Goal: Task Accomplishment & Management: Use online tool/utility

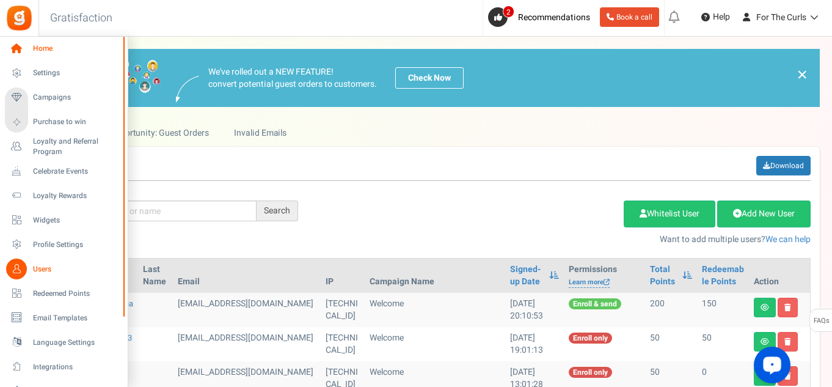
click at [24, 49] on icon at bounding box center [16, 48] width 21 height 21
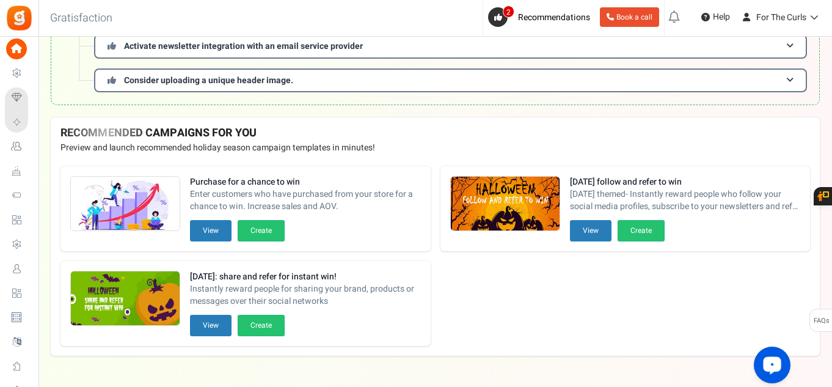
scroll to position [183, 0]
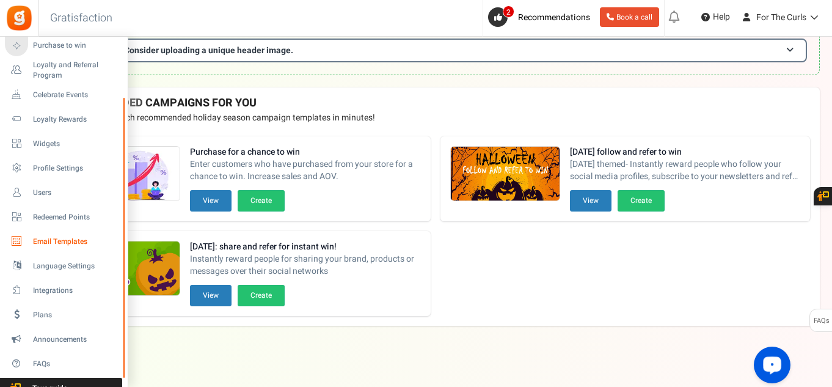
click at [65, 245] on span "Email Templates" at bounding box center [76, 241] width 86 height 10
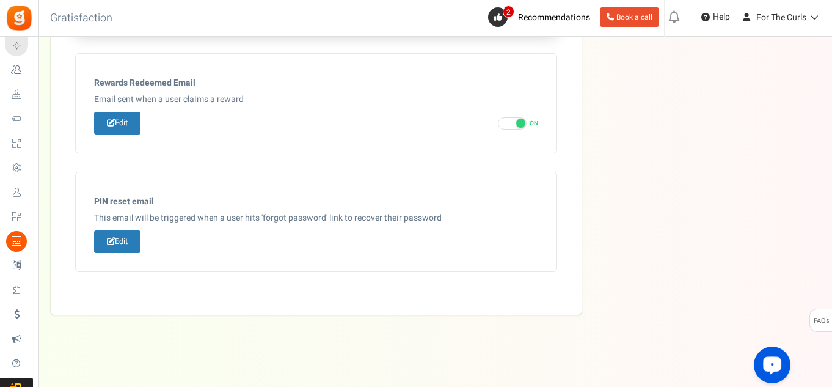
scroll to position [739, 0]
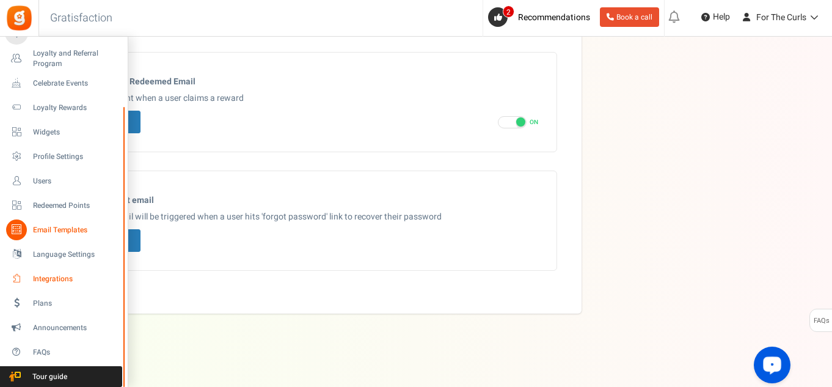
click at [34, 280] on span "Integrations" at bounding box center [76, 279] width 86 height 10
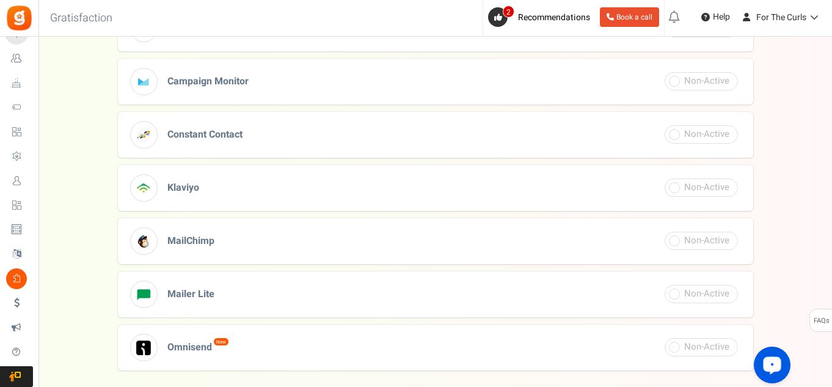
scroll to position [489, 0]
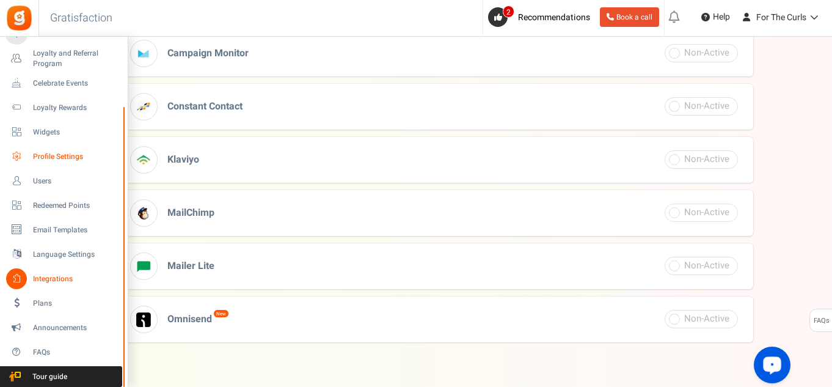
click at [57, 159] on span "Profile Settings" at bounding box center [76, 156] width 86 height 10
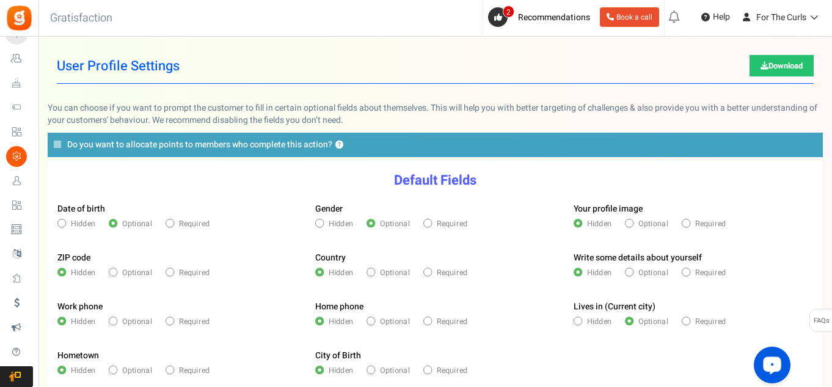
scroll to position [122, 0]
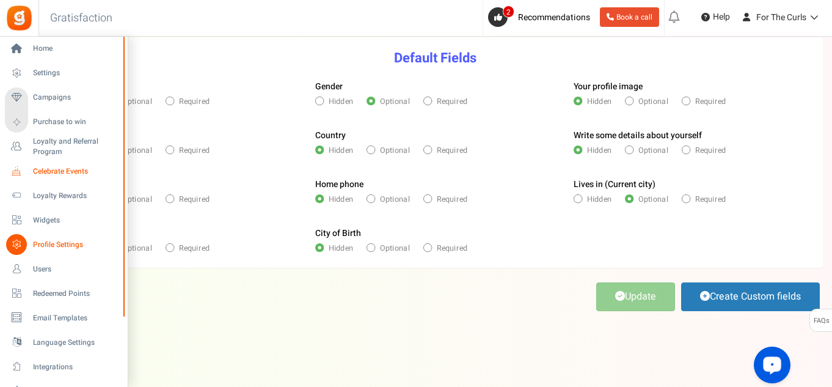
click at [56, 175] on span "Celebrate Events" at bounding box center [76, 171] width 86 height 10
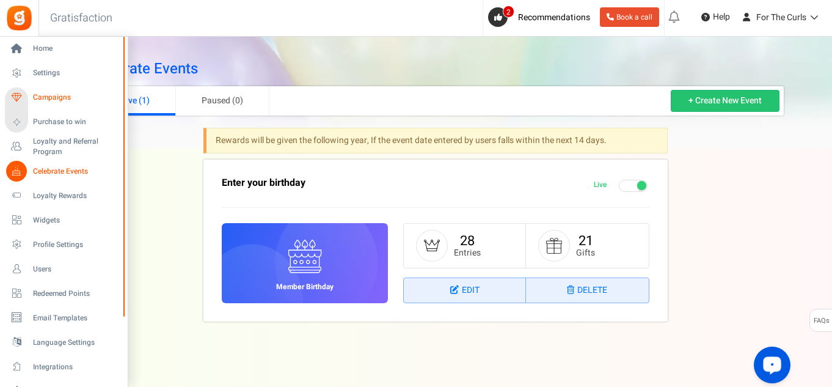
click at [59, 100] on span "Campaigns" at bounding box center [76, 97] width 86 height 10
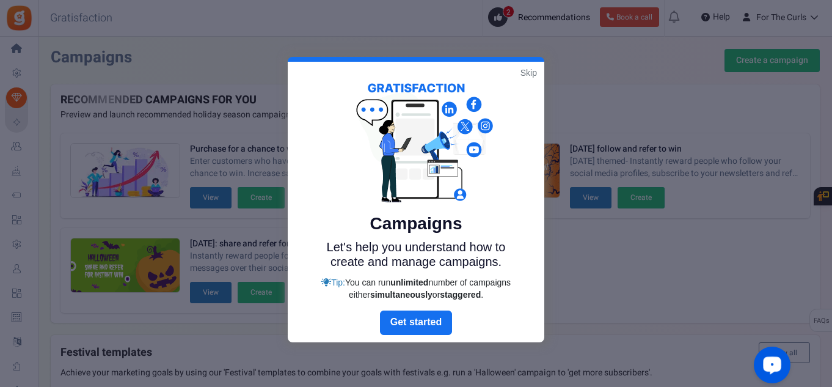
click at [529, 75] on link "Skip" at bounding box center [528, 73] width 16 height 12
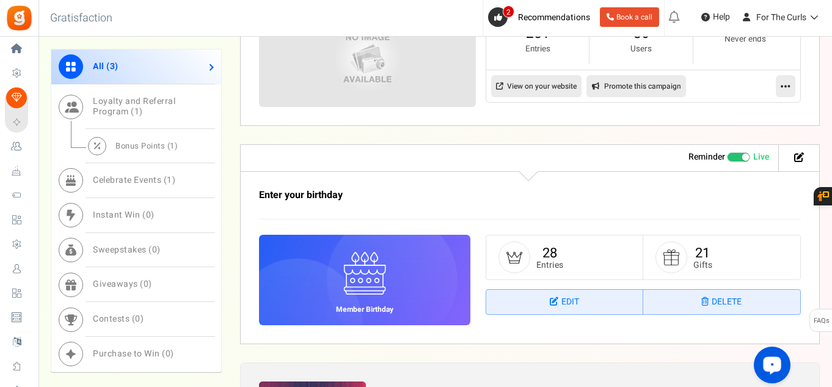
scroll to position [672, 0]
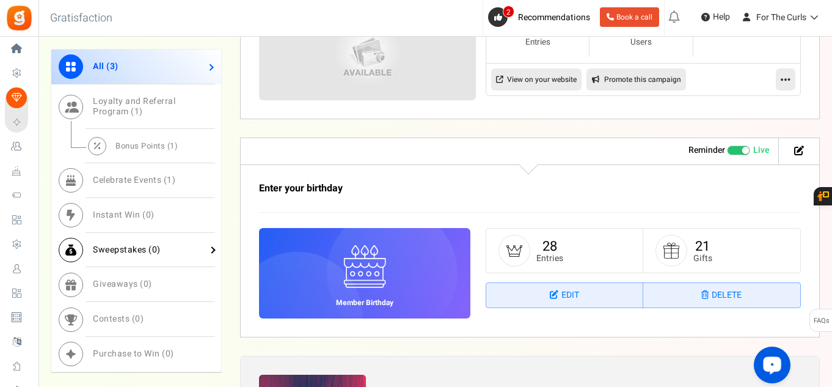
click at [112, 249] on span "Sweepstakes ( 0 )" at bounding box center [127, 249] width 68 height 13
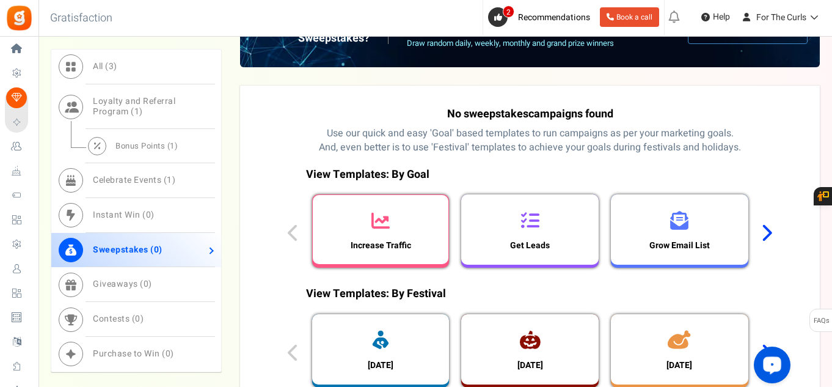
scroll to position [611, 0]
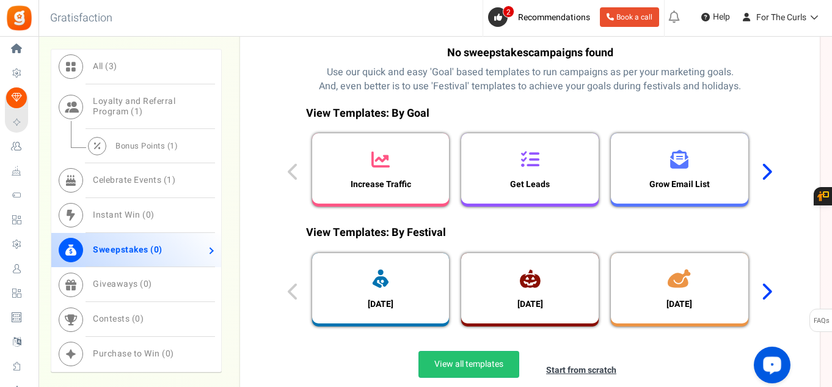
click at [768, 170] on icon at bounding box center [766, 171] width 12 height 18
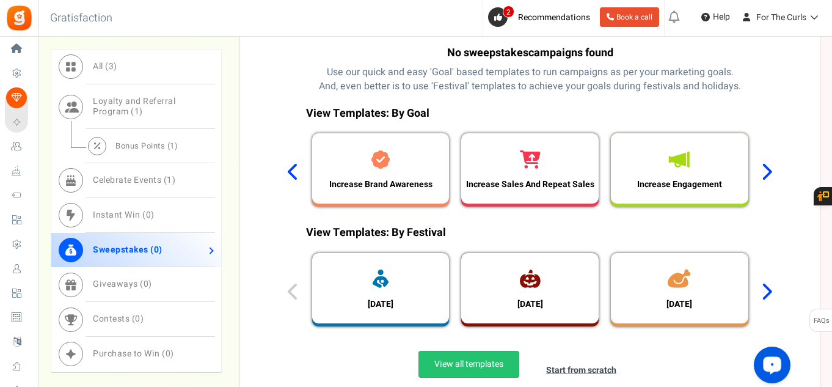
click at [768, 170] on icon at bounding box center [766, 171] width 12 height 18
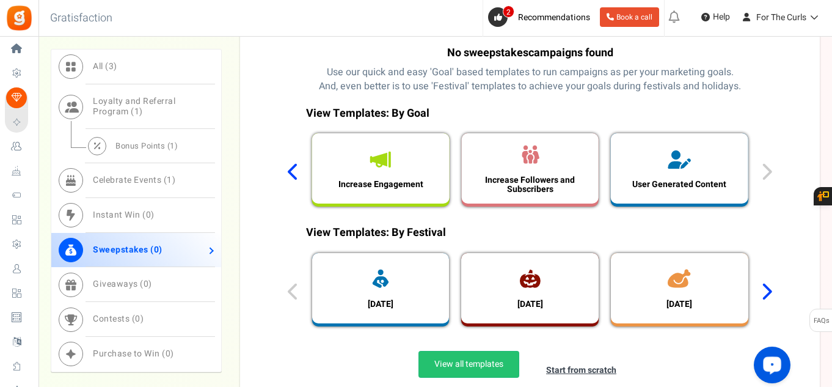
click at [767, 174] on div "View Templates: By Goal Increase Traffic Get Leads Grow Email List Increase Bra…" at bounding box center [530, 160] width 503 height 120
click at [290, 175] on icon at bounding box center [294, 171] width 12 height 18
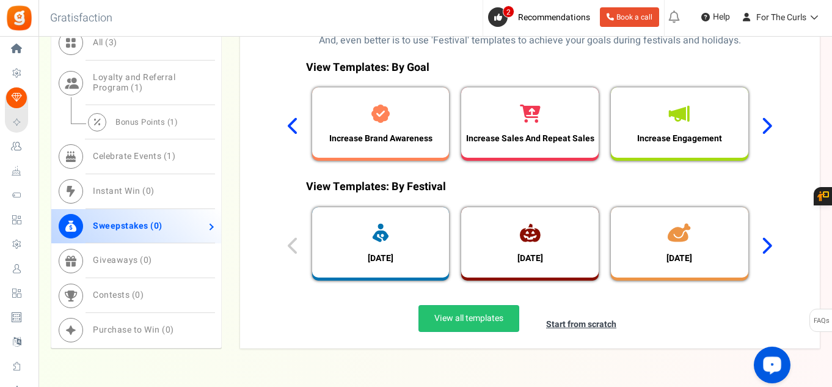
scroll to position [704, 0]
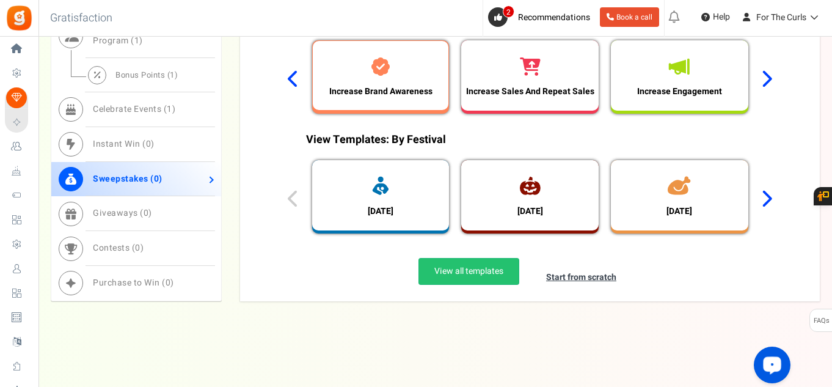
click at [360, 89] on h3 "Increase Brand Awareness" at bounding box center [380, 91] width 115 height 9
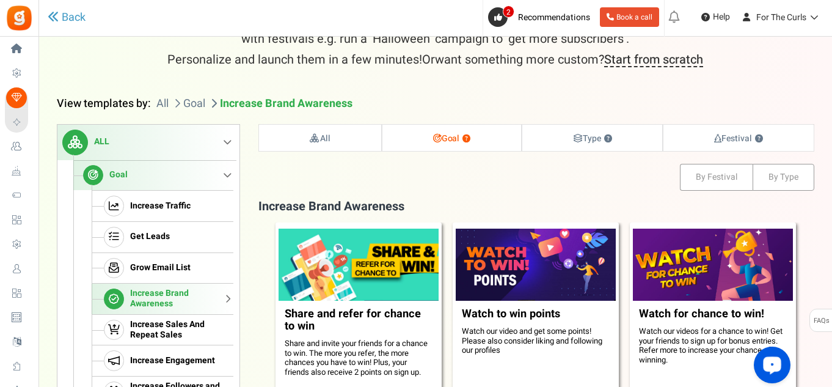
scroll to position [244, 0]
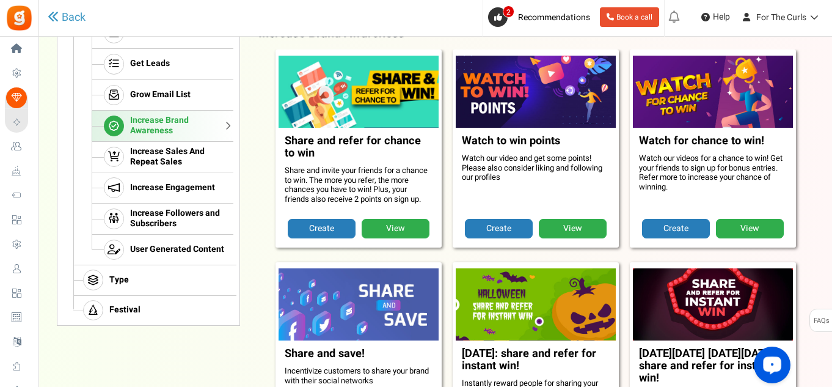
click at [593, 226] on link "View" at bounding box center [573, 229] width 68 height 20
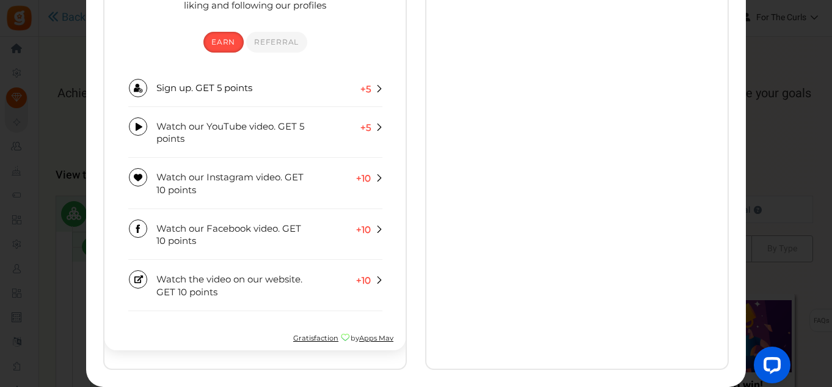
scroll to position [0, 0]
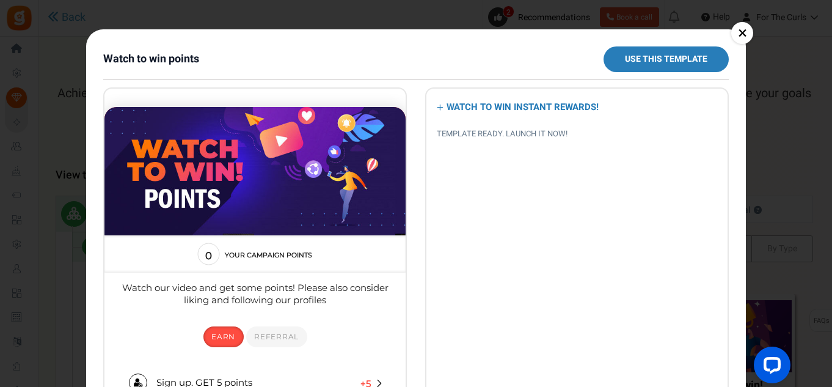
click at [750, 30] on link "×" at bounding box center [742, 33] width 22 height 22
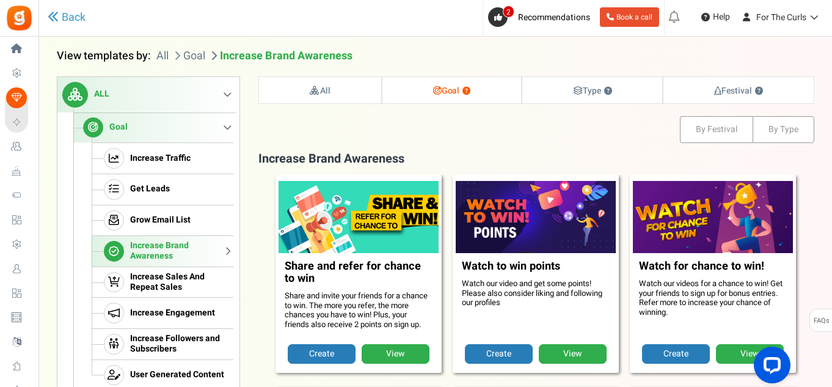
scroll to position [122, 0]
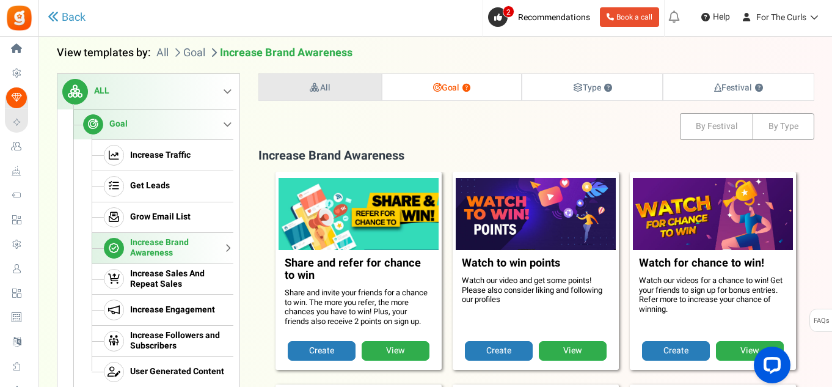
click at [337, 84] on link "All" at bounding box center [320, 87] width 122 height 26
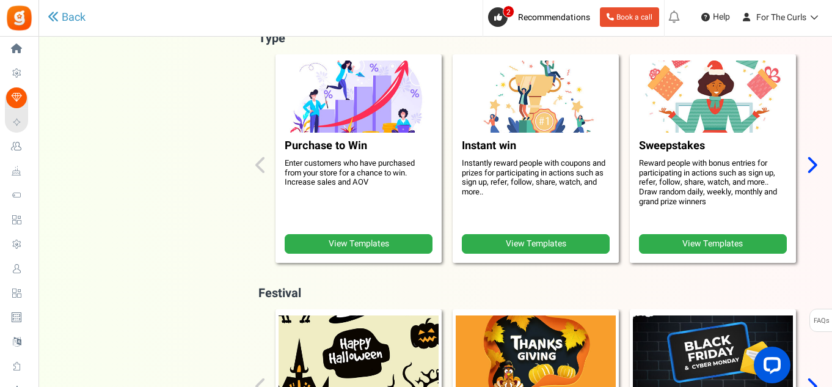
scroll to position [430, 0]
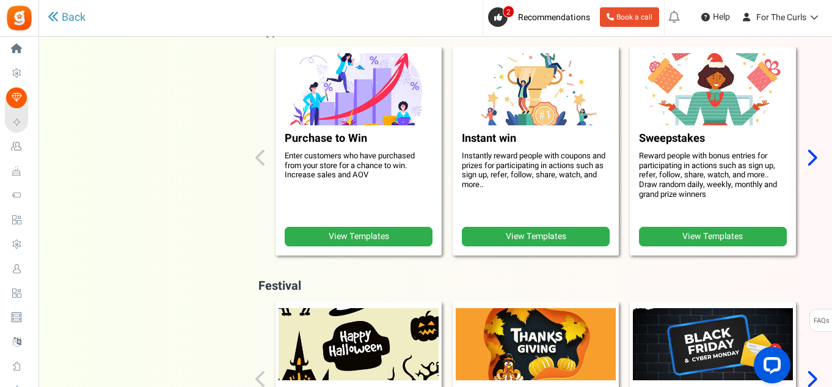
click at [529, 232] on link "View Templates" at bounding box center [536, 237] width 148 height 20
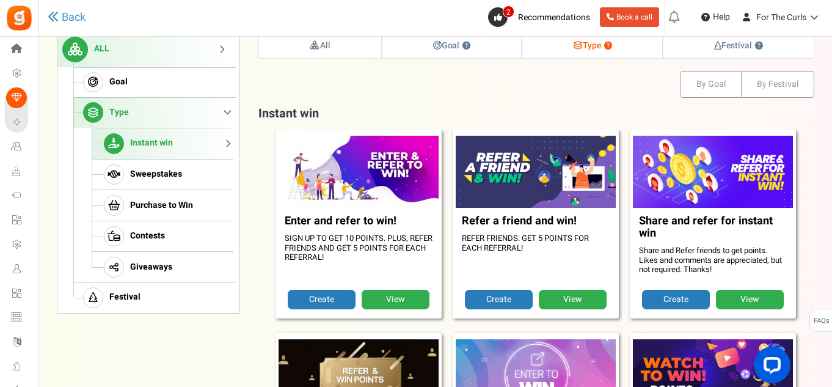
scroll to position [186, 0]
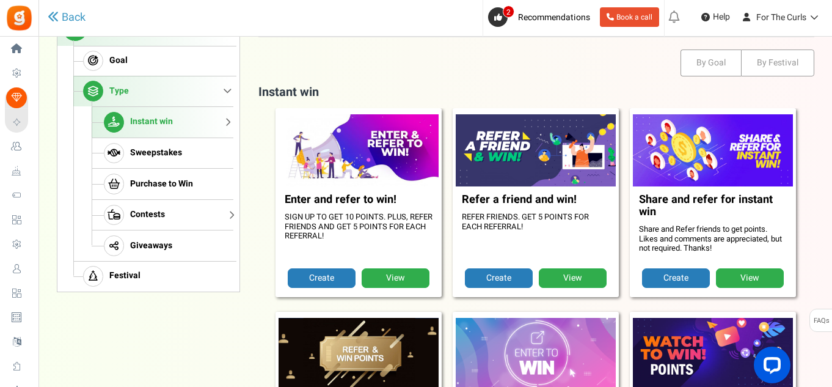
click at [156, 210] on span "Contests" at bounding box center [147, 215] width 35 height 10
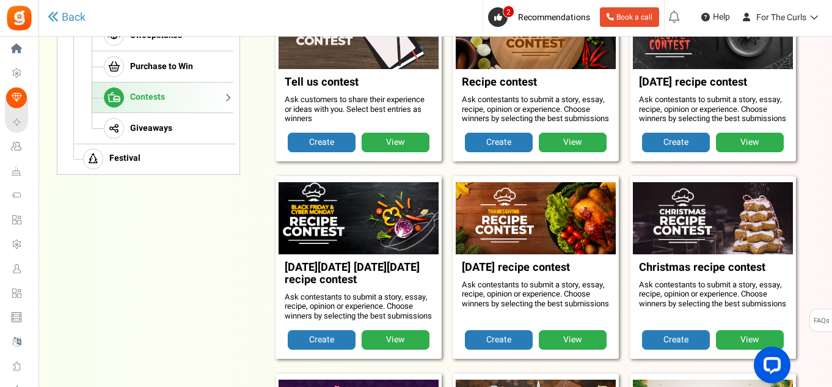
scroll to position [308, 0]
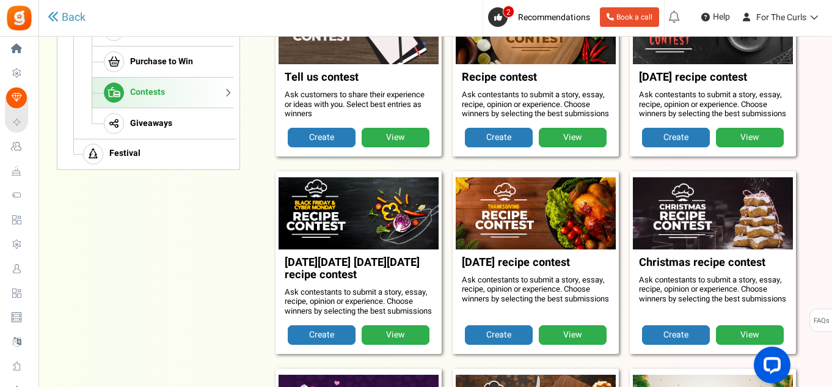
click at [388, 147] on link "View" at bounding box center [396, 138] width 68 height 20
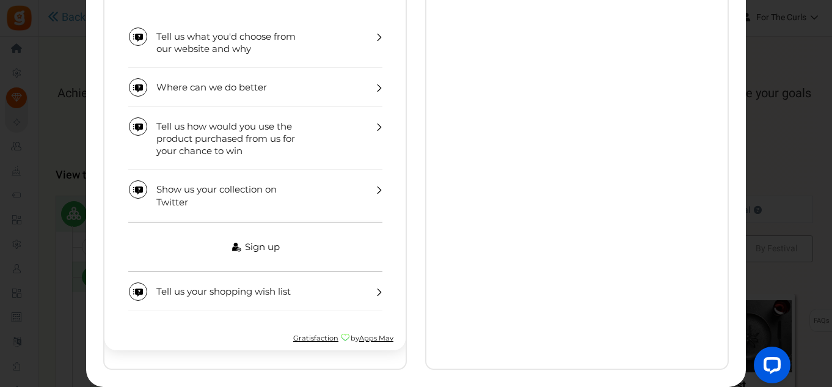
scroll to position [261, 0]
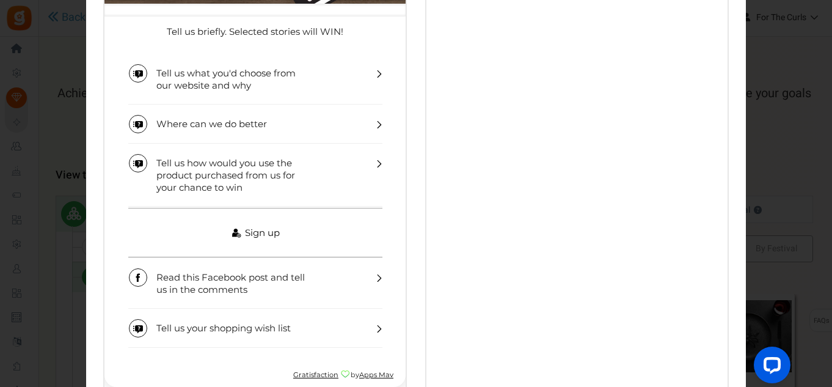
click at [379, 229] on link "Sign up" at bounding box center [255, 232] width 254 height 49
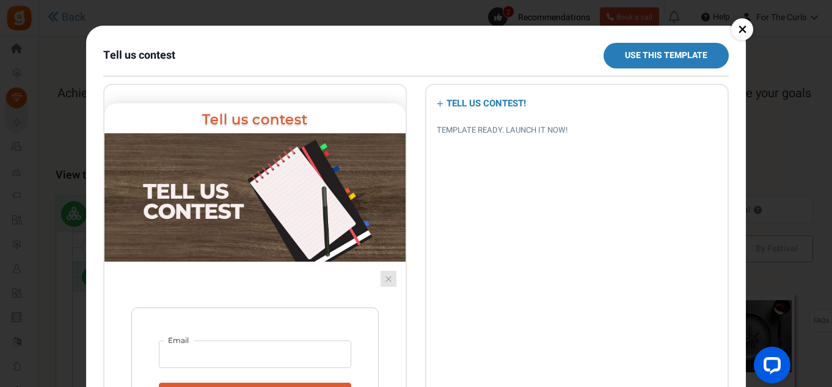
scroll to position [0, 0]
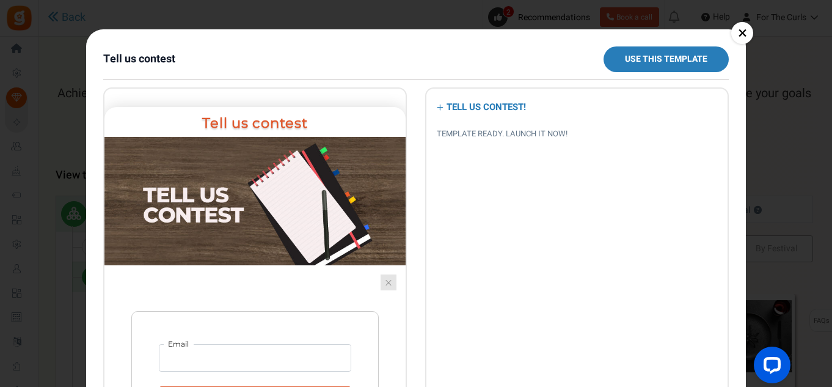
click at [388, 277] on link at bounding box center [389, 282] width 16 height 16
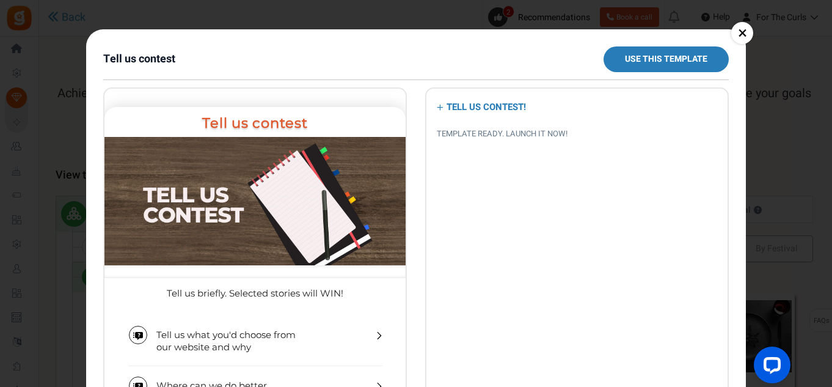
click at [735, 34] on link "×" at bounding box center [742, 33] width 22 height 22
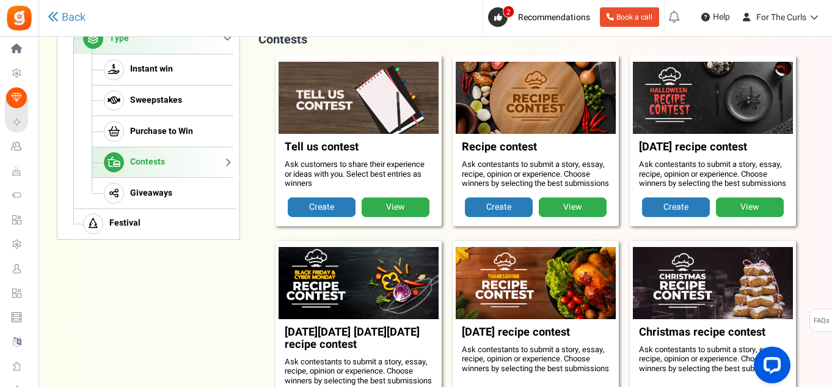
scroll to position [106, 0]
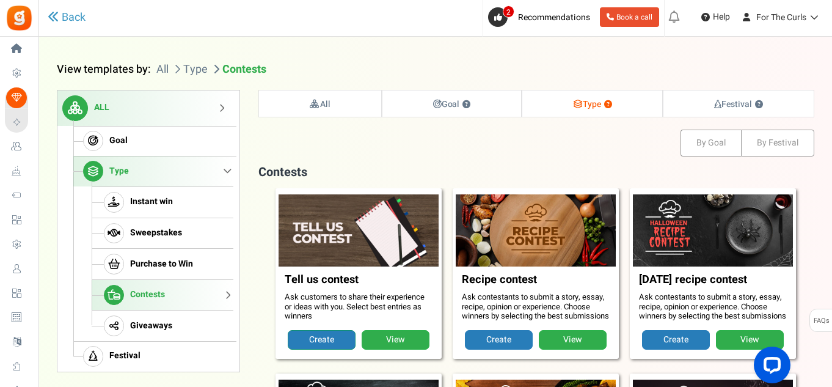
click at [326, 345] on link "Create" at bounding box center [322, 340] width 68 height 20
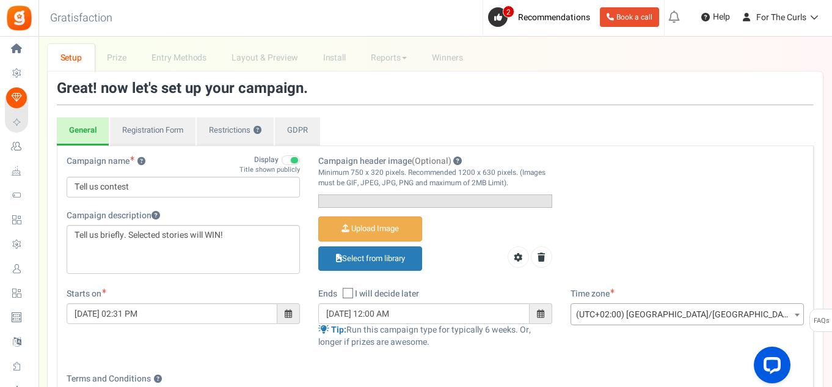
scroll to position [61, 0]
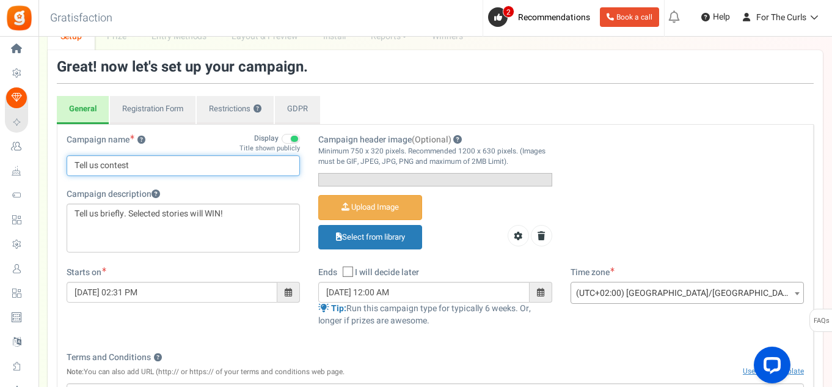
drag, startPoint x: 181, startPoint y: 167, endPoint x: 56, endPoint y: 167, distance: 125.2
click at [56, 167] on div "Great! now let's set up your campaign. General Registration Form Restrictions ?…" at bounding box center [435, 317] width 775 height 534
type input "Tell us how you really feel !"
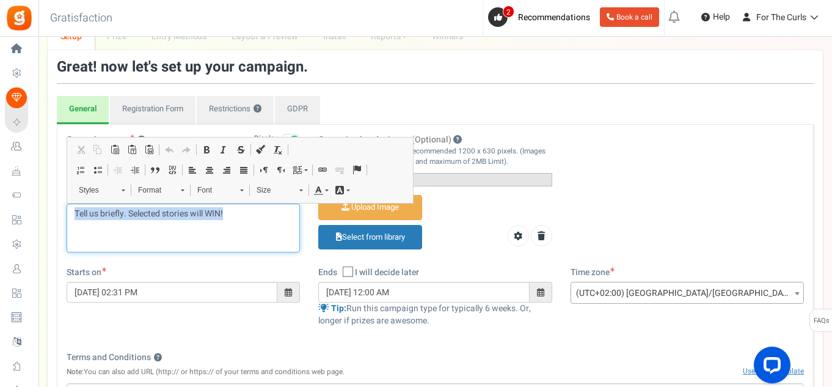
drag, startPoint x: 241, startPoint y: 217, endPoint x: 71, endPoint y: 217, distance: 170.4
click at [71, 217] on div "Tell us briefly. Selected stories will WIN!" at bounding box center [183, 227] width 233 height 49
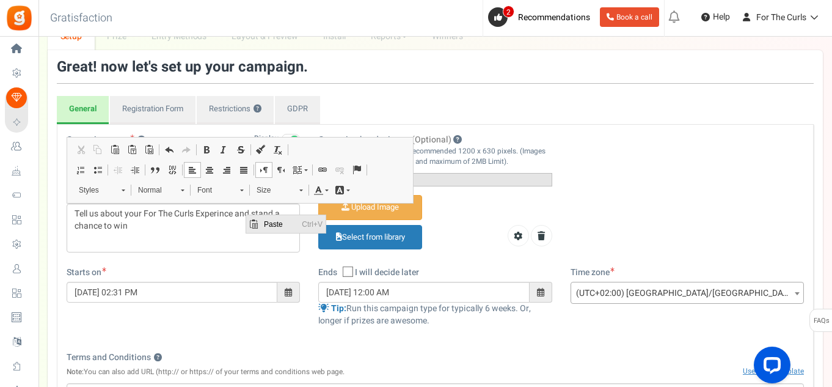
scroll to position [0, 0]
click at [190, 240] on div "Tell us about your For The Curls Experince and stand a chance to win" at bounding box center [183, 227] width 233 height 49
click at [177, 266] on div "Campaign name ? Display Title shown publicly Tell us how you really feel ! This…" at bounding box center [435, 200] width 756 height 133
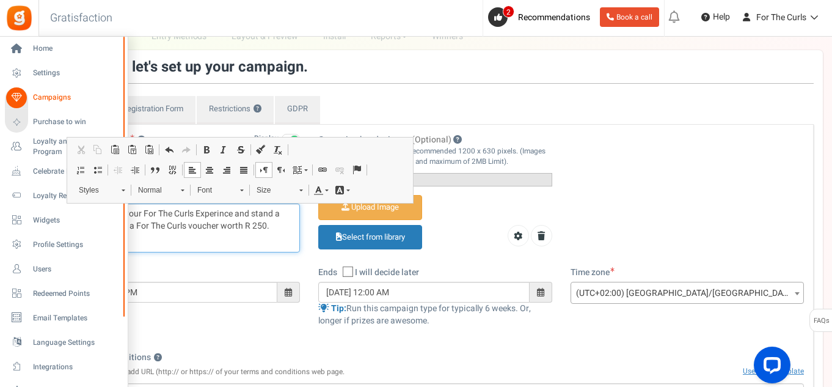
drag, startPoint x: 277, startPoint y: 230, endPoint x: 0, endPoint y: 189, distance: 279.7
click at [0, 189] on div "Home Settings Campaigns Purchase to win Loyalty and Referral Program New Celebr…" at bounding box center [416, 369] width 832 height 787
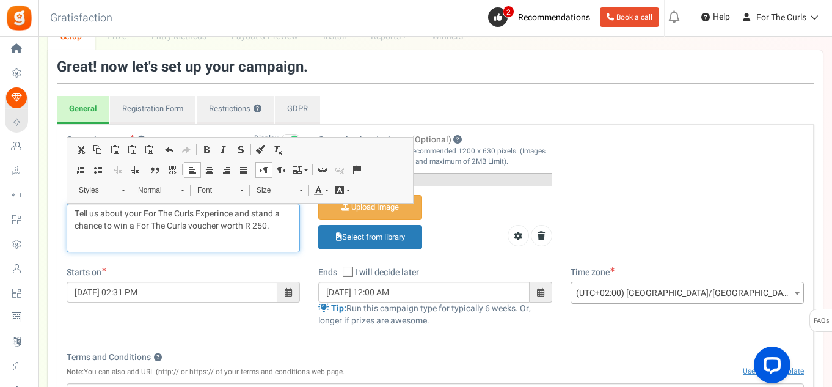
click at [128, 235] on div "Tell us about your For The Curls Experince and stand a chance to win a For The …" at bounding box center [183, 227] width 233 height 49
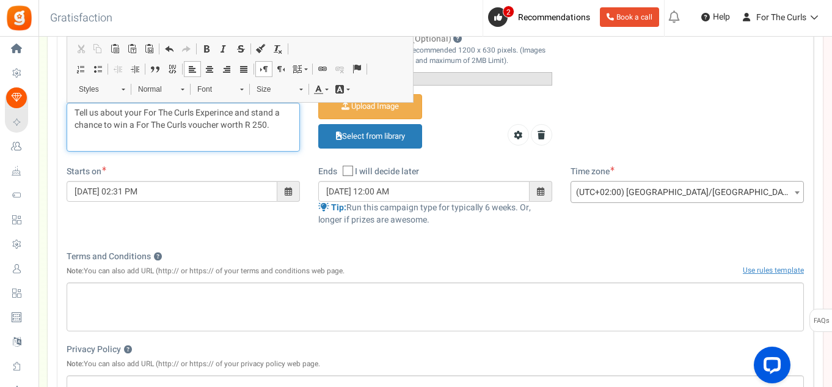
scroll to position [183, 0]
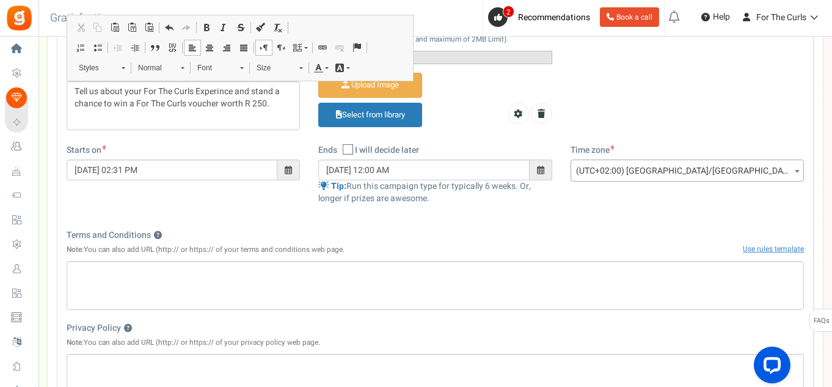
click at [293, 180] on span at bounding box center [288, 169] width 23 height 21
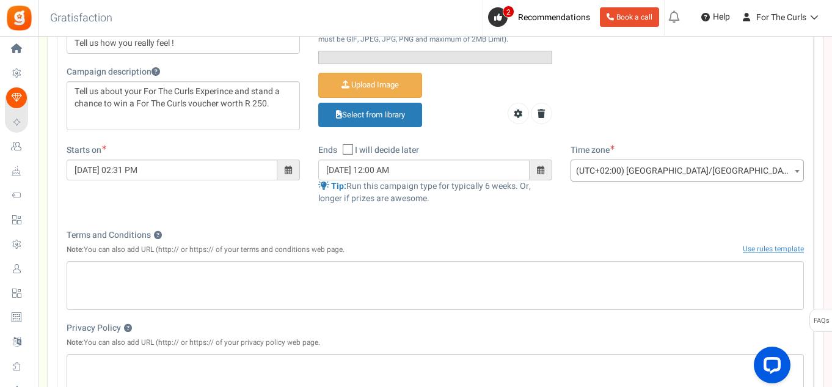
click at [272, 144] on div "Campaign name ? Display Title shown publicly Tell us how you really feel ! This…" at bounding box center [435, 78] width 756 height 133
click at [542, 180] on span at bounding box center [541, 169] width 23 height 21
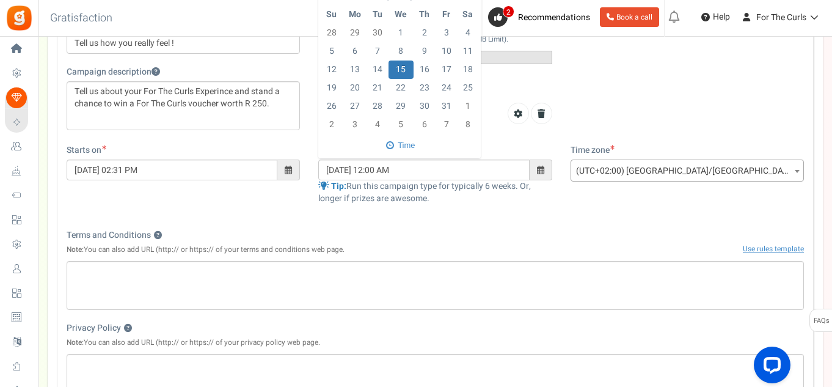
click at [495, 217] on div "Ends Open On I will decide later 10/15/2025 12:00 AM October 2025 Su Mo Tu We T…" at bounding box center [435, 180] width 252 height 73
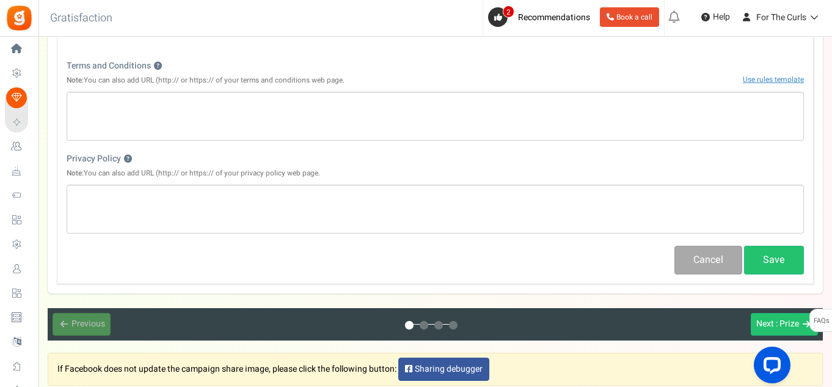
scroll to position [341, 0]
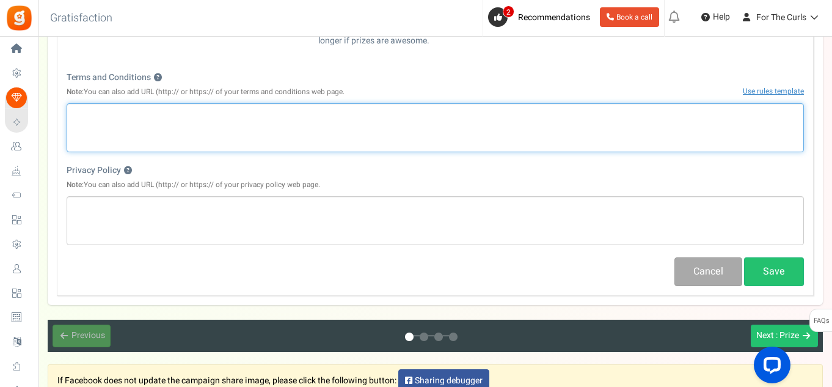
click at [205, 152] on div "Editor, competition_terms" at bounding box center [435, 127] width 737 height 49
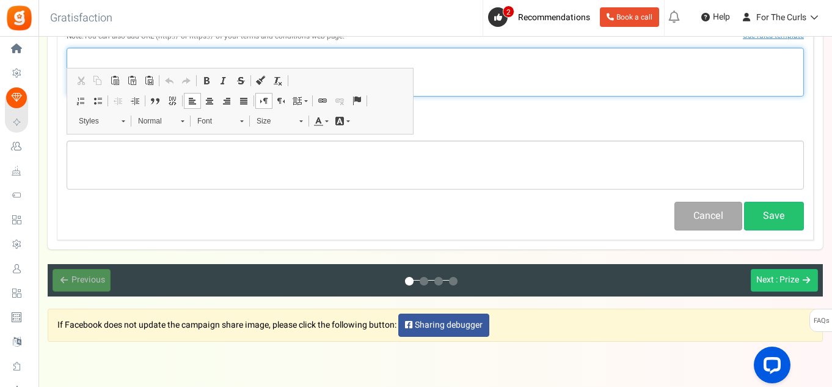
scroll to position [463, 0]
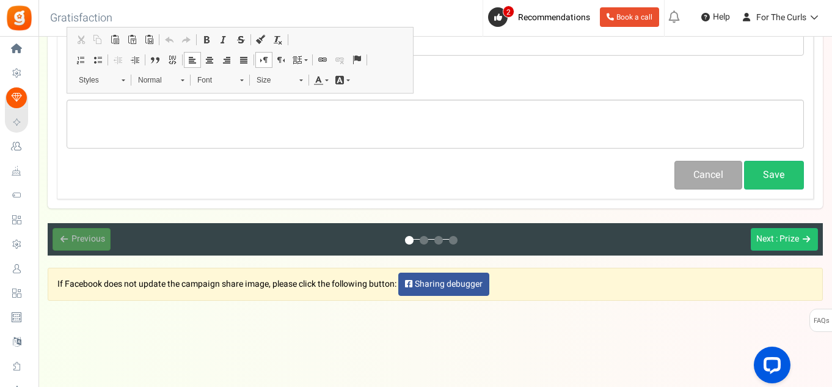
click at [291, 189] on div "Cancel Save" at bounding box center [435, 175] width 756 height 29
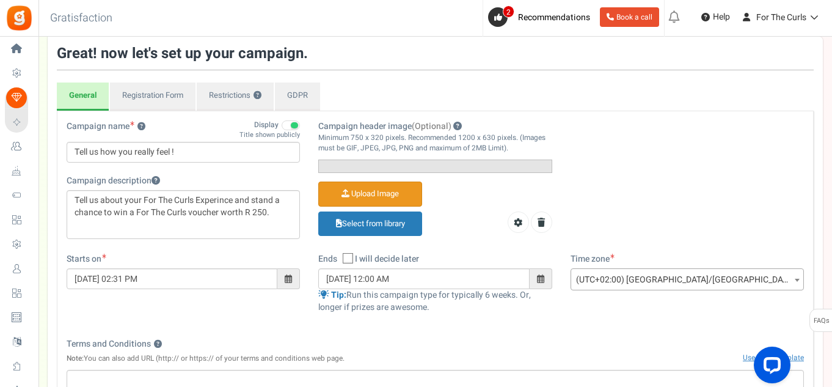
scroll to position [97, 0]
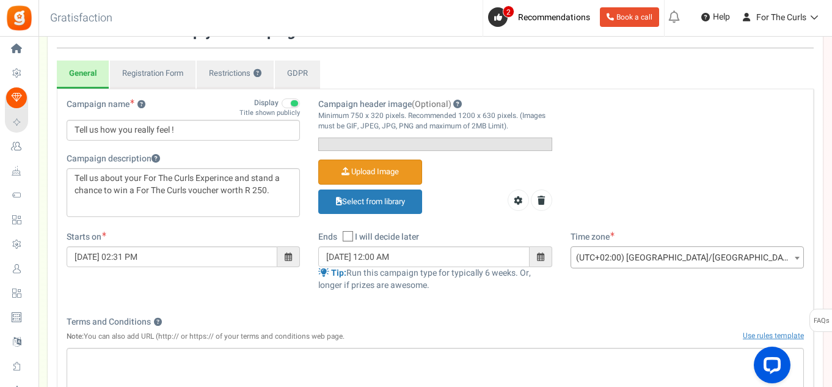
click at [367, 184] on input "Campaign header image (Optional)" at bounding box center [370, 172] width 103 height 24
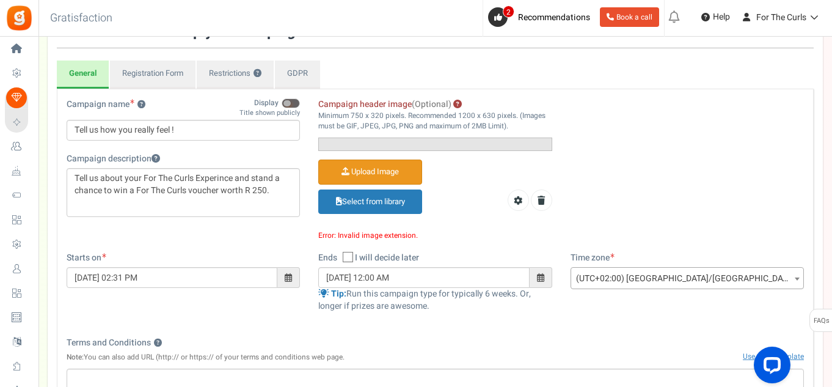
click at [399, 184] on input "Campaign header image (Optional)" at bounding box center [370, 172] width 103 height 24
click at [377, 184] on input "Campaign header image (Optional)" at bounding box center [370, 172] width 103 height 24
click at [385, 184] on input "Campaign header image (Optional)" at bounding box center [370, 172] width 103 height 24
click at [542, 205] on icon at bounding box center [541, 200] width 7 height 9
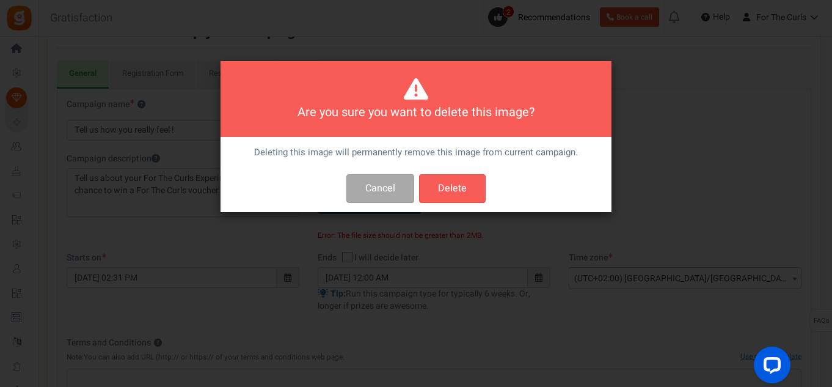
scroll to position [0, 0]
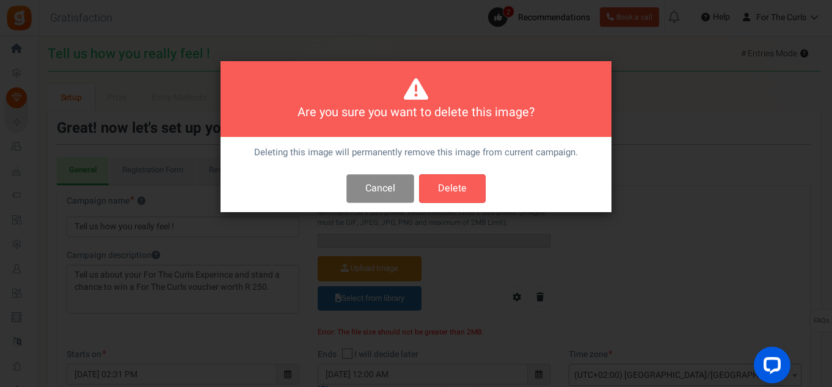
click at [390, 192] on button "Cancel" at bounding box center [380, 188] width 68 height 29
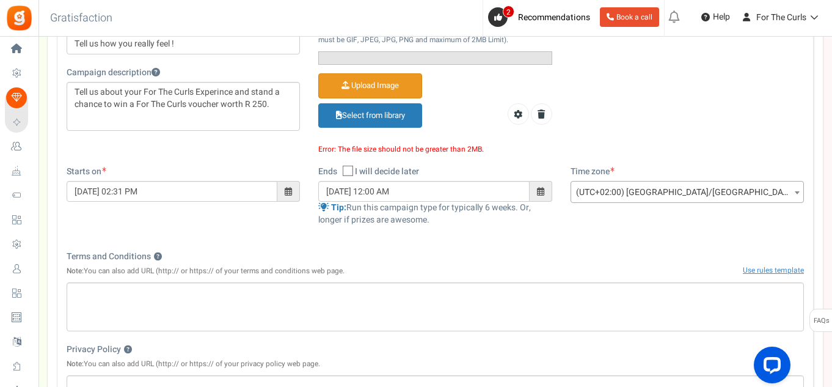
scroll to position [183, 0]
click at [371, 97] on input "Campaign header image (Optional)" at bounding box center [370, 85] width 103 height 24
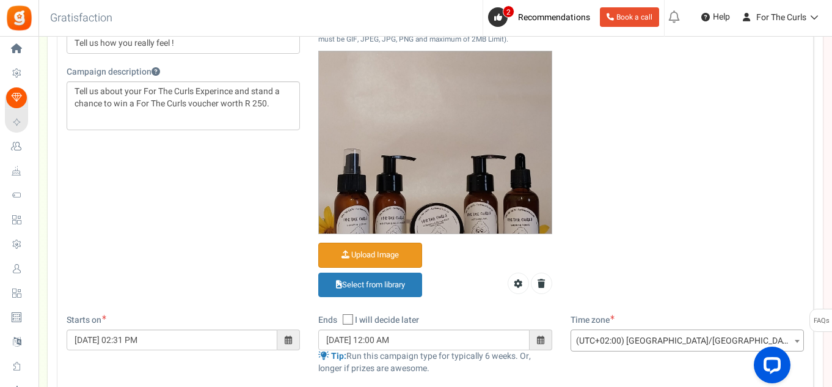
click at [437, 195] on img at bounding box center [435, 167] width 232 height 233
click at [442, 164] on img at bounding box center [435, 167] width 232 height 233
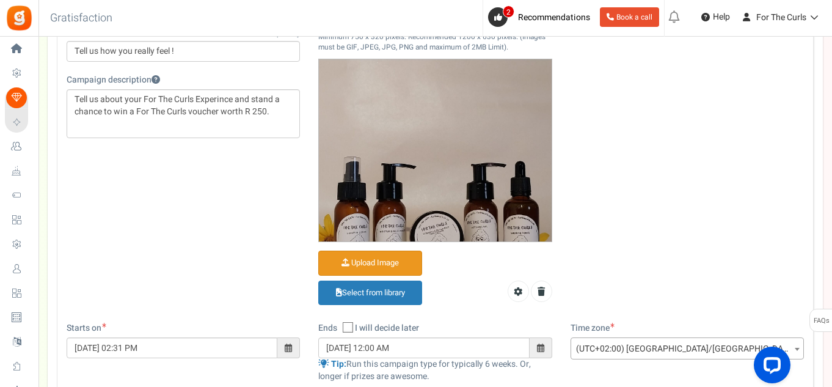
scroll to position [122, 0]
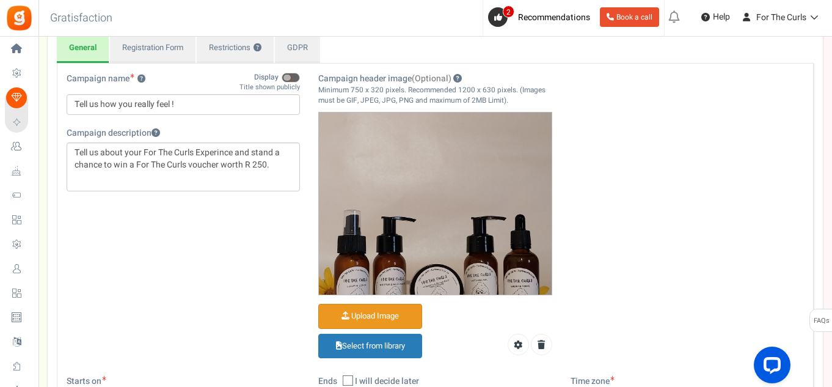
click at [364, 318] on input "Campaign header image (Optional)" at bounding box center [370, 316] width 103 height 24
click at [371, 315] on input "Campaign header image (Optional)" at bounding box center [370, 316] width 103 height 24
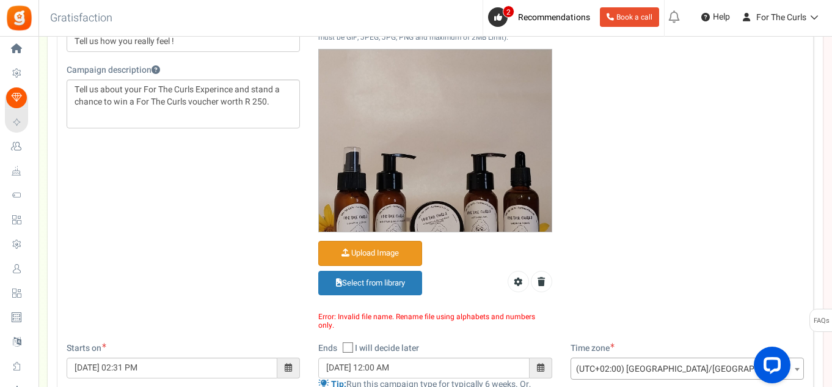
scroll to position [244, 0]
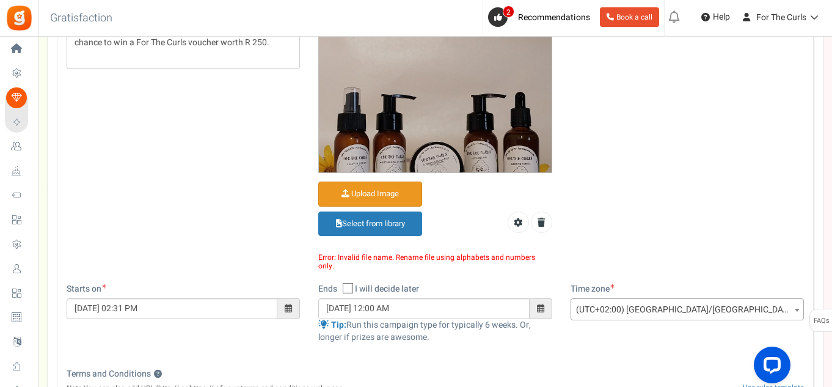
click at [375, 196] on input "Campaign header image (Optional)" at bounding box center [370, 194] width 103 height 24
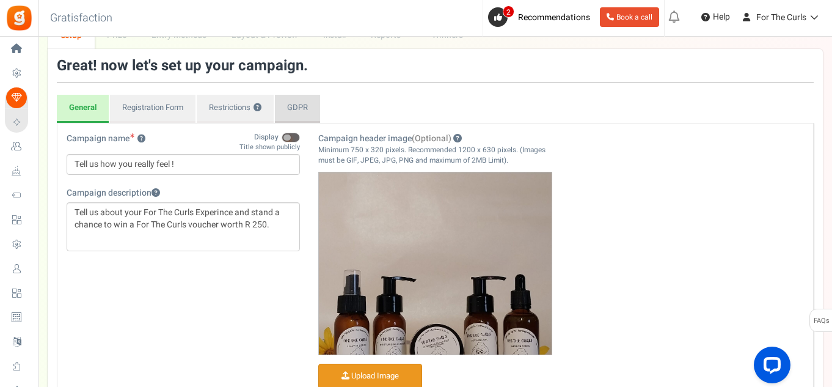
scroll to position [61, 0]
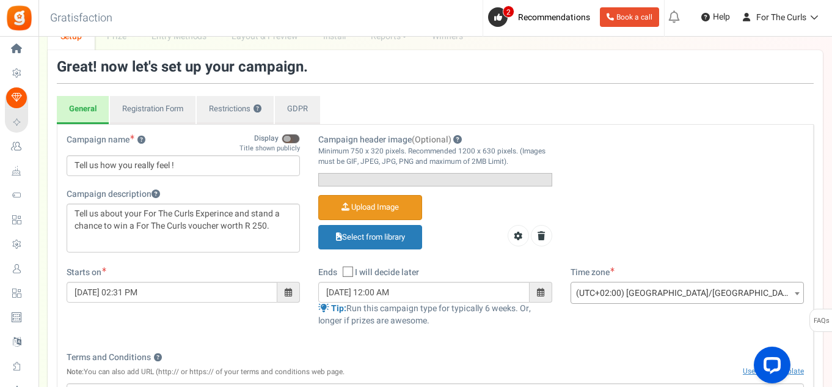
click at [288, 136] on span at bounding box center [286, 139] width 7 height 6
click at [300, 136] on input "Display" at bounding box center [300, 133] width 0 height 21
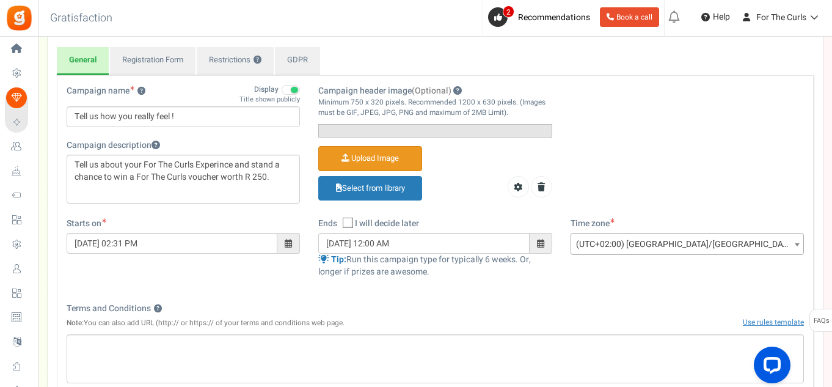
scroll to position [183, 0]
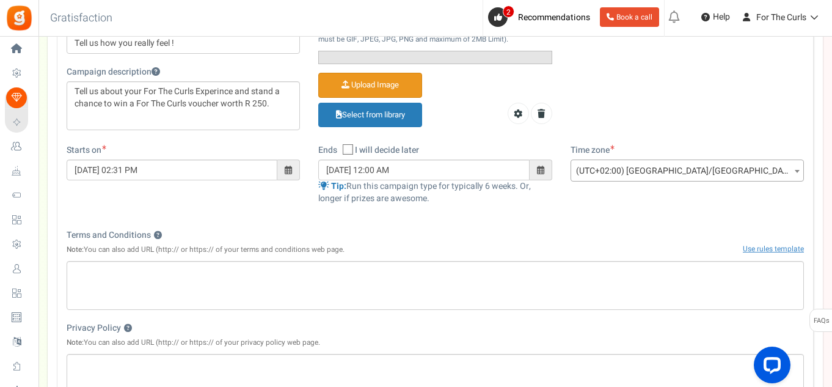
click at [348, 97] on input "Campaign header image (Optional)" at bounding box center [370, 85] width 103 height 24
click at [398, 97] on input "Campaign header image (Optional)" at bounding box center [370, 85] width 103 height 24
click at [376, 97] on input "Campaign header image (Optional)" at bounding box center [370, 85] width 103 height 24
click at [397, 97] on input "Campaign header image (Optional)" at bounding box center [370, 85] width 103 height 24
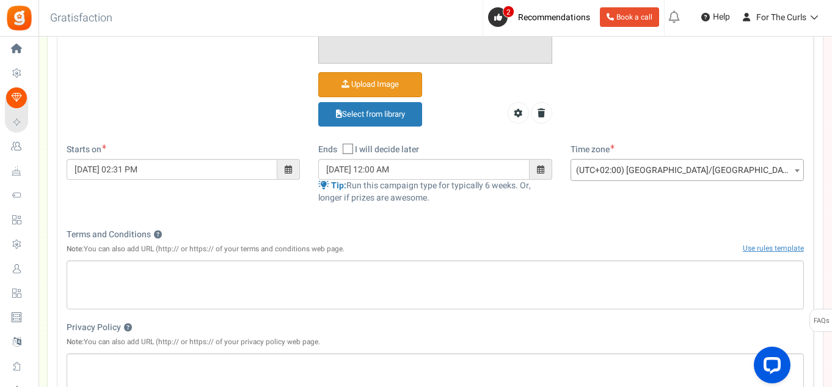
scroll to position [428, 0]
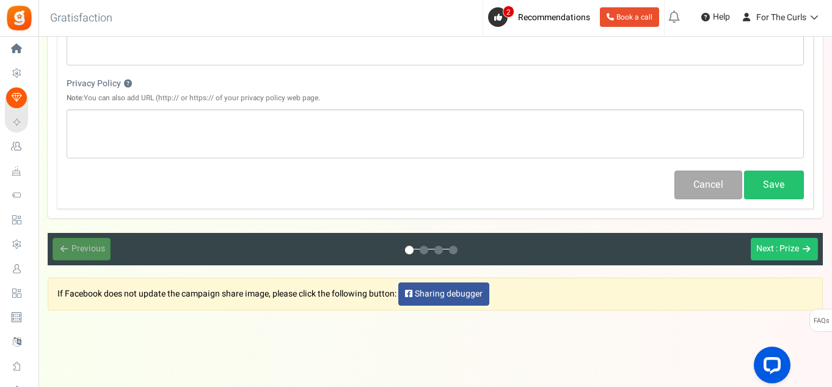
click at [441, 68] on td "31" at bounding box center [446, 58] width 21 height 18
click at [645, 16] on div "Terms and Conditions ? Note: You can also add URL (http:// or https:// of your …" at bounding box center [435, 1] width 737 height 32
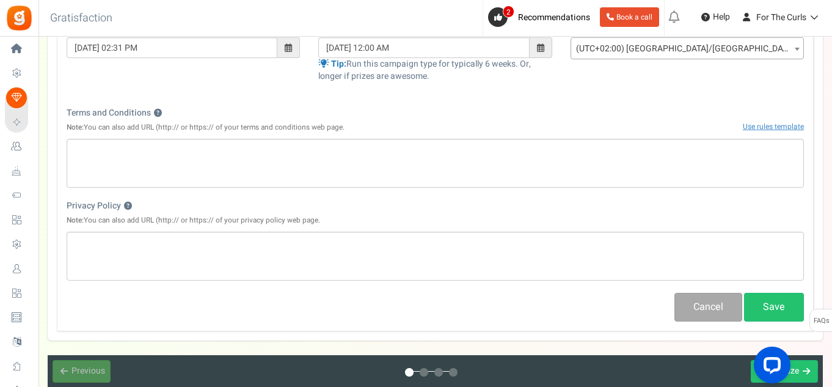
scroll to position [367, 0]
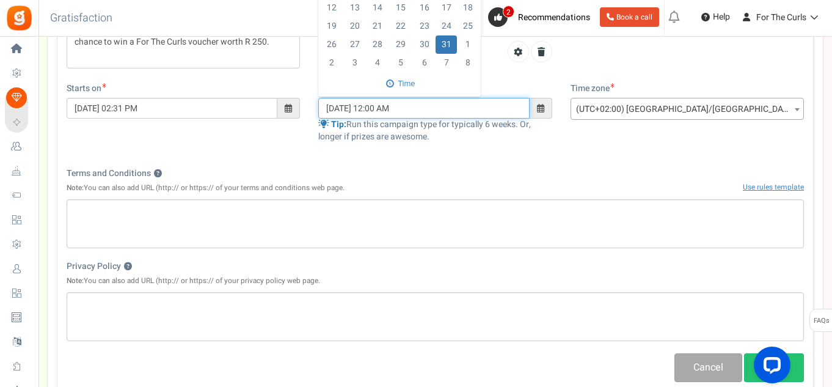
scroll to position [244, 0]
click at [403, 18] on td "15" at bounding box center [400, 8] width 25 height 18
type input "[DATE] 12:00 AM"
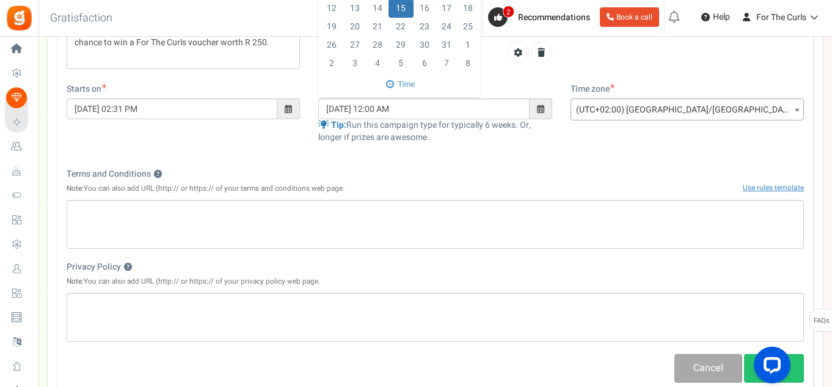
click at [585, 156] on div "Starts on 09/03/2025 02:31 PM Ends Open On Su Mo Tu" at bounding box center [435, 119] width 756 height 73
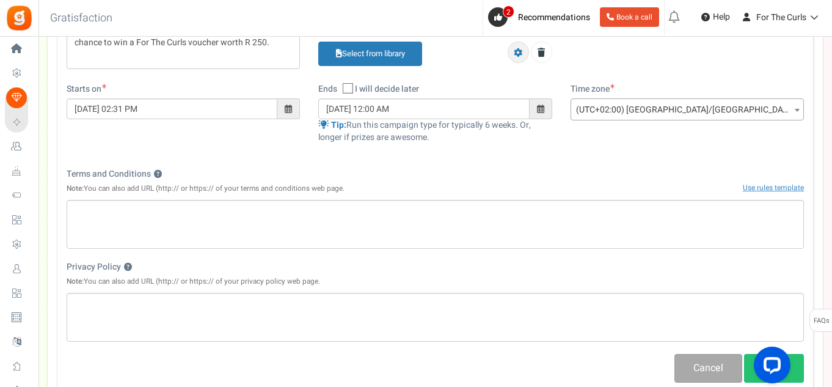
click at [517, 57] on icon at bounding box center [518, 52] width 9 height 9
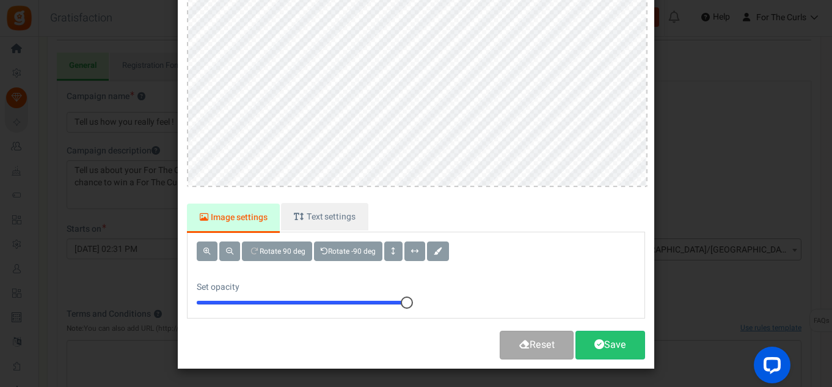
scroll to position [183, 0]
drag, startPoint x: 402, startPoint y: 305, endPoint x: 336, endPoint y: 301, distance: 66.1
click at [336, 301] on div at bounding box center [302, 303] width 210 height 4
click at [396, 253] on span at bounding box center [393, 250] width 5 height 7
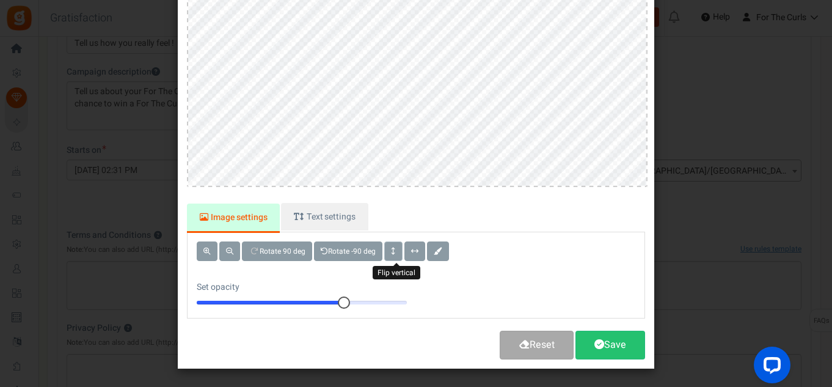
click at [396, 253] on span at bounding box center [393, 250] width 5 height 7
click at [205, 250] on span at bounding box center [206, 250] width 7 height 7
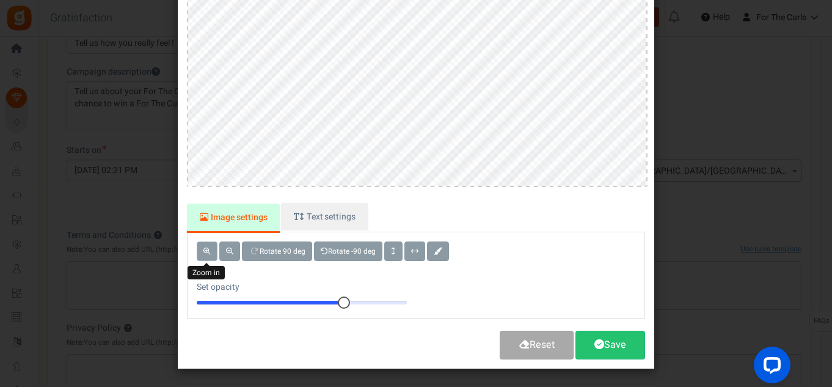
click at [205, 250] on span at bounding box center [206, 250] width 7 height 7
click at [223, 250] on button at bounding box center [229, 251] width 21 height 20
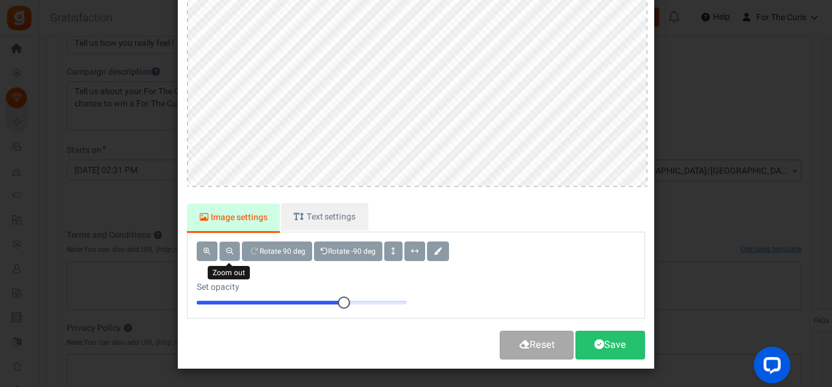
click at [223, 250] on button at bounding box center [229, 251] width 21 height 20
click at [208, 251] on span at bounding box center [206, 250] width 7 height 7
click at [597, 349] on link "Save" at bounding box center [610, 344] width 70 height 29
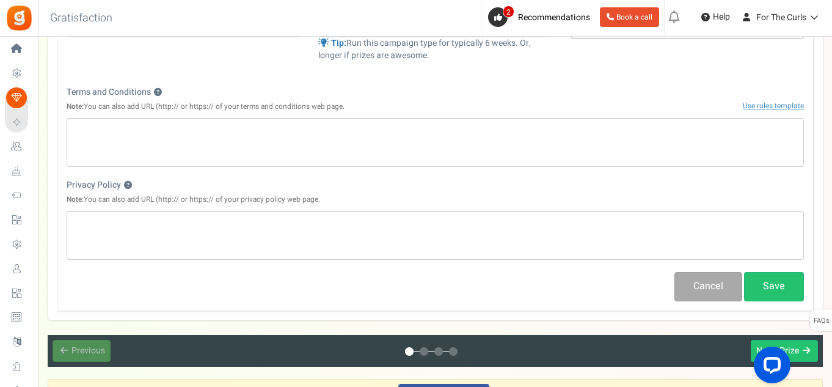
scroll to position [428, 0]
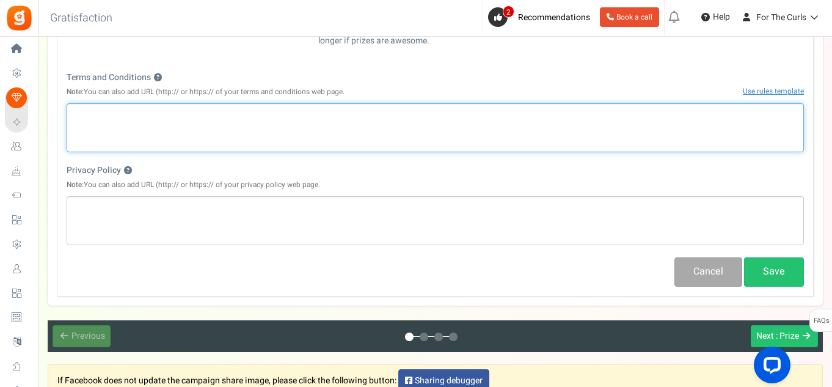
click at [351, 142] on div "Editor, competition_terms" at bounding box center [435, 127] width 737 height 49
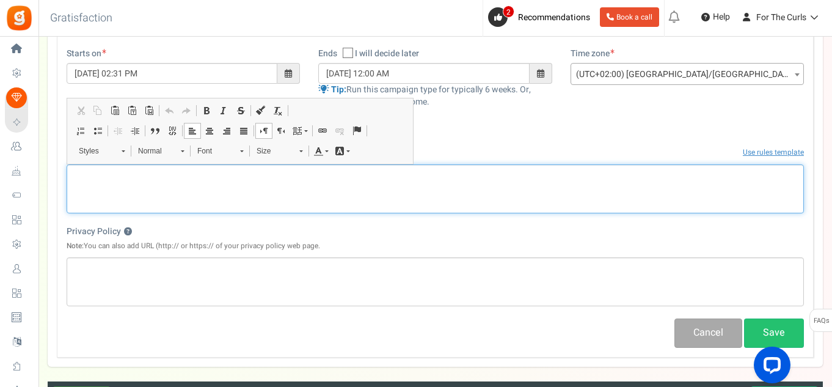
click at [508, 182] on div "Editor, competition_terms" at bounding box center [435, 188] width 737 height 49
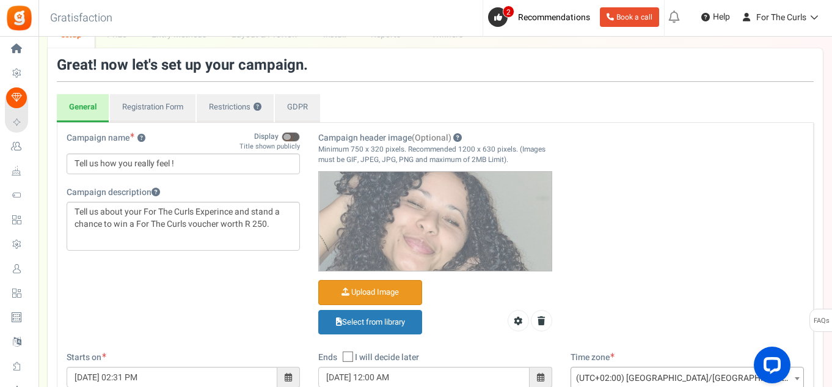
scroll to position [35, 0]
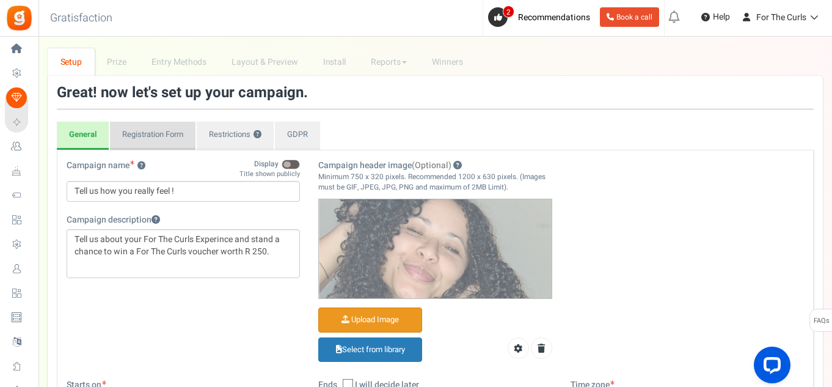
click at [131, 130] on link "Registration Form" at bounding box center [153, 136] width 86 height 28
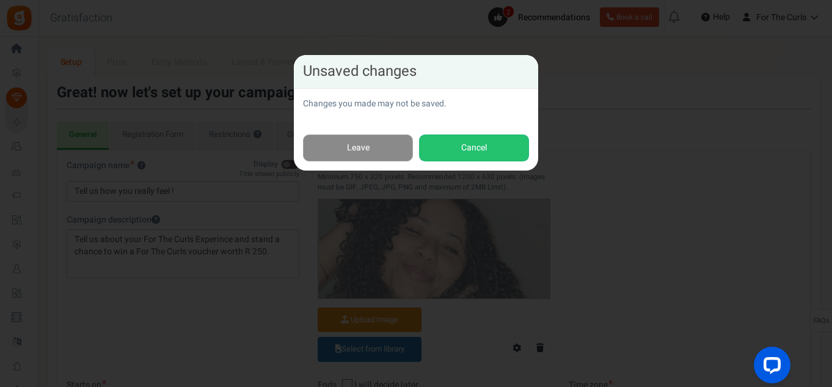
click at [367, 150] on link "Leave" at bounding box center [358, 147] width 110 height 27
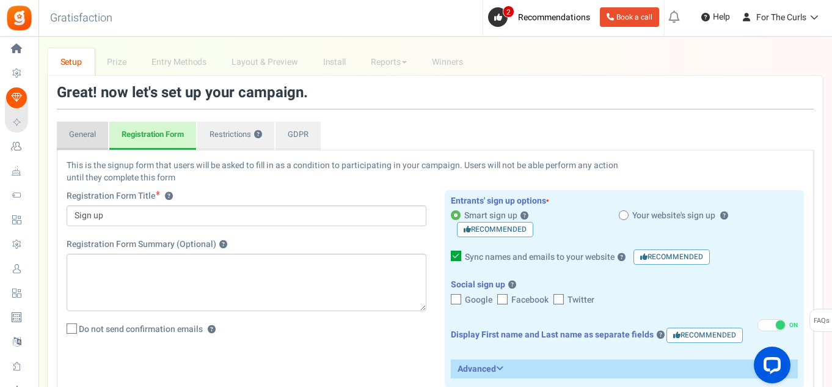
click at [81, 144] on link "General" at bounding box center [82, 136] width 51 height 28
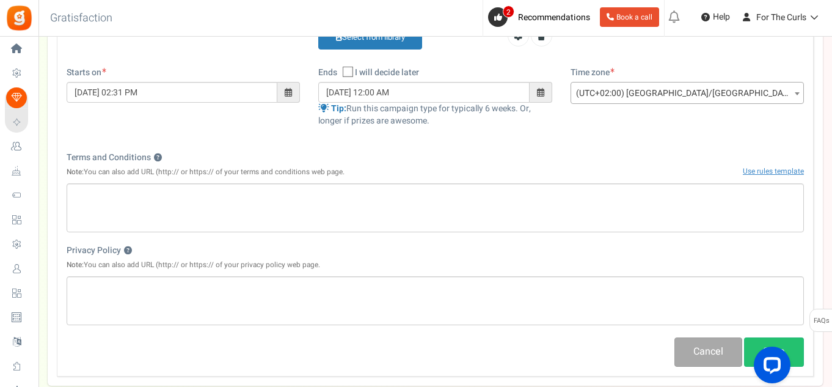
scroll to position [463, 0]
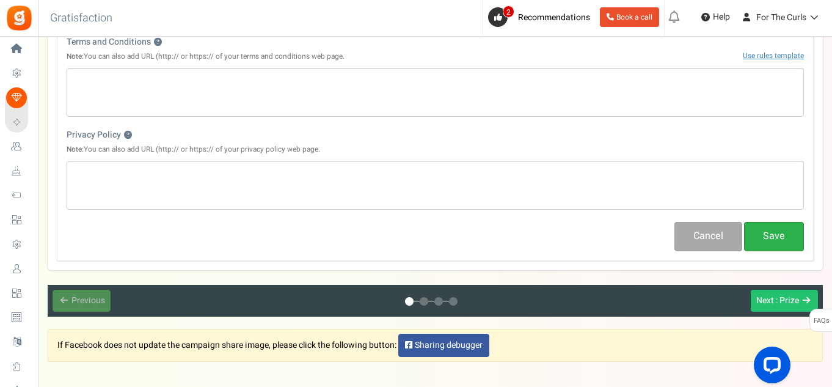
click at [765, 244] on button "Save" at bounding box center [774, 236] width 60 height 29
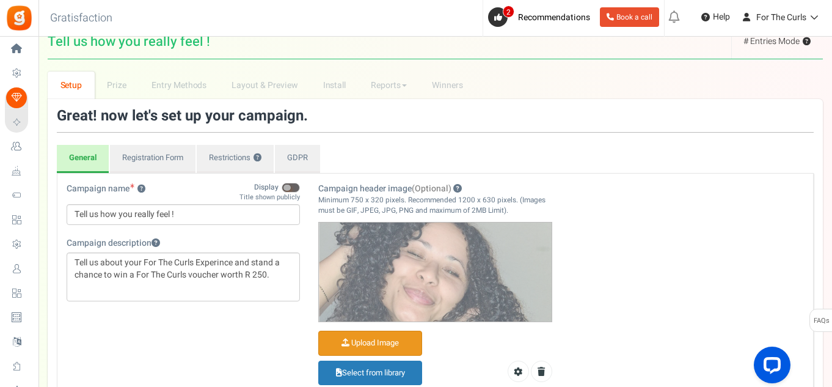
scroll to position [0, 0]
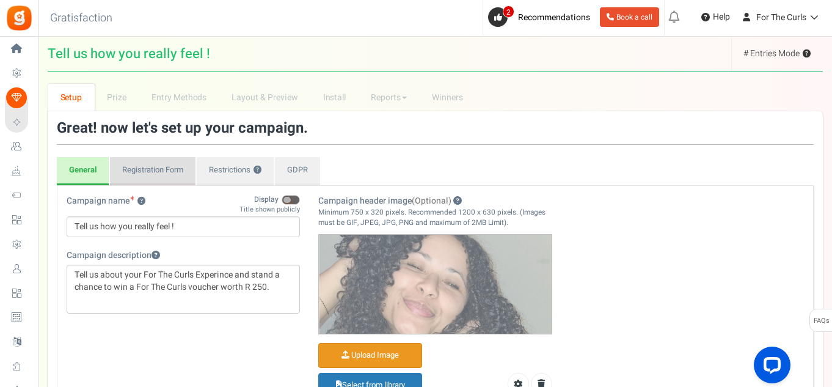
click at [161, 175] on link "Registration Form" at bounding box center [153, 171] width 86 height 28
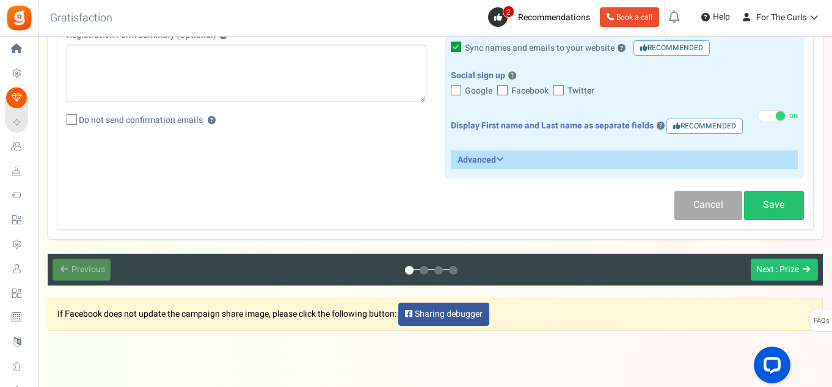
scroll to position [183, 0]
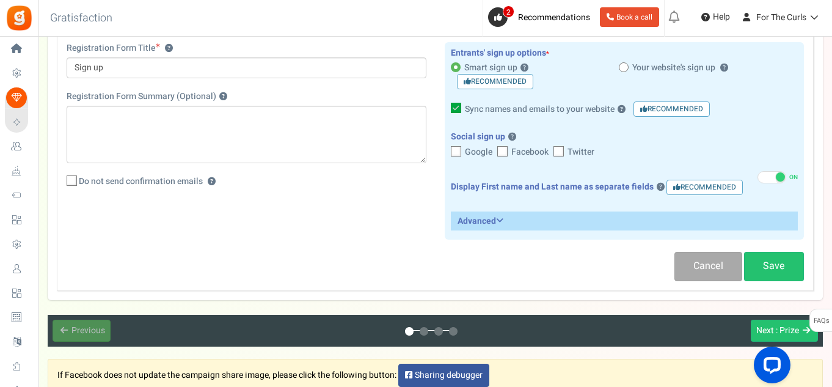
click at [498, 219] on icon at bounding box center [499, 220] width 7 height 9
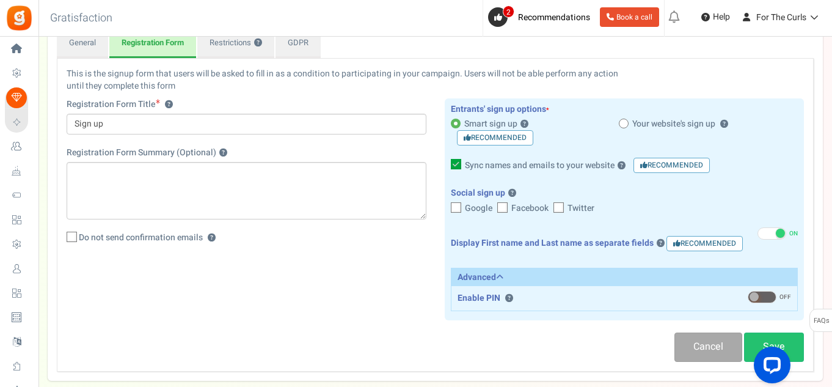
scroll to position [122, 0]
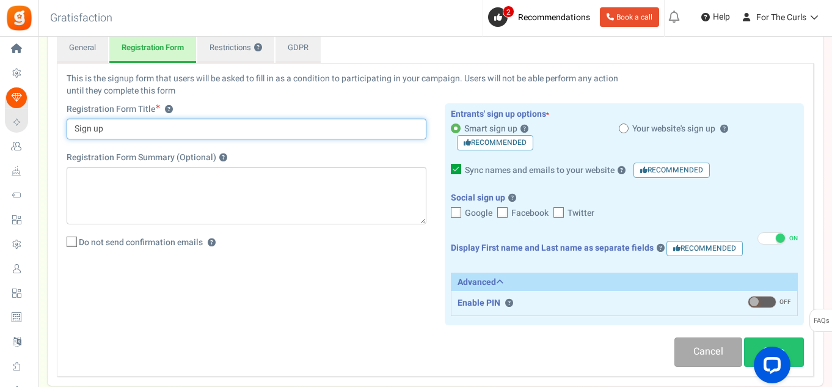
click at [190, 134] on input "Sign up" at bounding box center [247, 129] width 360 height 21
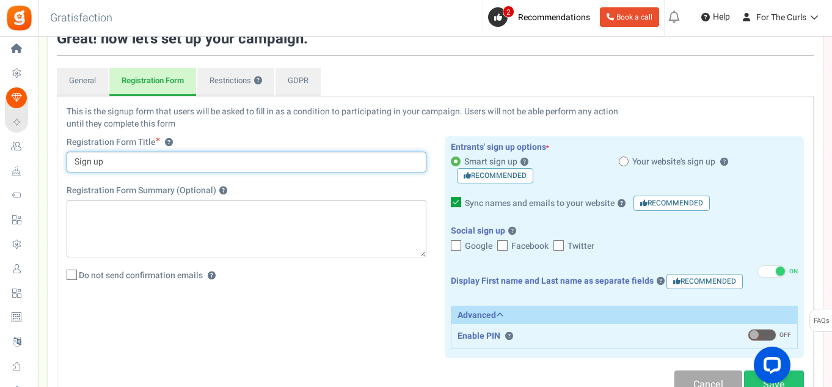
scroll to position [61, 0]
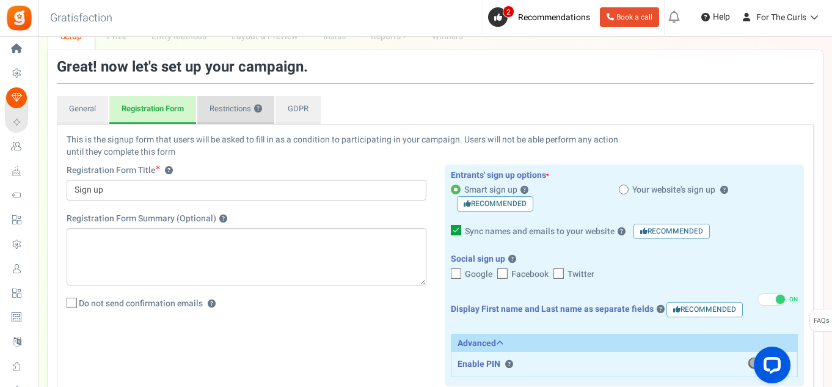
click at [249, 117] on link "Restrictions ?" at bounding box center [235, 110] width 77 height 28
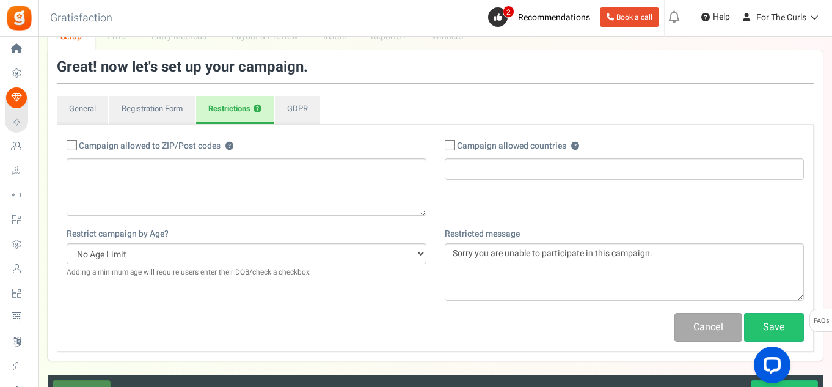
click at [452, 145] on icon at bounding box center [451, 146] width 8 height 8
click at [440, 145] on input "Campaign allowed countries ? ?" at bounding box center [436, 146] width 8 height 8
checkbox input "true"
click at [495, 168] on input "search" at bounding box center [624, 168] width 352 height 13
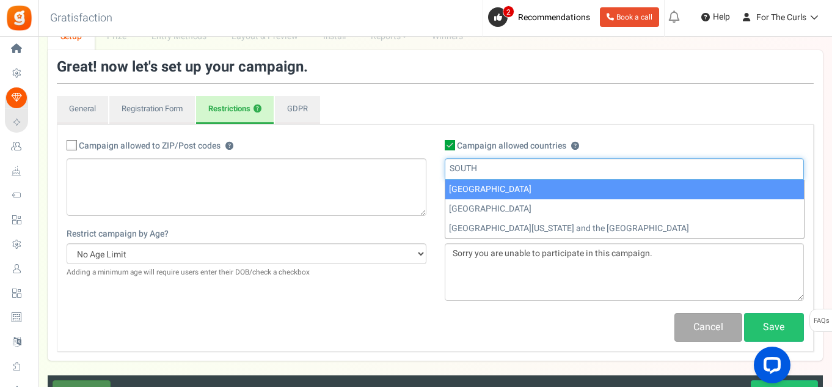
type input "SOUTH"
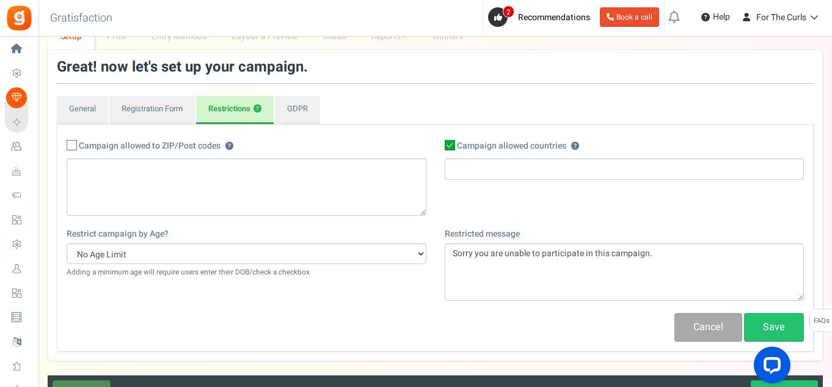
click at [446, 146] on icon at bounding box center [450, 145] width 10 height 10
click at [440, 146] on input "Campaign allowed countries ? ?" at bounding box center [436, 146] width 8 height 8
checkbox input "false"
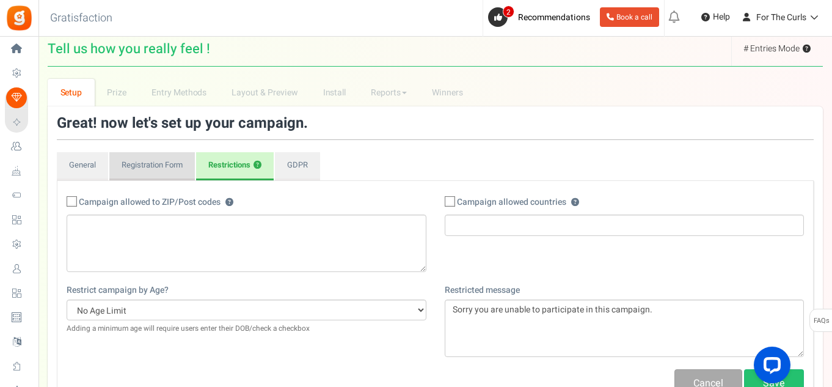
scroll to position [0, 0]
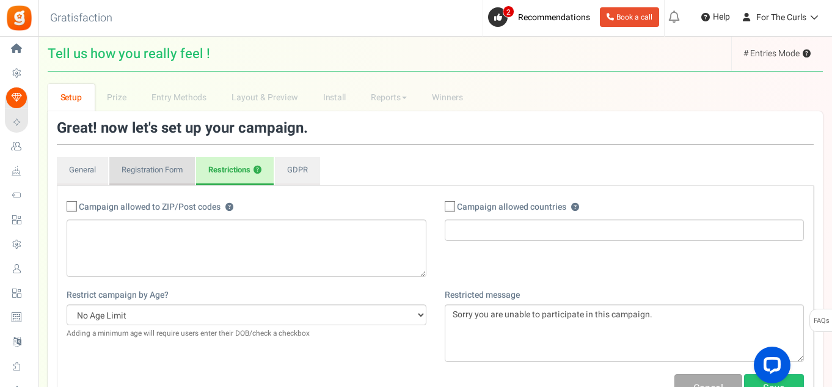
click at [155, 165] on link "Registration Form" at bounding box center [152, 171] width 86 height 28
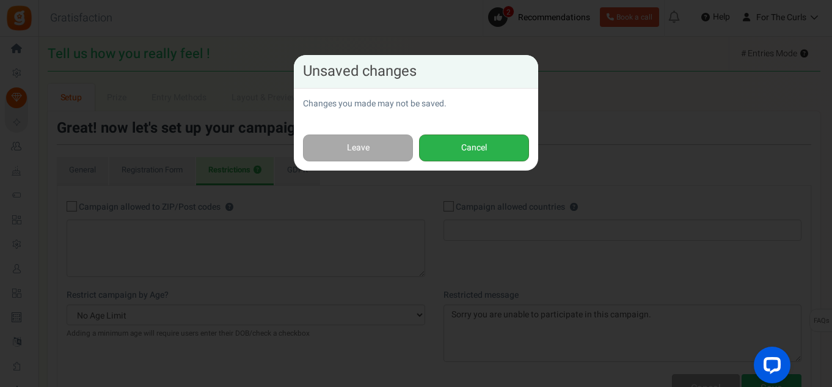
click at [447, 142] on button "Cancel" at bounding box center [474, 147] width 110 height 27
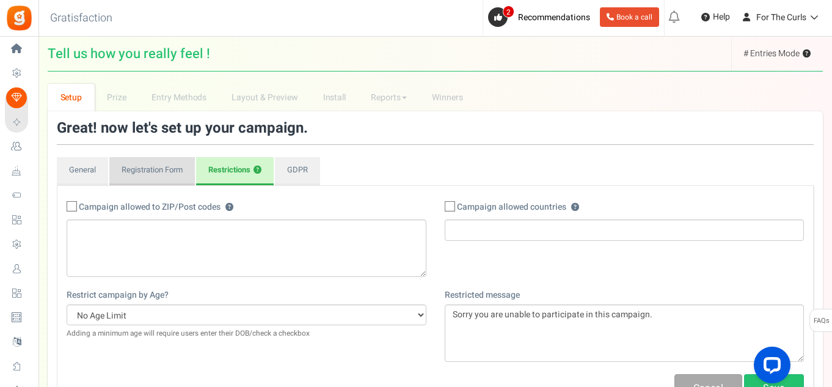
click at [154, 166] on link "Registration Form" at bounding box center [152, 171] width 86 height 28
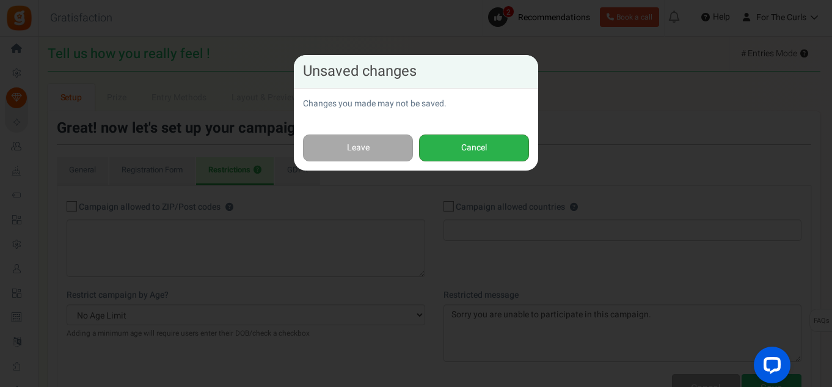
click at [492, 149] on button "Cancel" at bounding box center [474, 147] width 110 height 27
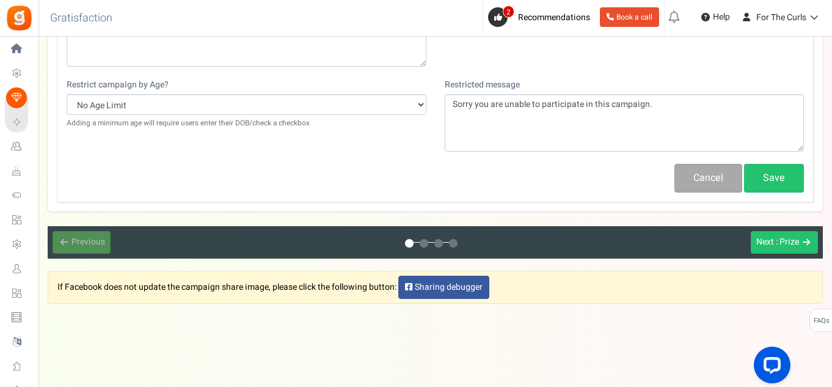
scroll to position [213, 0]
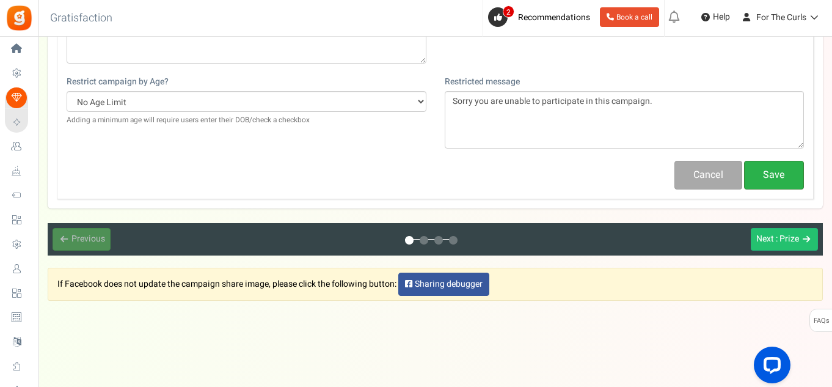
click at [778, 178] on link "Save" at bounding box center [774, 175] width 60 height 29
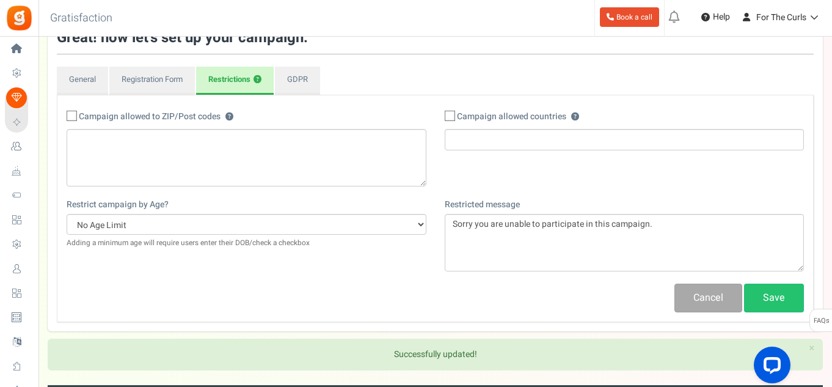
scroll to position [0, 0]
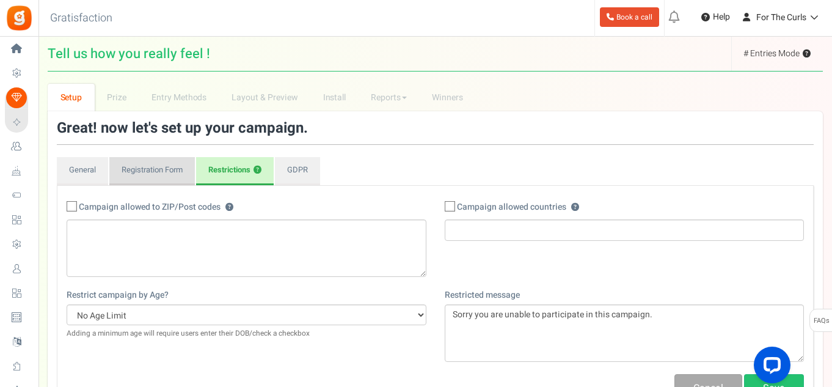
click at [178, 180] on link "Registration Form" at bounding box center [152, 171] width 86 height 28
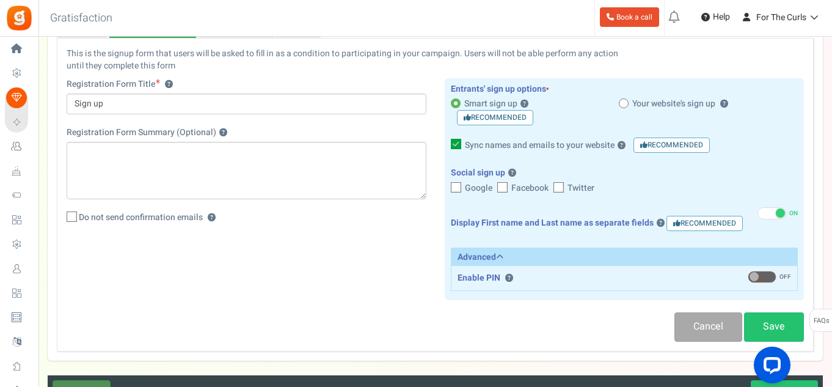
scroll to position [299, 0]
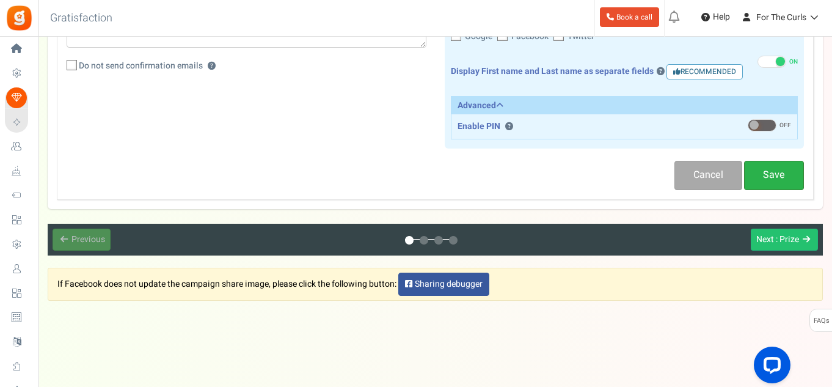
click at [758, 179] on link "Save" at bounding box center [774, 175] width 60 height 29
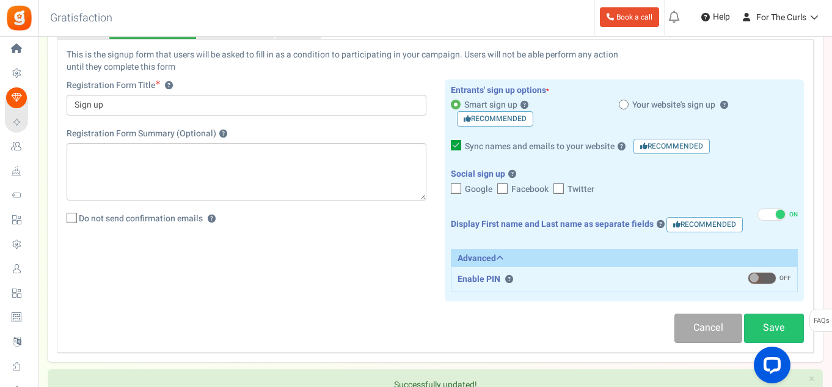
scroll to position [115, 0]
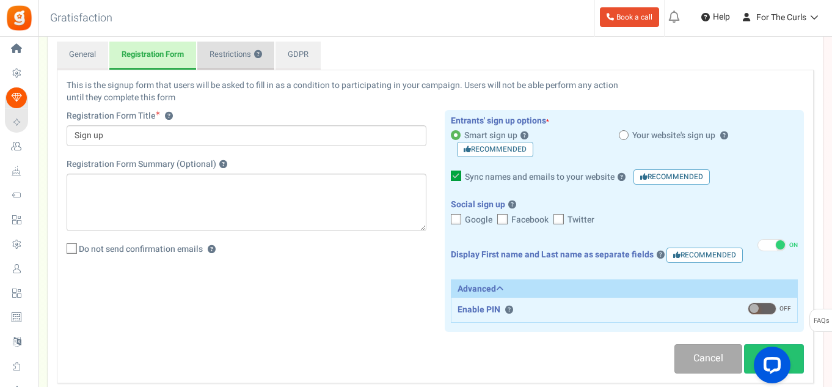
drag, startPoint x: 221, startPoint y: 56, endPoint x: 239, endPoint y: 53, distance: 18.1
click at [222, 56] on link "Restrictions ?" at bounding box center [235, 56] width 77 height 28
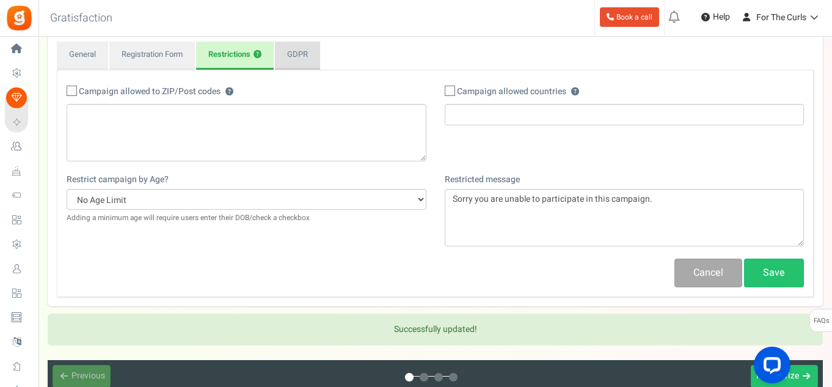
click at [308, 58] on link "GDPR" at bounding box center [297, 56] width 45 height 28
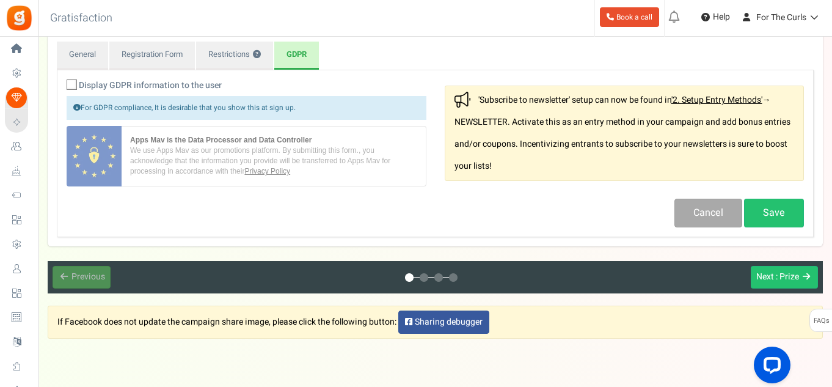
scroll to position [54, 0]
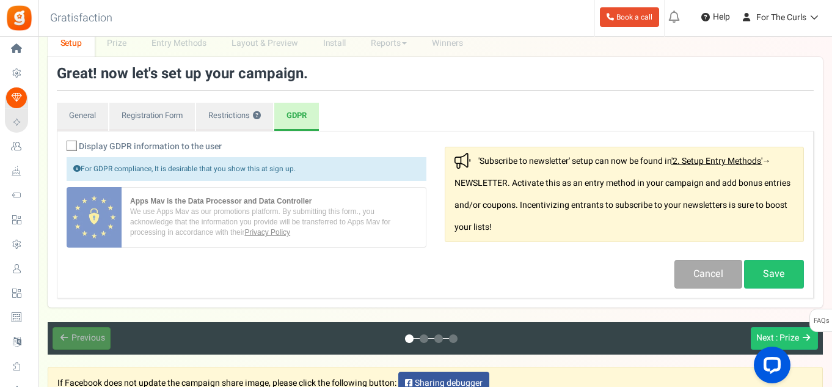
click at [71, 145] on icon at bounding box center [72, 146] width 8 height 8
click at [62, 145] on input "Display GDPR information to the user" at bounding box center [58, 147] width 8 height 8
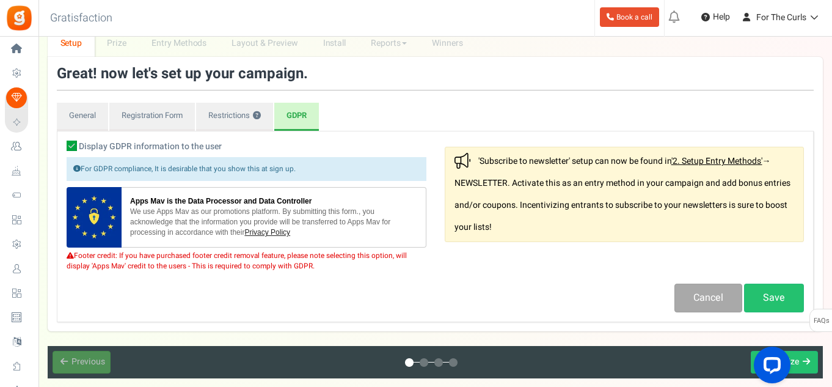
click at [71, 148] on icon at bounding box center [72, 145] width 10 height 10
click at [62, 148] on input "Display GDPR information to the user" at bounding box center [58, 147] width 8 height 8
checkbox input "false"
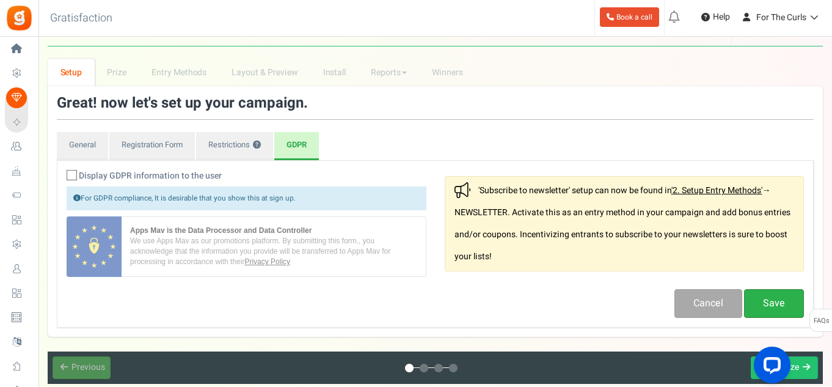
scroll to position [0, 0]
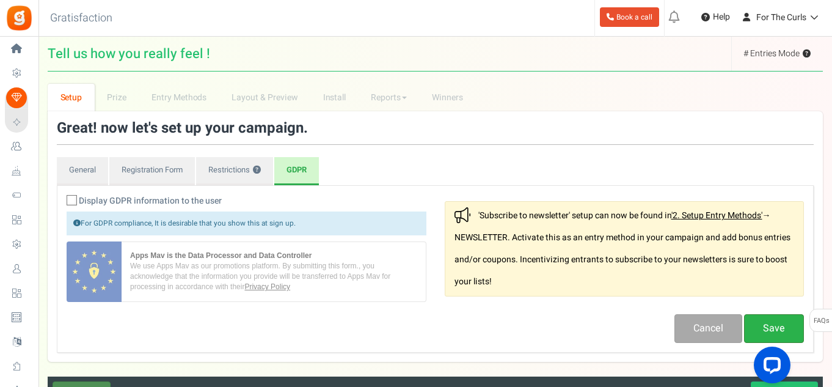
click at [771, 321] on link "Save" at bounding box center [774, 328] width 60 height 29
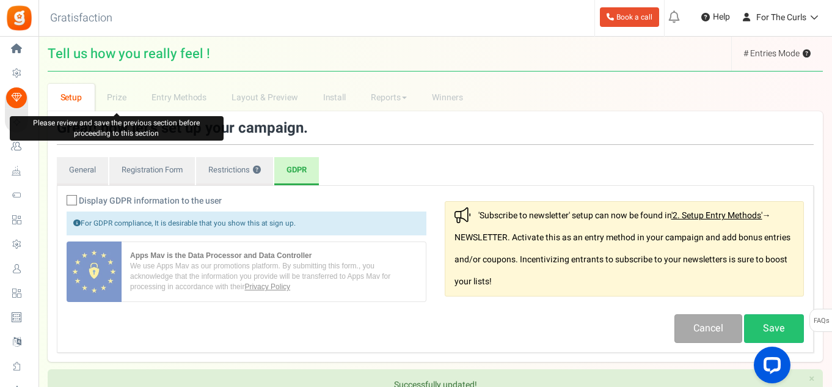
click at [113, 101] on li "Prize" at bounding box center [117, 97] width 45 height 27
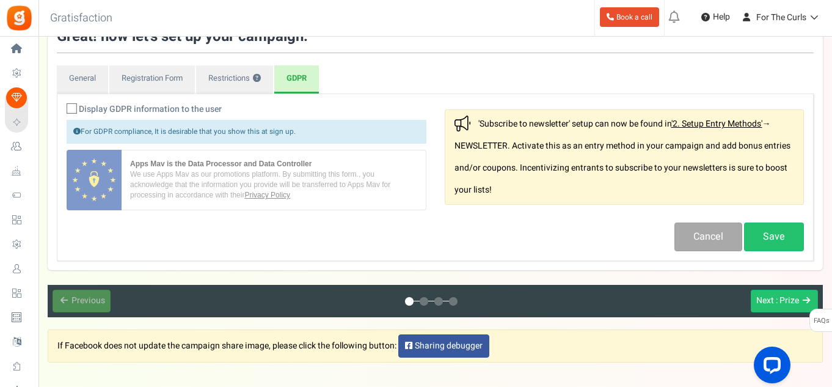
scroll to position [153, 0]
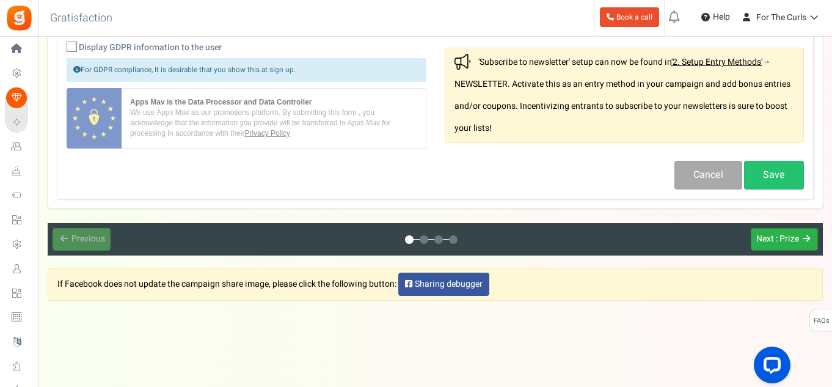
click at [786, 236] on span ": Prize" at bounding box center [787, 238] width 23 height 13
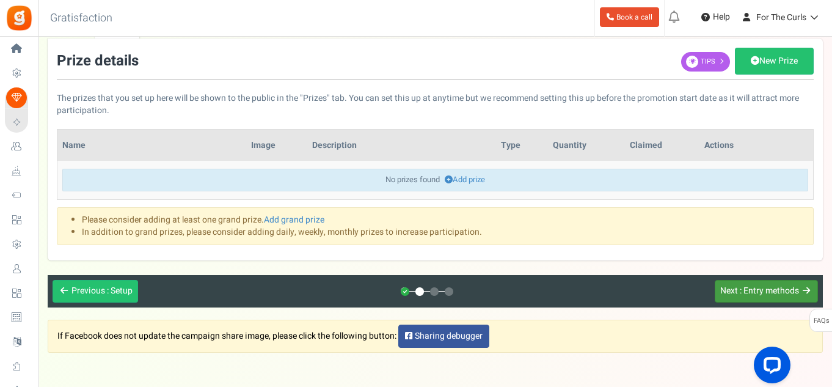
scroll to position [2, 0]
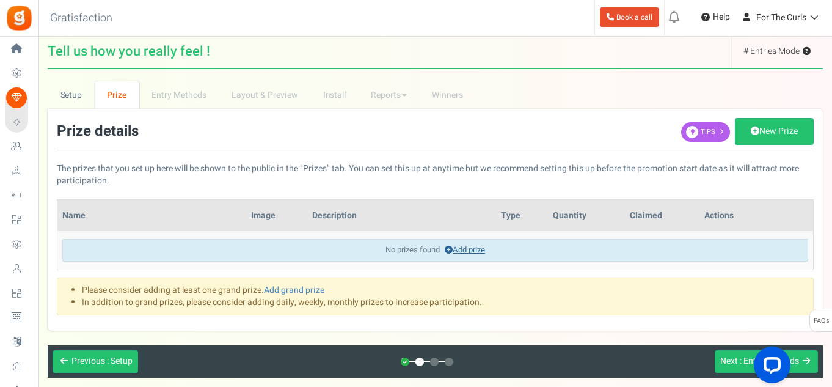
click at [471, 249] on link "Add prize" at bounding box center [465, 250] width 40 height 12
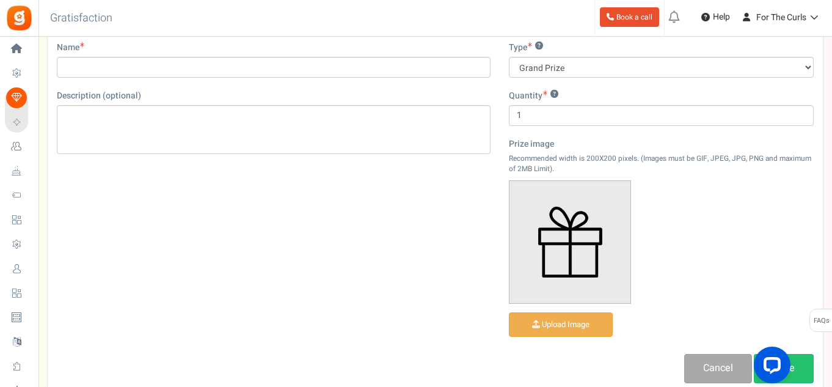
scroll to position [125, 0]
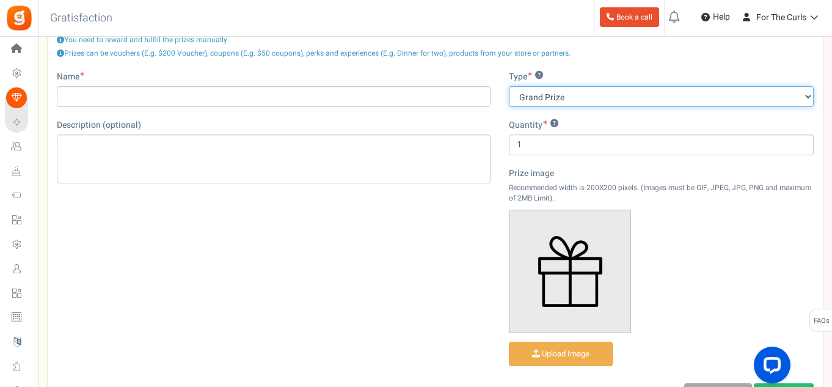
click at [611, 93] on select "Grand Prize Daily Prize Weekly Prize Monthly Prize" at bounding box center [661, 96] width 305 height 21
select select "weekly"
click at [509, 86] on select "Grand Prize Daily Prize Weekly Prize Monthly Prize" at bounding box center [661, 96] width 305 height 21
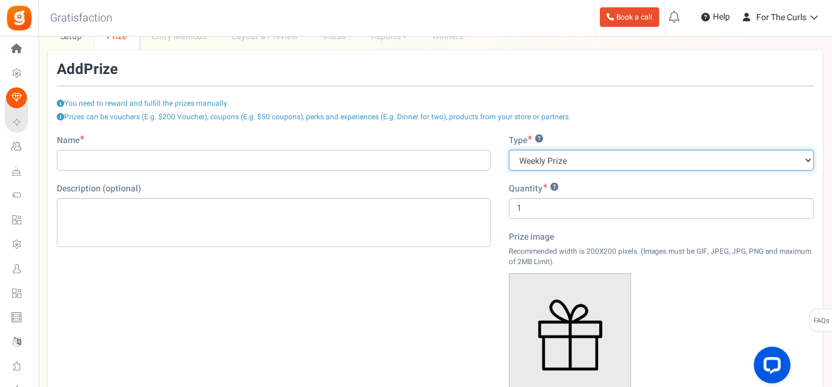
scroll to position [0, 0]
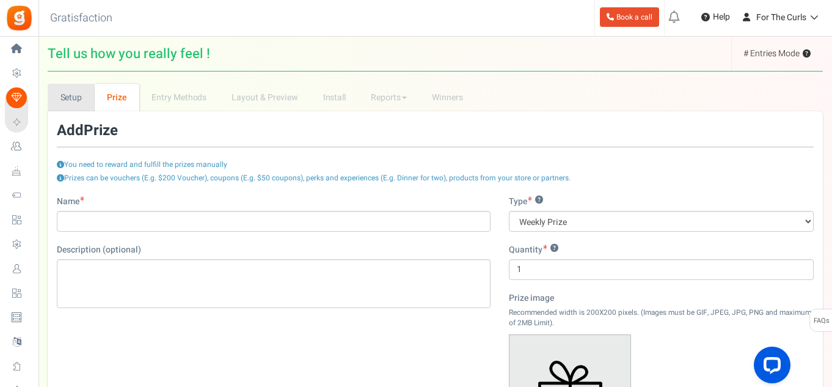
click at [87, 93] on link "Setup" at bounding box center [71, 97] width 47 height 27
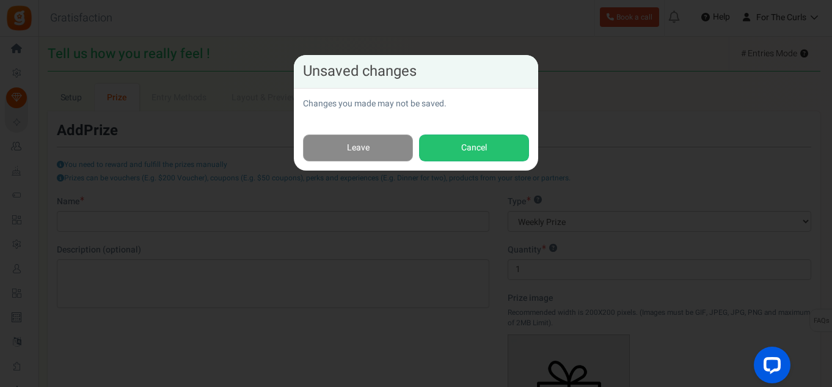
click at [368, 148] on link "Leave" at bounding box center [358, 147] width 110 height 27
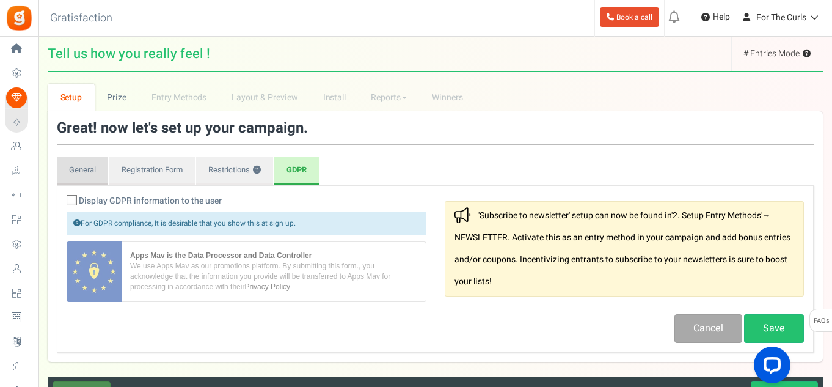
click at [83, 166] on link "General" at bounding box center [82, 171] width 51 height 28
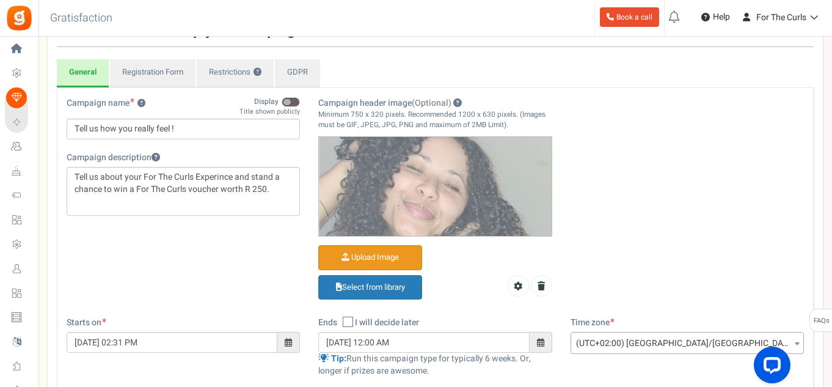
scroll to position [122, 0]
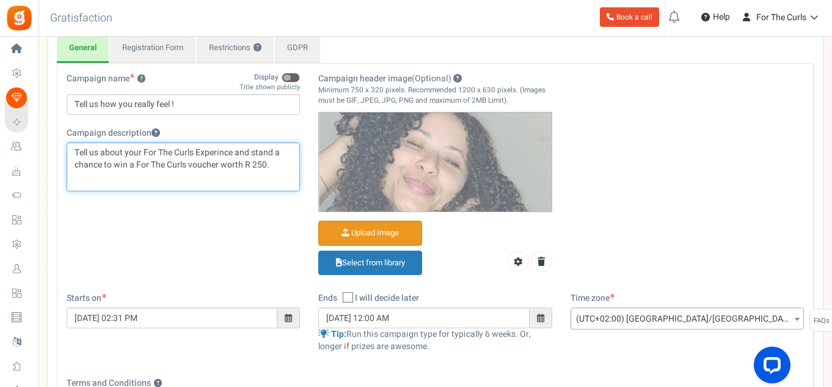
click at [191, 175] on div "Tell us about your For The Curls Experince and stand a chance to win a For The …" at bounding box center [183, 166] width 233 height 49
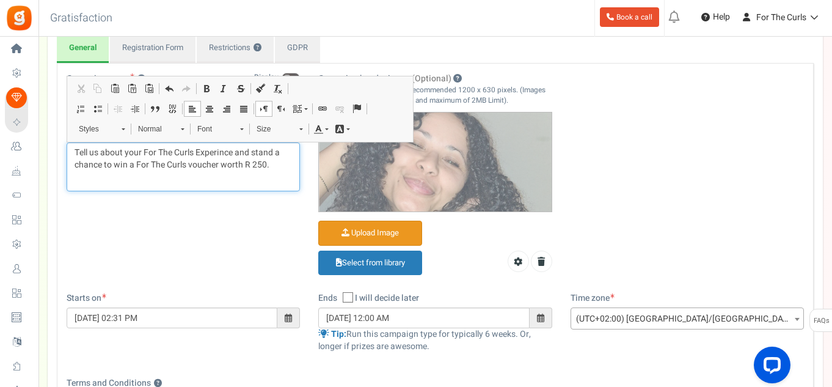
click at [282, 159] on p "Tell us about your For The Curls Experince and stand a chance to win a For The …" at bounding box center [183, 159] width 217 height 24
click at [155, 168] on p "Tell us about your For The Curls Experince and stand a chance to win a For The …" at bounding box center [183, 159] width 217 height 24
click at [131, 163] on p "Tell us about your For The Curls Experince and stand a chance to win a For The …" at bounding box center [183, 159] width 217 height 24
click at [130, 162] on p "Tell us about your For The Curls Experince and stand a chance to win a For The …" at bounding box center [183, 159] width 217 height 24
click at [133, 162] on p "Tell us about your For The Curls Experince and stand a chance to win a For The …" at bounding box center [183, 159] width 217 height 24
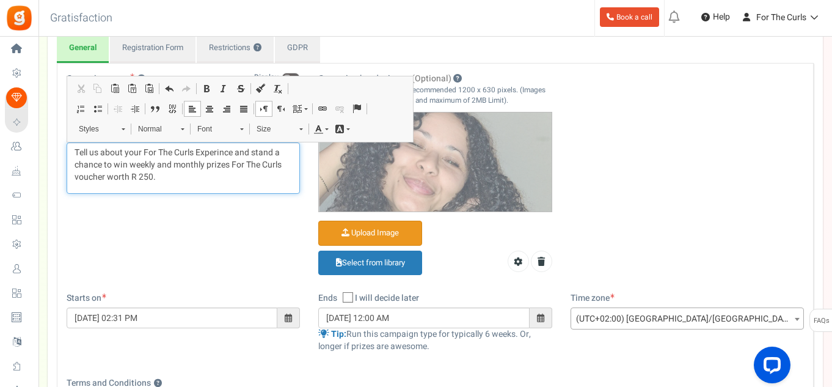
drag, startPoint x: 232, startPoint y: 162, endPoint x: 266, endPoint y: 180, distance: 37.7
click at [266, 180] on p "Tell us about your For The Curls Experince and stand a chance to win weekly and…" at bounding box center [183, 165] width 217 height 37
click at [633, 232] on div "Campaign name ? Display Title shown publicly Tell us how you really feel ! This…" at bounding box center [435, 182] width 756 height 219
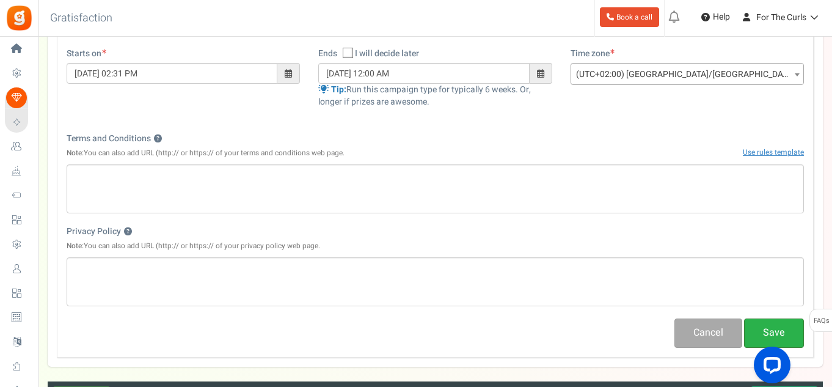
click at [773, 322] on button "Save" at bounding box center [774, 332] width 60 height 29
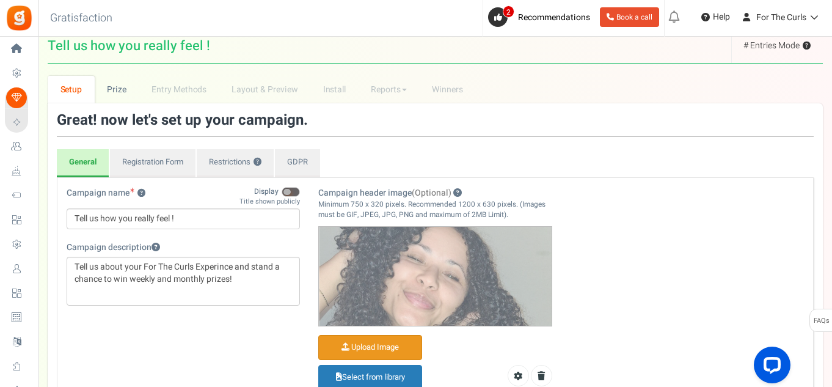
scroll to position [0, 0]
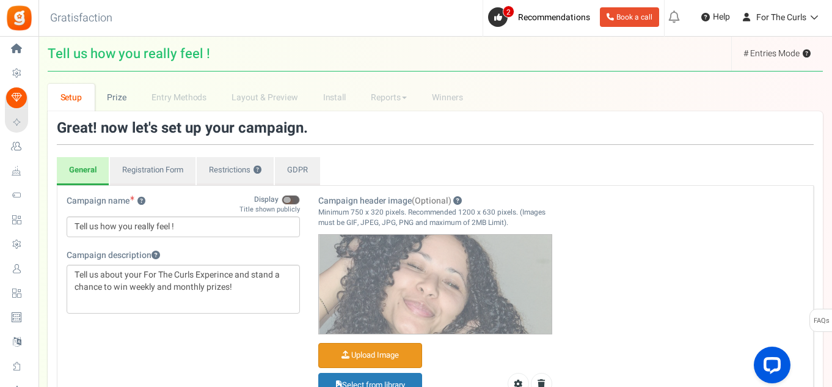
click at [301, 201] on div "Campaign name ? Display Title shown publicly Tell us how you really feel ! This…" at bounding box center [183, 260] width 252 height 131
click at [304, 203] on div "Campaign name ? Display Title shown publicly Tell us how you really feel ! This…" at bounding box center [183, 260] width 252 height 131
click at [296, 202] on span at bounding box center [291, 200] width 18 height 10
click at [300, 202] on input "Display" at bounding box center [300, 194] width 0 height 21
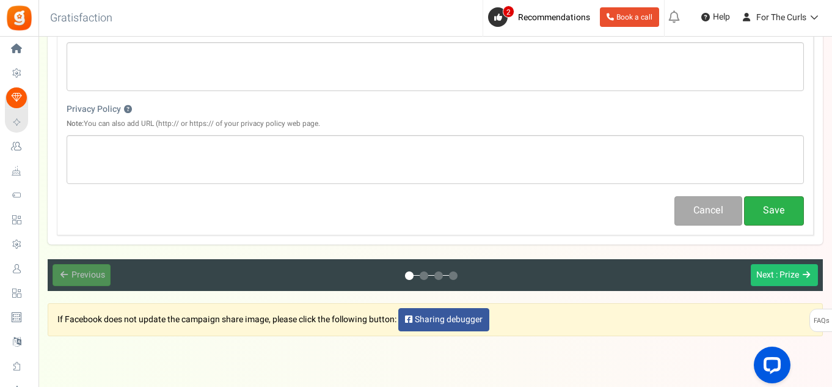
click at [773, 206] on button "Save" at bounding box center [774, 210] width 60 height 29
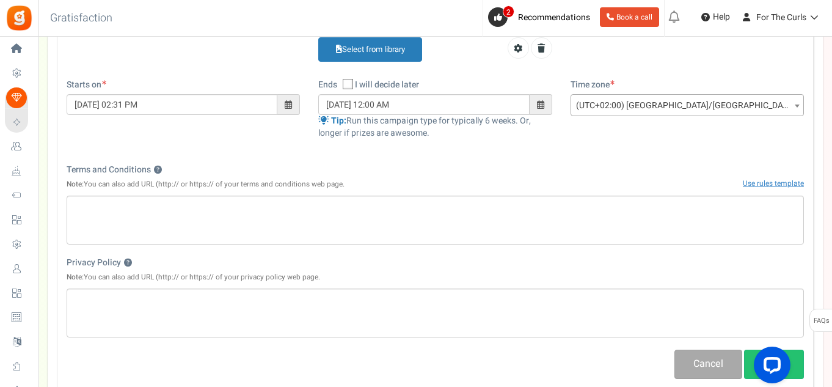
scroll to position [305, 0]
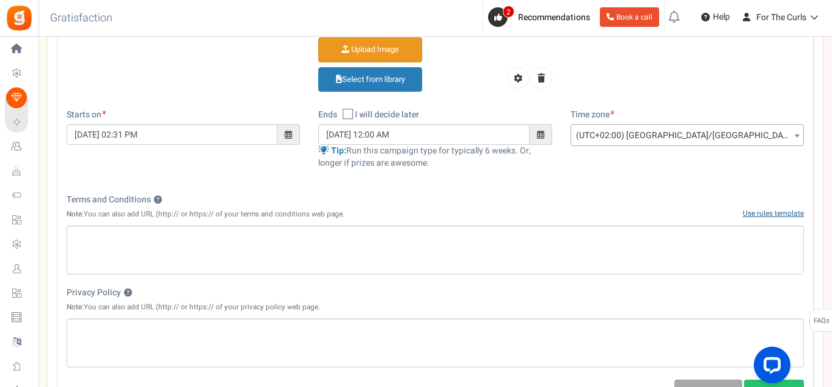
click at [793, 210] on link "Use rules template" at bounding box center [773, 213] width 61 height 11
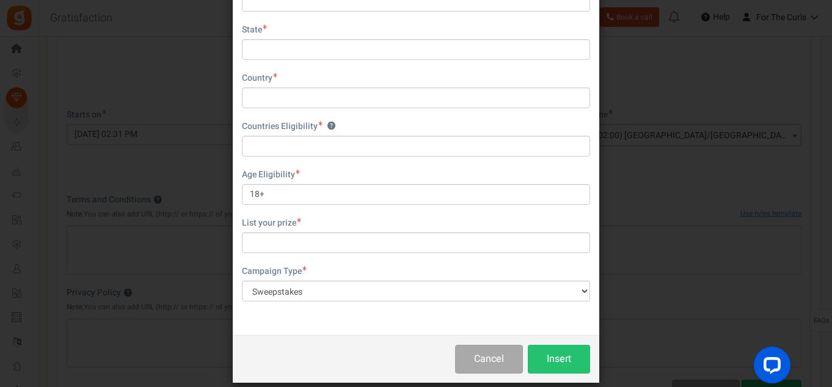
scroll to position [351, 0]
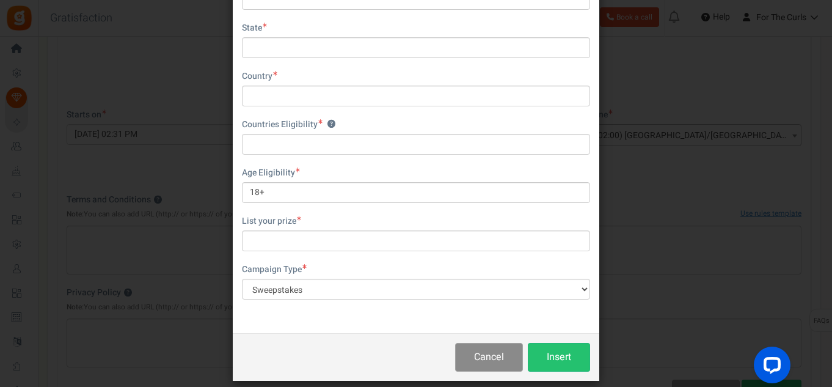
click at [500, 348] on button "Cancel" at bounding box center [489, 357] width 68 height 29
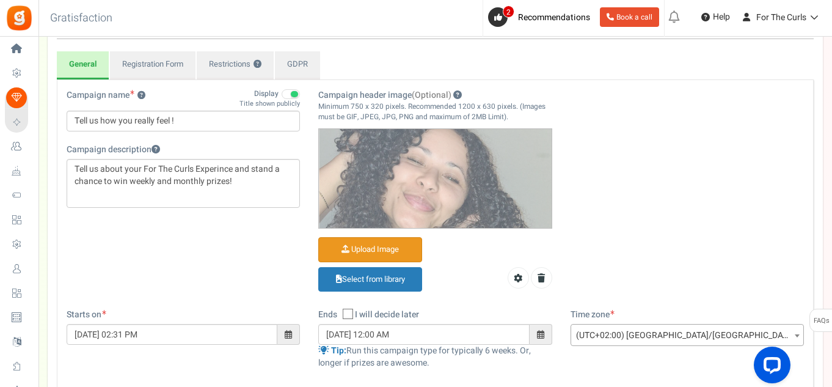
scroll to position [0, 0]
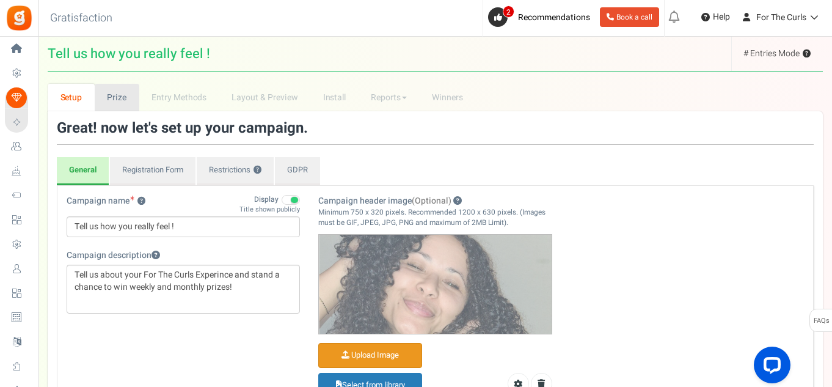
click at [126, 101] on link "Prize" at bounding box center [117, 97] width 45 height 27
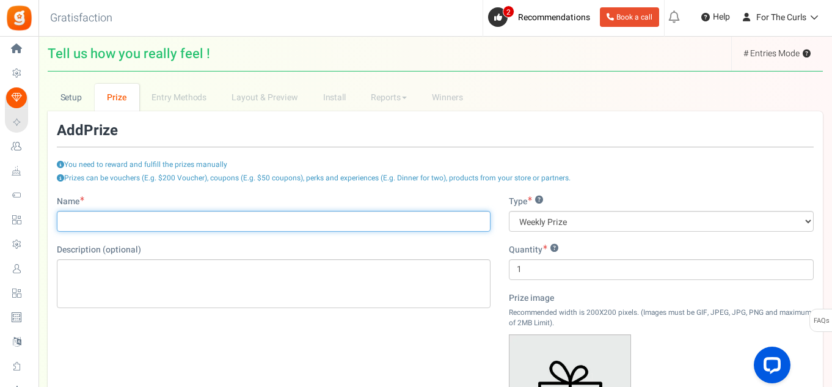
click at [87, 216] on input "Name" at bounding box center [274, 221] width 434 height 21
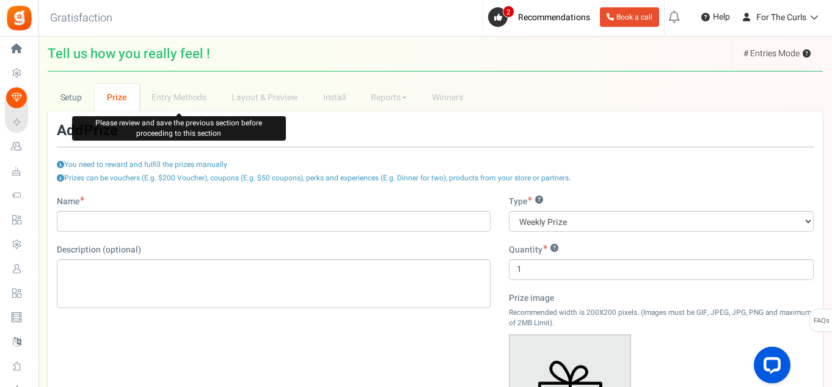
click at [180, 106] on li "Entry Methods" at bounding box center [179, 97] width 80 height 27
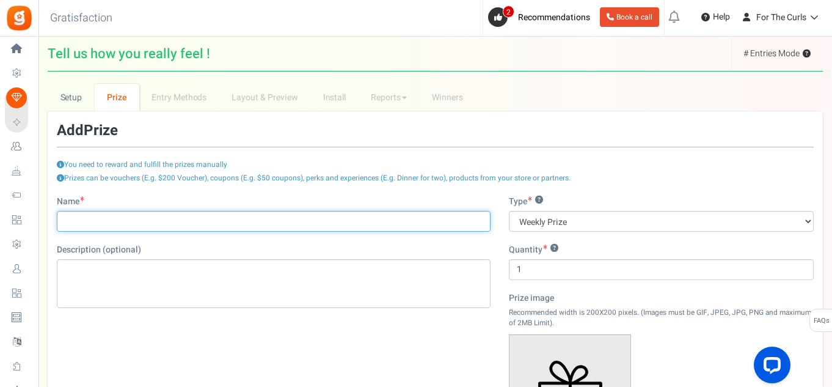
click at [97, 217] on input "Name" at bounding box center [274, 221] width 434 height 21
click at [84, 219] on input "R 100 For The Curls Voucher" at bounding box center [274, 221] width 434 height 21
type input "R 50 For The Curls Voucher"
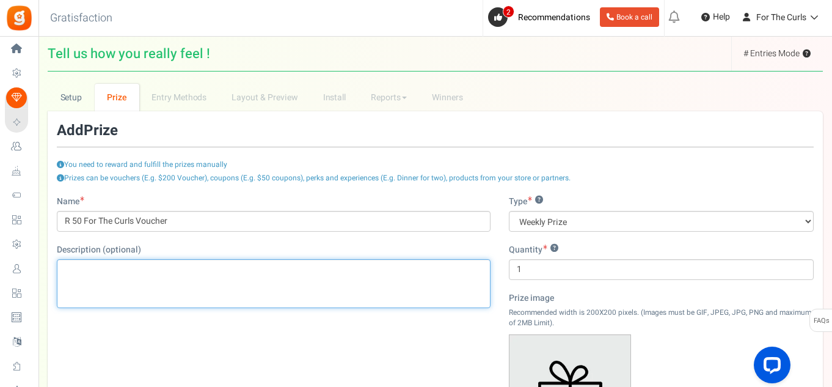
click at [223, 285] on div "Editor, prize_description" at bounding box center [274, 283] width 434 height 49
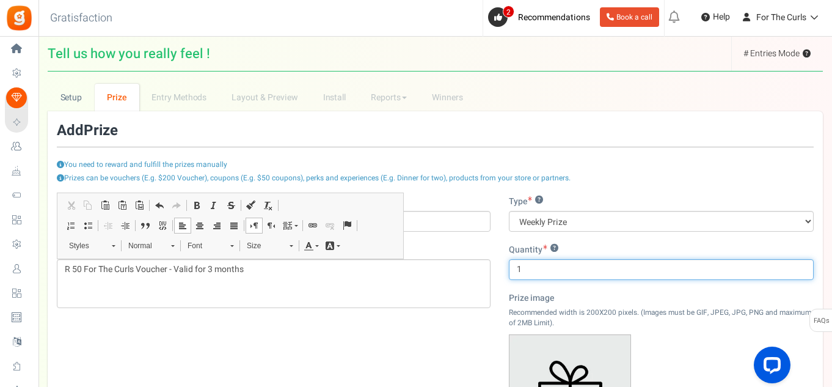
click at [632, 259] on input "1" at bounding box center [661, 269] width 305 height 21
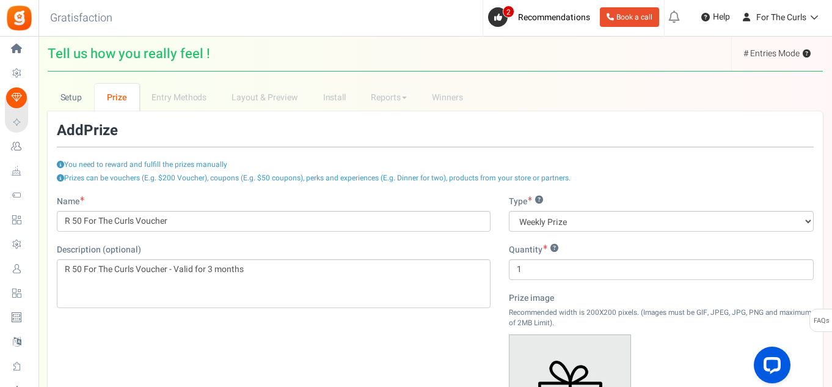
click at [649, 297] on div "Prize image Recommended width is 200X200 pixels. (Images must be GIF, JPEG, JPG…" at bounding box center [661, 394] width 305 height 204
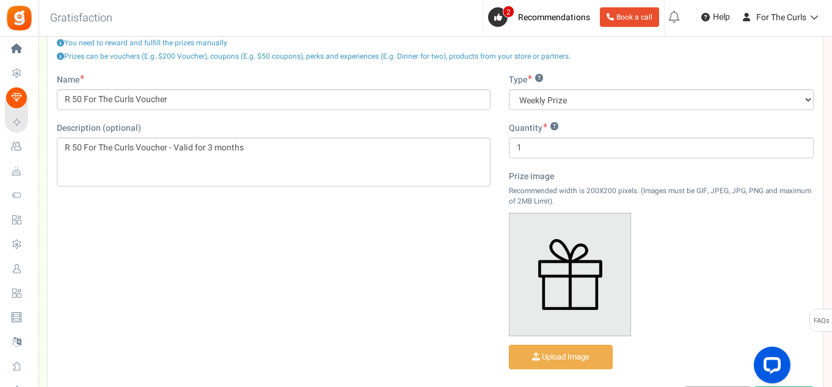
scroll to position [122, 0]
click at [572, 356] on input "file" at bounding box center [560, 357] width 103 height 24
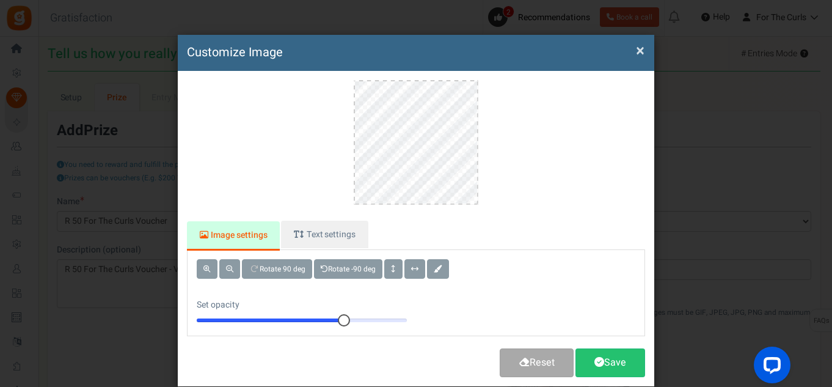
scroll to position [38, 0]
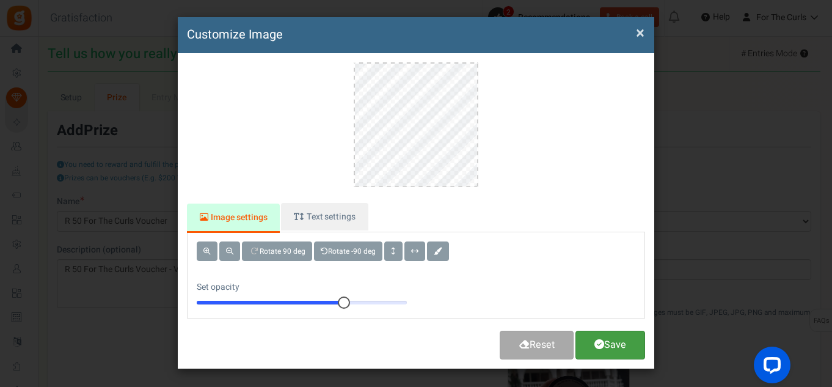
drag, startPoint x: 610, startPoint y: 351, endPoint x: 651, endPoint y: 340, distance: 42.5
click at [610, 351] on link "Save" at bounding box center [610, 344] width 70 height 29
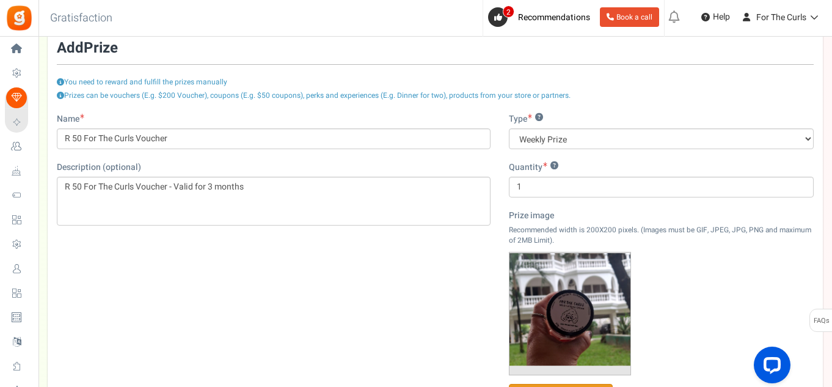
scroll to position [244, 0]
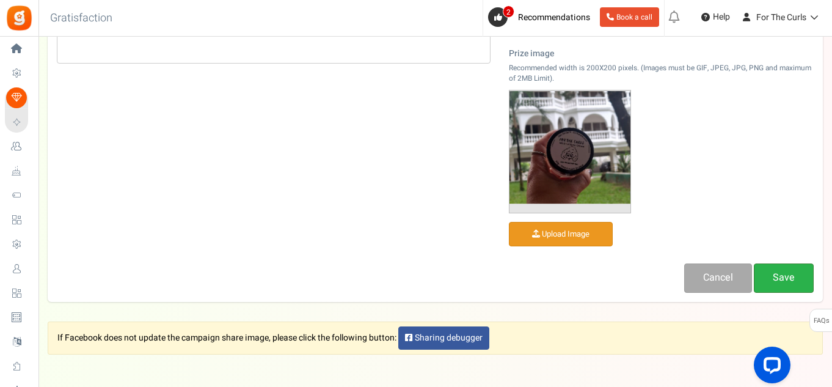
click at [778, 273] on link "Save" at bounding box center [784, 277] width 60 height 29
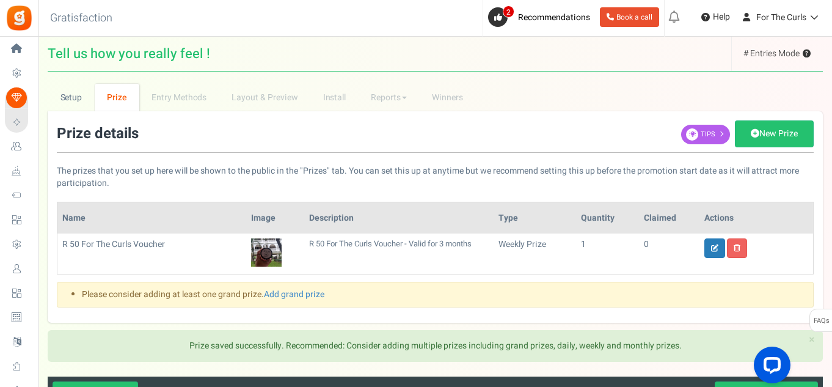
scroll to position [61, 0]
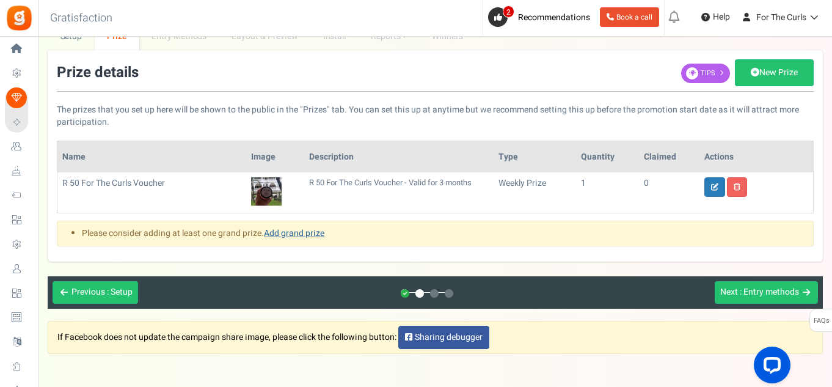
click at [299, 238] on link "Add grand prize" at bounding box center [294, 233] width 60 height 13
select select "grand"
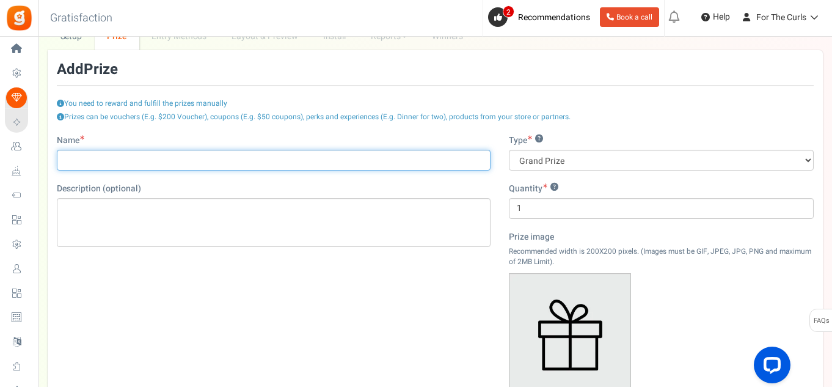
click at [139, 163] on input "Name" at bounding box center [274, 160] width 434 height 21
type input "R 200 For The Curls Voucher"
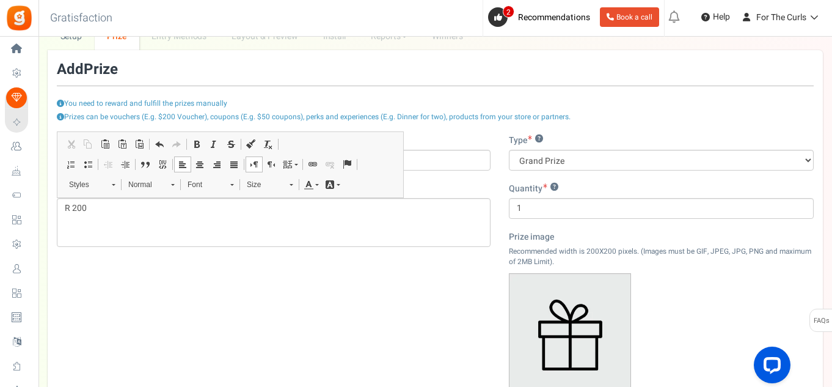
drag, startPoint x: 100, startPoint y: 311, endPoint x: 130, endPoint y: 291, distance: 35.7
click at [101, 310] on div "Name R 200 For The Curls Voucher Description (optional) R 200 Type ? Grand Priz…" at bounding box center [435, 304] width 775 height 341
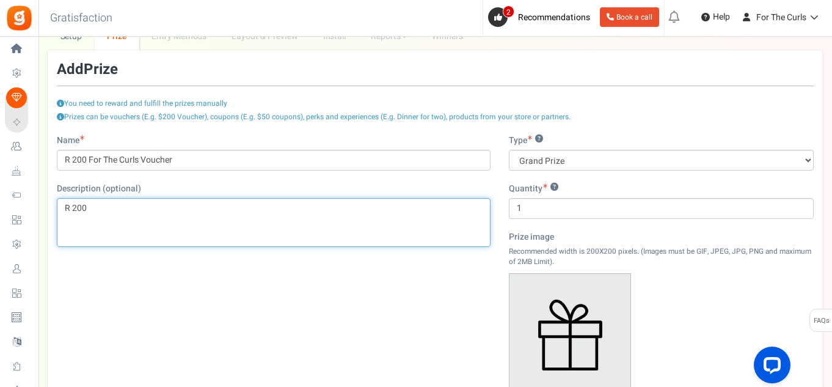
click at [132, 223] on div "R 200" at bounding box center [274, 222] width 434 height 49
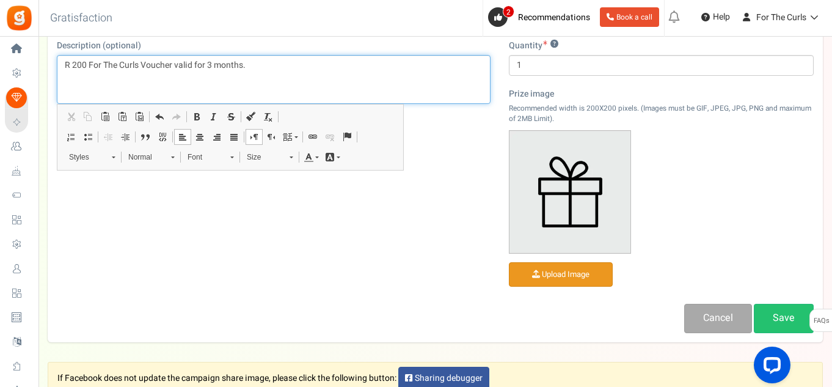
scroll to position [244, 0]
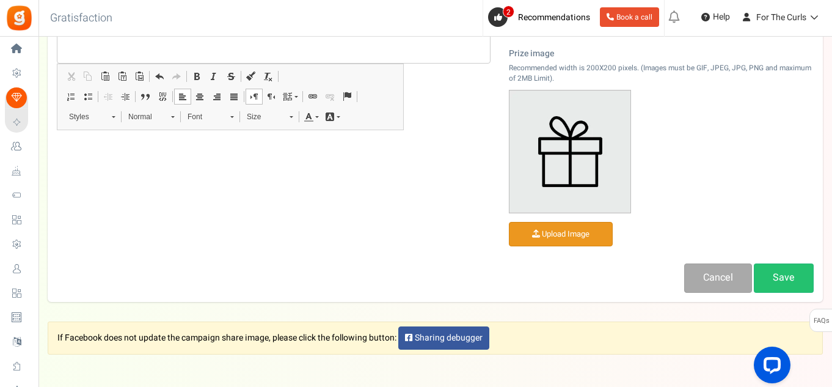
click at [560, 244] on input "file" at bounding box center [560, 234] width 103 height 24
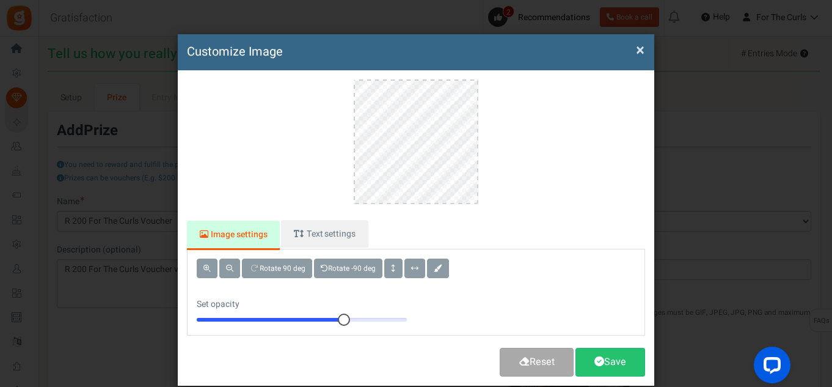
scroll to position [38, 0]
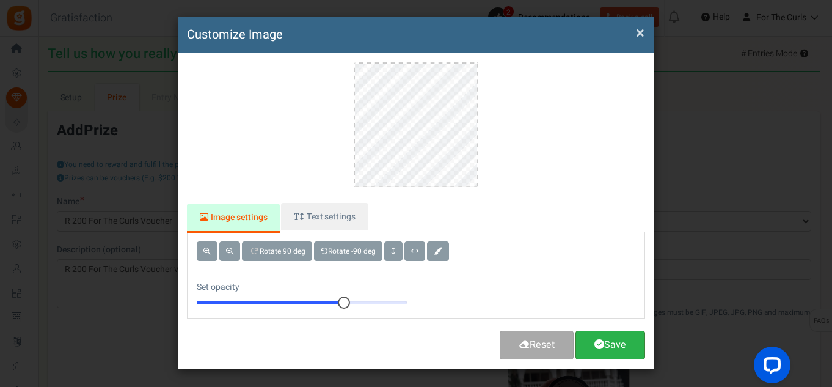
click at [609, 337] on link "Save" at bounding box center [610, 344] width 70 height 29
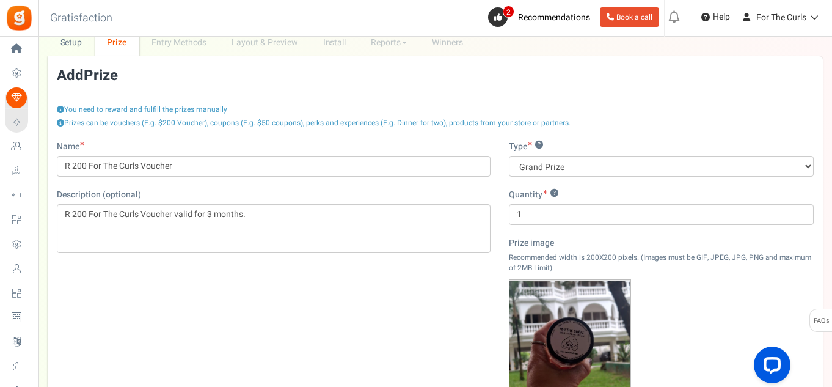
scroll to position [298, 0]
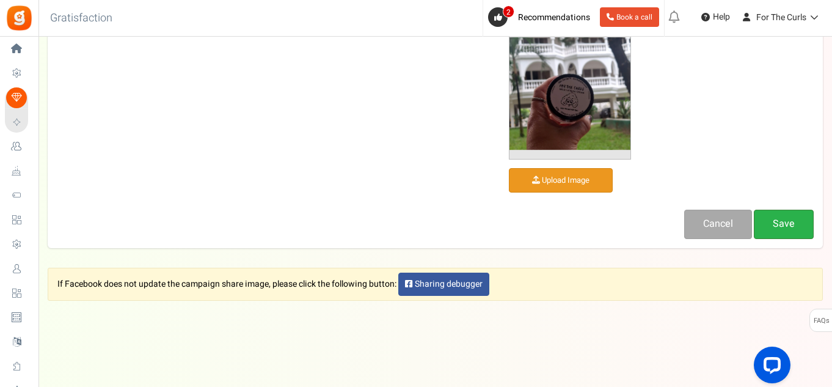
click at [776, 228] on link "Save" at bounding box center [784, 224] width 60 height 29
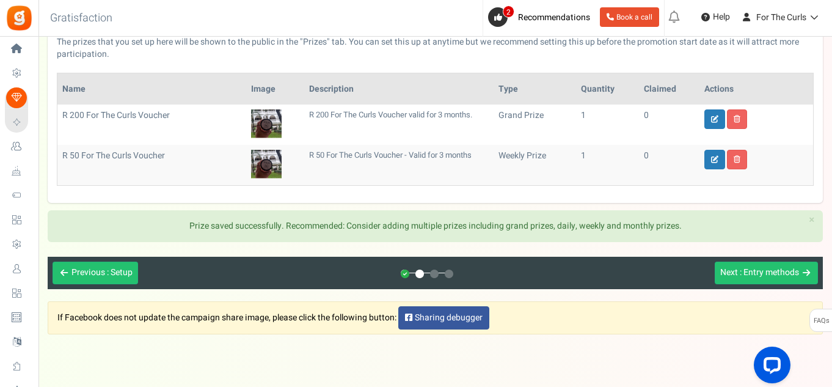
scroll to position [0, 0]
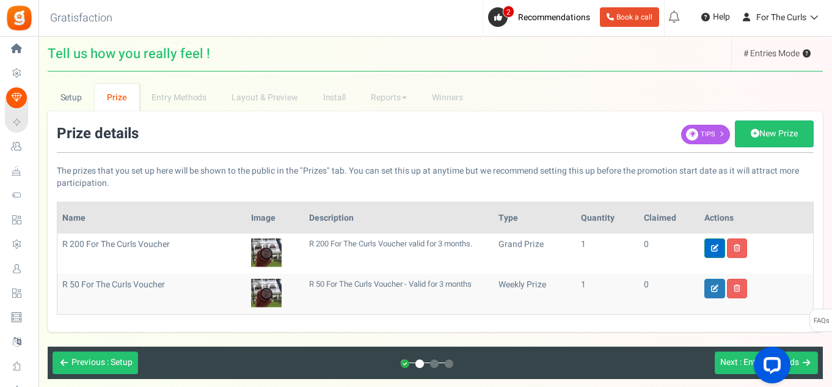
click at [718, 246] on icon at bounding box center [714, 247] width 7 height 7
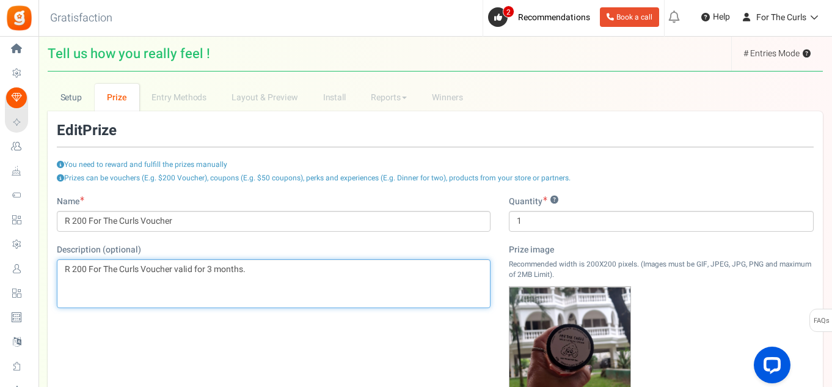
click at [181, 269] on p "R 200 For The Curls Voucher valid for 3 months." at bounding box center [274, 269] width 418 height 12
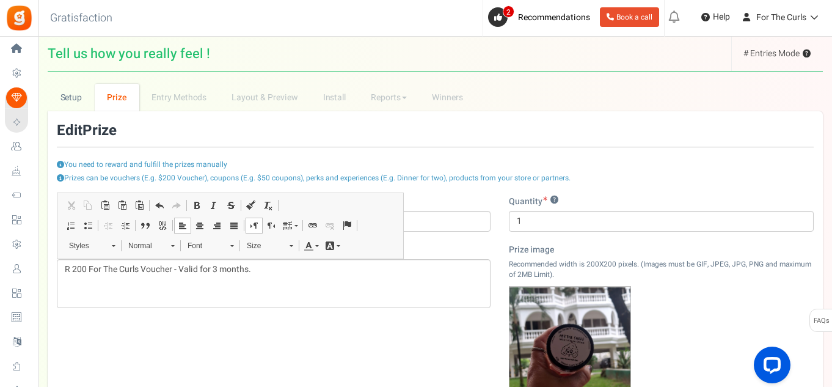
click at [609, 164] on div "You need to reward and fulfill the prizes manually" at bounding box center [435, 147] width 757 height 48
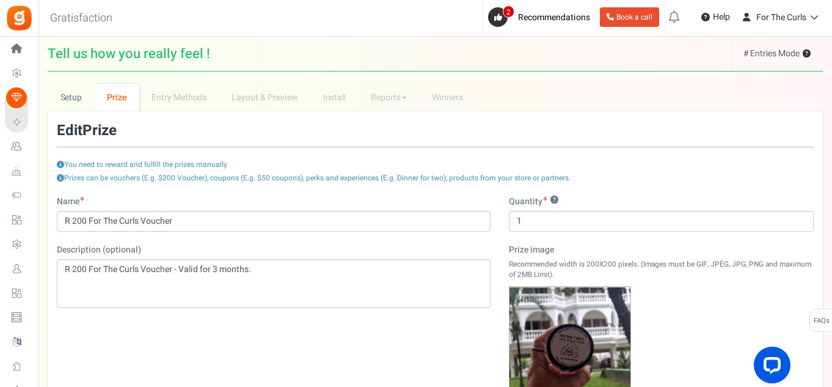
scroll to position [250, 0]
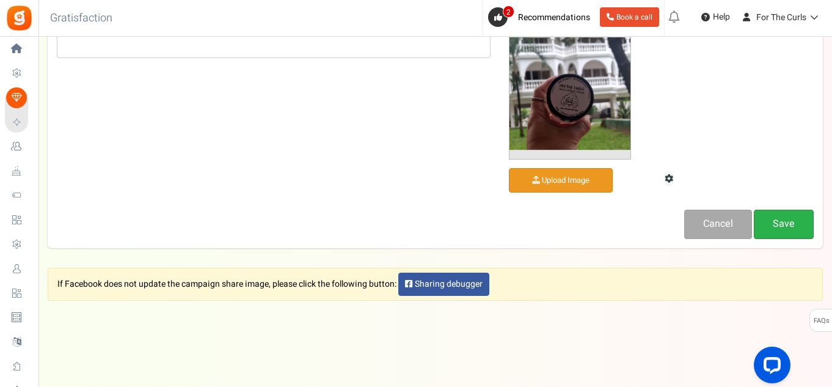
click at [790, 217] on link "Save" at bounding box center [784, 224] width 60 height 29
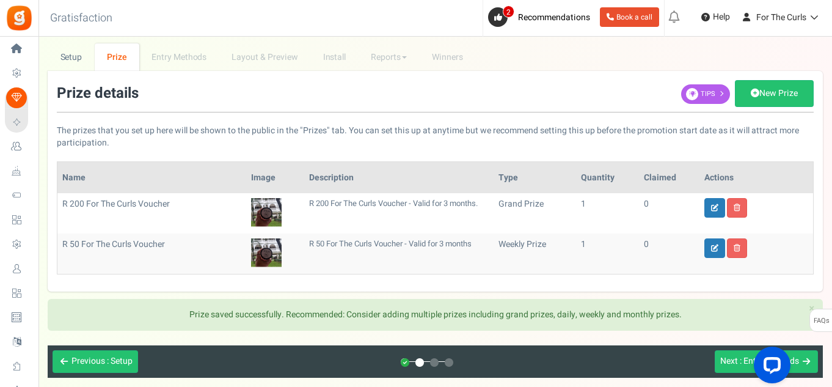
scroll to position [0, 0]
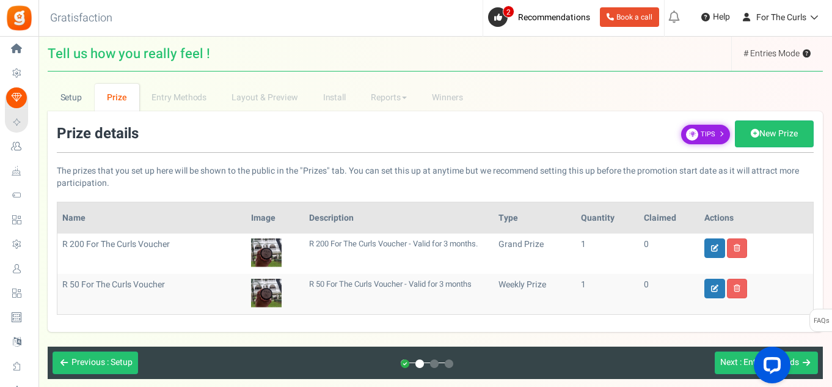
click at [701, 131] on span "Tips" at bounding box center [708, 134] width 15 height 10
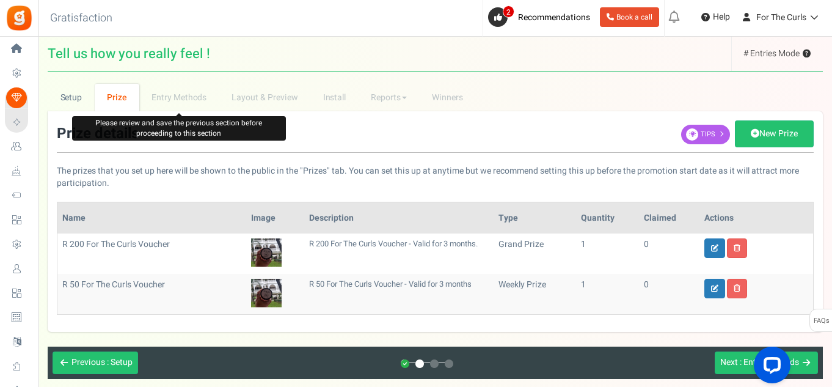
click at [166, 94] on li "Entry Methods" at bounding box center [179, 97] width 80 height 27
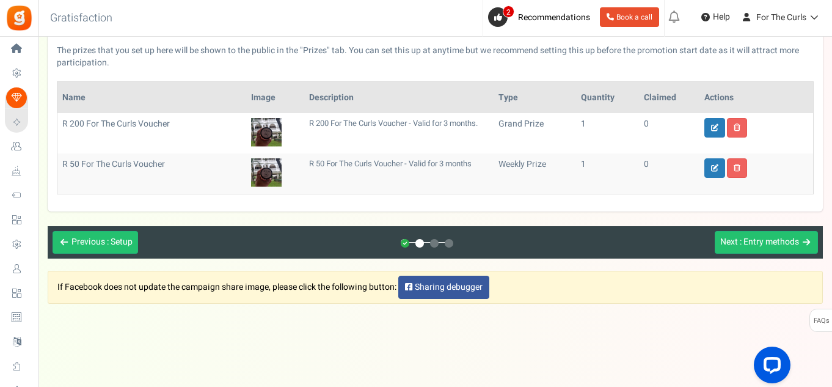
scroll to position [123, 0]
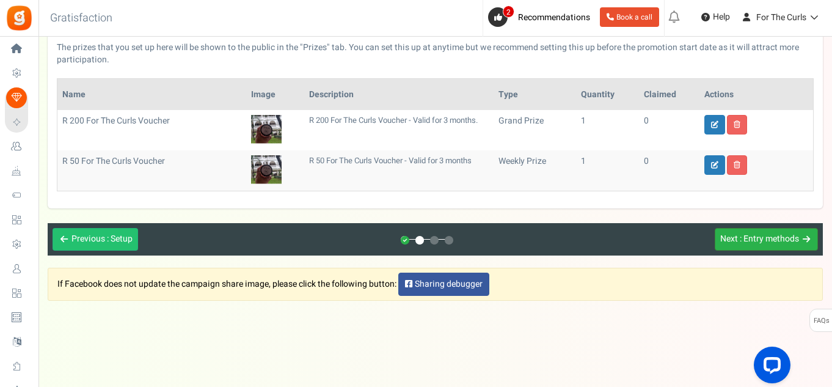
click at [770, 246] on button "Next : Entry methods" at bounding box center [766, 239] width 103 height 23
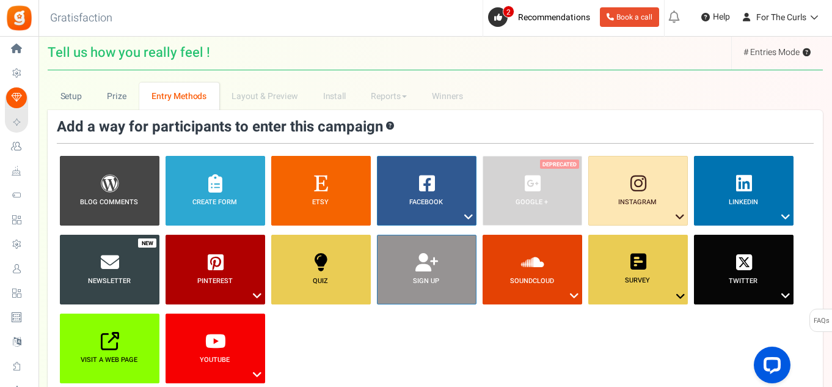
scroll to position [62, 0]
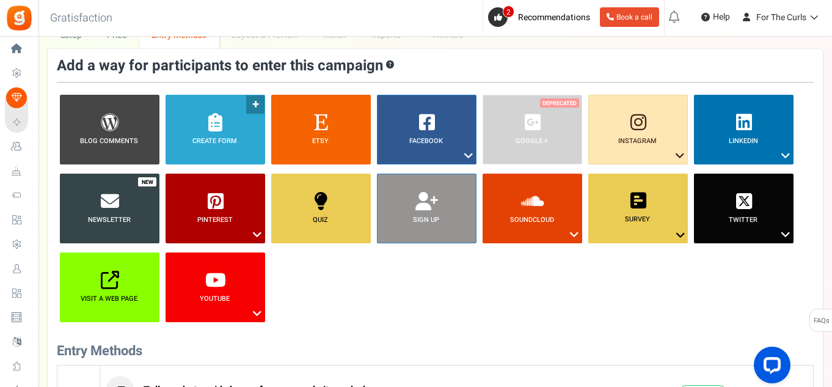
click at [224, 115] on link "Create Form ?" at bounding box center [216, 130] width 100 height 70
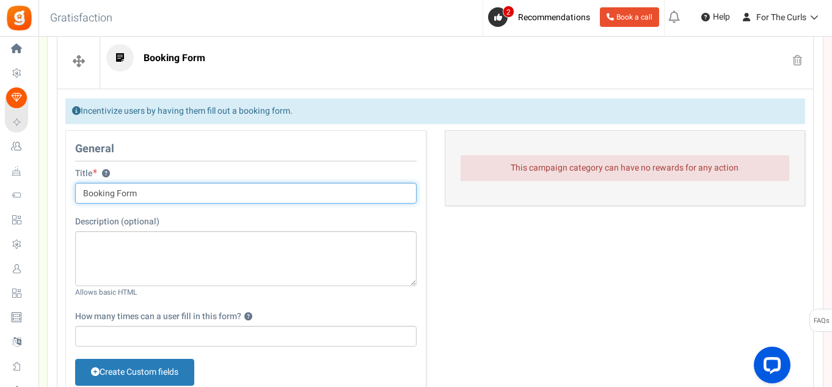
click at [148, 197] on input "Booking Form" at bounding box center [245, 193] width 341 height 21
drag, startPoint x: 113, startPoint y: 202, endPoint x: 68, endPoint y: 202, distance: 44.6
click at [68, 202] on div "Title ? Booking Form Tip! Your title should show the huge savings & rewards for…" at bounding box center [246, 191] width 360 height 48
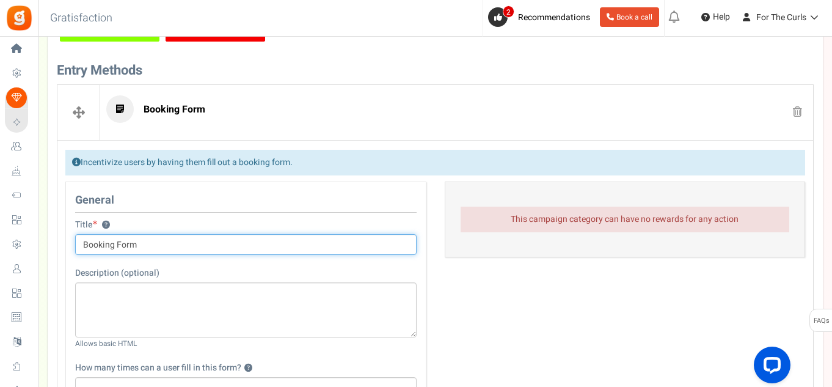
scroll to position [333, 0]
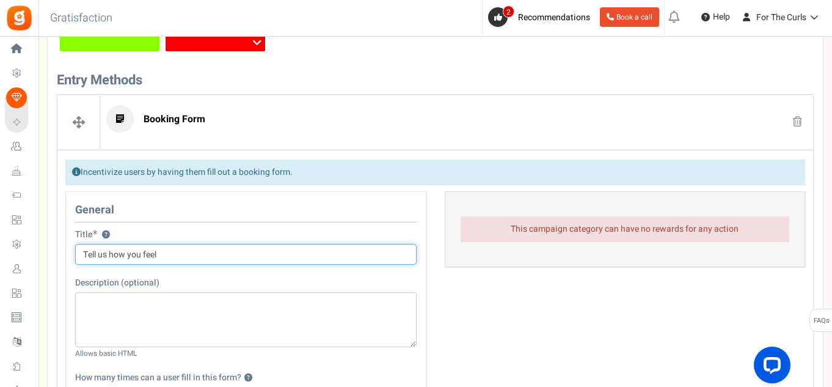
type input "Tell us how you feel"
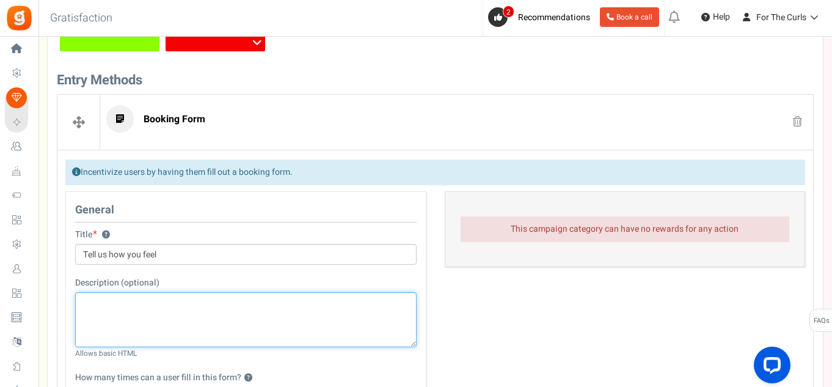
click at [117, 302] on textarea at bounding box center [245, 319] width 341 height 55
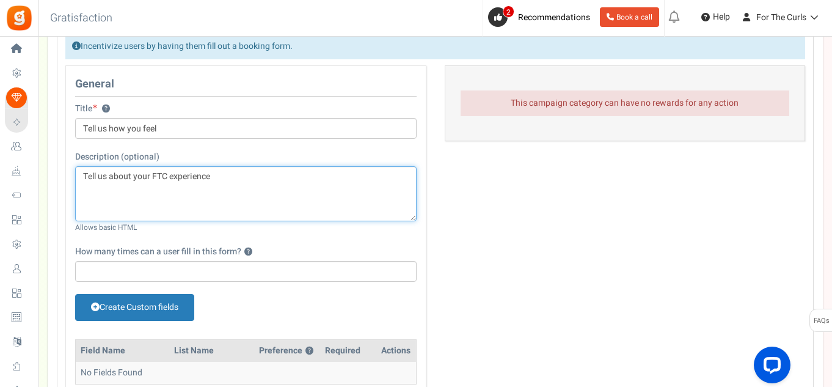
scroll to position [577, 0]
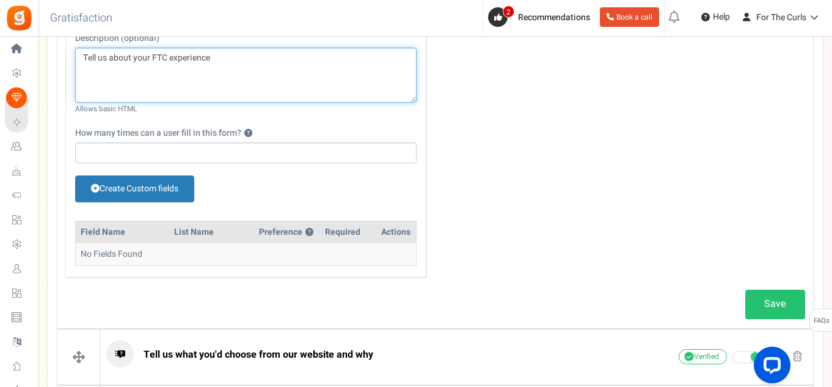
type textarea "Tell us about your FTC experience"
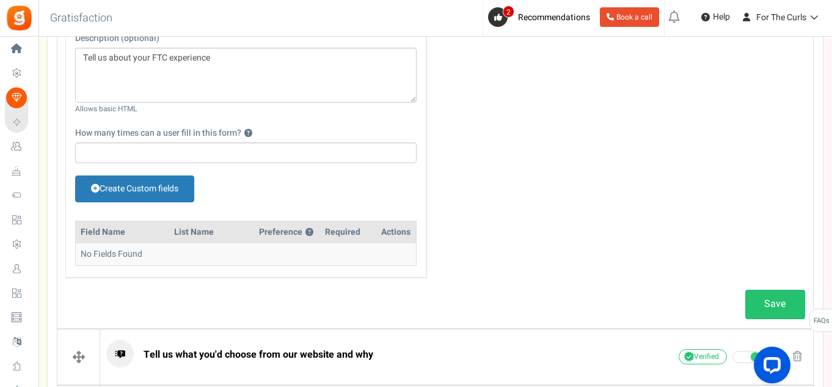
click at [134, 142] on div "How many times can a user fill in this form? ?" at bounding box center [245, 145] width 341 height 36
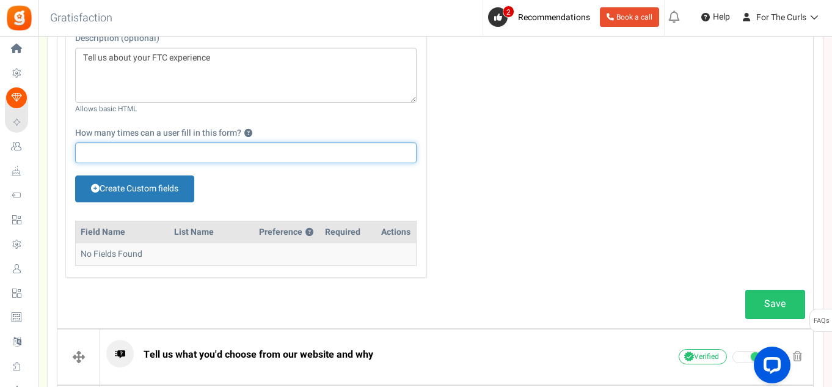
click at [230, 148] on input "How many times can a user fill in this form? ?" at bounding box center [245, 152] width 341 height 21
type input "1"
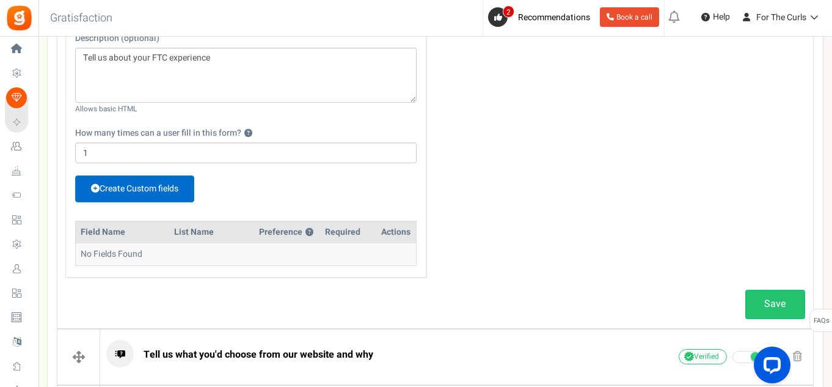
click at [128, 186] on link "Create Custom fields" at bounding box center [134, 188] width 119 height 27
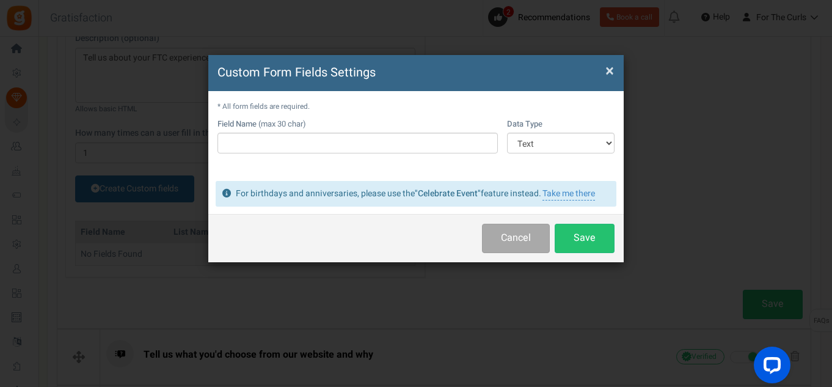
scroll to position [0, 0]
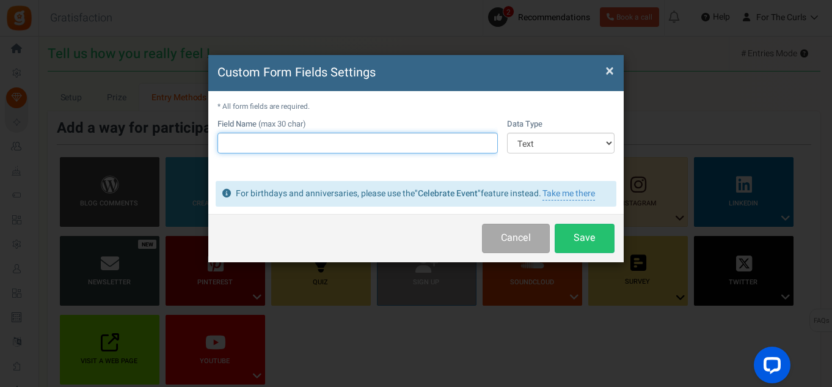
click at [270, 148] on input "text" at bounding box center [357, 143] width 280 height 21
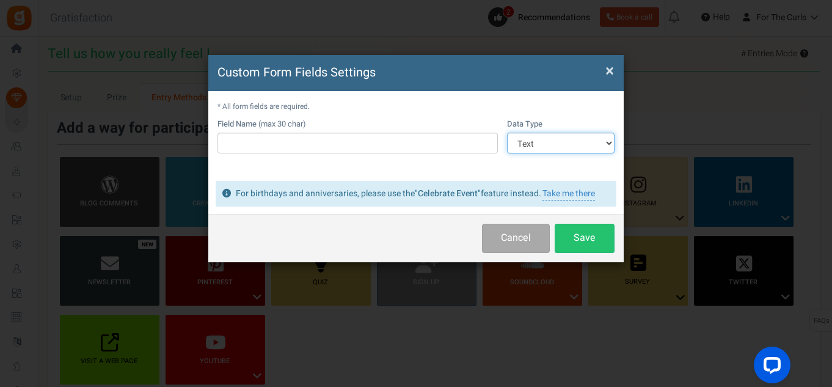
click at [608, 144] on select "Text Number Multiple Options (can only select one) Multiple Options (can select…" at bounding box center [561, 143] width 108 height 21
click at [334, 177] on div "Custom Form Fields Settings × Close * All form fields are required. Field Name …" at bounding box center [415, 158] width 415 height 207
click at [547, 142] on select "Text Number Multiple Options (can only select one) Multiple Options (can select…" at bounding box center [561, 143] width 108 height 21
click at [507, 133] on select "Text Number Multiple Options (can only select one) Multiple Options (can select…" at bounding box center [561, 143] width 108 height 21
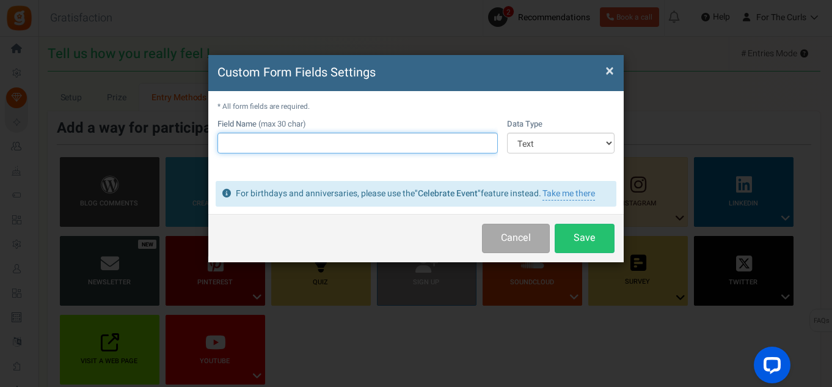
click at [255, 150] on input "text" at bounding box center [357, 143] width 280 height 21
type input "Name"
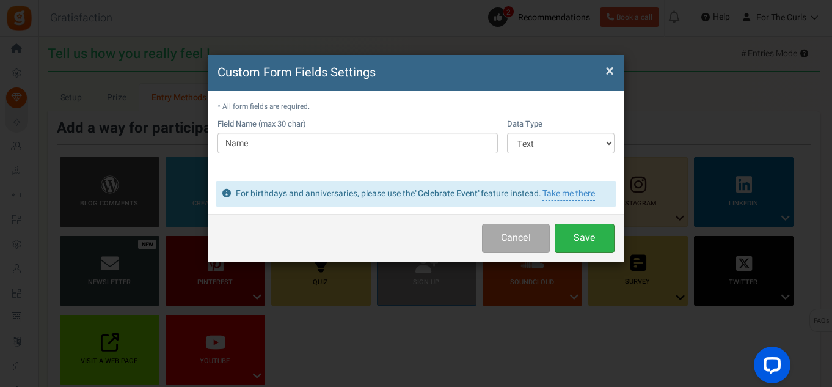
click at [593, 235] on button "Save" at bounding box center [585, 238] width 60 height 29
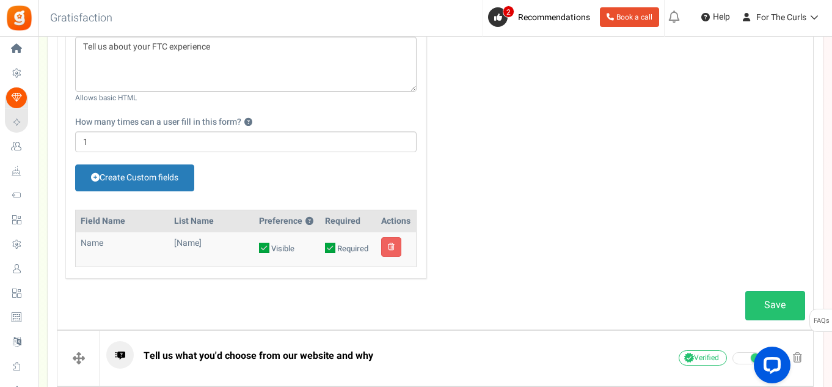
scroll to position [567, 0]
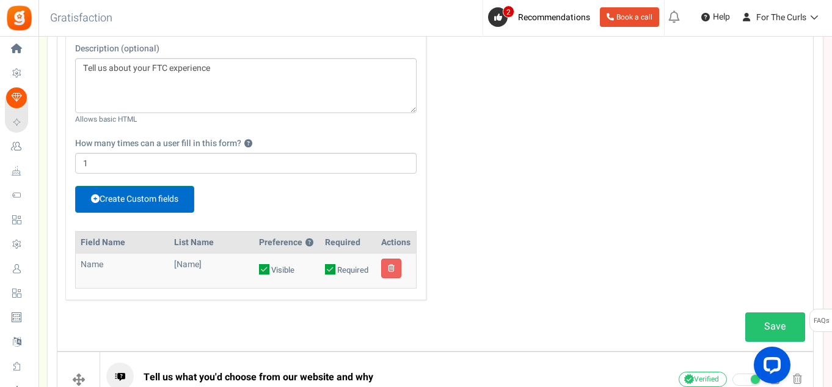
click at [146, 200] on link "Create Custom fields" at bounding box center [134, 199] width 119 height 27
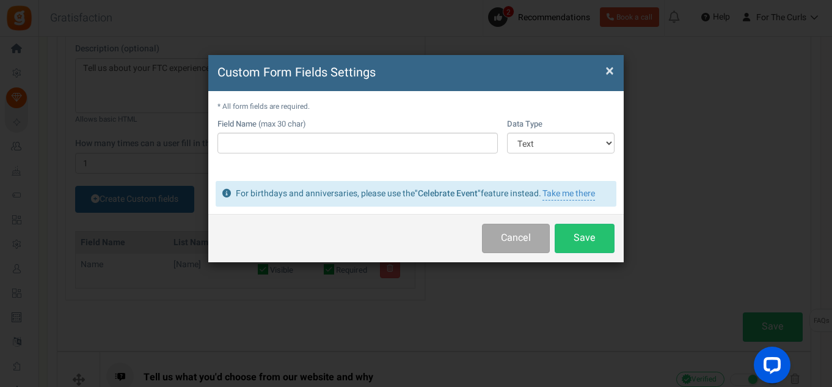
scroll to position [0, 0]
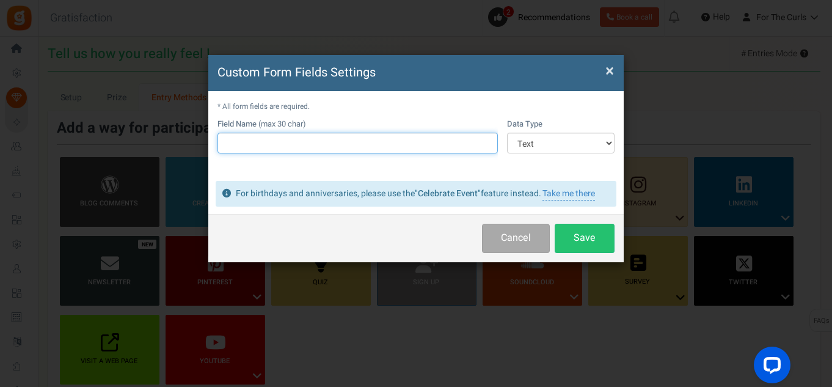
click at [241, 137] on input "text" at bounding box center [357, 143] width 280 height 21
type input "Surname"
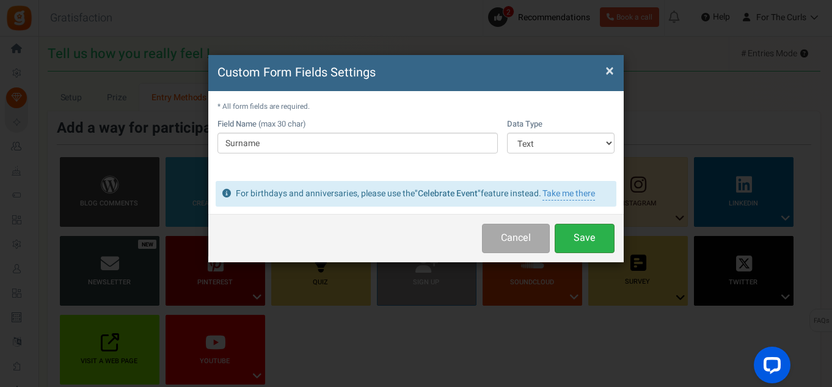
click at [600, 242] on button "Save" at bounding box center [585, 238] width 60 height 29
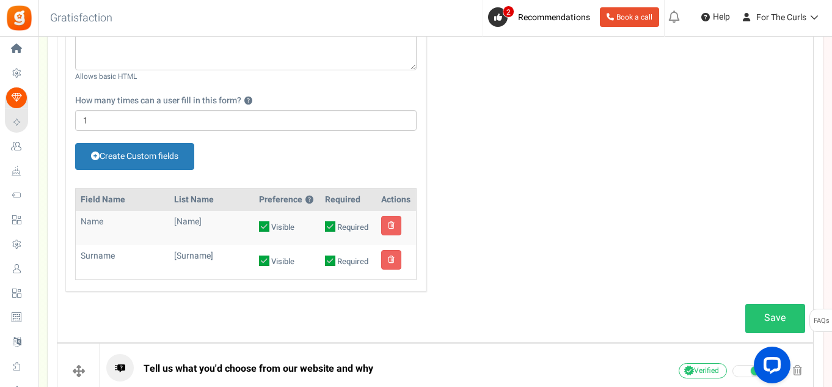
scroll to position [611, 0]
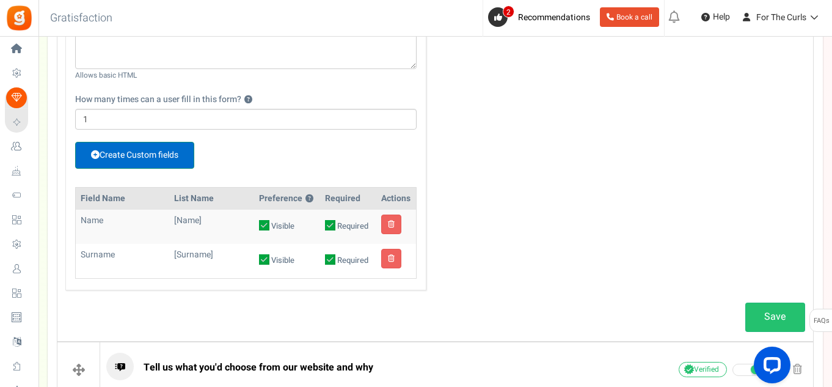
click at [161, 160] on link "Create Custom fields" at bounding box center [134, 155] width 119 height 27
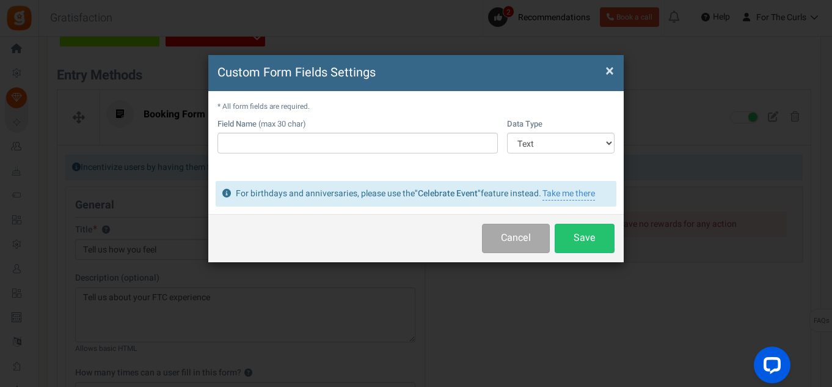
scroll to position [676, 0]
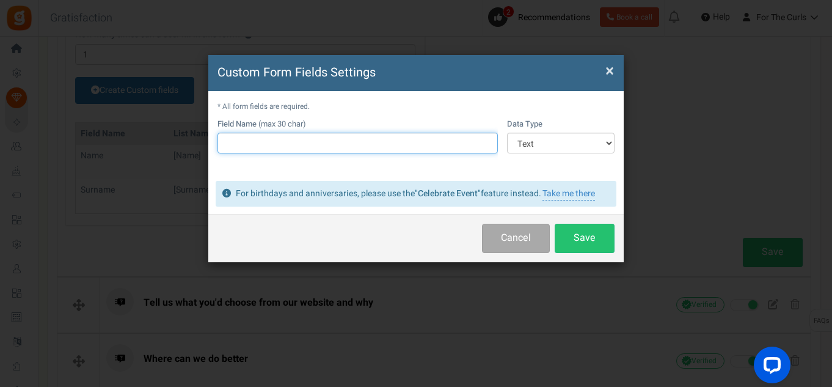
click at [236, 147] on input "text" at bounding box center [357, 143] width 280 height 21
drag, startPoint x: 235, startPoint y: 140, endPoint x: 200, endPoint y: 139, distance: 34.8
click at [200, 139] on div "Custom Form Fields Settings × Close * All form fields are required. Field Name …" at bounding box center [416, 193] width 832 height 387
type input "J=Have you purchased from For the Curls"
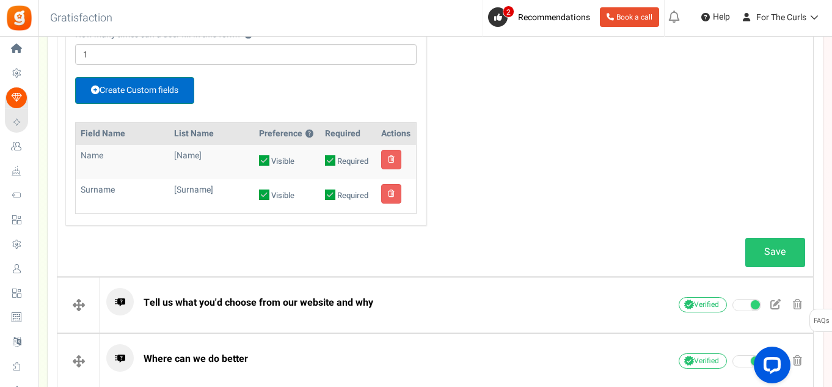
click at [145, 91] on link "Create Custom fields" at bounding box center [134, 90] width 119 height 27
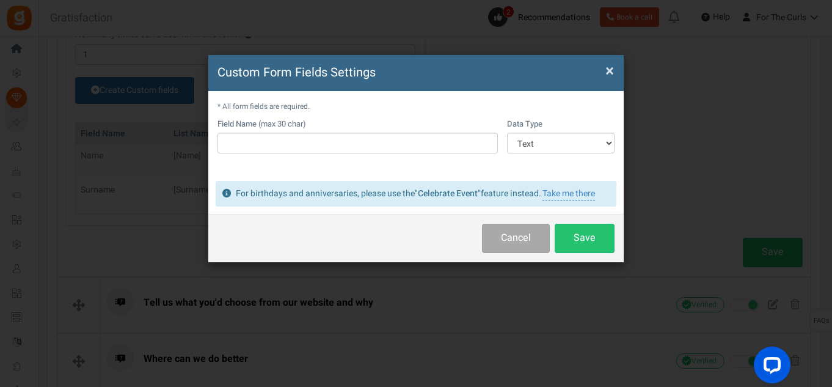
scroll to position [0, 0]
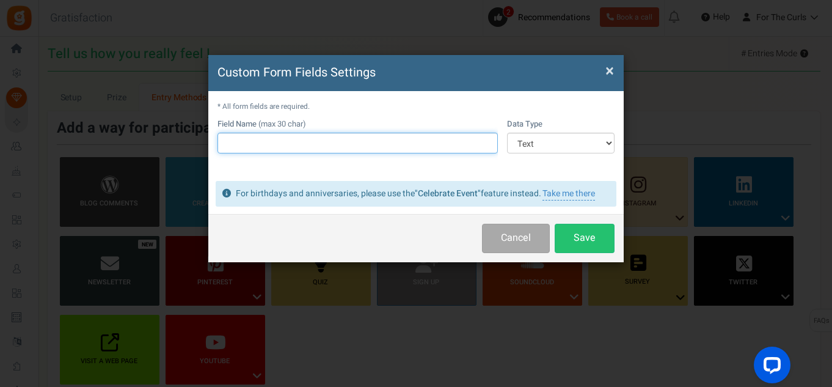
click at [269, 146] on input "text" at bounding box center [357, 143] width 280 height 21
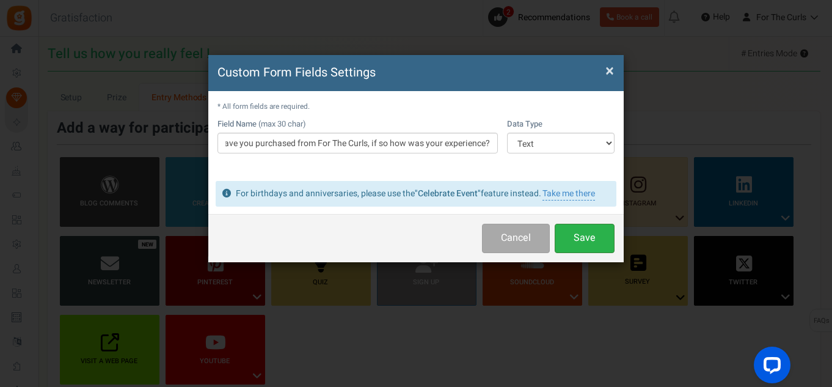
click at [587, 238] on button "Save" at bounding box center [585, 238] width 60 height 29
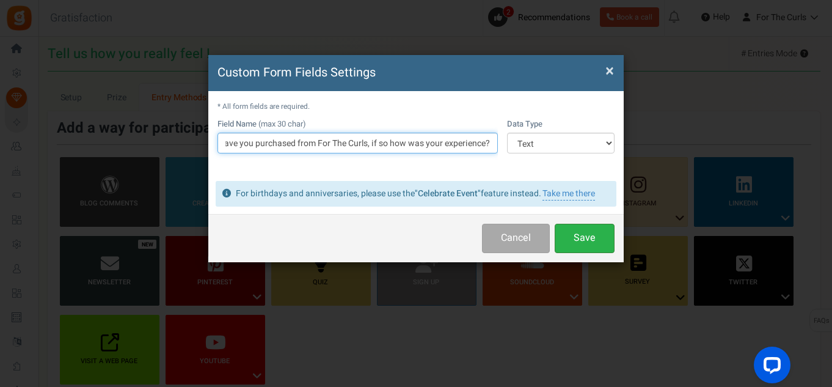
scroll to position [0, 9]
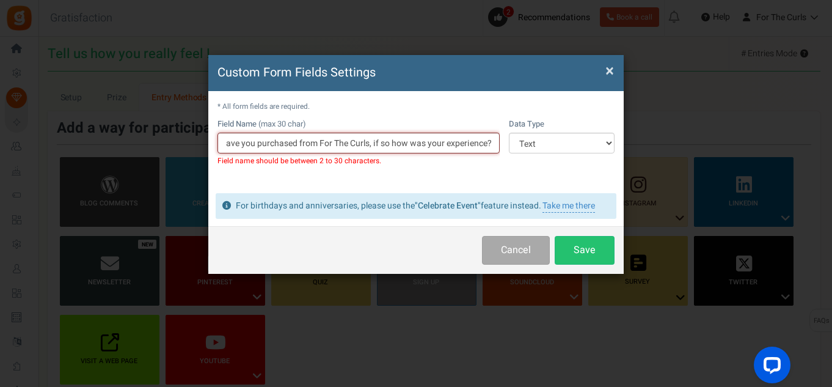
drag, startPoint x: 374, startPoint y: 144, endPoint x: 492, endPoint y: 142, distance: 117.9
click at [492, 142] on input "Have you purchased from For The Curls, if so how was your experience?" at bounding box center [358, 143] width 282 height 21
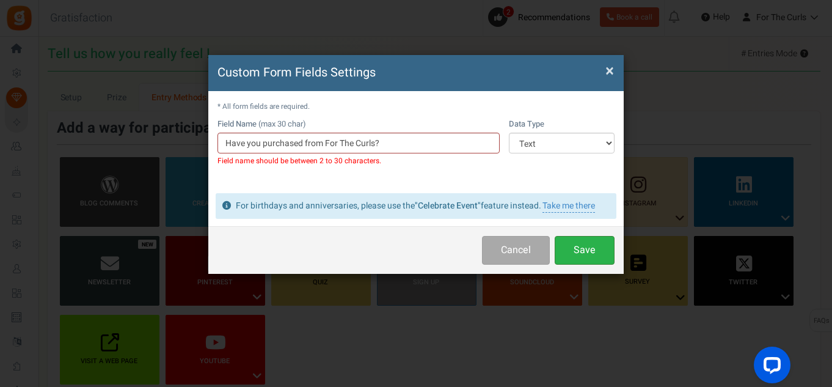
click at [589, 252] on button "Save" at bounding box center [585, 250] width 60 height 29
click at [338, 144] on input "Have you purchased from For The Curls?" at bounding box center [358, 143] width 282 height 21
drag, startPoint x: 374, startPoint y: 142, endPoint x: 325, endPoint y: 145, distance: 49.6
click at [325, 145] on input "Have you purchased from For The Curls?" at bounding box center [358, 143] width 282 height 21
click at [566, 247] on button "Save" at bounding box center [585, 250] width 60 height 29
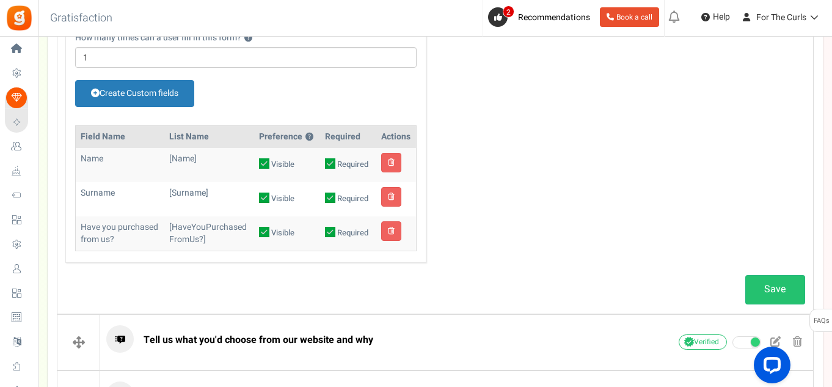
scroll to position [672, 0]
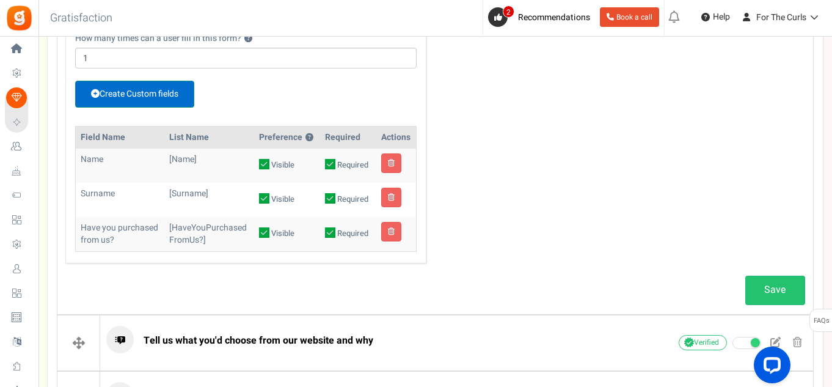
click at [133, 87] on link "Create Custom fields" at bounding box center [134, 94] width 119 height 27
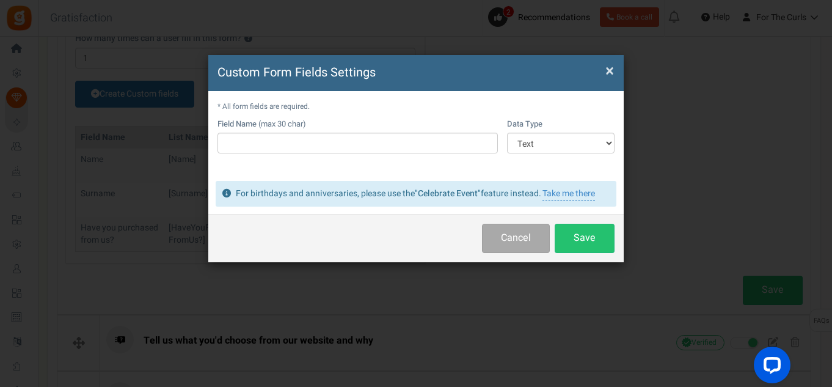
scroll to position [0, 0]
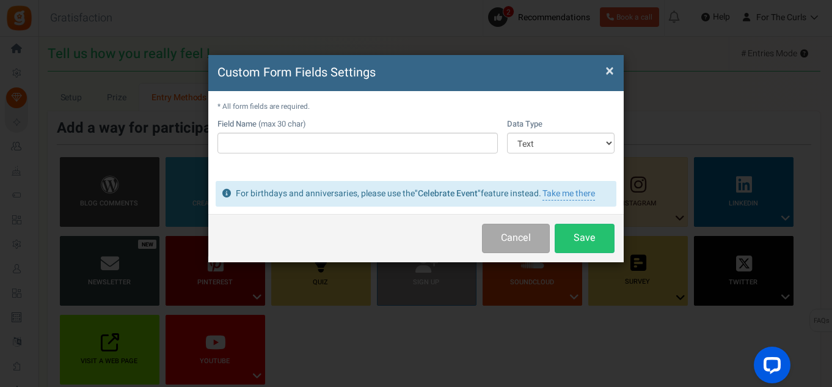
click at [541, 129] on div "Data Type Text Number Multiple Options (can only select one) Multiple Options (…" at bounding box center [561, 136] width 108 height 35
click at [536, 139] on select "Text Number Multiple Options (can only select one) Multiple Options (can select…" at bounding box center [561, 143] width 108 height 21
click at [405, 158] on td "Field Name (max 30 char)" at bounding box center [357, 143] width 280 height 48
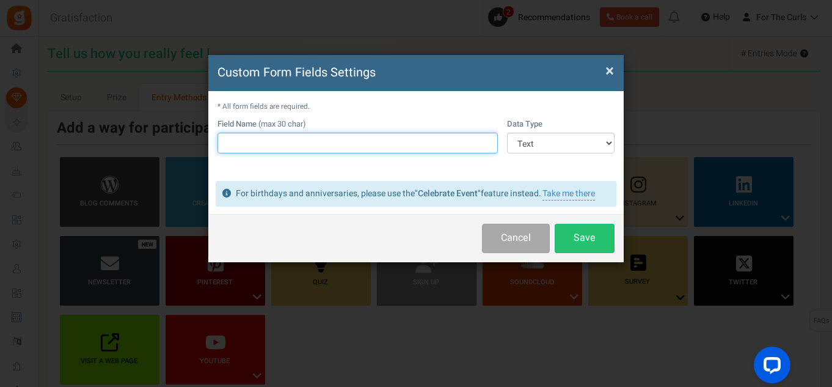
click at [398, 147] on input "text" at bounding box center [357, 143] width 280 height 21
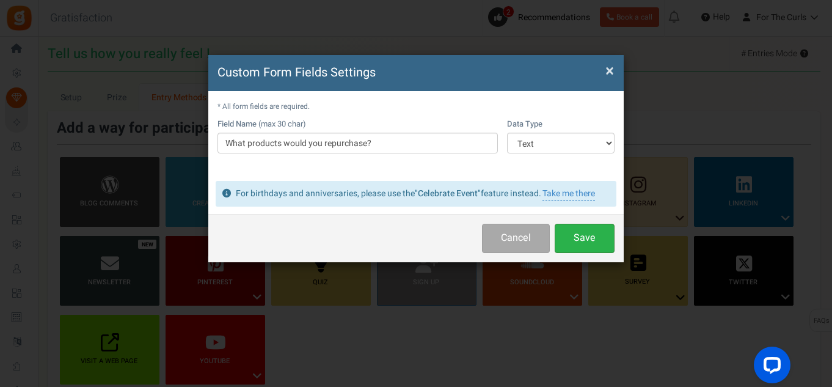
click at [592, 239] on button "Save" at bounding box center [585, 238] width 60 height 29
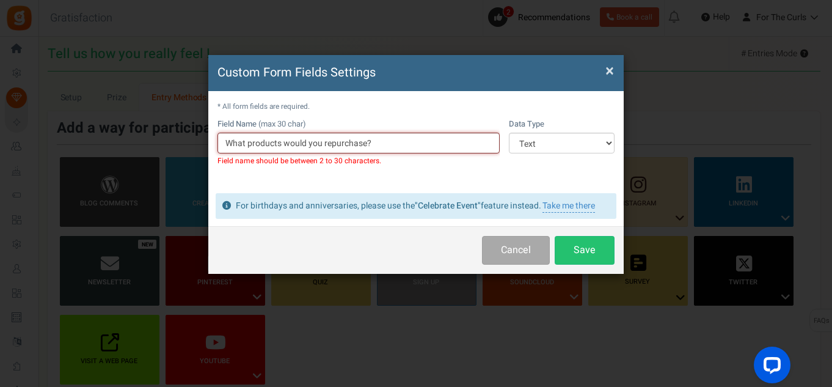
drag, startPoint x: 390, startPoint y: 144, endPoint x: 249, endPoint y: 145, distance: 141.7
click at [249, 145] on input "What products would you repurchase?" at bounding box center [358, 143] width 282 height 21
type input "What is your hair type?"
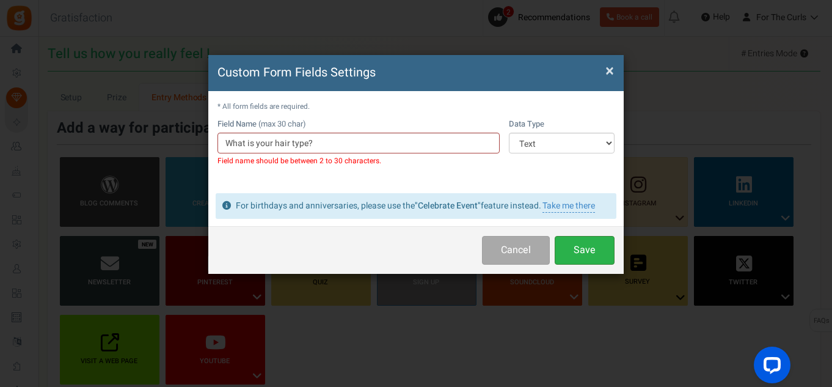
click at [586, 253] on button "Save" at bounding box center [585, 250] width 60 height 29
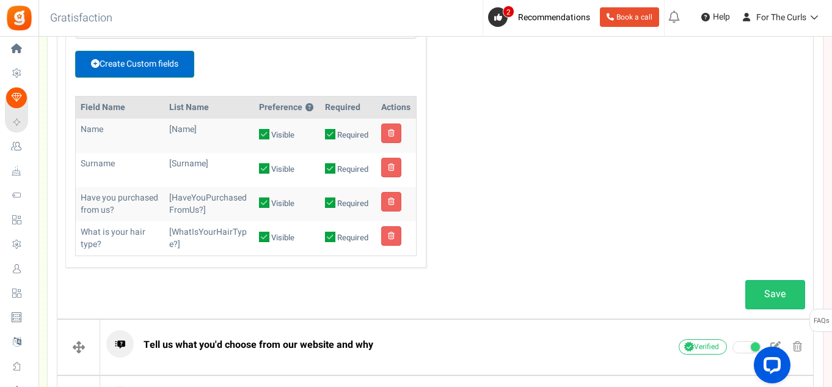
scroll to position [672, 0]
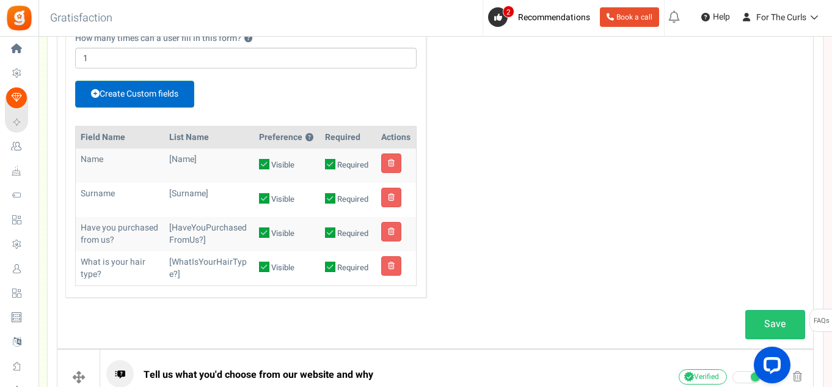
click at [141, 93] on link "Create Custom fields" at bounding box center [134, 94] width 119 height 27
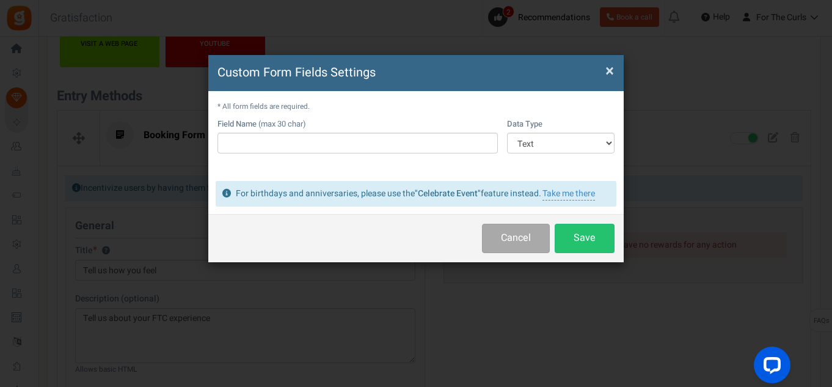
scroll to position [338, 0]
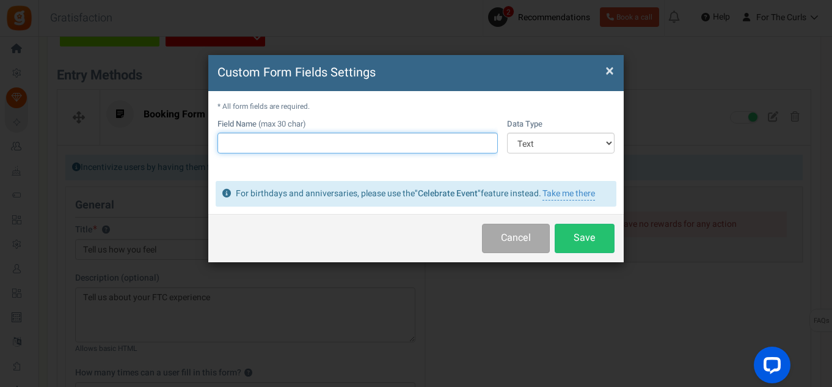
click at [291, 135] on input "text" at bounding box center [357, 143] width 280 height 21
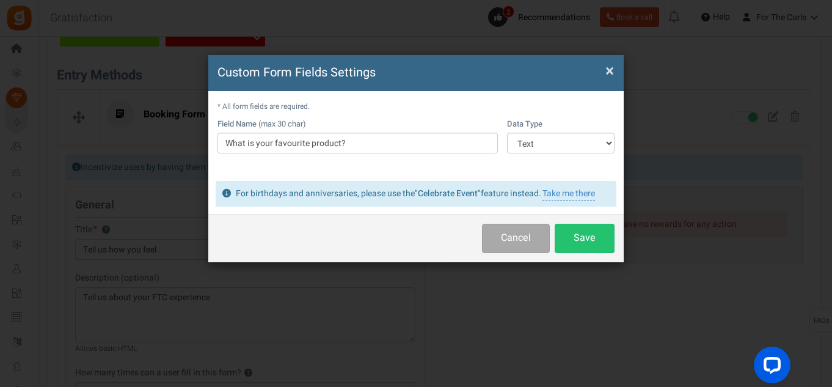
drag, startPoint x: 293, startPoint y: 144, endPoint x: 275, endPoint y: 172, distance: 32.4
click at [265, 172] on div "* All form fields are required. Field Name (max 30 char) What is your favourite…" at bounding box center [415, 133] width 415 height 84
click at [583, 247] on button "Save" at bounding box center [585, 238] width 60 height 29
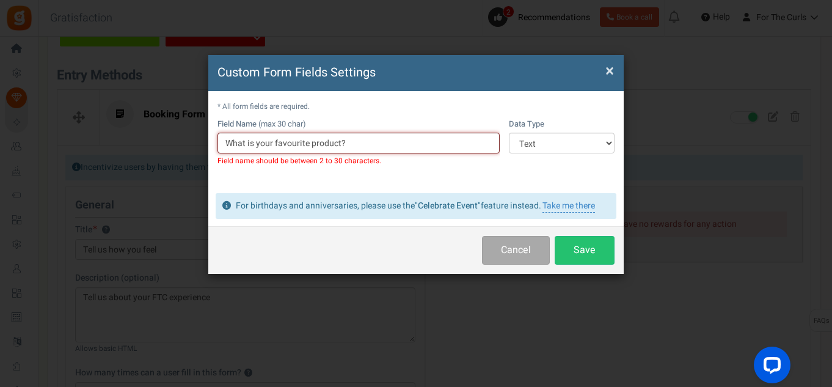
click at [305, 145] on input "What is your favourite product?" at bounding box center [358, 143] width 282 height 21
click at [307, 144] on input "What is your favourite product?" at bounding box center [358, 143] width 282 height 21
click at [597, 246] on button "Save" at bounding box center [585, 250] width 60 height 29
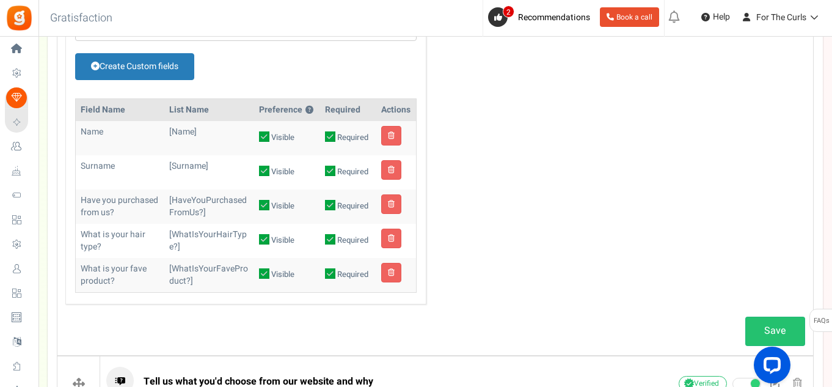
scroll to position [704, 0]
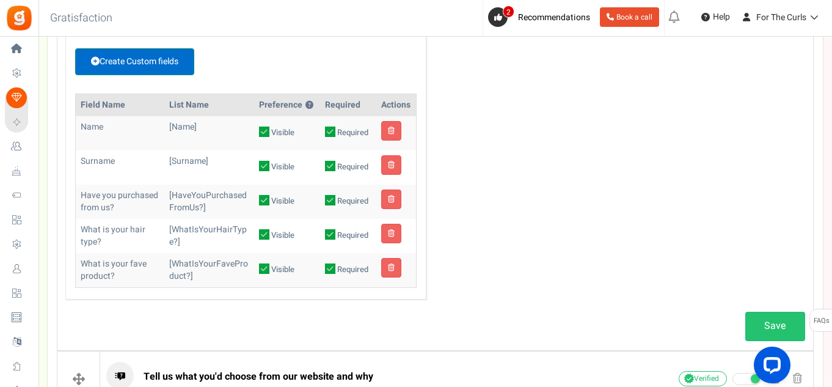
click at [178, 65] on link "Create Custom fields" at bounding box center [134, 61] width 119 height 27
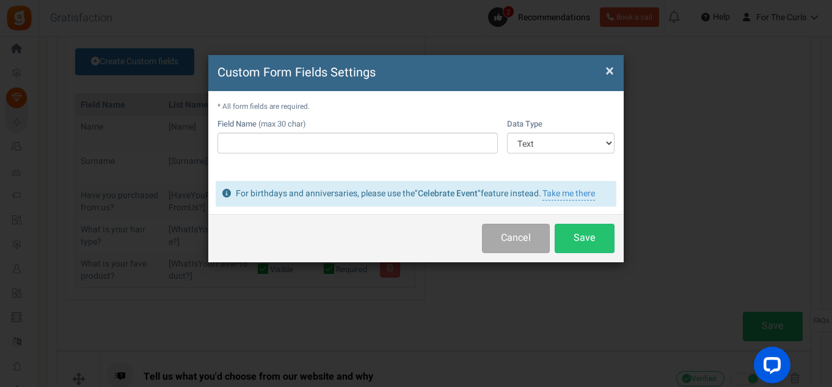
scroll to position [0, 0]
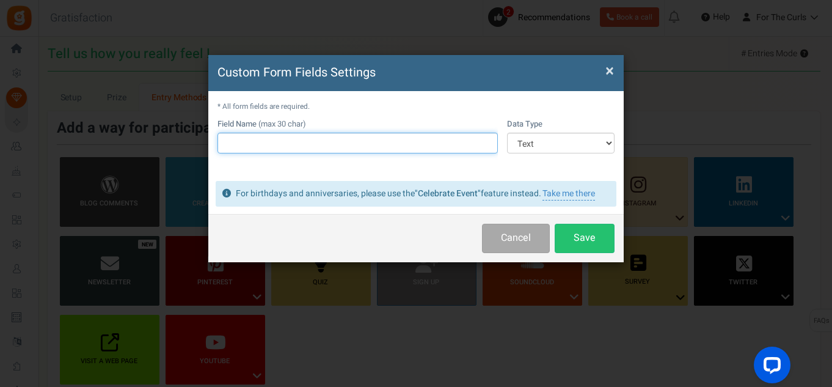
click at [301, 140] on input "text" at bounding box center [357, 143] width 280 height 21
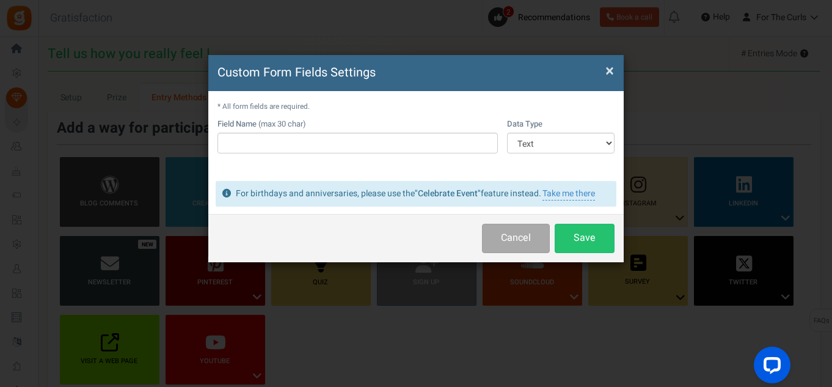
click at [610, 68] on span "×" at bounding box center [609, 70] width 9 height 23
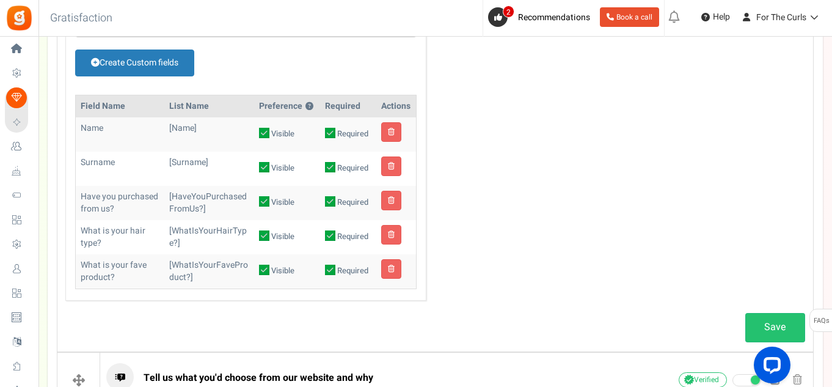
scroll to position [733, 0]
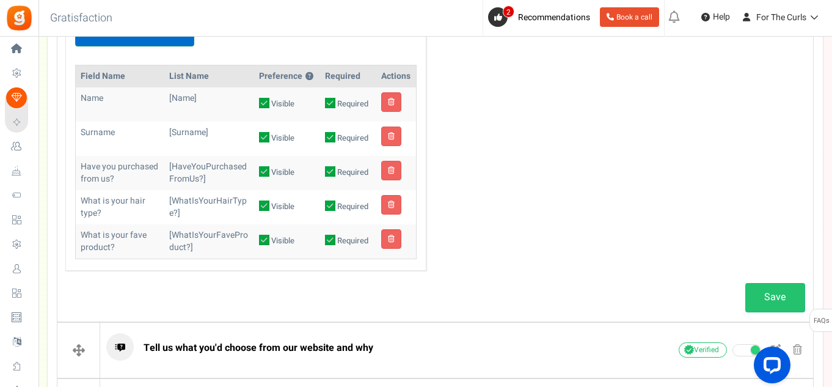
click at [138, 43] on link "Create Custom fields" at bounding box center [134, 33] width 119 height 27
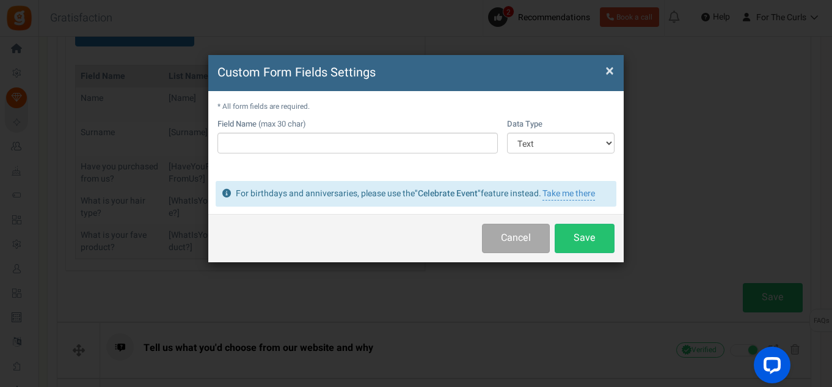
scroll to position [0, 0]
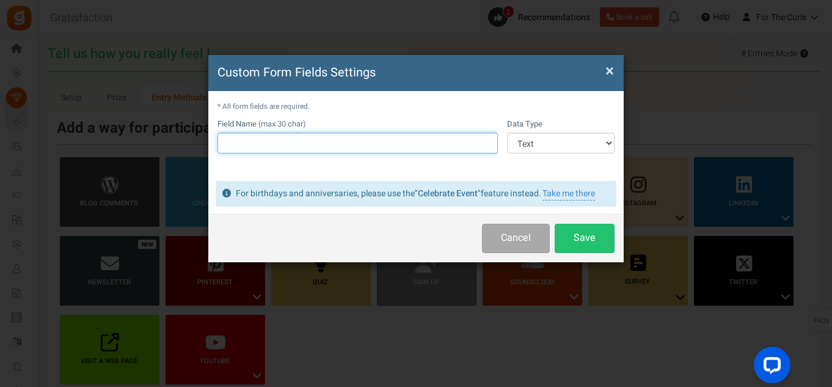
click at [280, 136] on input "text" at bounding box center [357, 143] width 280 height 21
type input "H"
type input "Are you happy with our pricing?"
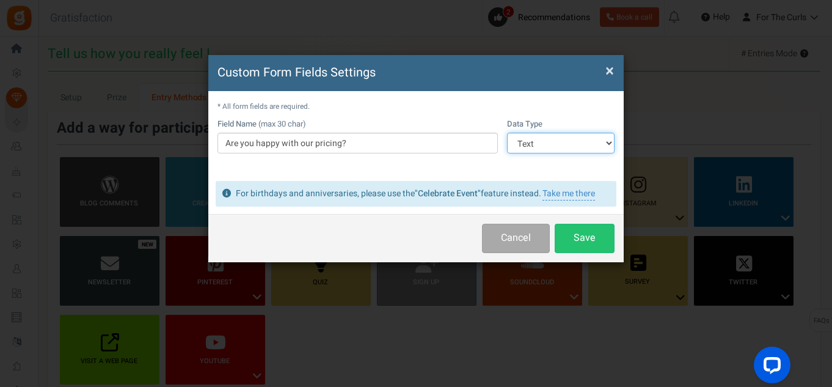
drag, startPoint x: 571, startPoint y: 142, endPoint x: 539, endPoint y: 140, distance: 31.2
click at [571, 142] on select "Text Number Multiple Options (can only select one) Multiple Options (can select…" at bounding box center [561, 143] width 108 height 21
select select "3"
click at [507, 133] on select "Text Number Multiple Options (can only select one) Multiple Options (can select…" at bounding box center [561, 143] width 108 height 21
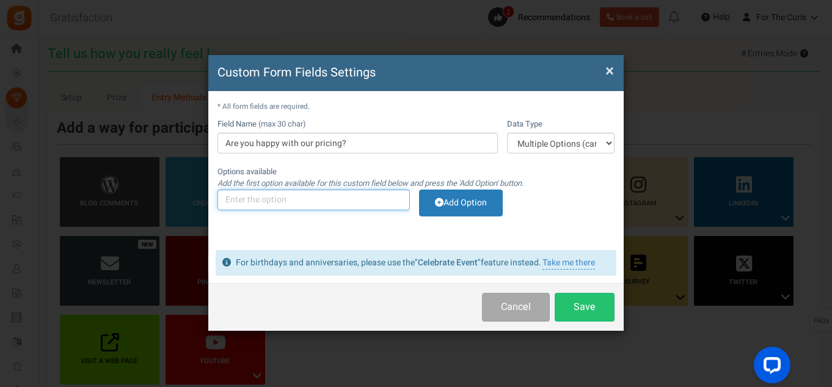
click at [280, 205] on input "text" at bounding box center [313, 199] width 192 height 21
type input "Yes, very"
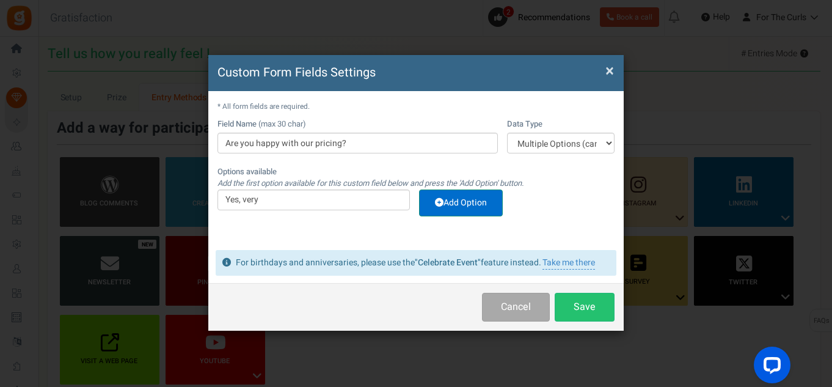
click at [470, 202] on link "Add Option" at bounding box center [461, 202] width 84 height 27
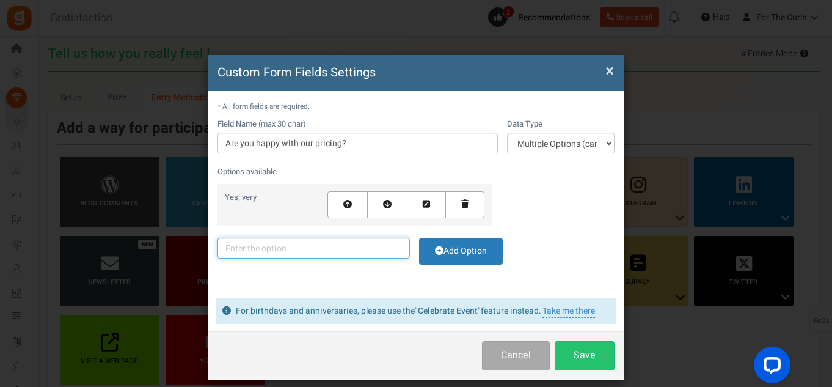
click at [273, 247] on input "text" at bounding box center [313, 248] width 192 height 21
type input "Its alright"
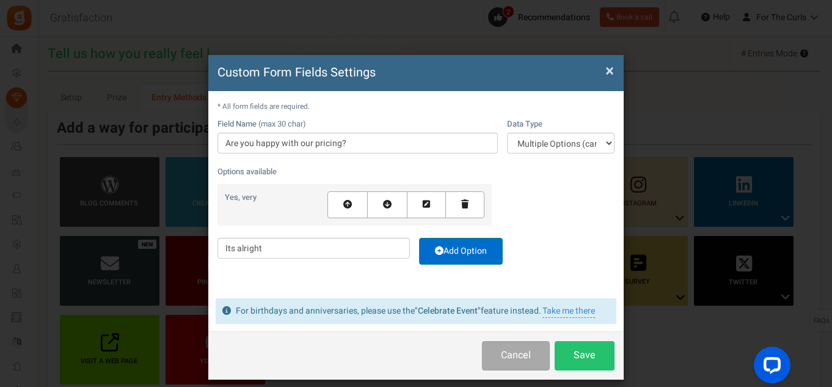
click at [476, 251] on link "Add Option" at bounding box center [461, 251] width 84 height 27
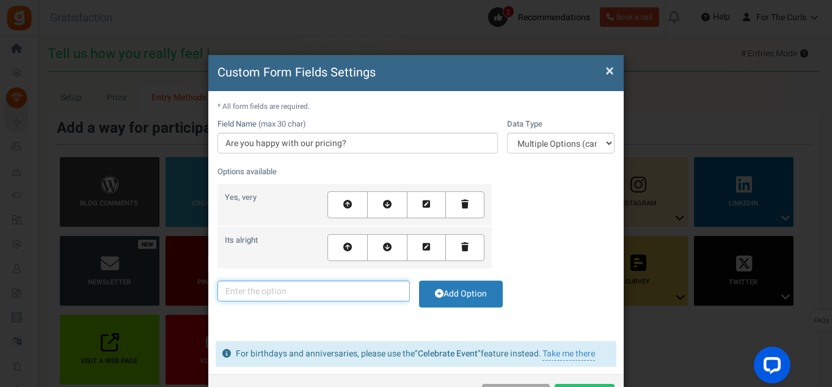
click at [258, 288] on input "text" at bounding box center [313, 290] width 192 height 21
type input "I"
type input "No"
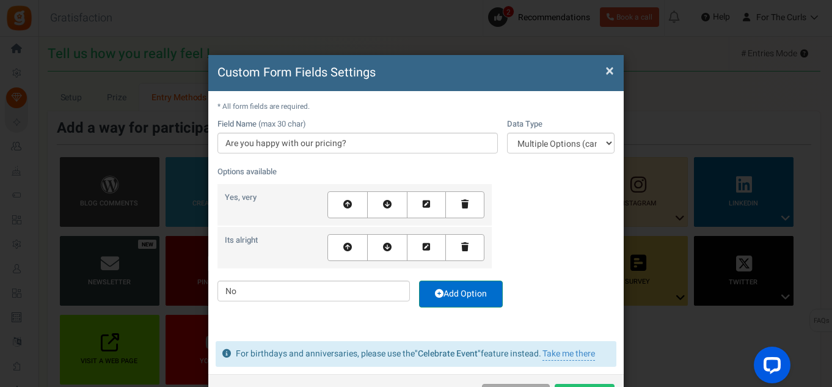
click at [457, 296] on link "Add Option" at bounding box center [461, 293] width 84 height 27
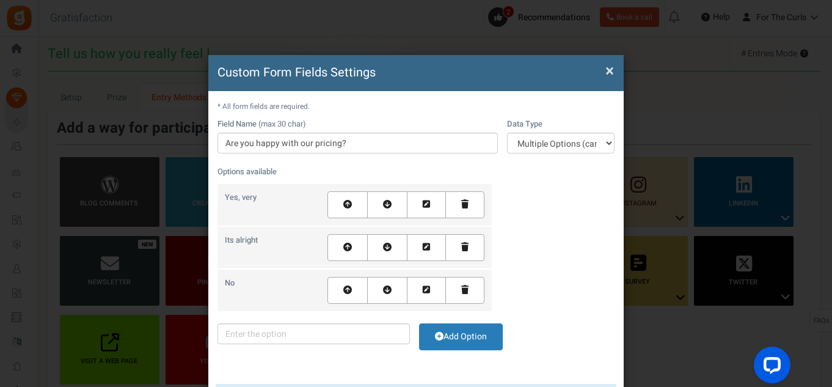
click at [425, 204] on icon at bounding box center [426, 204] width 7 height 9
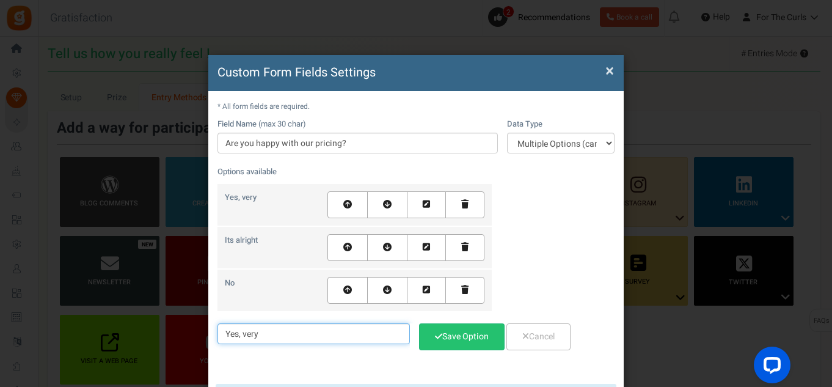
click at [265, 335] on input "Yes, very" at bounding box center [313, 333] width 192 height 21
type input "Yes, very affordable"
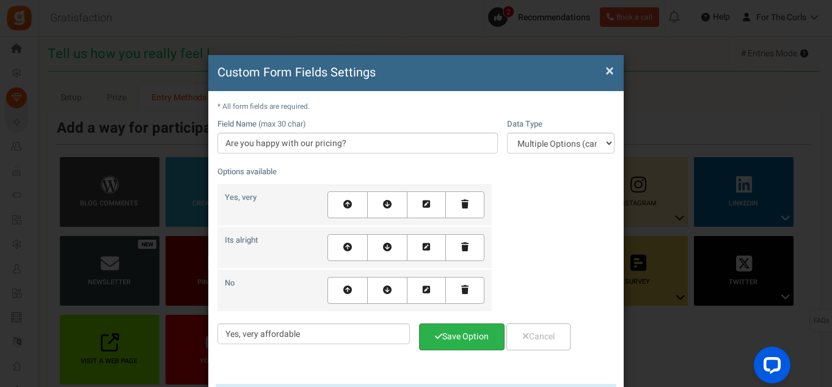
click at [451, 336] on link "Save Option" at bounding box center [462, 336] width 86 height 27
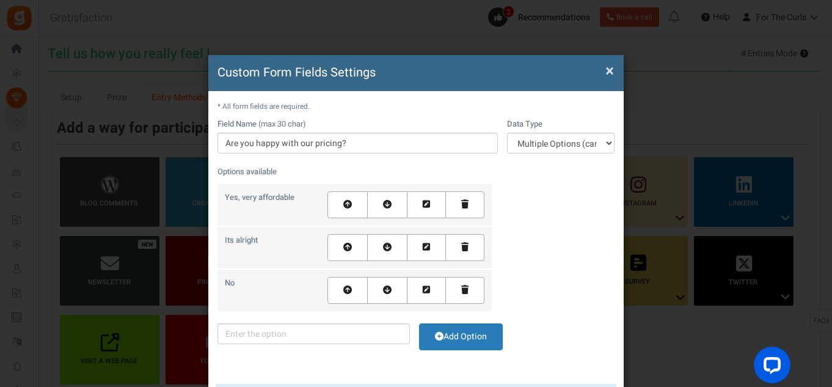
click at [429, 245] on link at bounding box center [426, 247] width 39 height 27
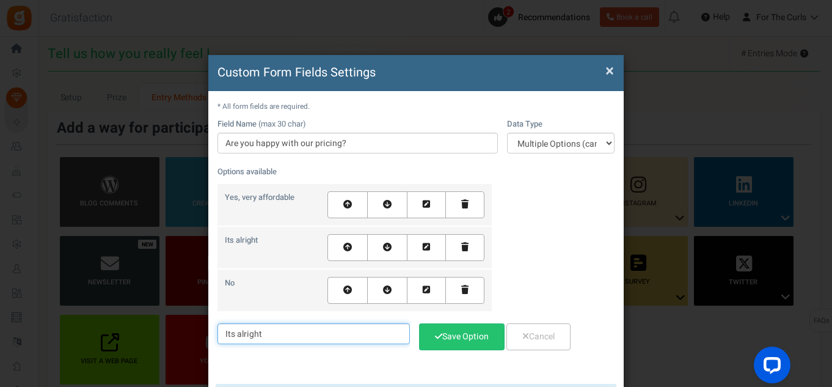
click at [250, 334] on input "Its alright" at bounding box center [313, 333] width 192 height 21
drag, startPoint x: 236, startPoint y: 335, endPoint x: 290, endPoint y: 334, distance: 54.4
click at [290, 334] on input "Its alright" at bounding box center [313, 333] width 192 height 21
type input "It's Decent"
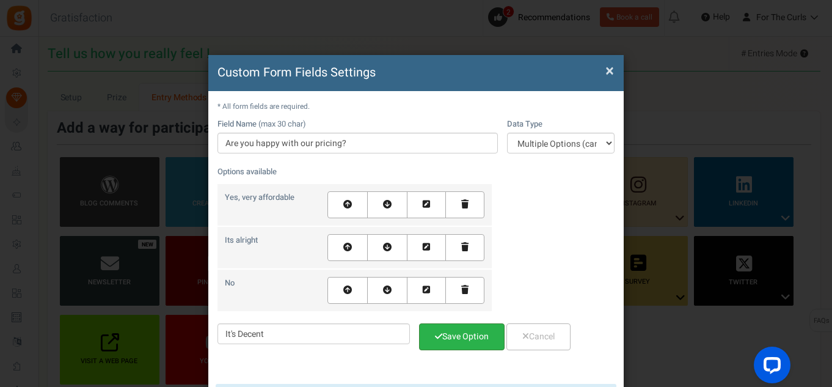
click at [487, 336] on link "Save Option" at bounding box center [462, 336] width 86 height 27
click at [429, 288] on link at bounding box center [426, 290] width 39 height 27
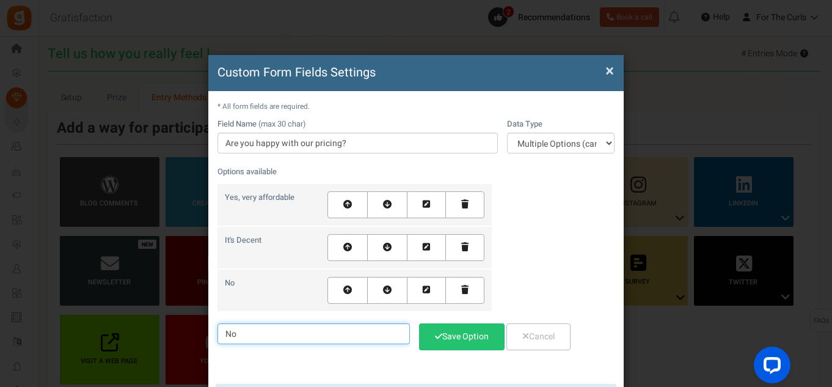
click at [247, 338] on input "No" at bounding box center [313, 333] width 192 height 21
type input "No, its pricey"
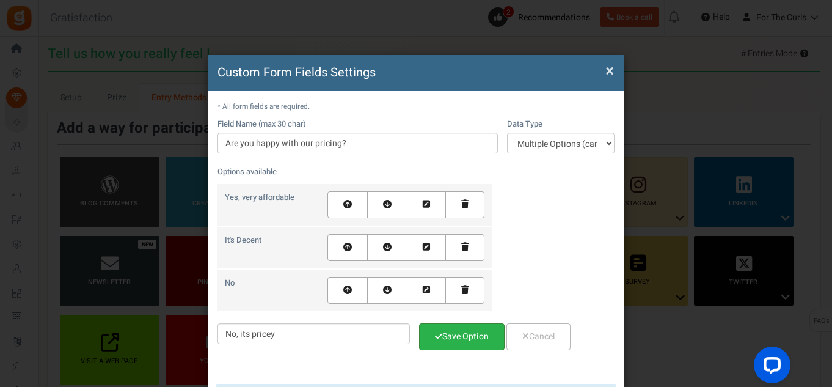
click at [470, 337] on link "Save Option" at bounding box center [462, 336] width 86 height 27
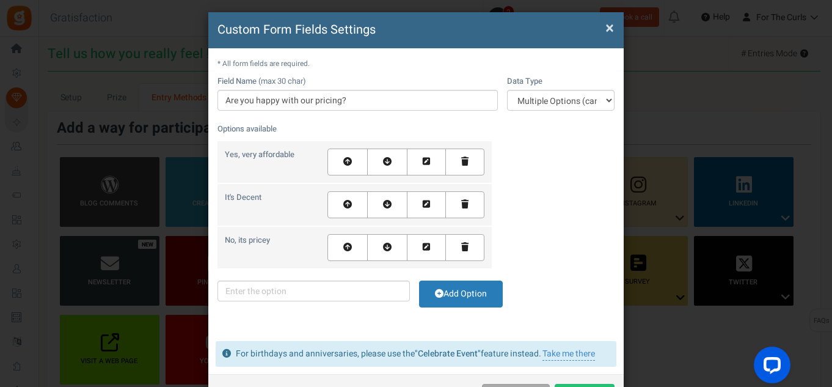
scroll to position [97, 0]
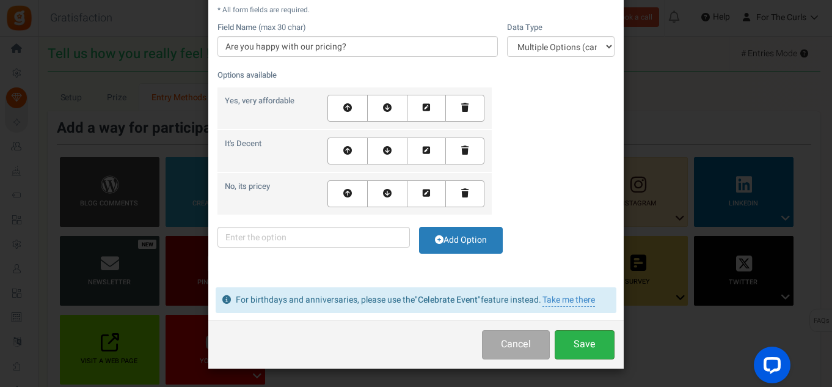
click at [586, 342] on button "Save" at bounding box center [585, 344] width 60 height 29
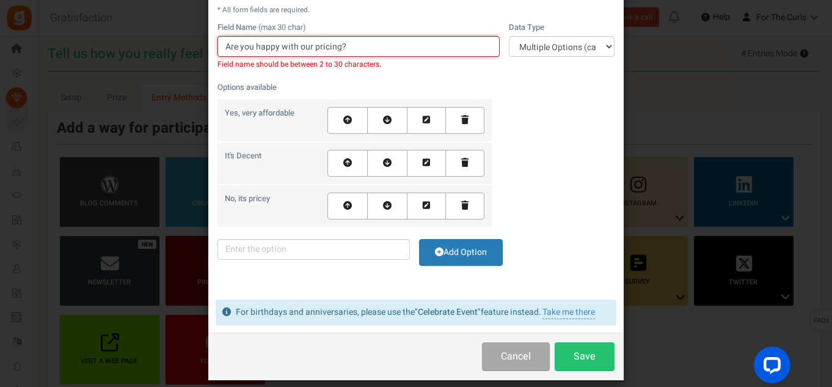
click at [341, 46] on input "Are you happy with our pricing?" at bounding box center [358, 46] width 282 height 21
drag, startPoint x: 338, startPoint y: 46, endPoint x: 351, endPoint y: 38, distance: 15.9
click at [338, 46] on input "Are you happy with our pricing?" at bounding box center [358, 46] width 282 height 21
type input "Are you happy with our prices?"
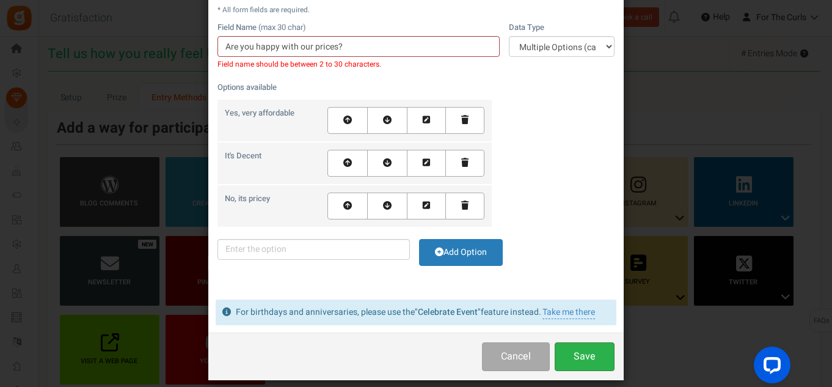
click at [586, 354] on button "Save" at bounding box center [585, 356] width 60 height 29
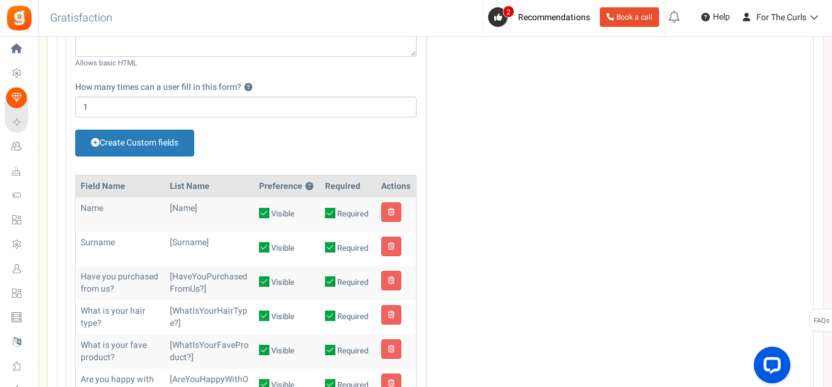
scroll to position [611, 0]
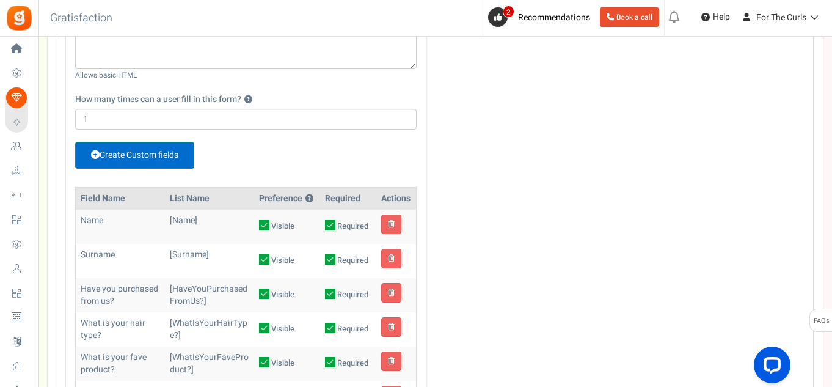
click at [117, 158] on link "Create Custom fields" at bounding box center [134, 155] width 119 height 27
select select "1"
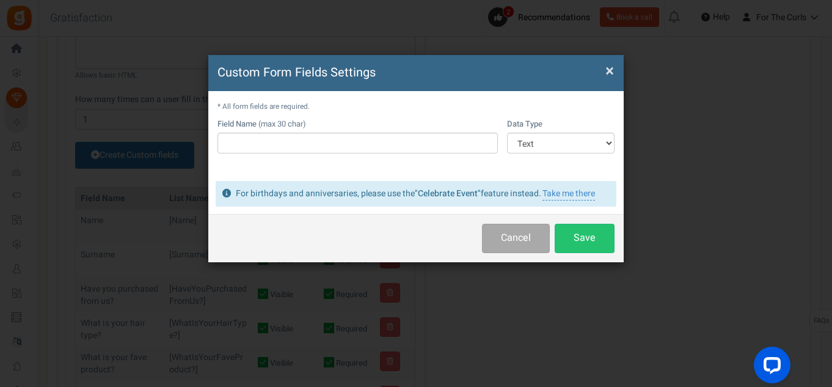
scroll to position [0, 0]
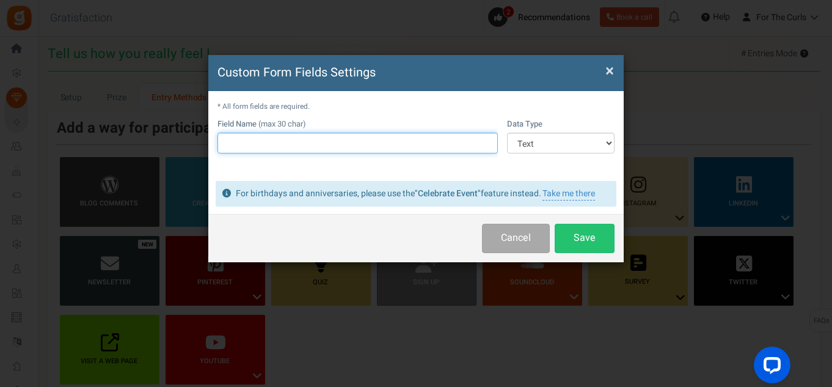
click at [296, 146] on input "text" at bounding box center [357, 143] width 280 height 21
type input "What products would you like to see at FTC?"
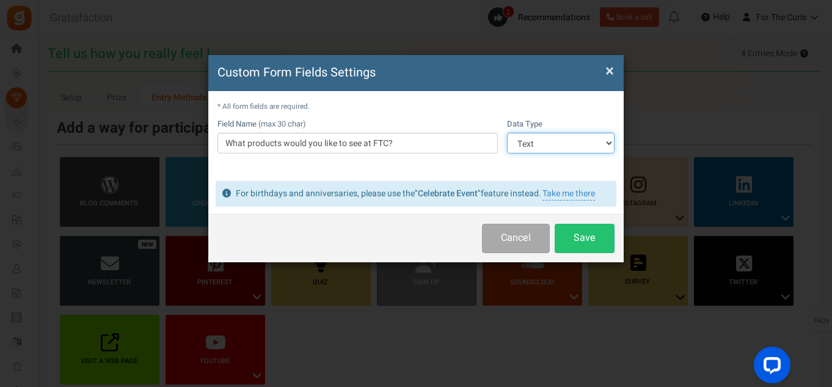
click at [542, 145] on select "Text Number Multiple Options (can only select one) Multiple Options (can select…" at bounding box center [561, 143] width 108 height 21
drag, startPoint x: 439, startPoint y: 172, endPoint x: 513, endPoint y: 220, distance: 88.3
click at [439, 172] on div "* All form fields are required. Field Name (max 30 char) What products would yo…" at bounding box center [415, 133] width 415 height 84
click at [594, 237] on button "Save" at bounding box center [585, 238] width 60 height 29
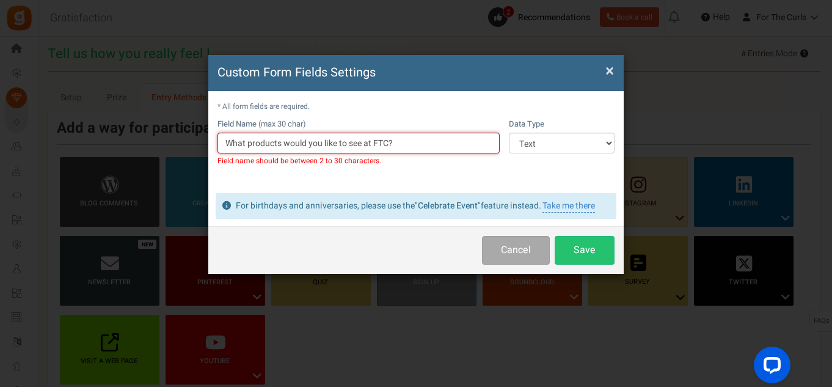
drag, startPoint x: 416, startPoint y: 141, endPoint x: 195, endPoint y: 138, distance: 220.5
click at [182, 135] on div "Custom Form Fields Settings × Close * All form fields are required. Field Name …" at bounding box center [416, 193] width 832 height 387
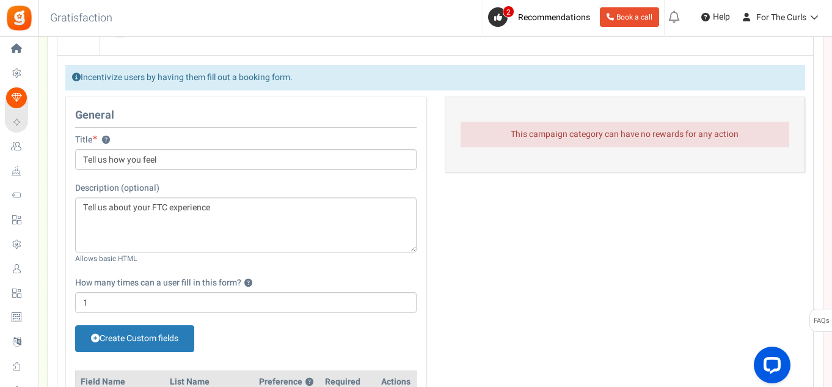
scroll to position [672, 0]
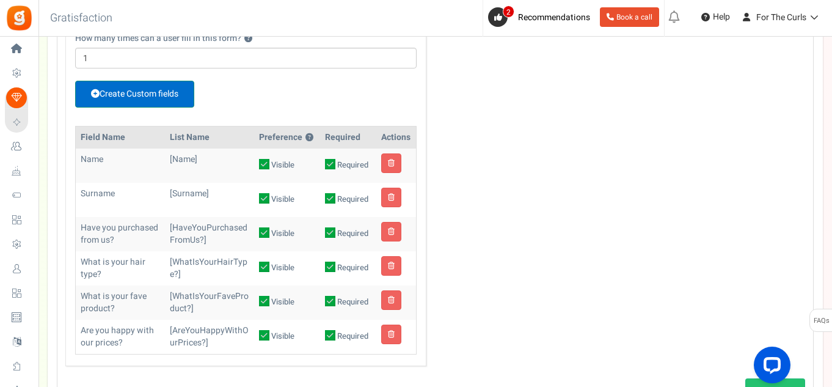
click at [125, 93] on link "Create Custom fields" at bounding box center [134, 94] width 119 height 27
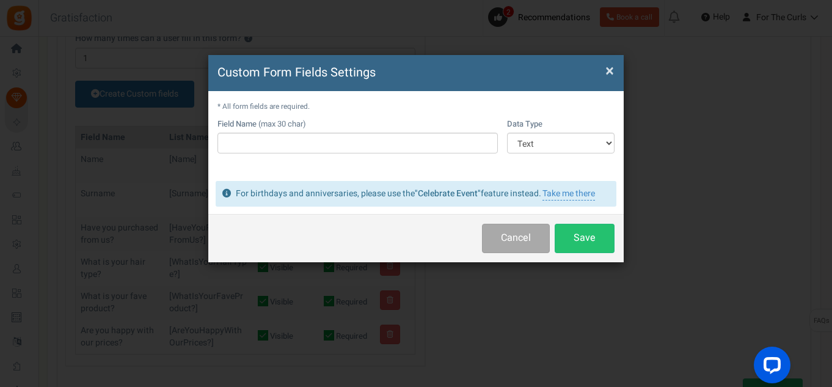
scroll to position [0, 0]
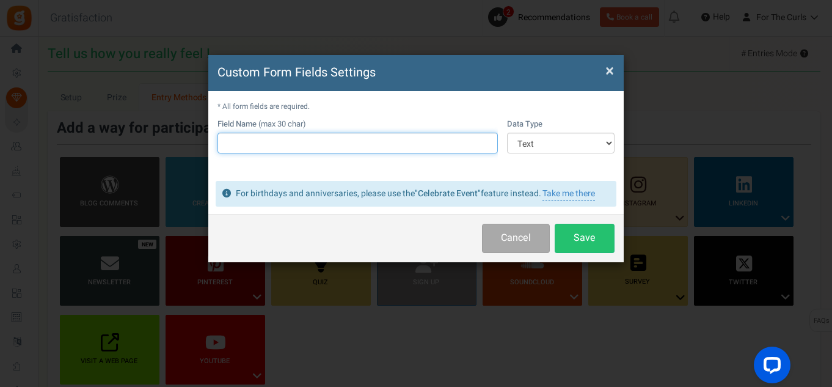
click at [285, 148] on input "text" at bounding box center [357, 143] width 280 height 21
type input "W"
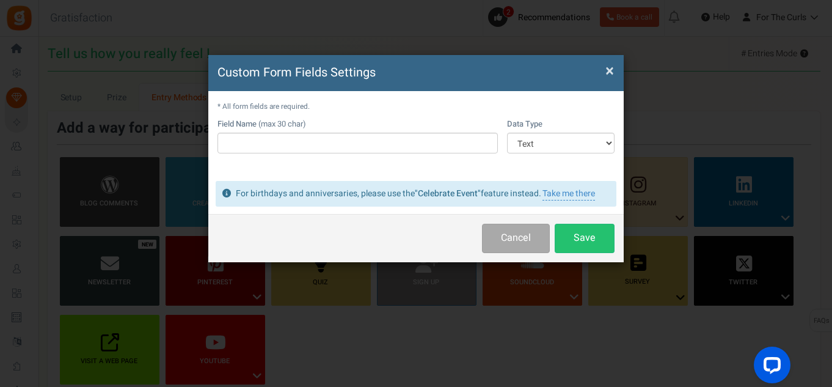
click at [609, 72] on span "×" at bounding box center [609, 70] width 9 height 23
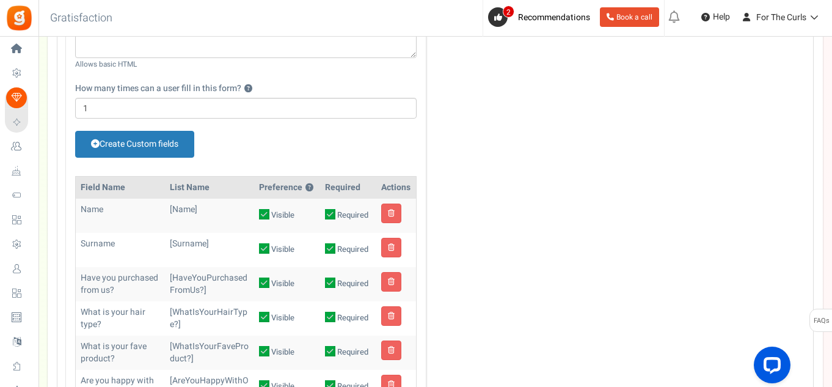
scroll to position [611, 0]
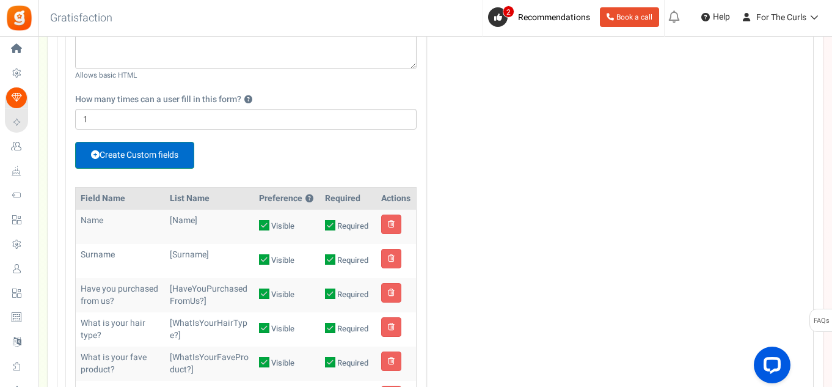
click at [125, 148] on link "Create Custom fields" at bounding box center [134, 155] width 119 height 27
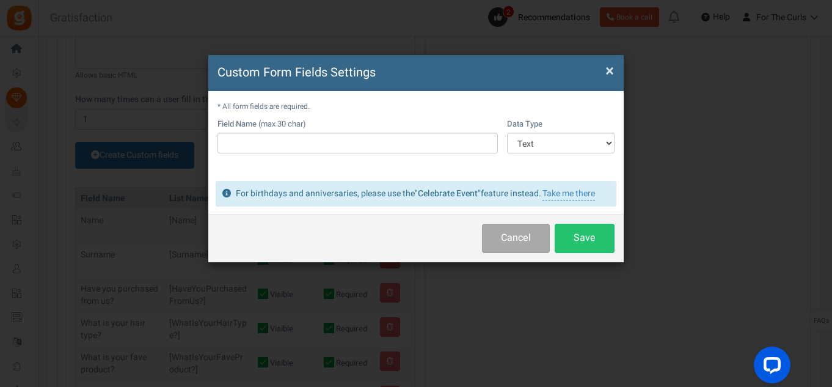
scroll to position [0, 0]
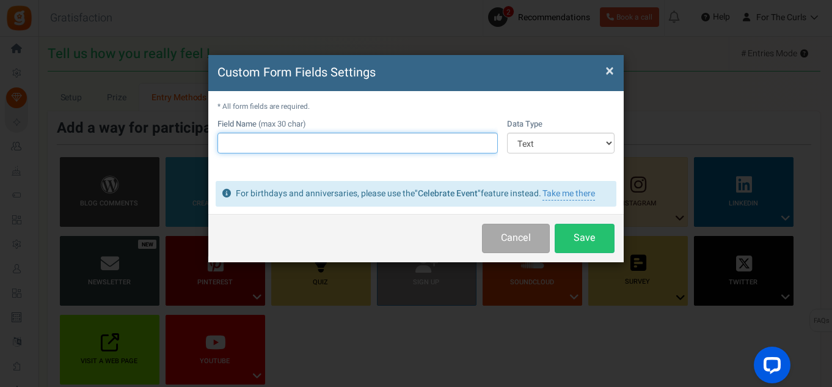
click at [285, 151] on input "text" at bounding box center [357, 143] width 280 height 21
type input "T"
type input "h"
type input "How did you find the products?"
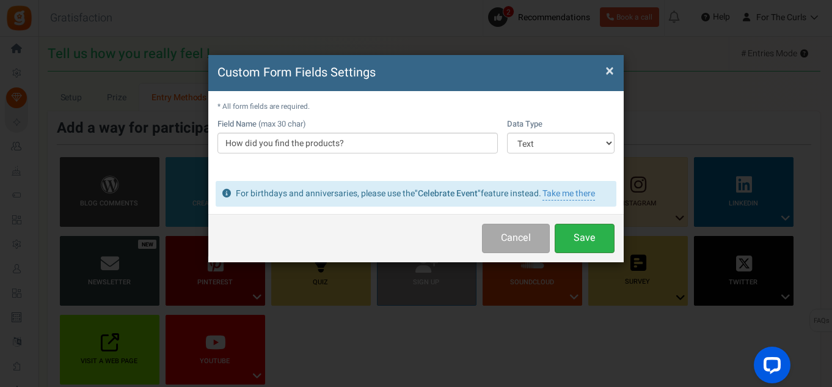
click at [591, 234] on button "Save" at bounding box center [585, 238] width 60 height 29
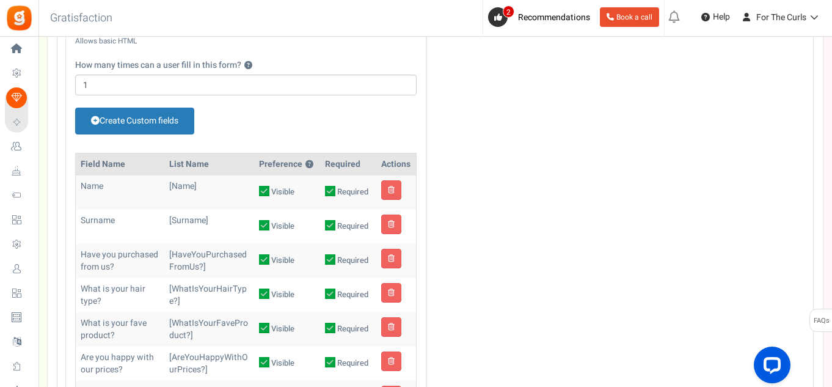
scroll to position [611, 0]
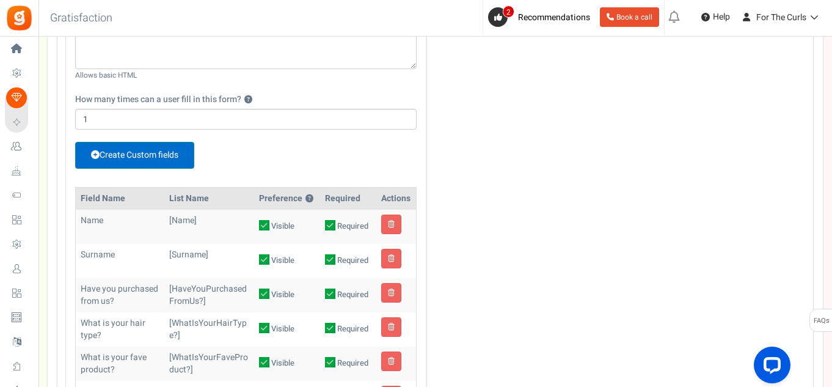
click at [137, 156] on link "Create Custom fields" at bounding box center [134, 155] width 119 height 27
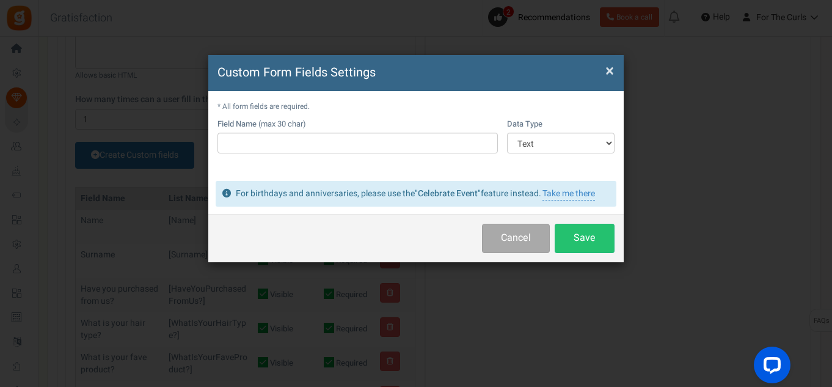
scroll to position [0, 0]
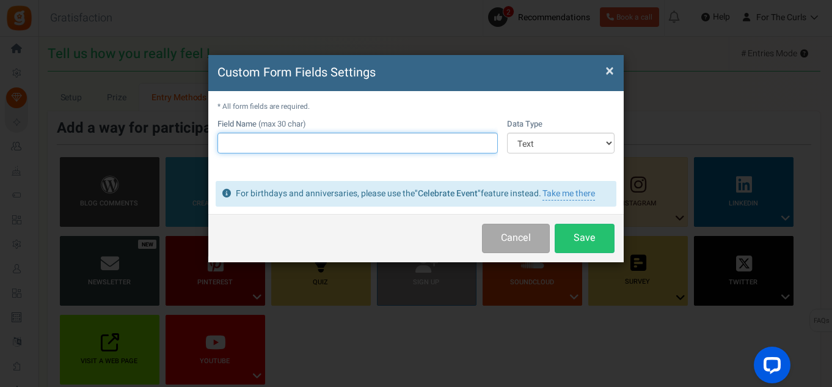
click at [297, 144] on input "text" at bounding box center [357, 143] width 280 height 21
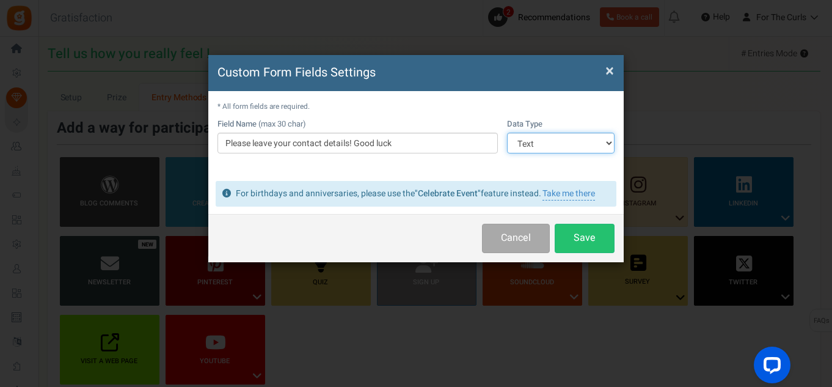
click at [569, 144] on select "Text Number Multiple Options (can only select one) Multiple Options (can select…" at bounding box center [561, 143] width 108 height 21
click at [457, 170] on div "* All form fields are required. Field Name (max 30 char) Please leave your cont…" at bounding box center [415, 133] width 415 height 84
click at [589, 239] on button "Save" at bounding box center [585, 238] width 60 height 29
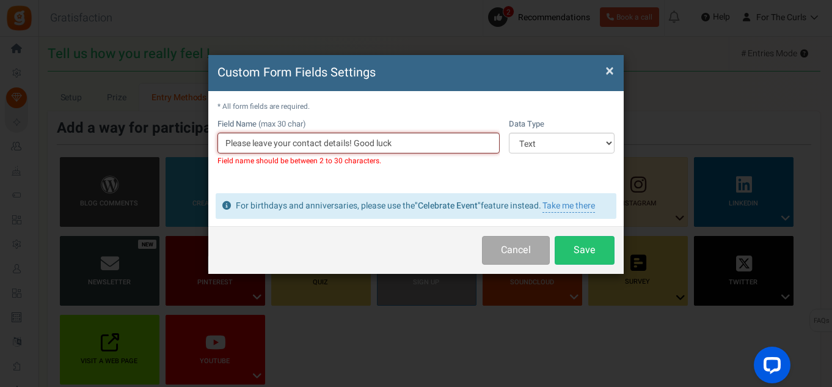
drag, startPoint x: 356, startPoint y: 145, endPoint x: 426, endPoint y: 139, distance: 69.9
click at [426, 139] on input "Please leave your contact details! Good luck" at bounding box center [358, 143] width 282 height 21
type input "Please leave your contact details"
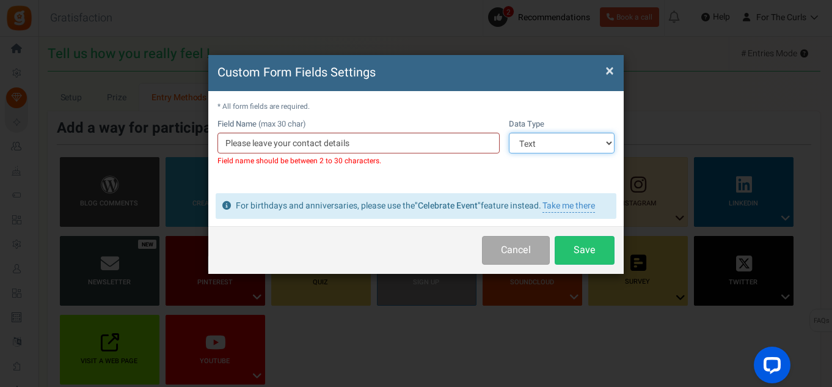
click at [542, 145] on select "Text Number Multiple Options (can only select one) Multiple Options (can select…" at bounding box center [562, 143] width 106 height 21
drag, startPoint x: 348, startPoint y: 170, endPoint x: 416, endPoint y: 193, distance: 72.2
click at [348, 170] on td "Field Name (max 30 char) Please leave your contact details Field name should be…" at bounding box center [358, 148] width 282 height 59
click at [571, 252] on button "Save" at bounding box center [585, 250] width 60 height 29
click at [278, 147] on input "Please leave your contact details" at bounding box center [358, 143] width 282 height 21
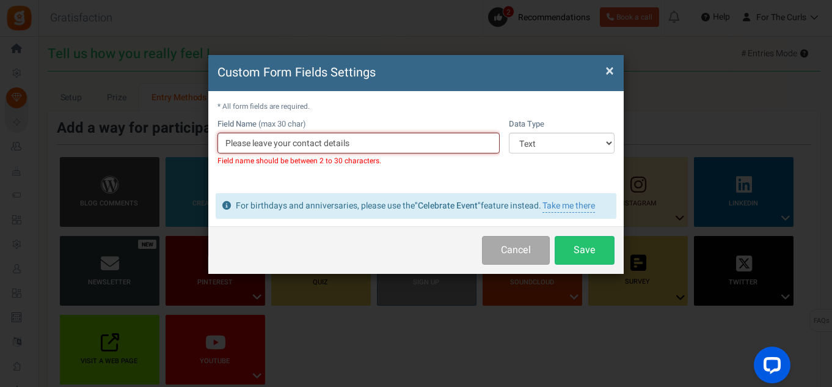
click at [292, 144] on input "Please leave your contact details" at bounding box center [358, 143] width 282 height 21
drag, startPoint x: 255, startPoint y: 144, endPoint x: 203, endPoint y: 141, distance: 52.0
click at [203, 141] on div "Custom Form Fields Settings × Close * All form fields are required. Field Name …" at bounding box center [416, 193] width 832 height 387
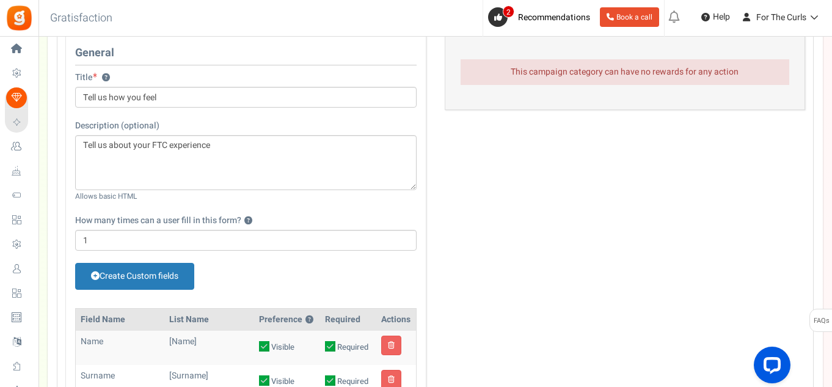
scroll to position [489, 0]
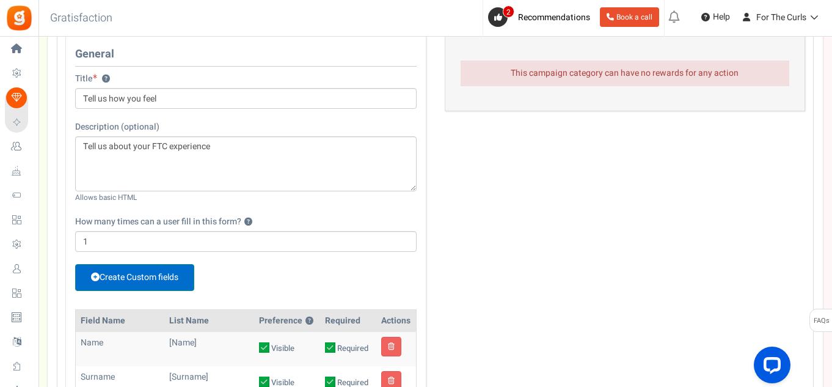
click at [125, 277] on link "Create Custom fields" at bounding box center [134, 277] width 119 height 27
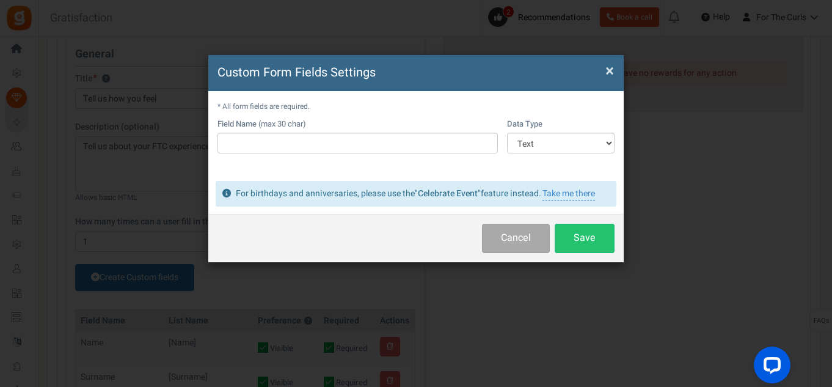
scroll to position [0, 0]
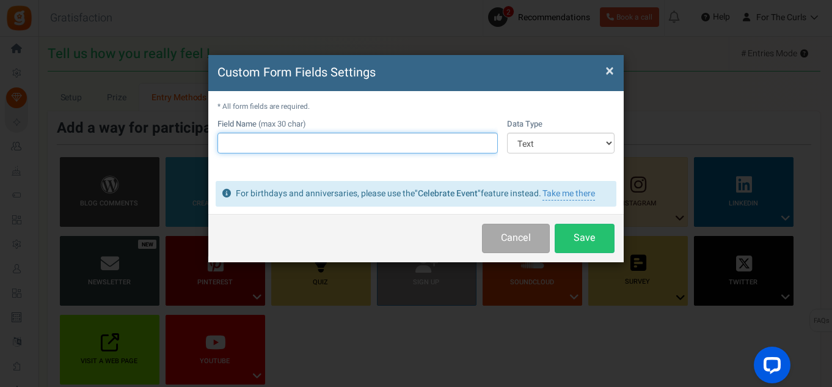
click at [272, 151] on input "text" at bounding box center [357, 143] width 280 height 21
type input "Leave your contact details"
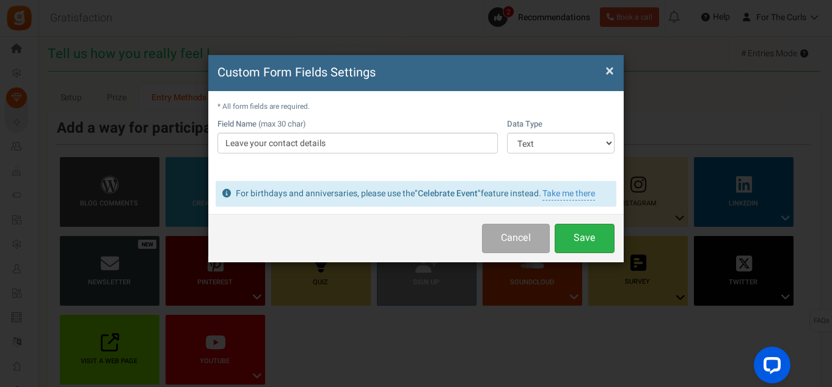
click at [580, 243] on button "Save" at bounding box center [585, 238] width 60 height 29
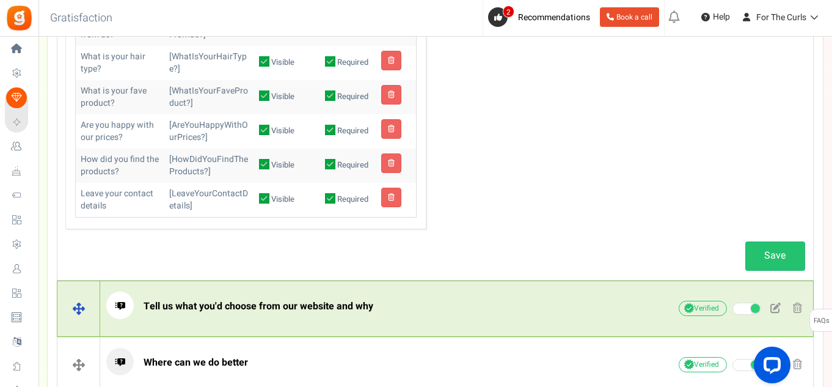
scroll to position [977, 0]
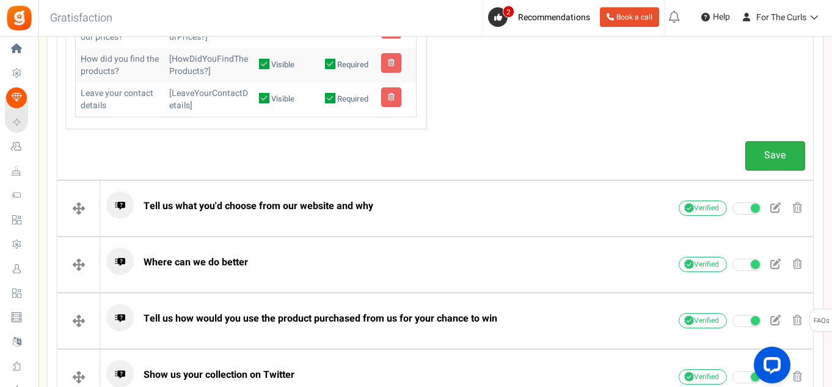
click at [776, 157] on link "Save" at bounding box center [775, 155] width 60 height 29
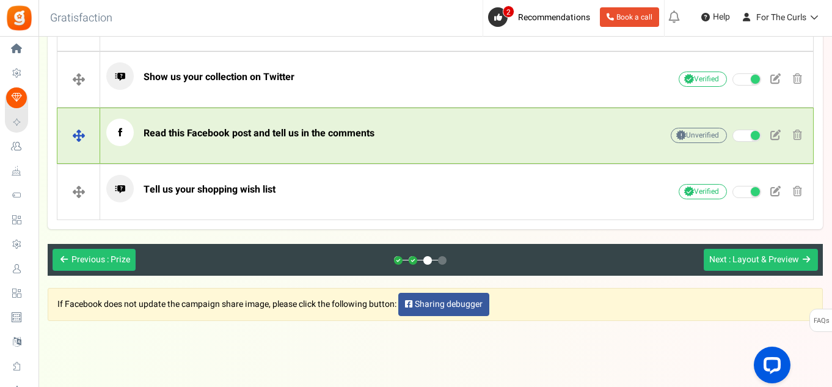
scroll to position [1294, 0]
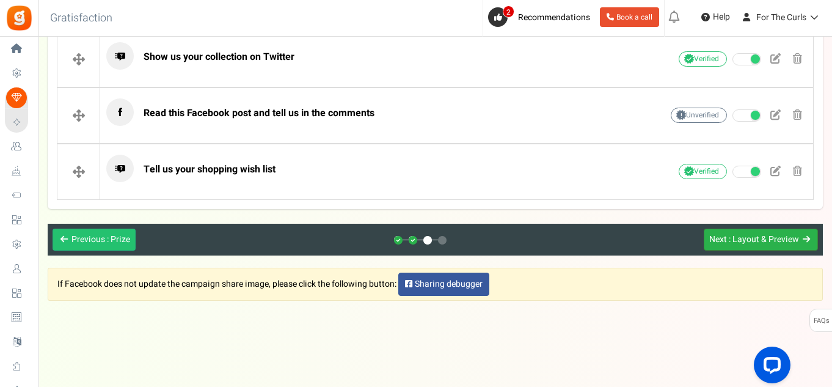
click at [766, 245] on span ": Layout & Preview" at bounding box center [764, 239] width 70 height 13
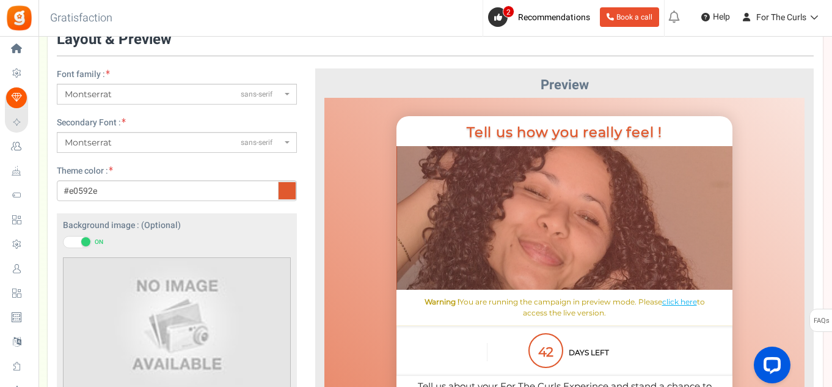
scroll to position [61, 0]
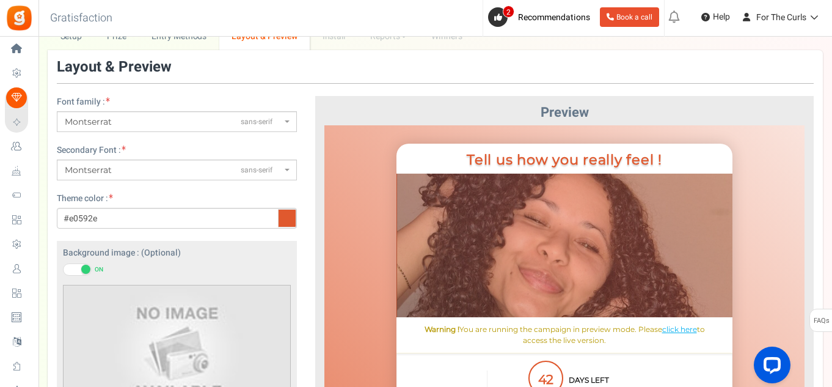
click at [291, 120] on span "Montserrat sans-serif" at bounding box center [177, 121] width 240 height 21
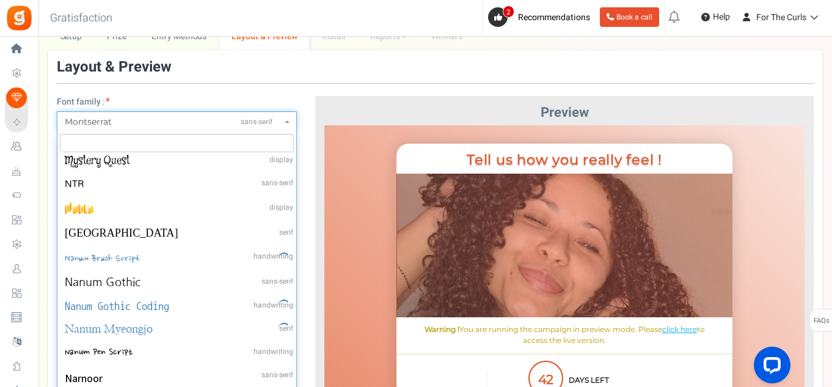
scroll to position [23655, 0]
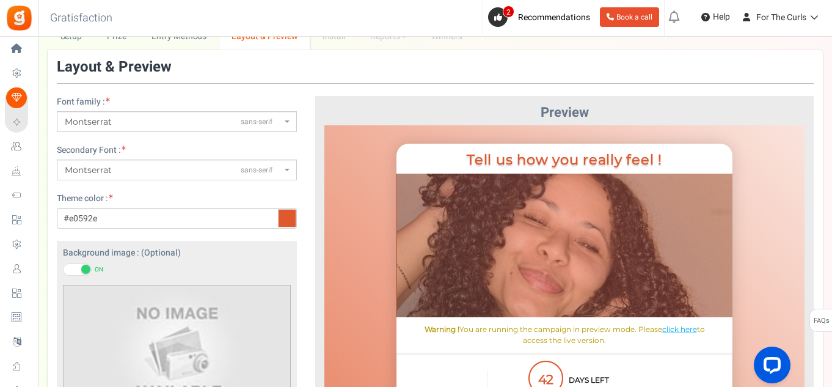
click at [265, 75] on h3 "Layout & Preview" at bounding box center [435, 67] width 757 height 16
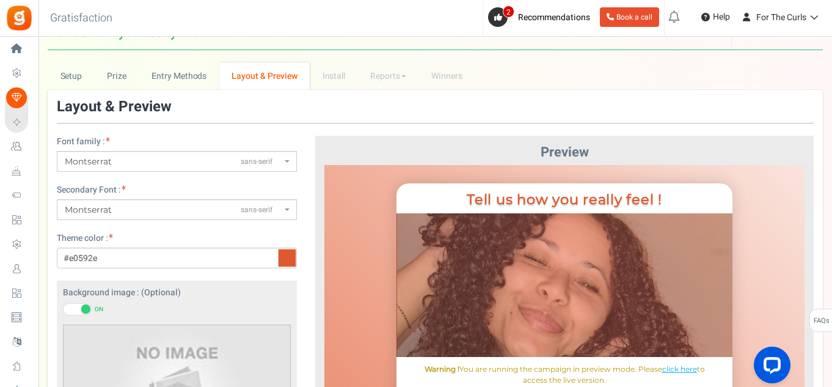
scroll to position [0, 0]
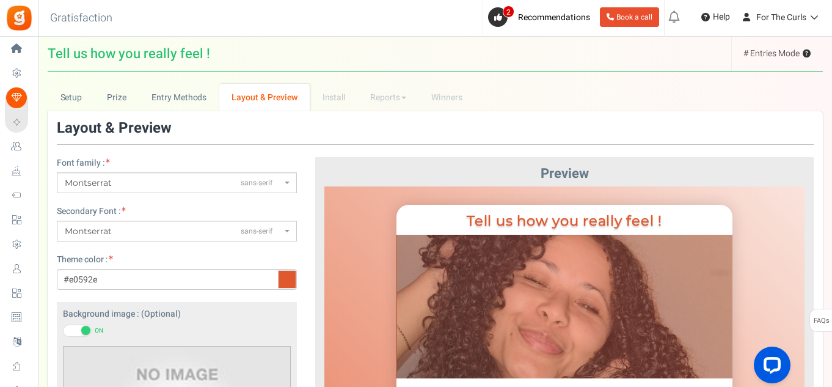
click at [92, 186] on span "Montserrat" at bounding box center [88, 182] width 47 height 11
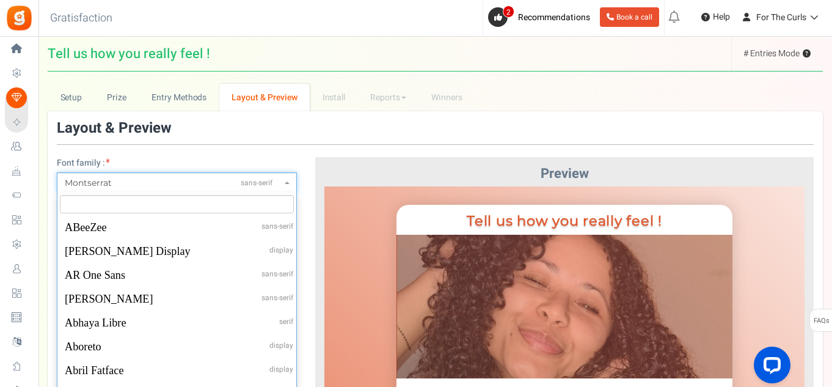
scroll to position [22678, 0]
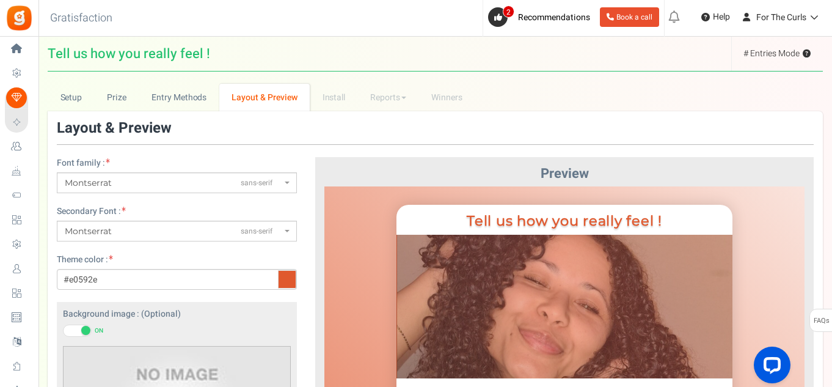
click at [89, 174] on span "Montserrat sans-serif" at bounding box center [177, 182] width 240 height 21
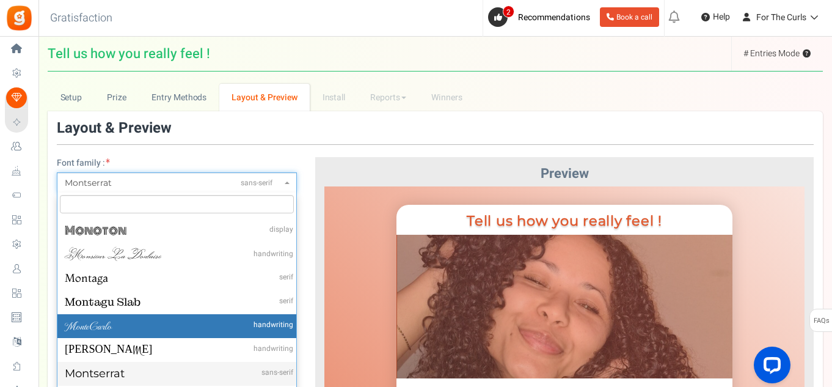
select select "952"
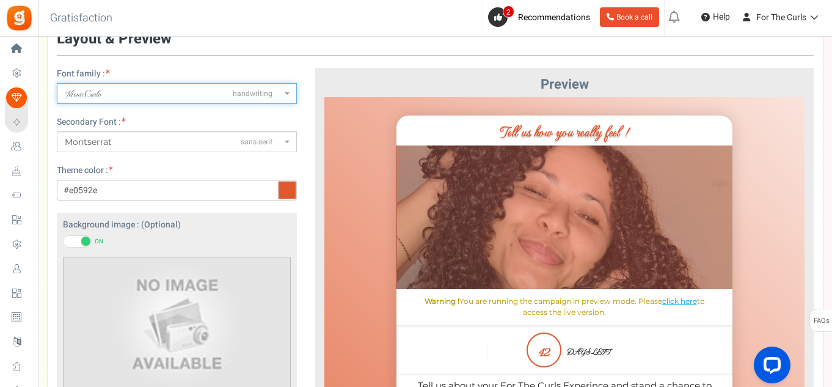
scroll to position [122, 0]
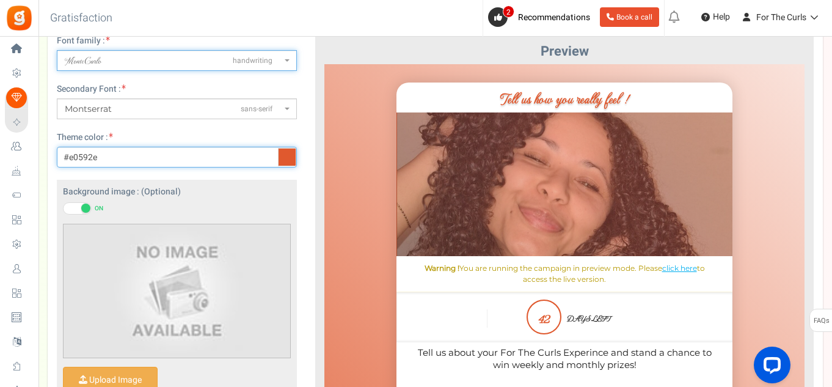
click at [136, 155] on input "#e0592e" at bounding box center [177, 157] width 240 height 21
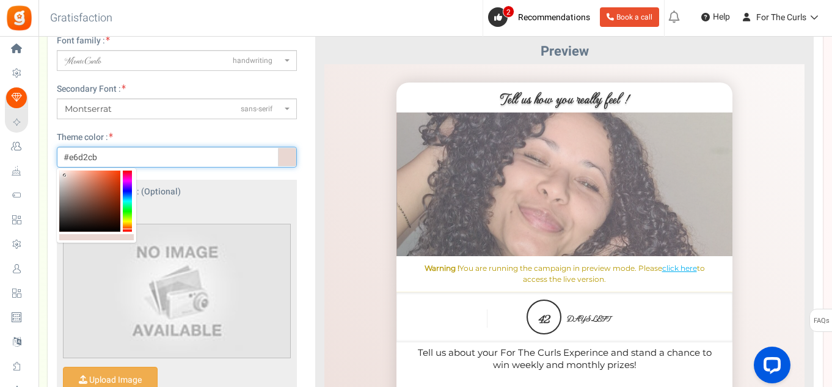
type input "#dcc2b9"
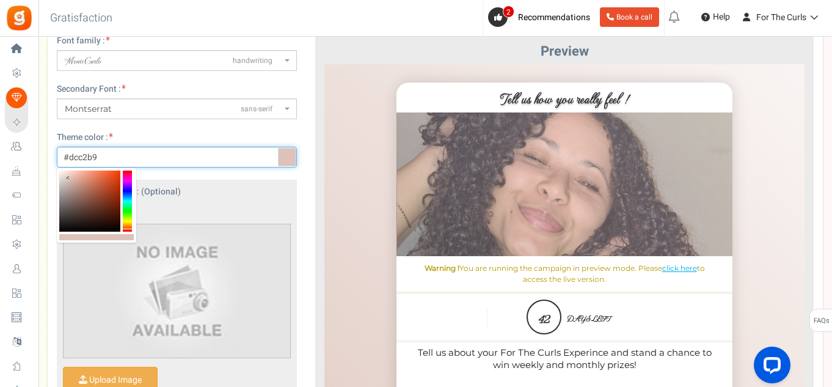
drag, startPoint x: 106, startPoint y: 182, endPoint x: 69, endPoint y: 179, distance: 36.8
click at [69, 179] on div at bounding box center [89, 200] width 61 height 61
click at [201, 177] on div "Font family : ABeeZeesans-serif ADLaM Displaydisplay AR One Sanssans-serif Abel…" at bounding box center [177, 262] width 258 height 455
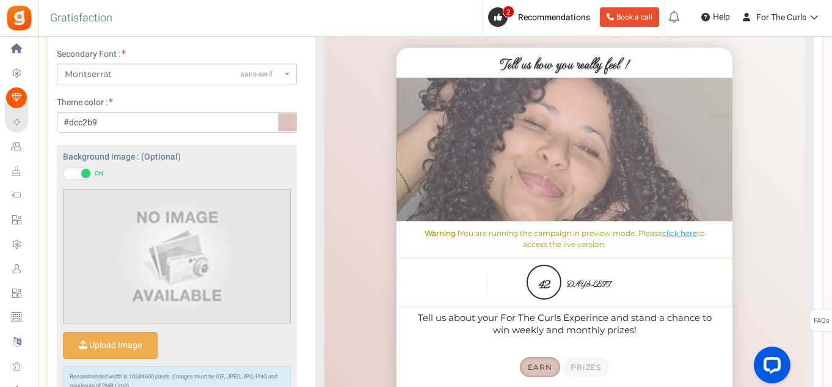
scroll to position [244, 0]
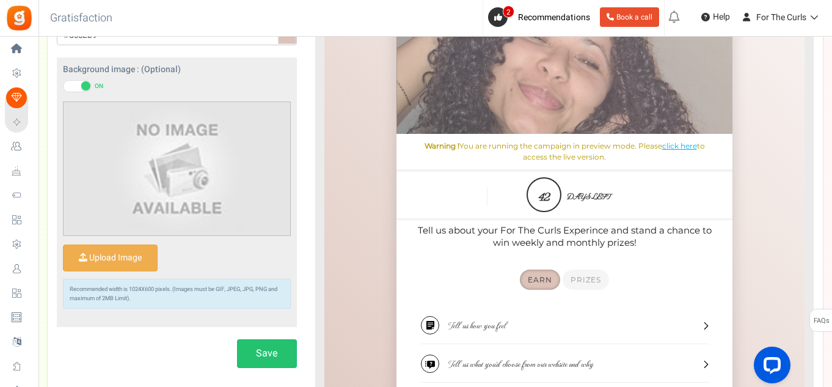
click at [160, 166] on img at bounding box center [177, 168] width 133 height 133
click at [114, 249] on input "Upload Image" at bounding box center [110, 258] width 93 height 26
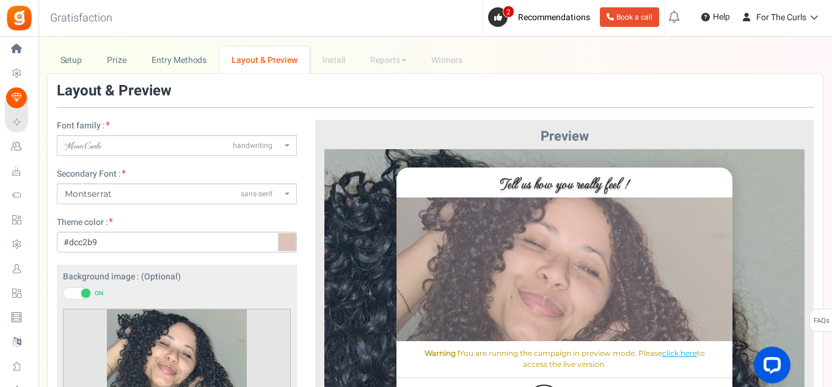
scroll to position [0, 0]
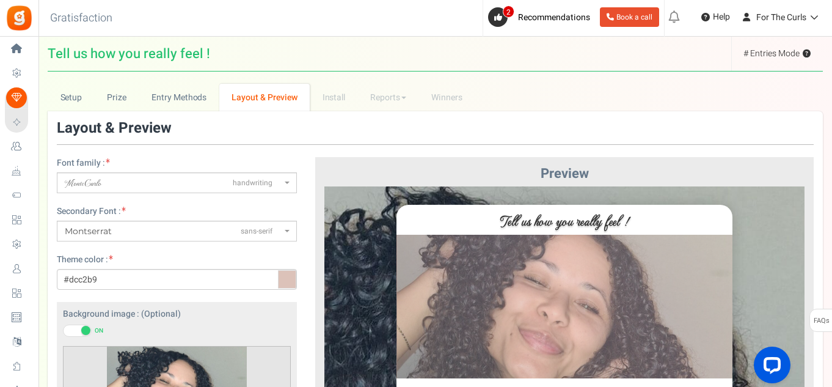
click at [129, 234] on span "Montserrat sans-serif" at bounding box center [173, 231] width 217 height 13
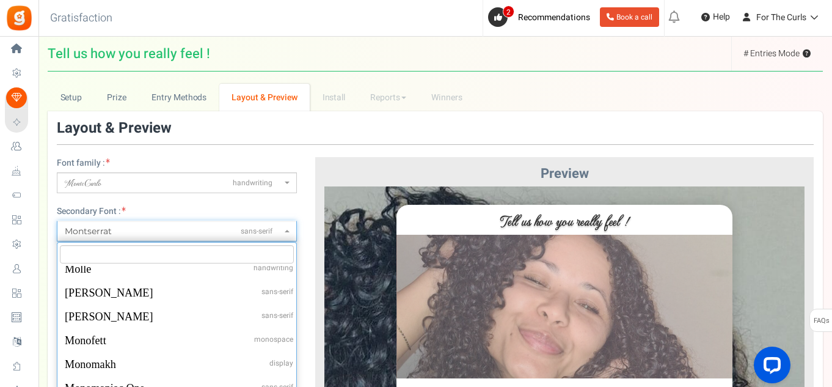
scroll to position [22495, 0]
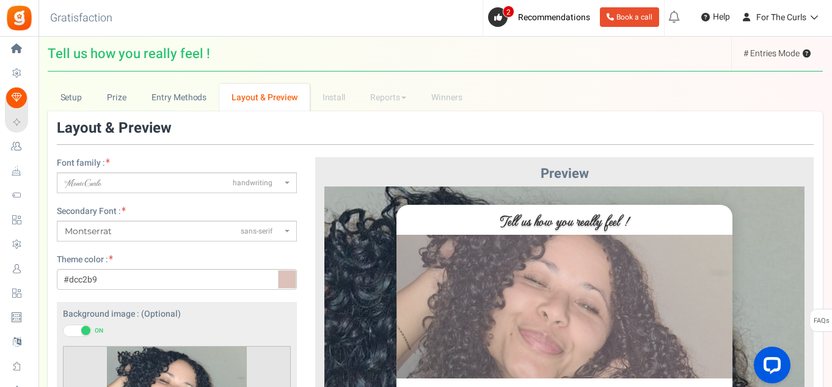
click at [124, 205] on label "Secondary Font :" at bounding box center [91, 211] width 69 height 12
click at [124, 269] on input "#dcc2b9" at bounding box center [177, 279] width 240 height 21
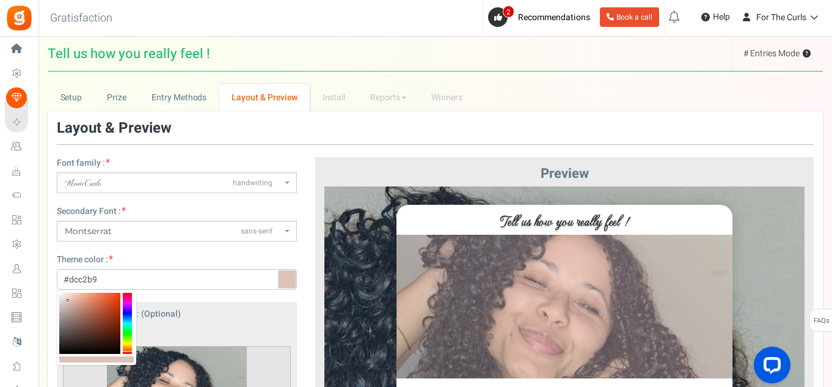
click at [98, 229] on span "Montserrat" at bounding box center [88, 230] width 47 height 11
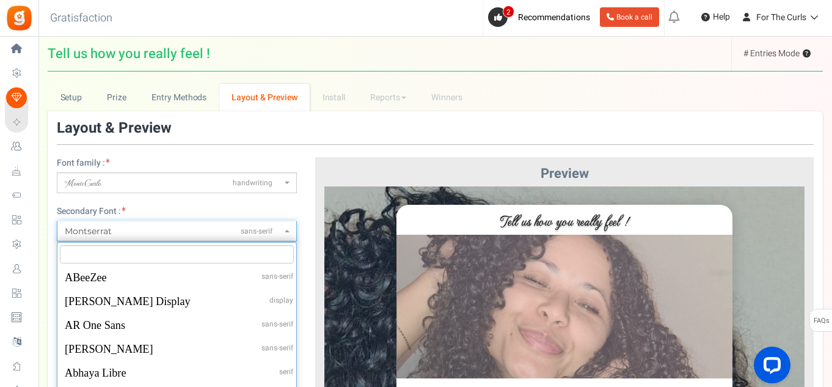
scroll to position [22681, 0]
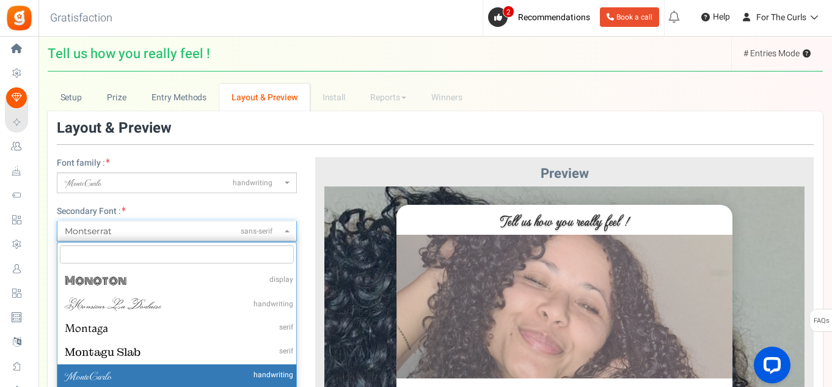
select select "952"
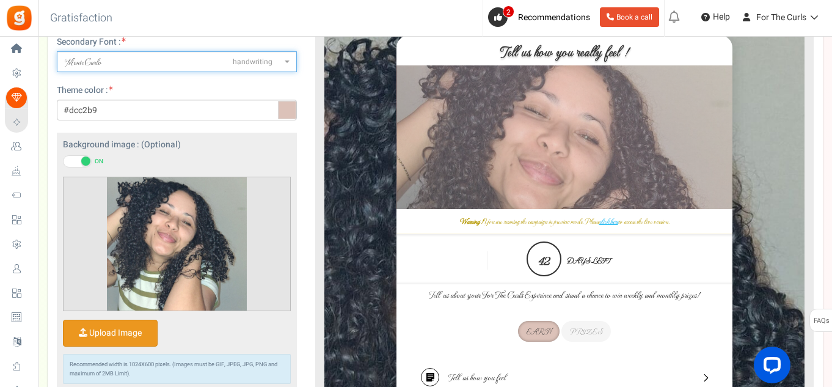
scroll to position [0, 0]
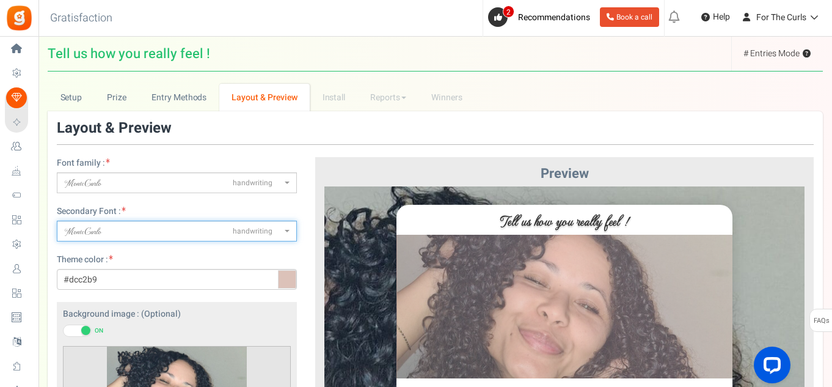
click at [103, 185] on span "MonteCarlo handwriting" at bounding box center [173, 183] width 217 height 13
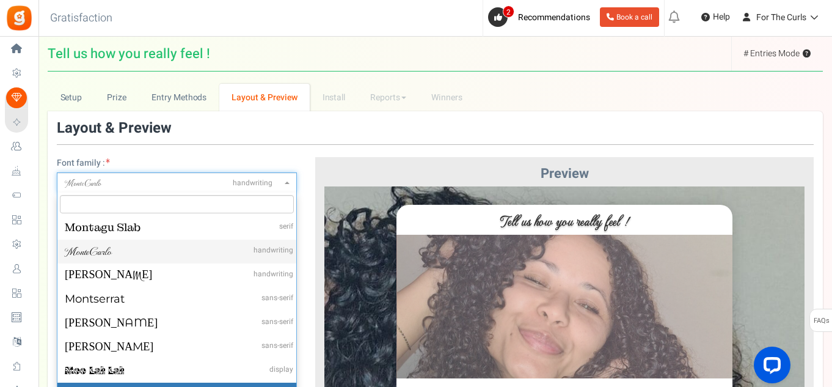
scroll to position [22817, 0]
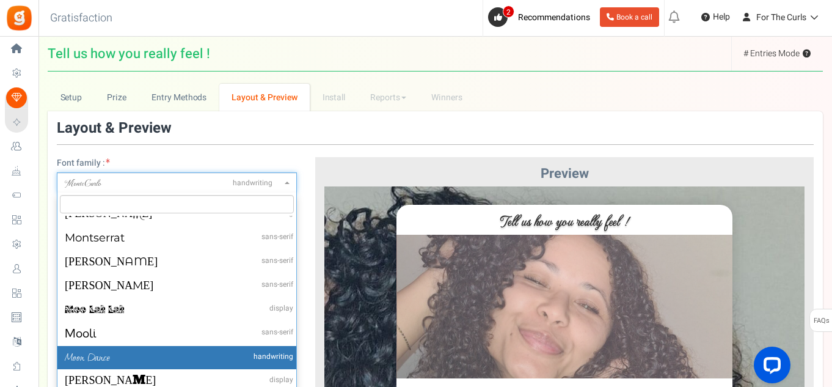
select select "959"
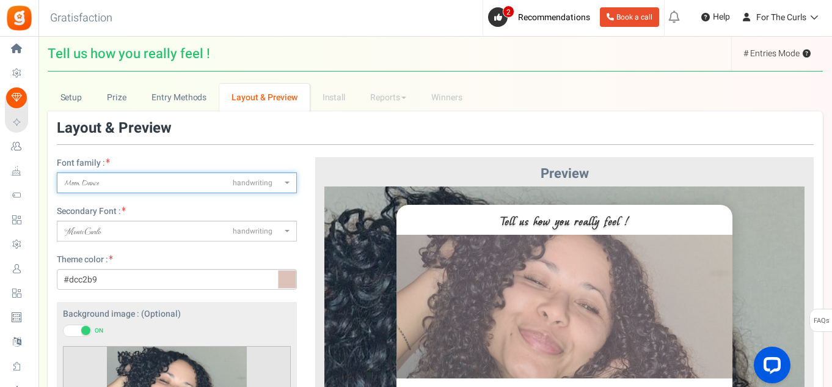
click at [99, 233] on span "MonteCarlo" at bounding box center [83, 231] width 36 height 15
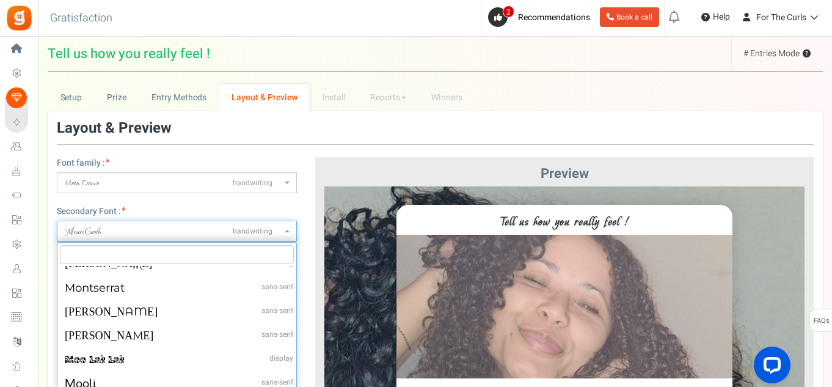
select select "959"
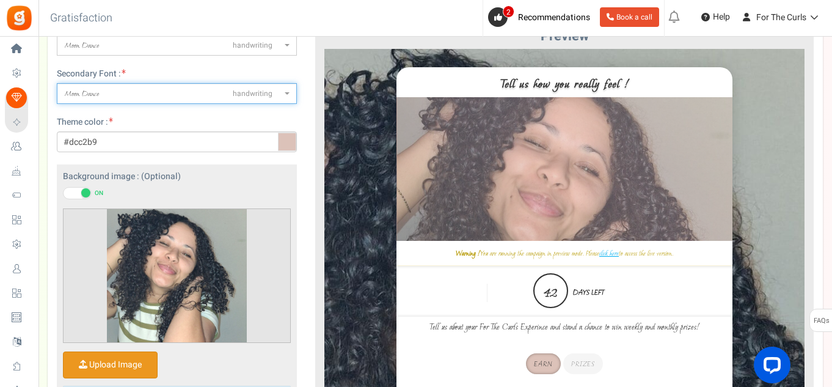
scroll to position [89, 0]
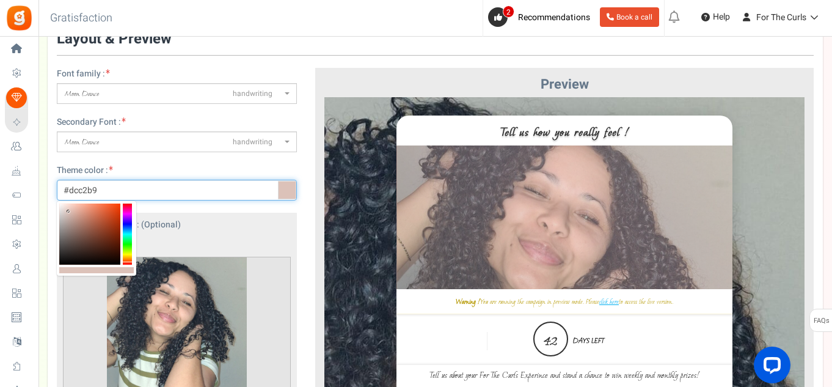
click at [108, 186] on input "#dcc2b9" at bounding box center [177, 190] width 240 height 21
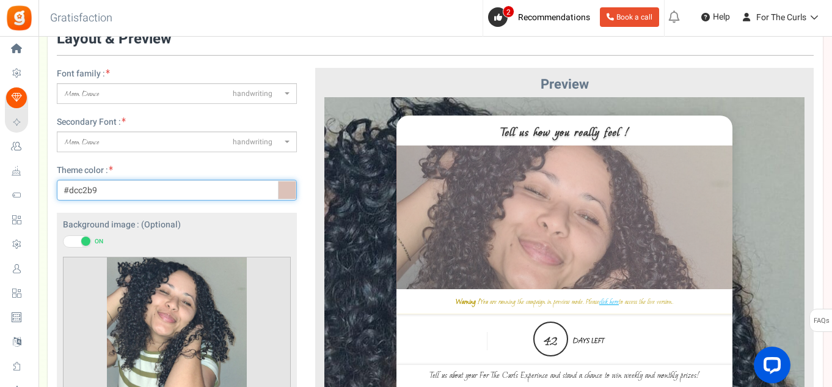
drag, startPoint x: 111, startPoint y: 184, endPoint x: 54, endPoint y: 183, distance: 56.8
click at [54, 183] on div "Font family : ABeeZeesans-serif ADLaM Displaydisplay AR One Sanssans-serif Abel…" at bounding box center [177, 295] width 258 height 455
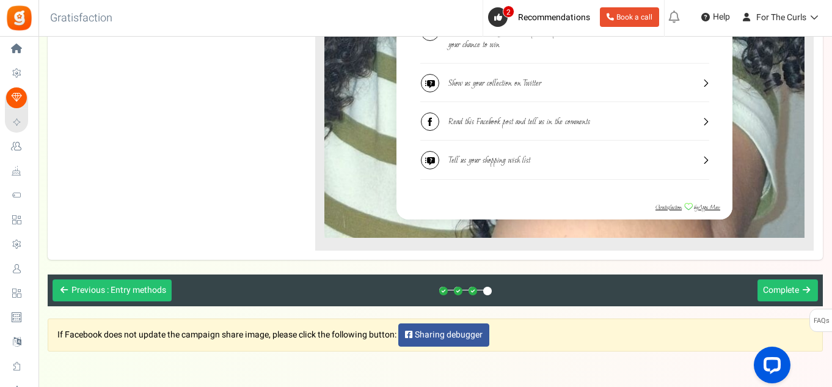
scroll to position [673, 0]
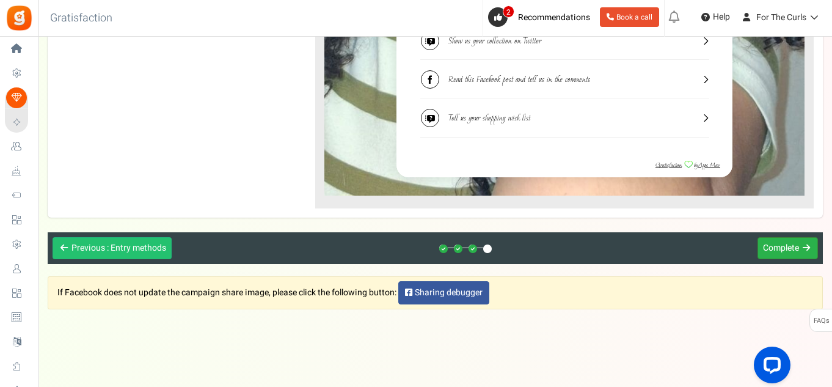
click at [788, 247] on span "Complete" at bounding box center [781, 247] width 36 height 13
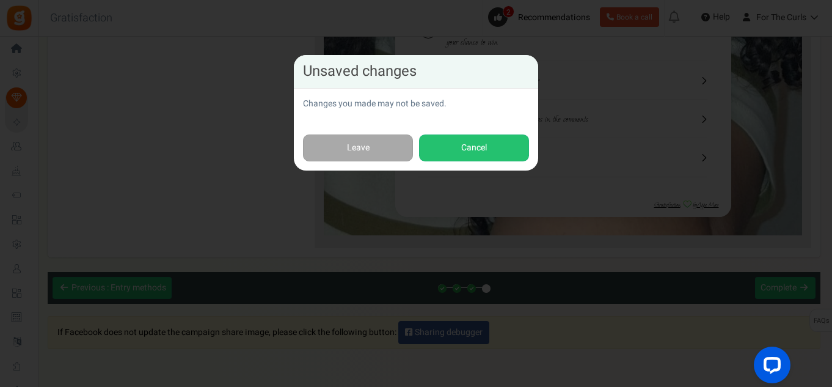
scroll to position [611, 0]
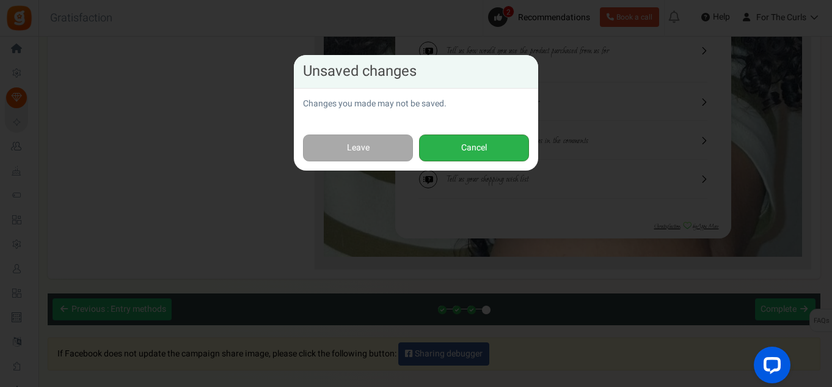
click at [447, 147] on button "Cancel" at bounding box center [474, 147] width 110 height 27
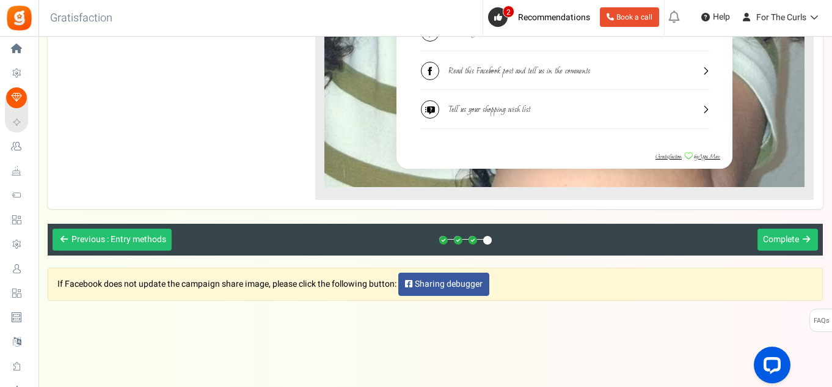
scroll to position [498, 0]
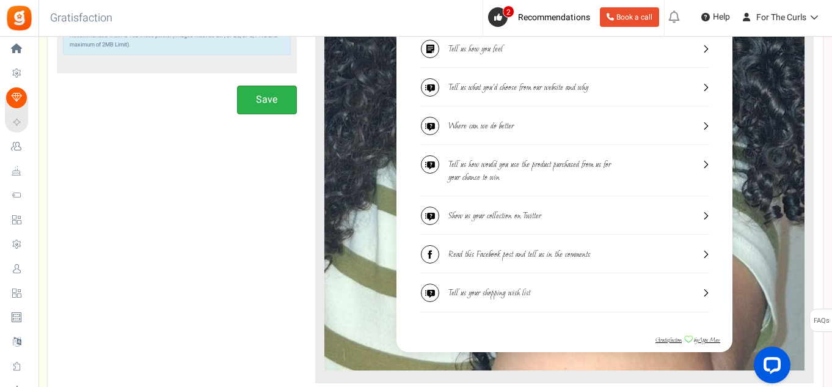
click at [274, 101] on button "Save" at bounding box center [267, 100] width 60 height 29
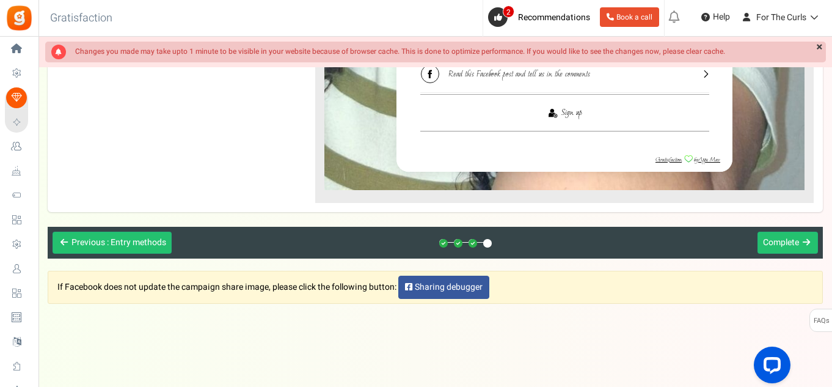
scroll to position [681, 0]
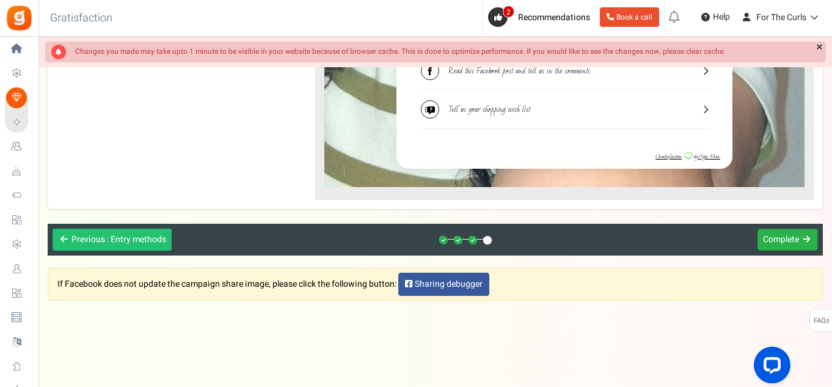
click at [775, 238] on span "Complete" at bounding box center [781, 239] width 36 height 13
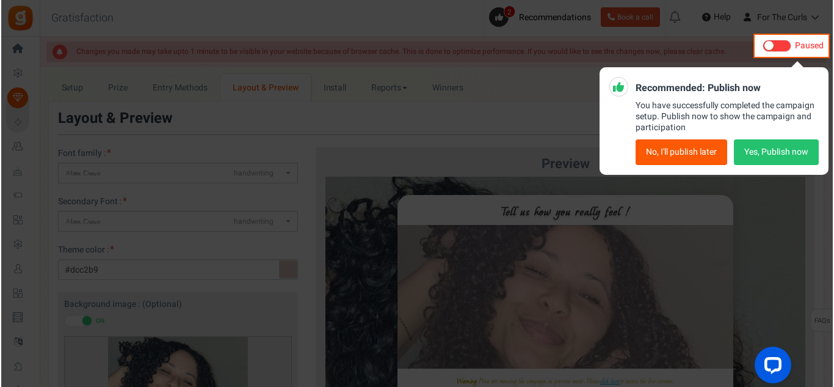
scroll to position [0, 0]
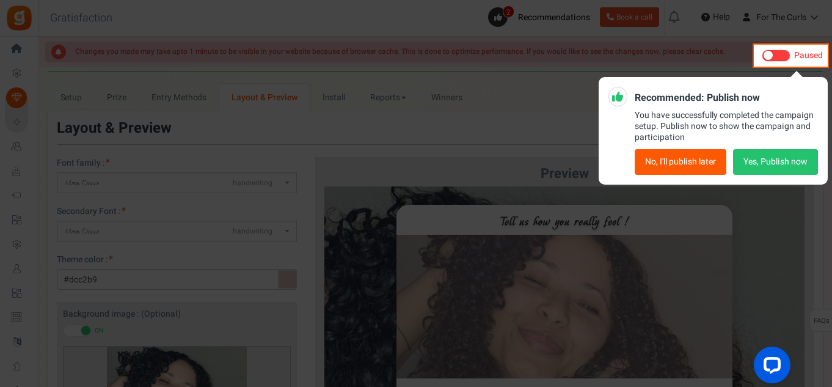
click at [754, 164] on button "Yes, Publish now" at bounding box center [775, 162] width 85 height 26
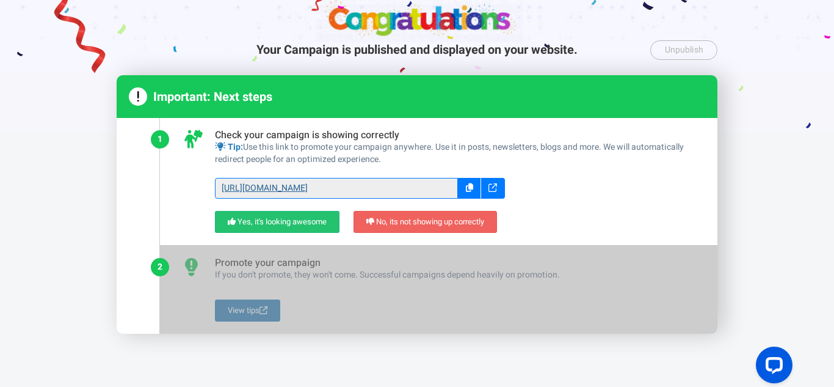
scroll to position [61, 0]
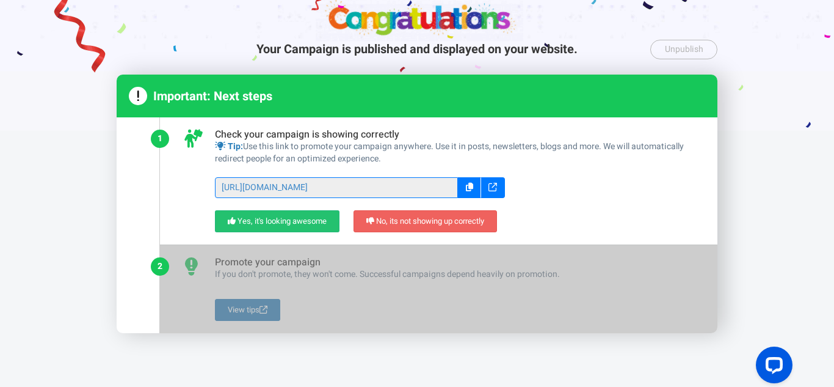
click at [492, 186] on icon at bounding box center [493, 187] width 9 height 9
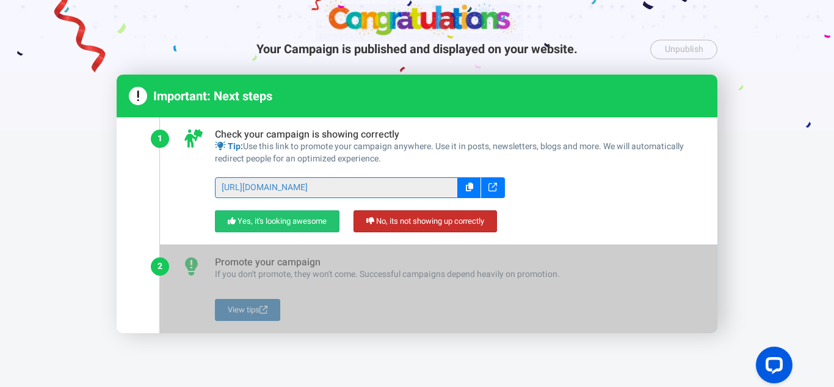
click at [401, 220] on link "No, its not showing up correctly" at bounding box center [426, 221] width 144 height 23
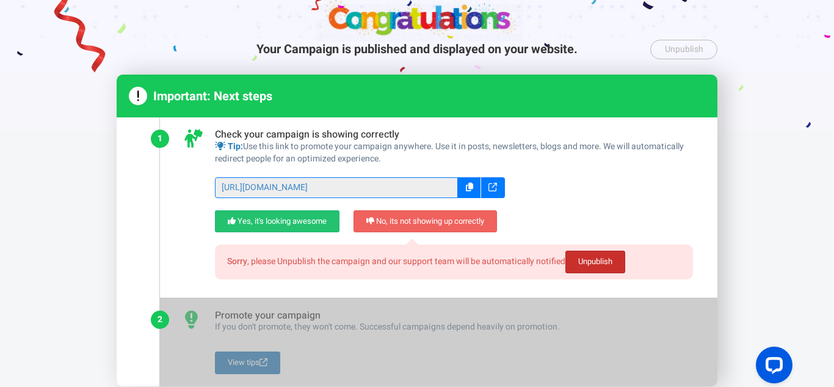
click at [593, 256] on link "Unpublish" at bounding box center [596, 261] width 60 height 23
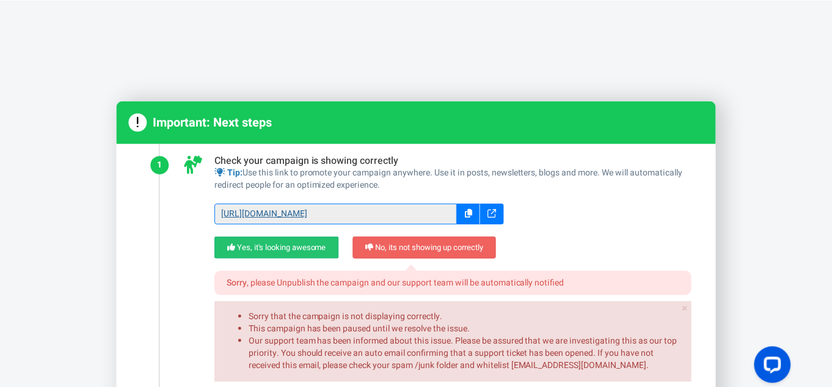
scroll to position [0, 0]
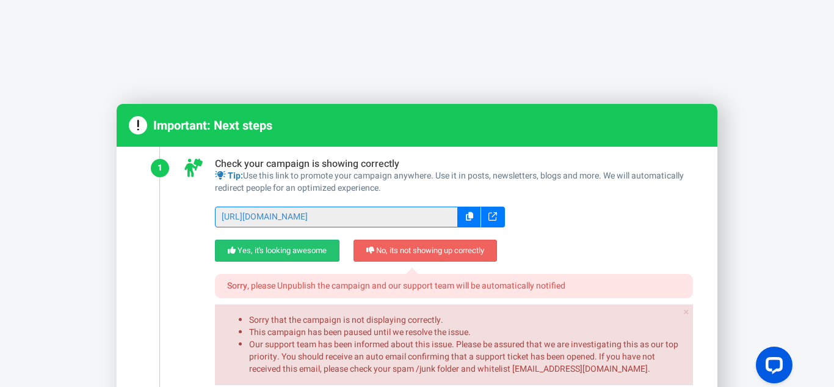
click at [223, 76] on div "Your Campaign is published and displayed on your website. Unpublish Unpublish t…" at bounding box center [417, 193] width 834 height 387
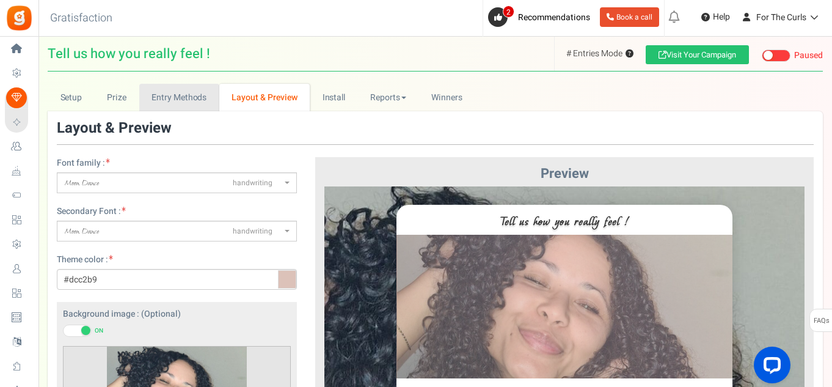
click at [159, 95] on link "Entry Methods" at bounding box center [179, 97] width 80 height 27
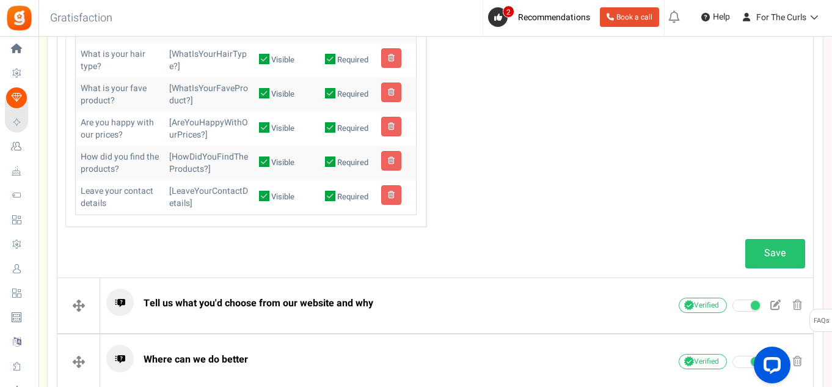
scroll to position [1100, 0]
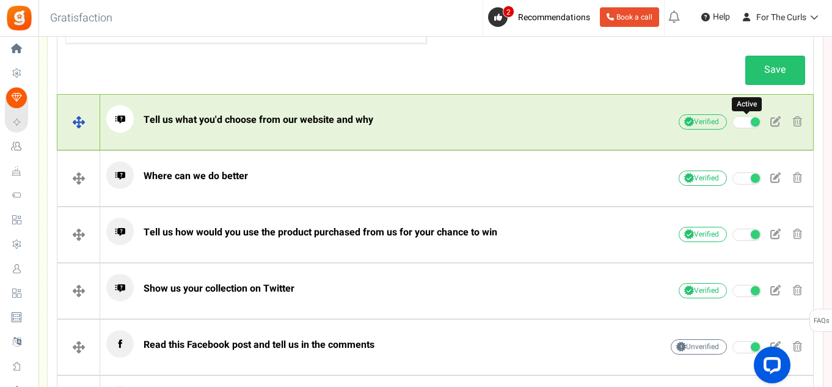
click at [755, 123] on span at bounding box center [755, 121] width 9 height 9
click at [732, 123] on input "Active" at bounding box center [732, 123] width 0 height 8
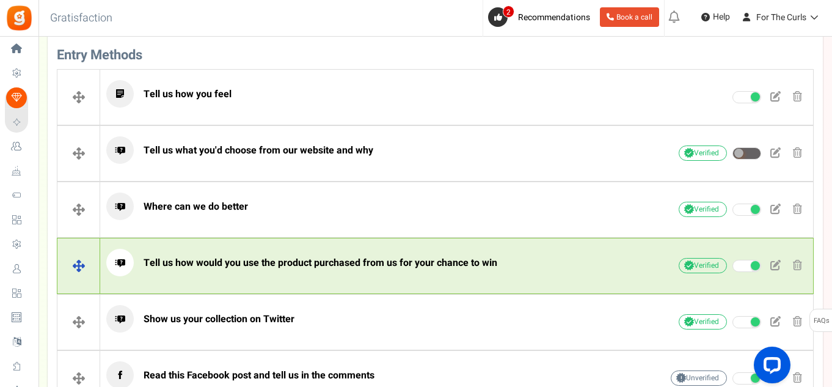
scroll to position [379, 0]
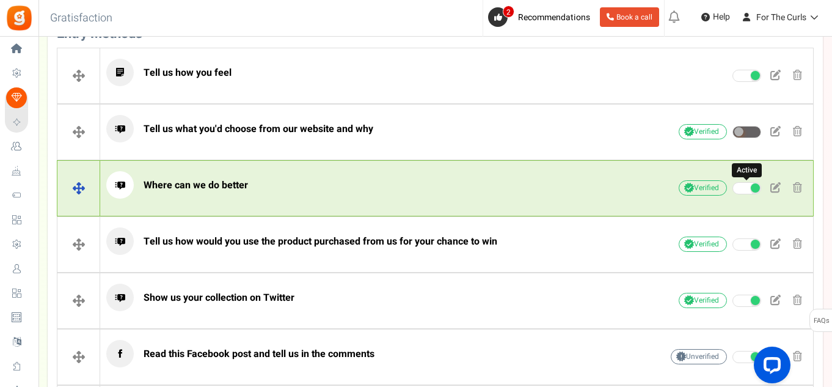
click at [746, 192] on span at bounding box center [746, 188] width 29 height 12
click at [732, 192] on input "Active" at bounding box center [732, 188] width 0 height 8
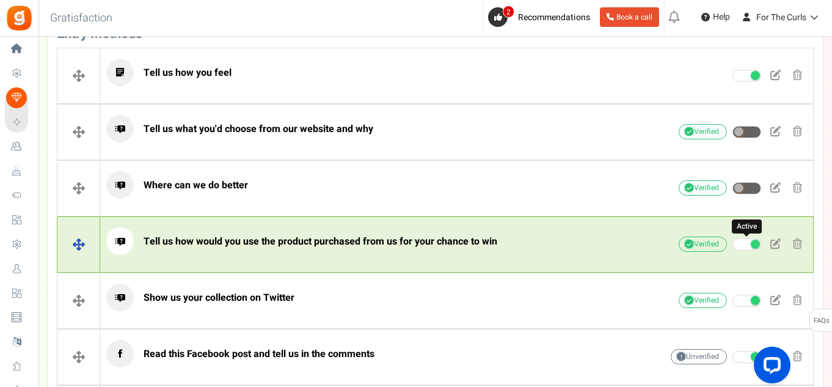
click at [750, 247] on span at bounding box center [746, 244] width 29 height 12
click at [732, 247] on input "Active" at bounding box center [732, 245] width 0 height 8
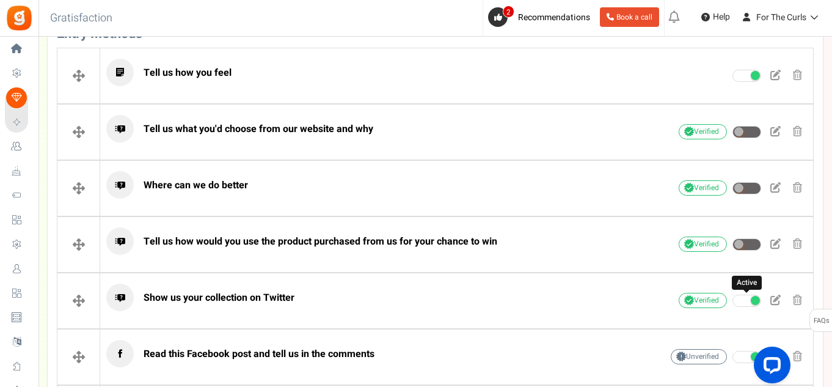
click at [746, 300] on span at bounding box center [746, 300] width 29 height 12
click at [732, 300] on input "Active" at bounding box center [732, 301] width 0 height 8
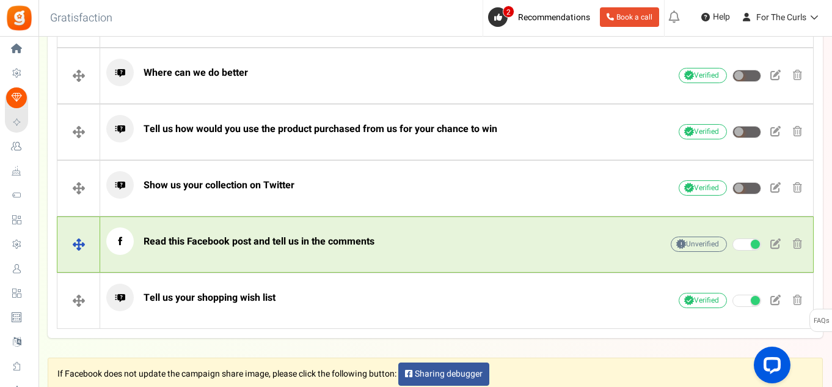
scroll to position [501, 0]
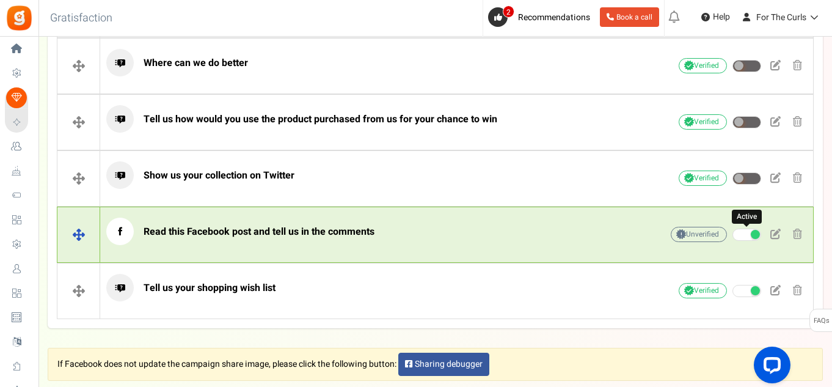
click at [740, 233] on span at bounding box center [746, 234] width 29 height 12
click at [732, 233] on input "Active" at bounding box center [732, 235] width 0 height 8
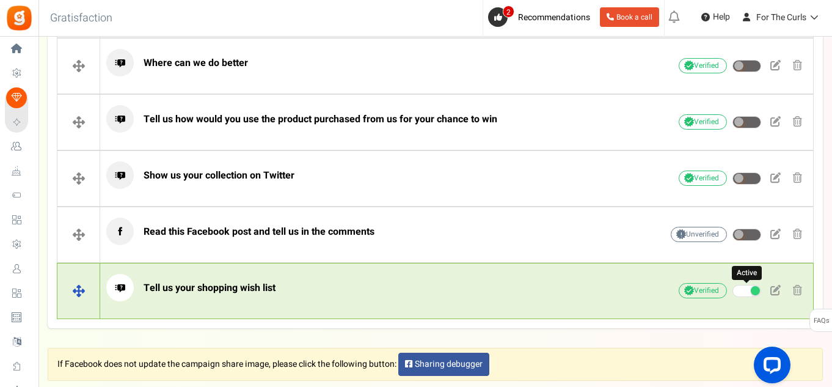
click at [751, 289] on span at bounding box center [755, 290] width 9 height 9
click at [732, 289] on input "Active" at bounding box center [732, 291] width 0 height 8
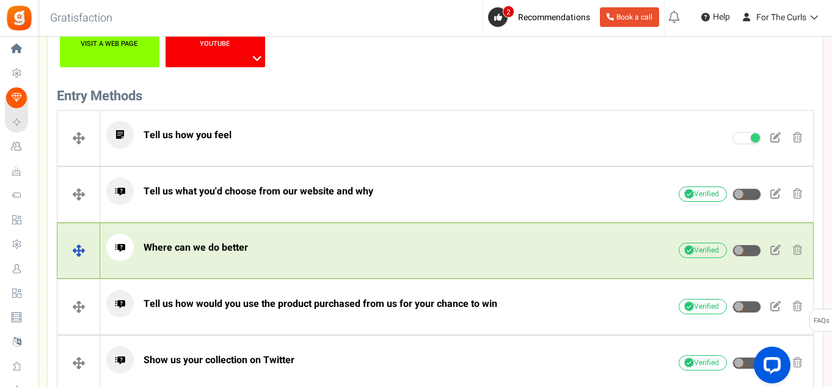
scroll to position [318, 0]
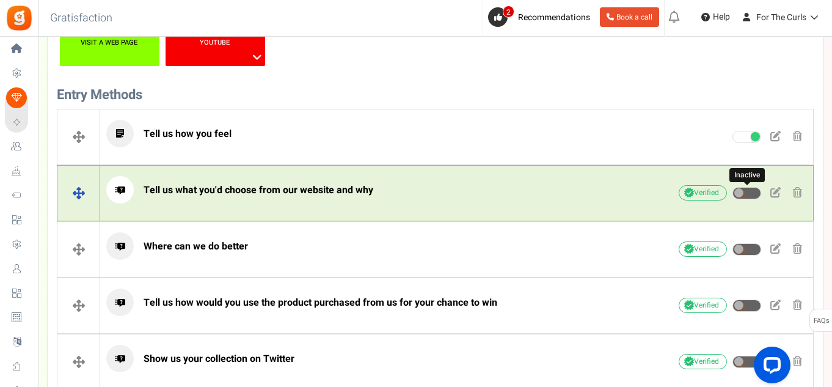
click at [749, 194] on span at bounding box center [746, 193] width 29 height 12
click at [732, 194] on input "Inactive" at bounding box center [732, 193] width 0 height 8
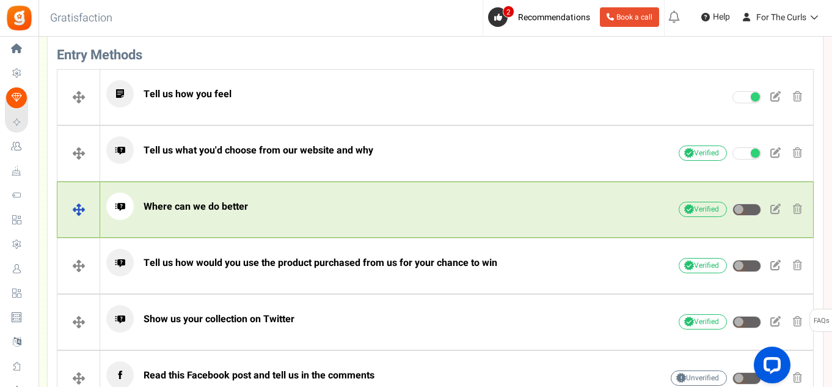
scroll to position [379, 0]
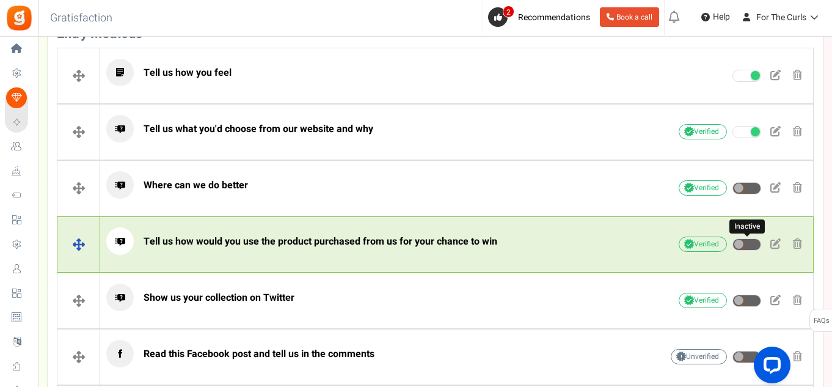
click at [746, 248] on span at bounding box center [746, 244] width 29 height 12
click at [732, 248] on input "Inactive" at bounding box center [732, 245] width 0 height 8
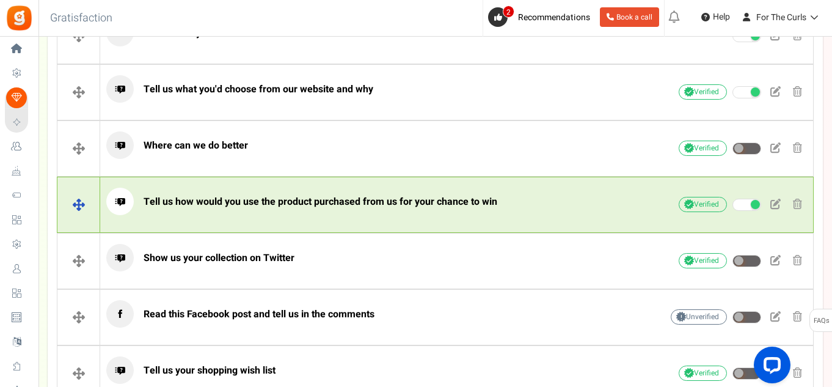
scroll to position [440, 0]
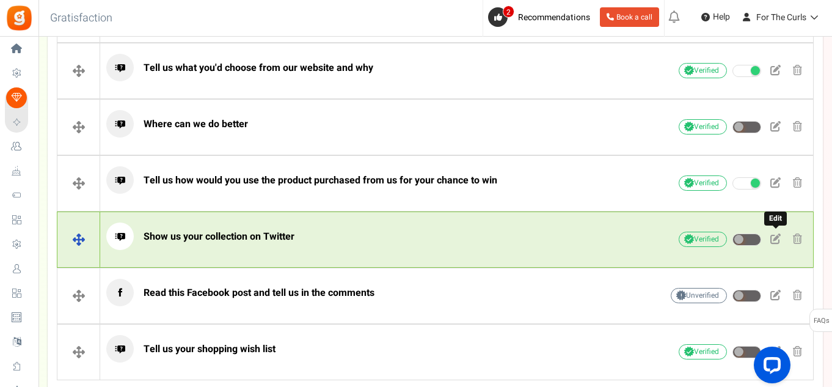
click at [779, 239] on span at bounding box center [775, 238] width 10 height 10
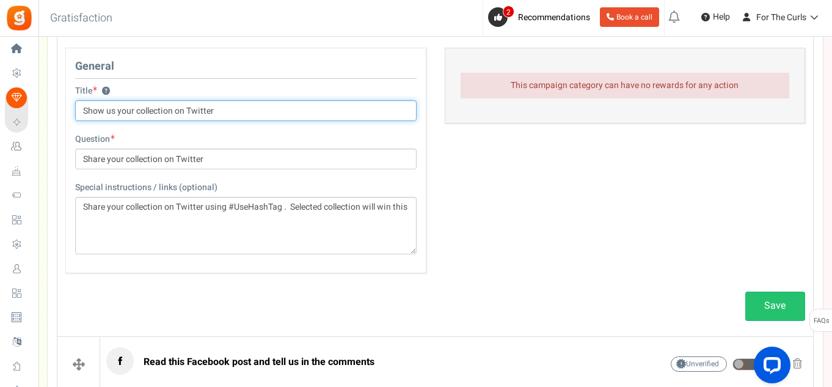
scroll to position [533, 0]
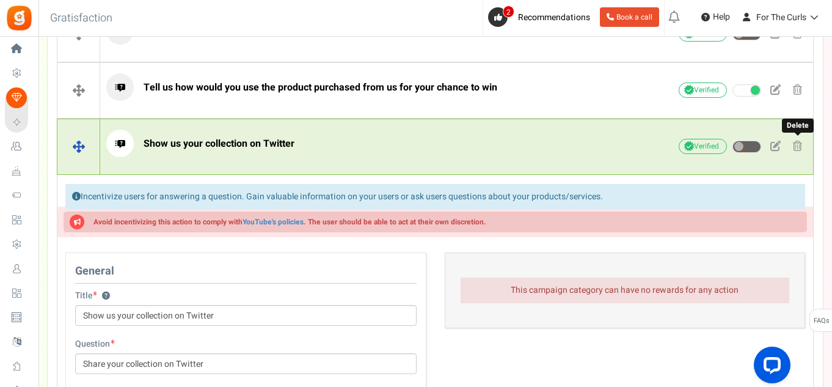
click at [797, 145] on span at bounding box center [797, 145] width 9 height 10
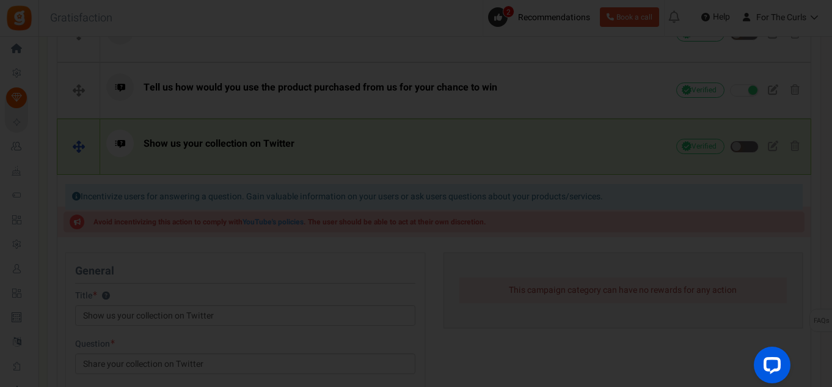
scroll to position [0, 0]
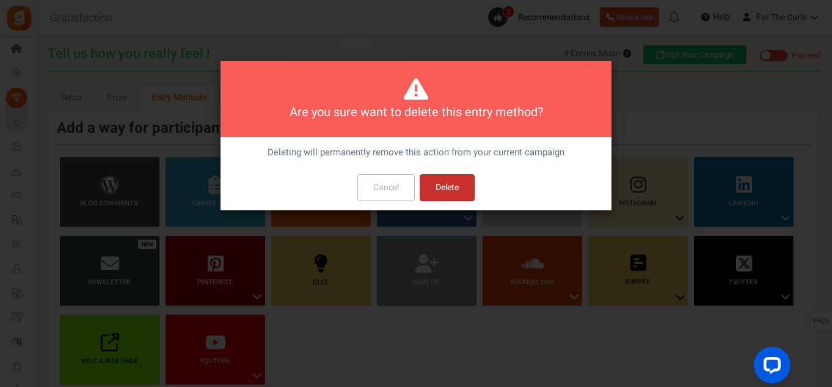
click at [442, 185] on button "Delete" at bounding box center [447, 187] width 55 height 27
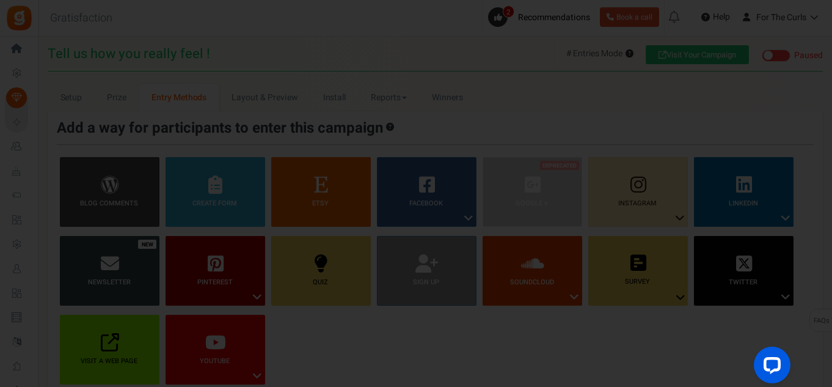
scroll to position [525, 0]
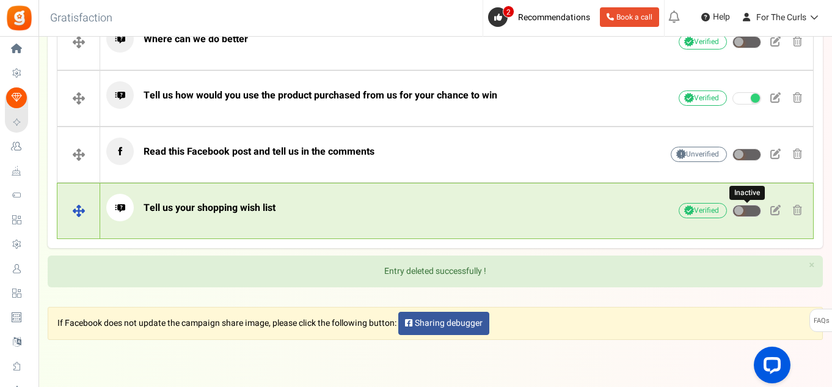
click at [759, 210] on span at bounding box center [746, 211] width 29 height 12
click at [732, 210] on input "Inactive" at bounding box center [732, 211] width 0 height 8
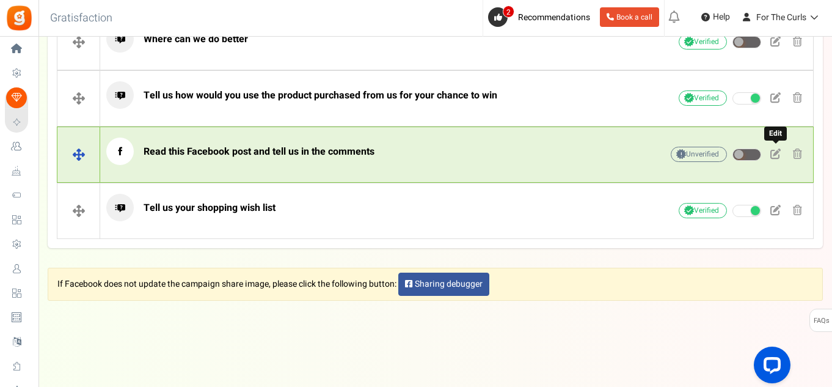
click at [778, 155] on span at bounding box center [775, 153] width 10 height 10
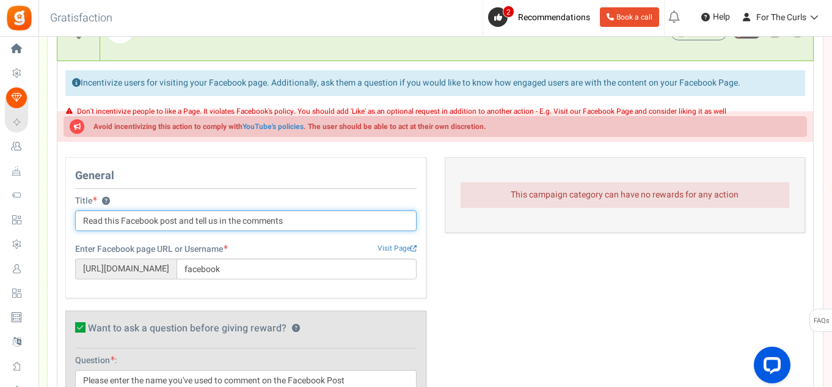
scroll to position [647, 0]
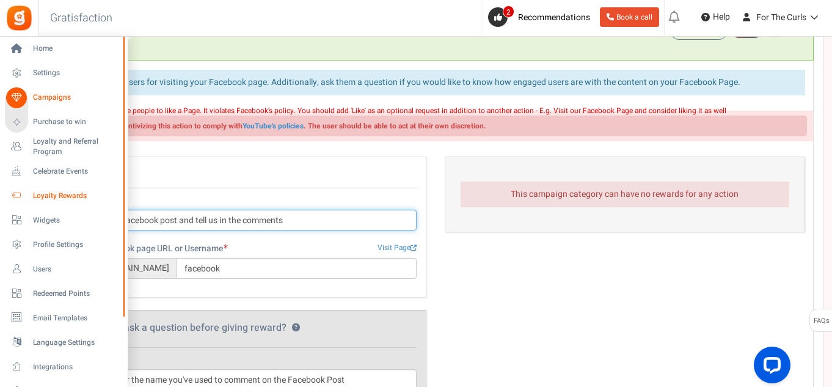
drag, startPoint x: 326, startPoint y: 215, endPoint x: 11, endPoint y: 203, distance: 314.8
click at [11, 203] on div "Home Settings Campaigns Purchase to win Loyalty and Referral Program New Celebr…" at bounding box center [416, 68] width 832 height 1358
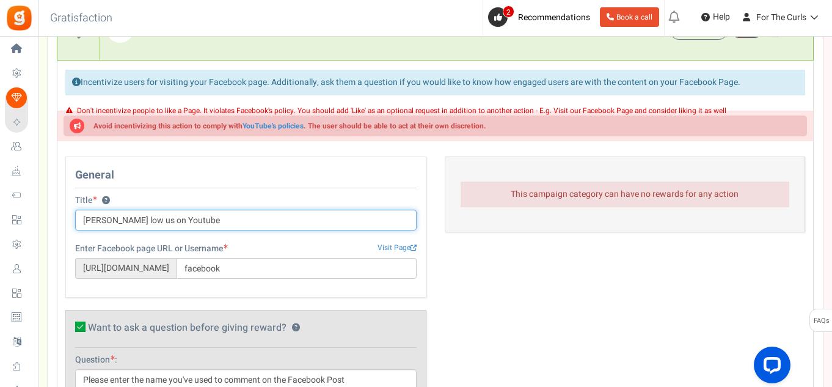
type input "Foor low us on Youtube"
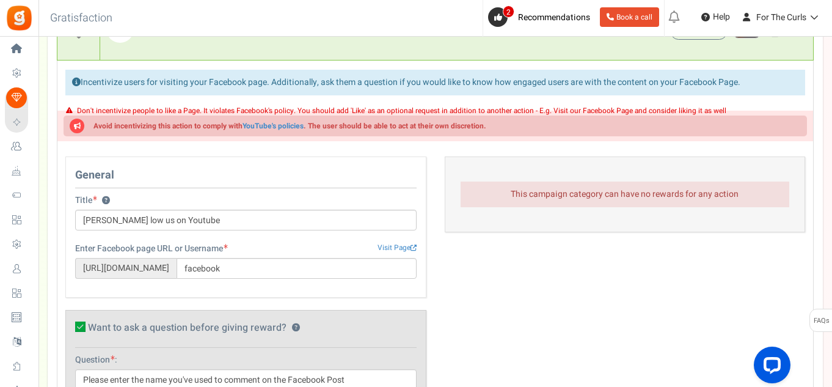
click at [170, 273] on span "https://www.facebook.com/" at bounding box center [125, 268] width 101 height 21
click at [177, 270] on span "https://www.facebook.com/" at bounding box center [125, 268] width 101 height 21
click at [155, 271] on span "https://www.facebook.com/" at bounding box center [125, 268] width 101 height 21
drag, startPoint x: 210, startPoint y: 269, endPoint x: 366, endPoint y: 257, distance: 156.8
click at [211, 269] on input "facebook" at bounding box center [297, 268] width 240 height 21
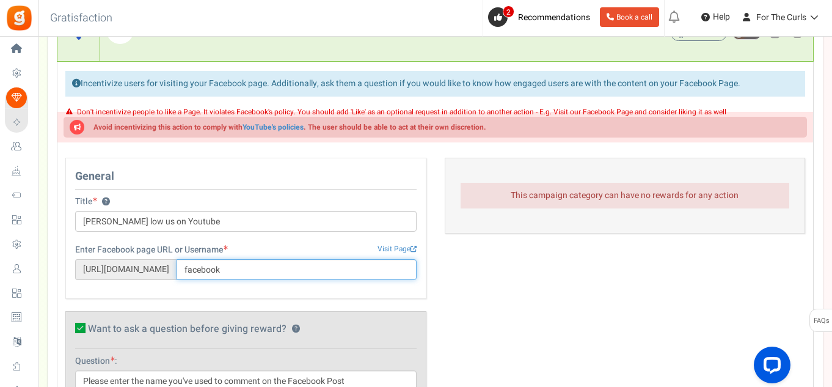
scroll to position [525, 0]
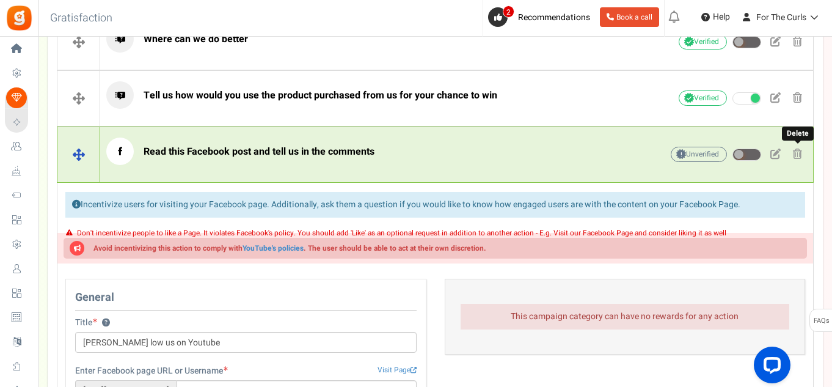
click at [794, 150] on span at bounding box center [797, 153] width 9 height 10
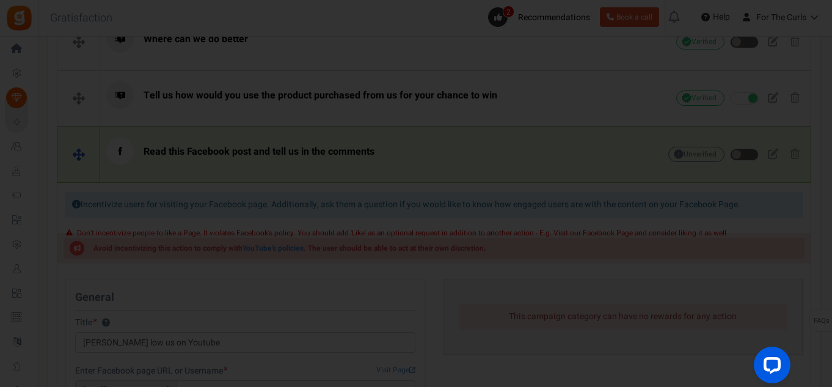
scroll to position [0, 0]
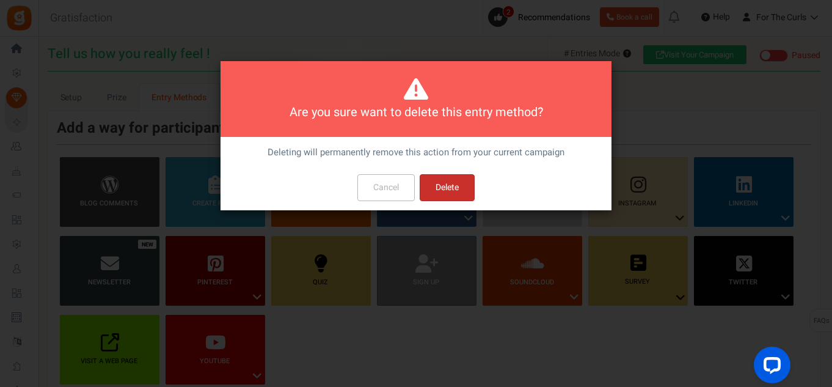
click at [450, 197] on button "Delete" at bounding box center [447, 187] width 55 height 27
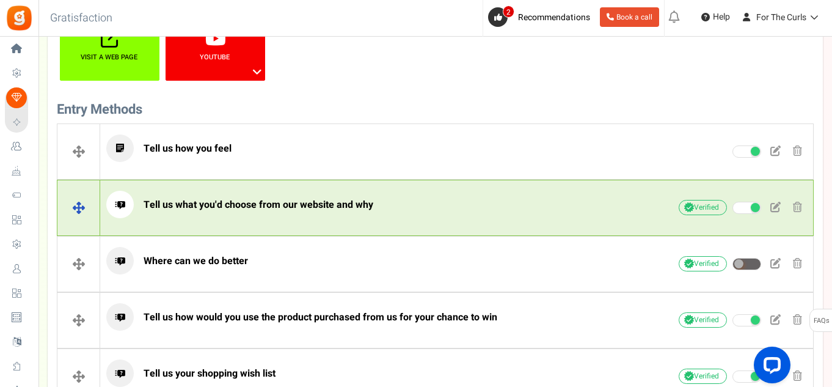
scroll to position [325, 0]
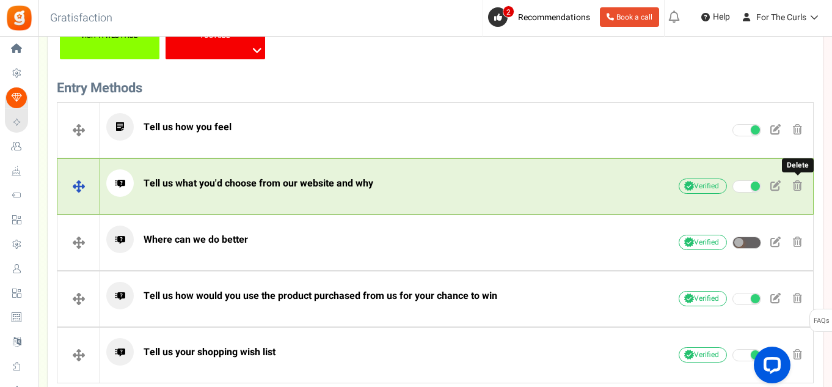
click at [796, 188] on span at bounding box center [797, 185] width 9 height 10
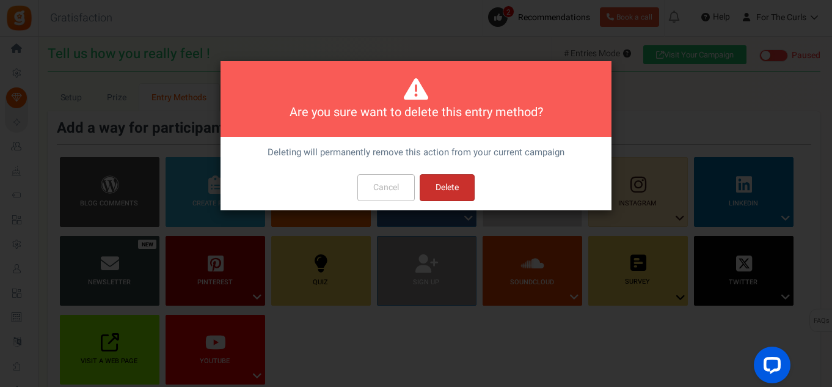
click at [460, 178] on button "Delete" at bounding box center [447, 187] width 55 height 27
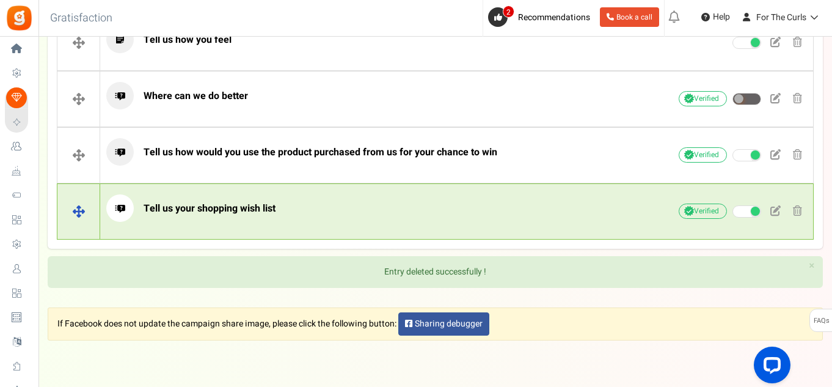
scroll to position [391, 0]
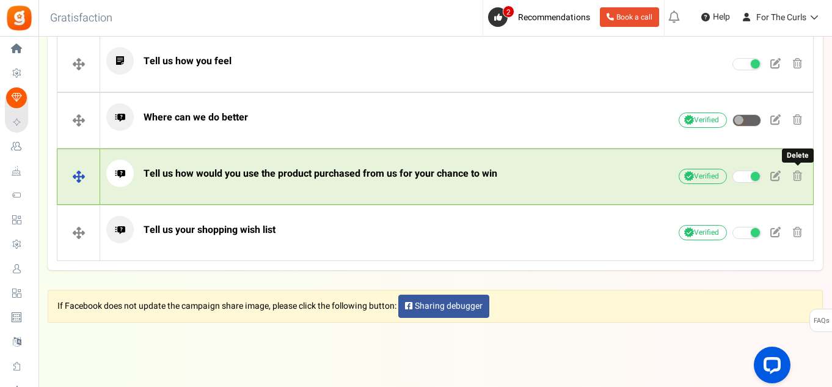
click at [797, 179] on span at bounding box center [797, 175] width 9 height 10
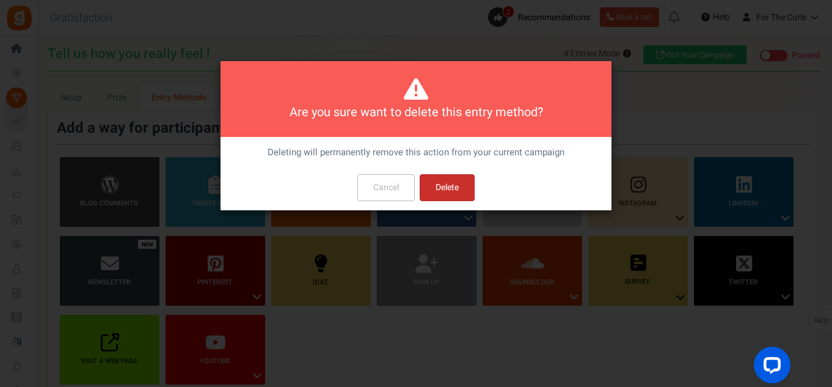
click at [458, 192] on button "Delete" at bounding box center [447, 187] width 55 height 27
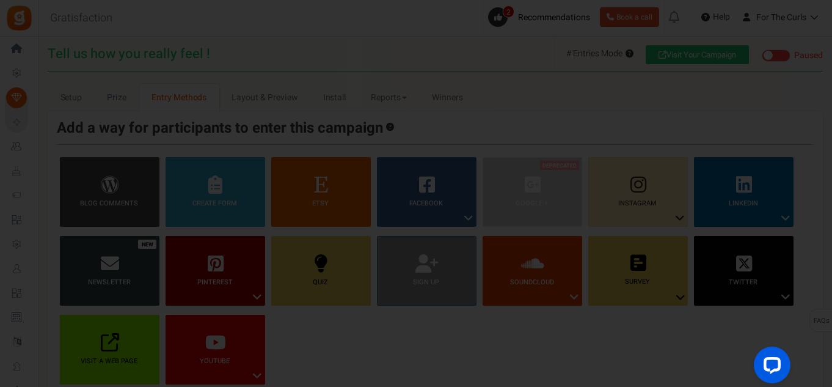
scroll to position [357, 0]
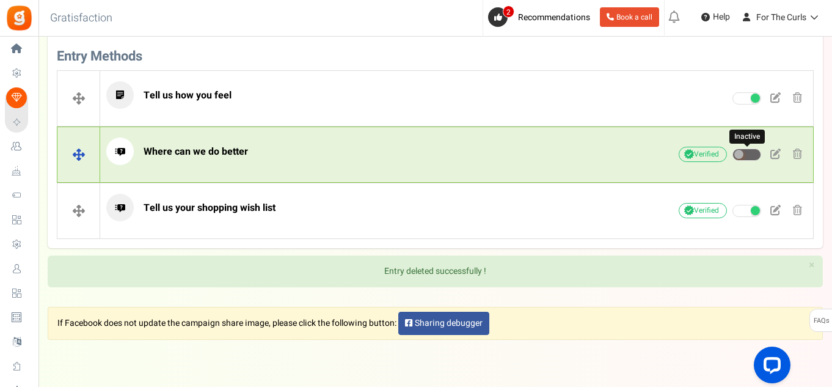
click at [753, 158] on span at bounding box center [746, 154] width 29 height 12
click at [732, 158] on input "Inactive" at bounding box center [732, 155] width 0 height 8
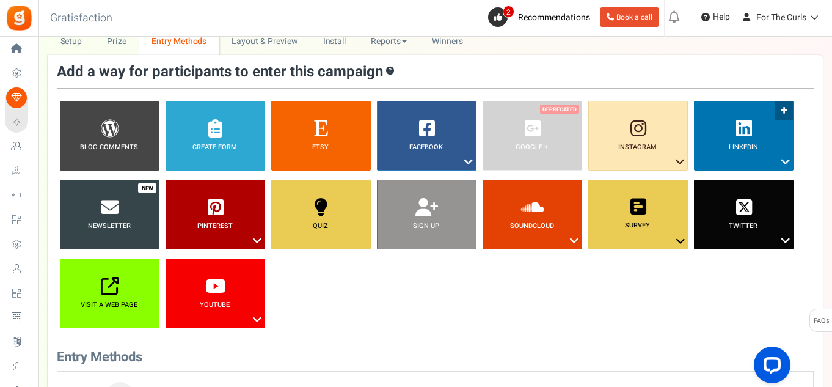
scroll to position [51, 0]
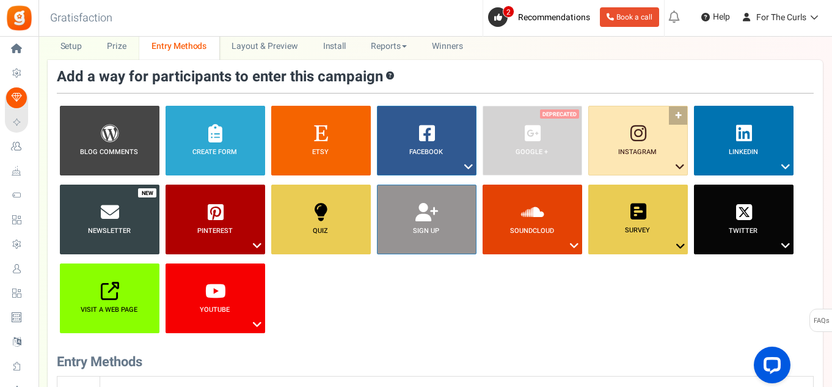
click at [679, 111] on link "Instagram ?" at bounding box center [638, 141] width 100 height 70
click at [627, 189] on link "Follow on Instagram" at bounding box center [624, 188] width 79 height 15
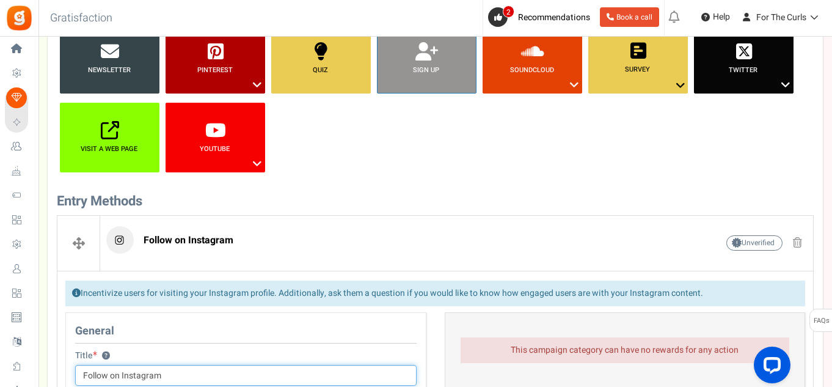
scroll to position [211, 0]
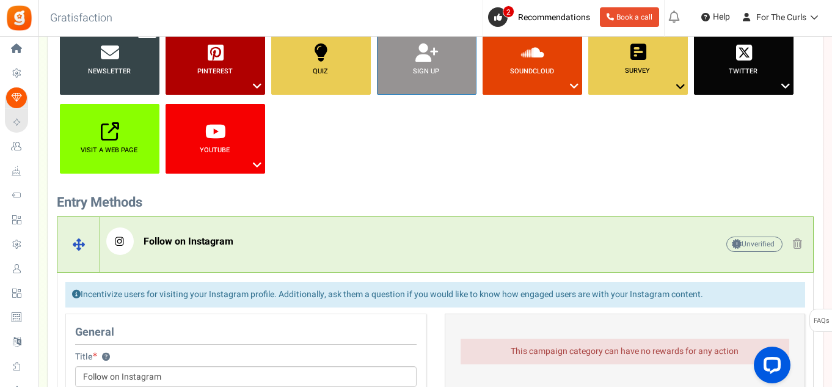
click at [793, 245] on span at bounding box center [797, 243] width 9 height 10
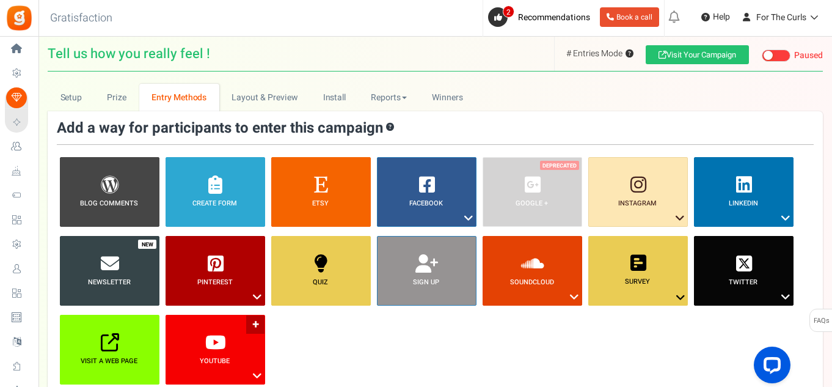
click at [257, 321] on link "YouTube ?" at bounding box center [216, 350] width 100 height 70
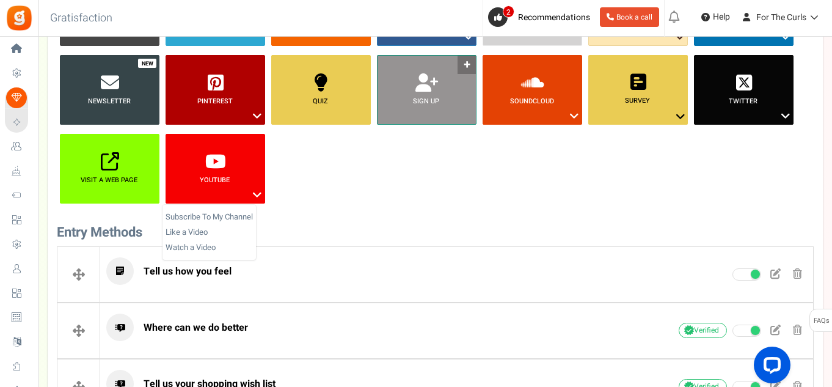
scroll to position [183, 0]
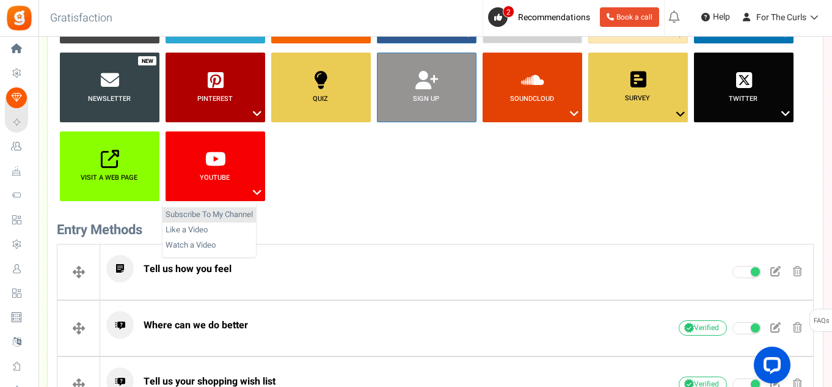
click at [216, 216] on link "Subscribe To My Channel" at bounding box center [208, 214] width 93 height 15
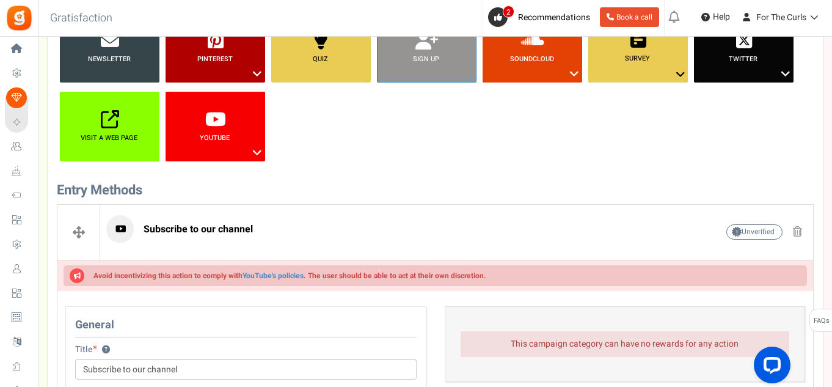
scroll to position [244, 0]
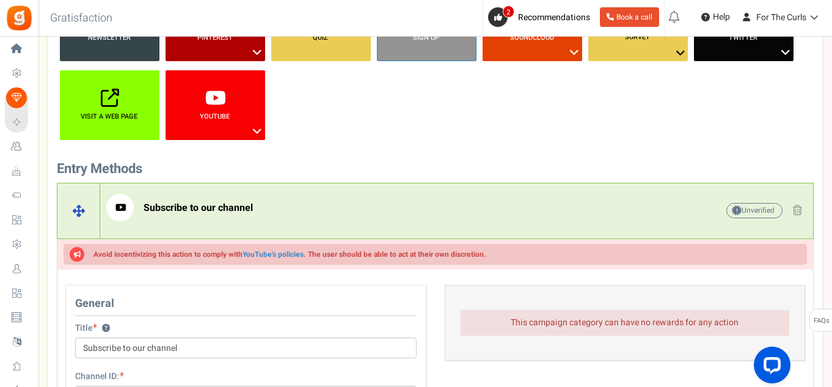
click at [801, 214] on span at bounding box center [797, 210] width 9 height 10
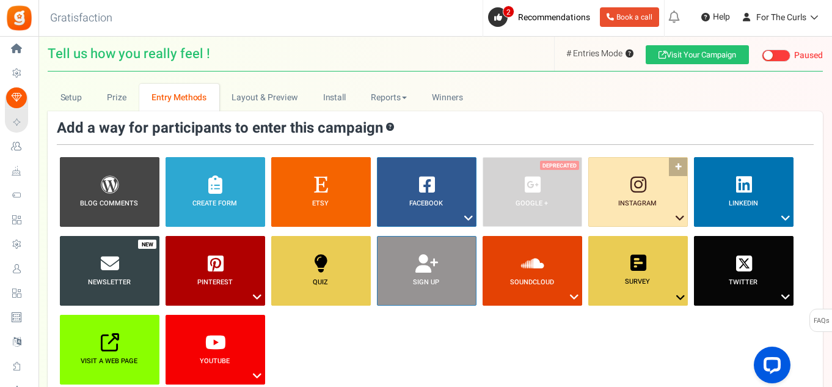
click at [674, 166] on link "Instagram ?" at bounding box center [638, 192] width 100 height 70
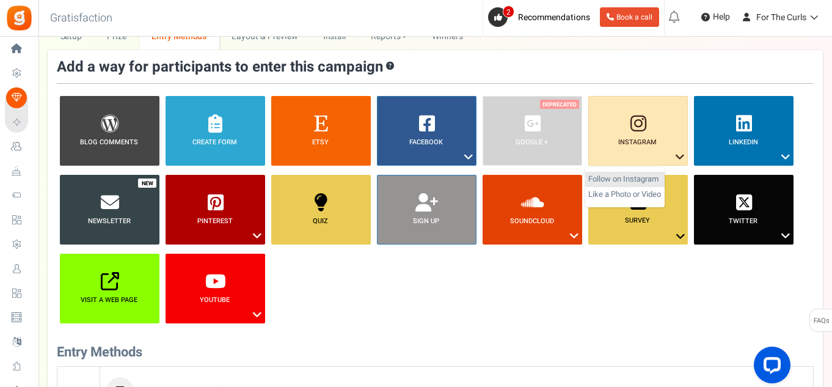
click at [630, 178] on link "Follow on Instagram" at bounding box center [624, 179] width 79 height 15
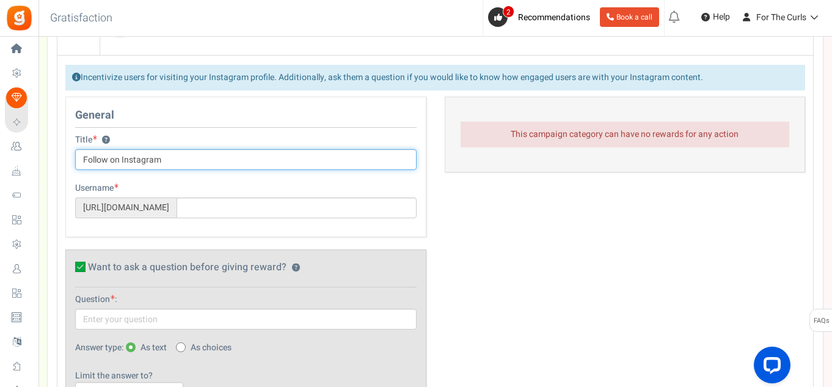
scroll to position [455, 0]
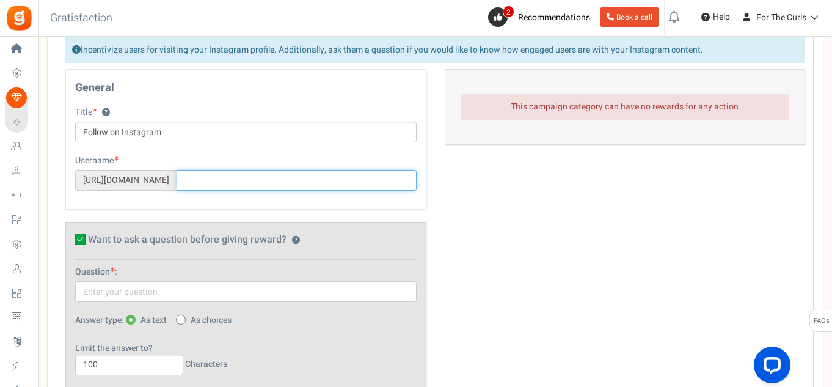
click at [221, 183] on input "text" at bounding box center [297, 180] width 240 height 21
click at [228, 194] on div "Username Visit Page https://www.instagram.com/" at bounding box center [246, 179] width 360 height 48
click at [237, 184] on input "text" at bounding box center [297, 180] width 240 height 21
paste input "https://www.instagram.com/forthecurls/?hl=en"
drag, startPoint x: 319, startPoint y: 179, endPoint x: 175, endPoint y: 178, distance: 143.6
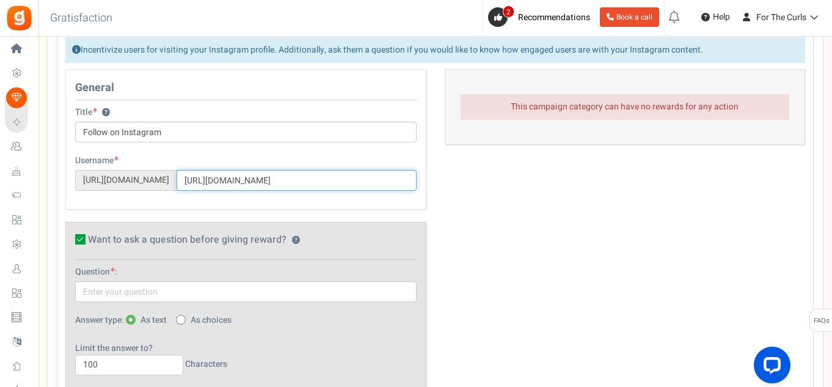
click at [175, 178] on div "https://www.instagram.com/ https://www.instagram.com/forthecurls/?hl=en" at bounding box center [245, 180] width 341 height 21
click at [327, 182] on input "forthecurls/?hl=en" at bounding box center [297, 180] width 240 height 21
drag, startPoint x: 252, startPoint y: 180, endPoint x: 315, endPoint y: 180, distance: 63.5
click at [315, 180] on input "forthecurls/?hl=en" at bounding box center [297, 180] width 240 height 21
type input "forthecurls"
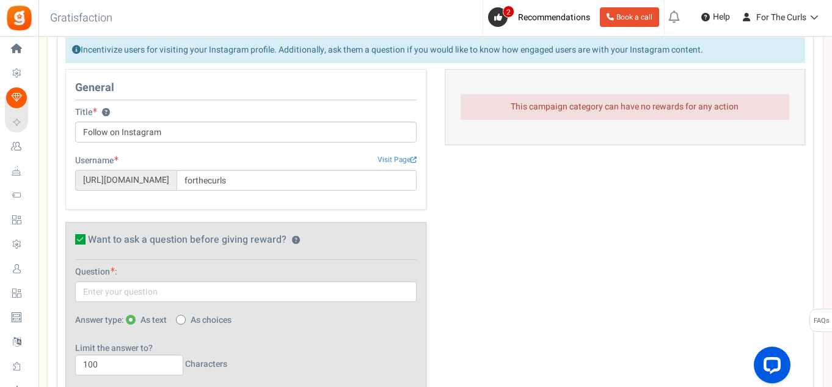
drag, startPoint x: 619, startPoint y: 214, endPoint x: 586, endPoint y: 203, distance: 34.2
click at [613, 213] on div "General Title ? Follow on Instagram Tip! Your title should show the huge saving…" at bounding box center [435, 237] width 758 height 337
click at [401, 157] on link "Visit Page" at bounding box center [396, 160] width 39 height 10
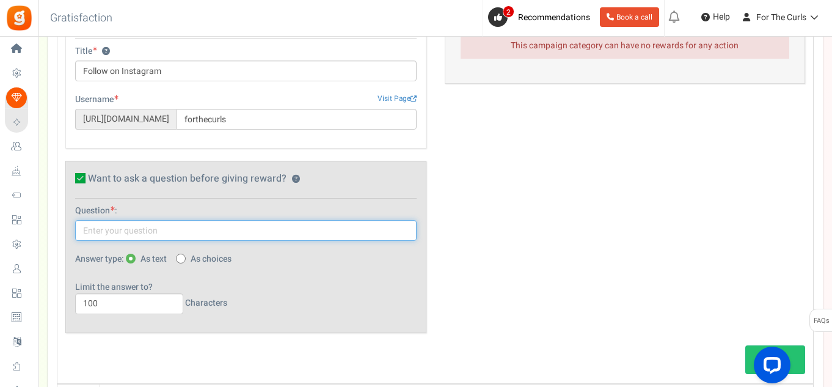
click at [137, 236] on input "text" at bounding box center [245, 230] width 341 height 21
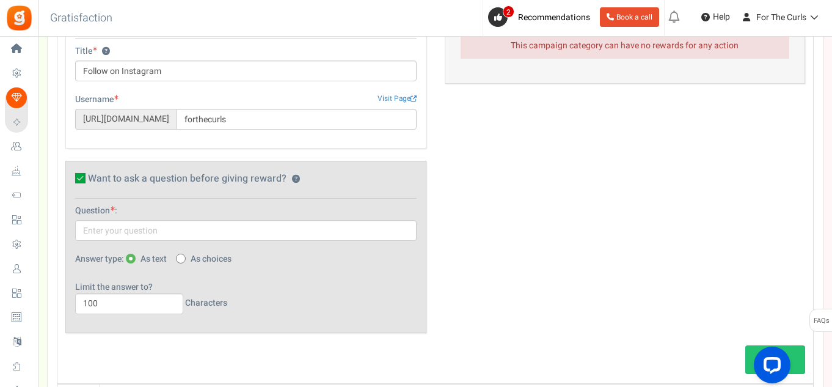
click at [83, 181] on icon at bounding box center [80, 178] width 10 height 10
click at [71, 181] on input "Want to ask a question before giving reward? ?" at bounding box center [67, 180] width 8 height 8
checkbox input "false"
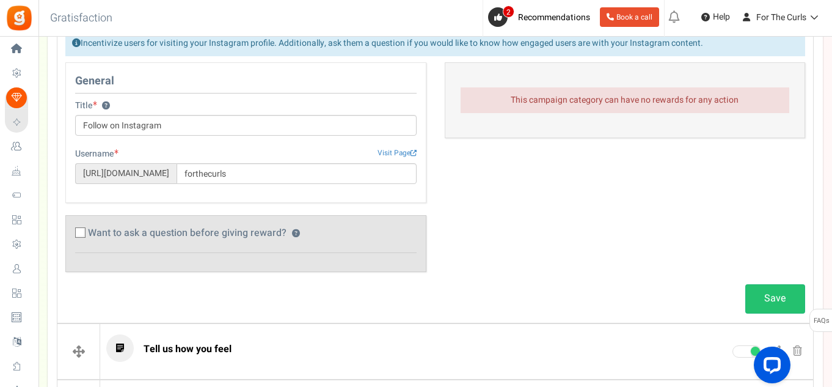
scroll to position [531, 0]
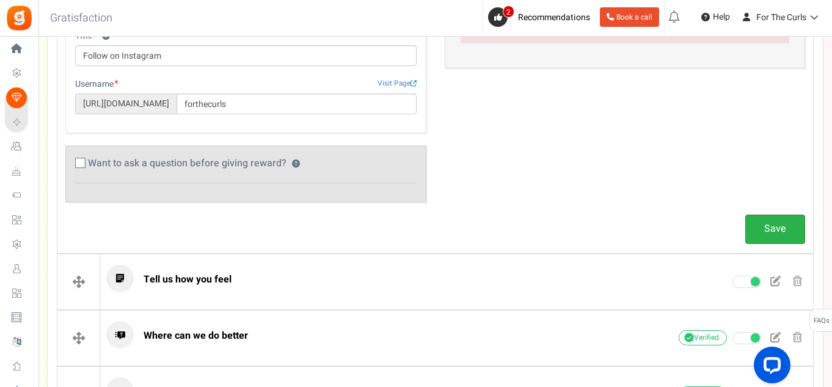
click at [770, 230] on link "Save" at bounding box center [775, 228] width 60 height 29
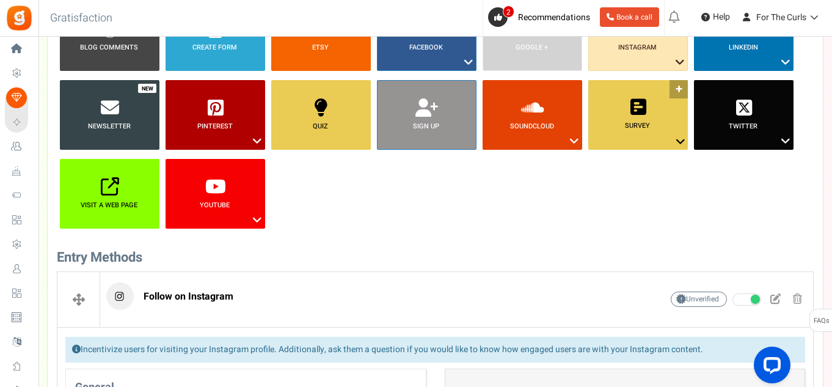
scroll to position [0, 0]
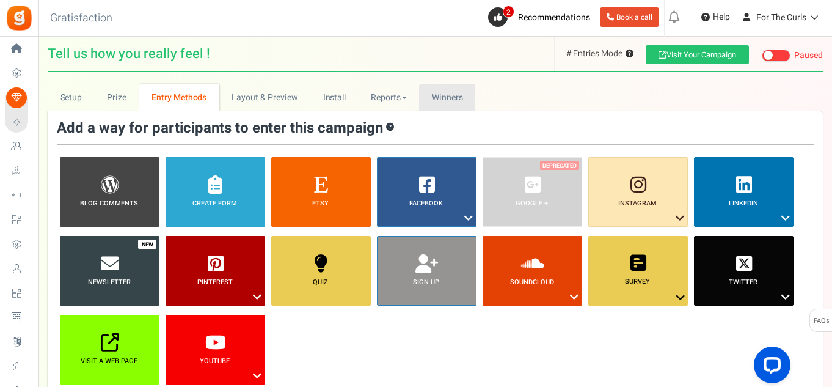
click at [437, 94] on span "Winners" at bounding box center [447, 97] width 31 height 13
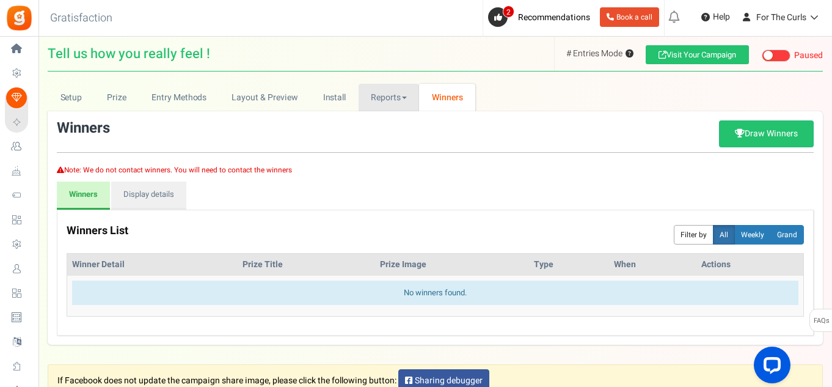
click at [373, 102] on link "Reports" at bounding box center [389, 97] width 61 height 27
click at [328, 102] on link "Install" at bounding box center [334, 97] width 48 height 27
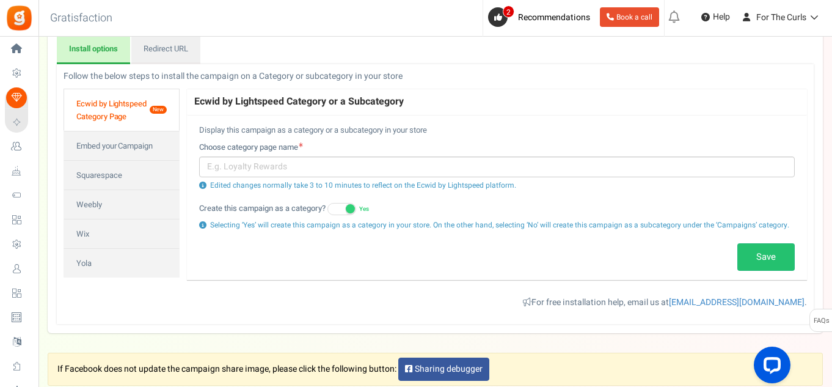
scroll to position [122, 0]
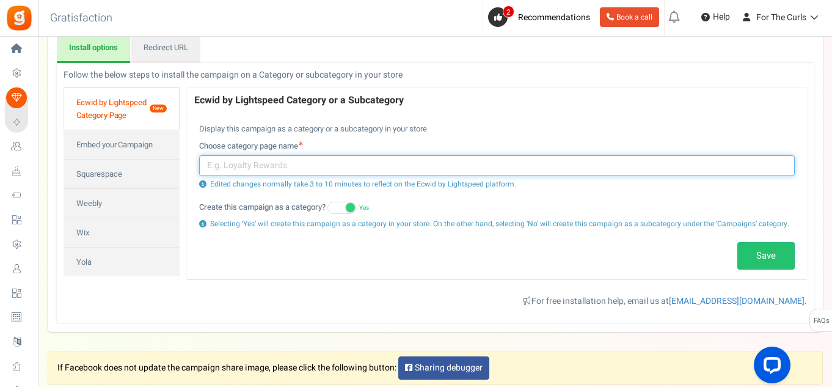
click at [260, 167] on input "text" at bounding box center [497, 165] width 596 height 21
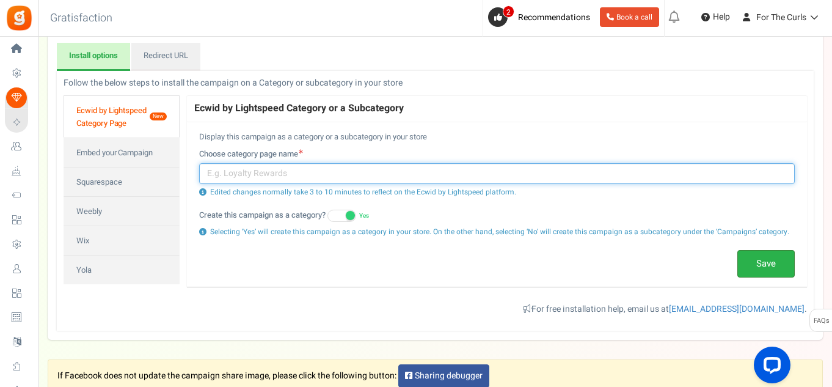
scroll to position [0, 0]
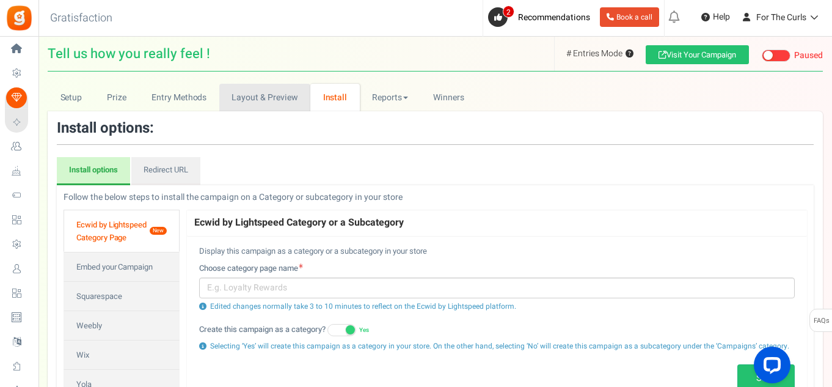
click at [277, 93] on link "Layout & Preview" at bounding box center [264, 97] width 91 height 27
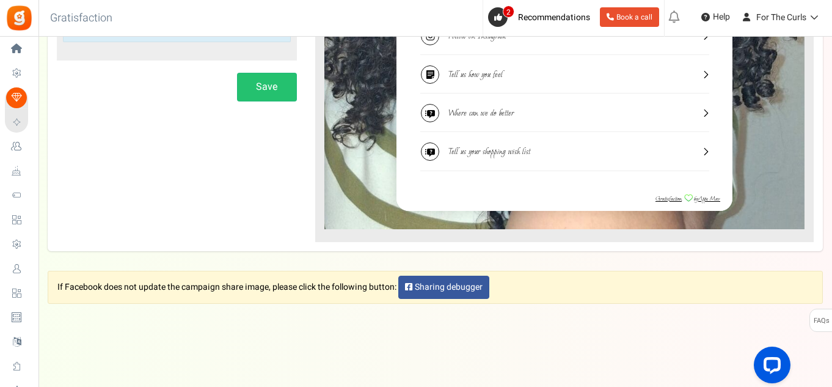
scroll to position [514, 0]
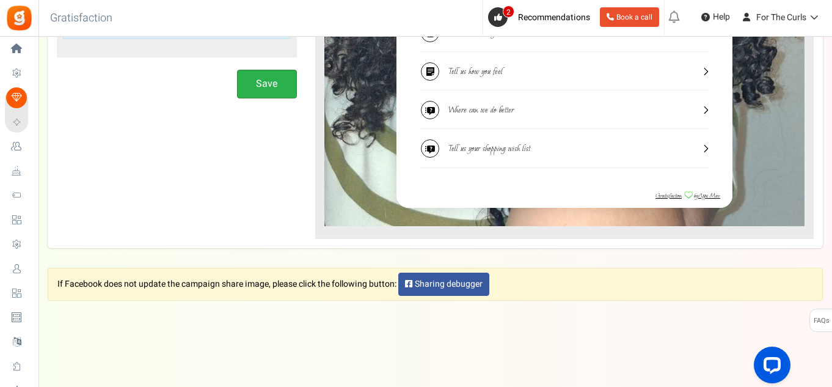
click at [271, 87] on button "Save" at bounding box center [267, 84] width 60 height 29
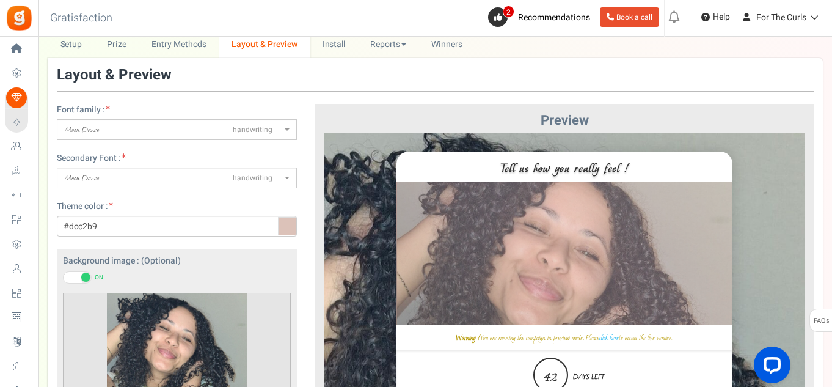
scroll to position [0, 0]
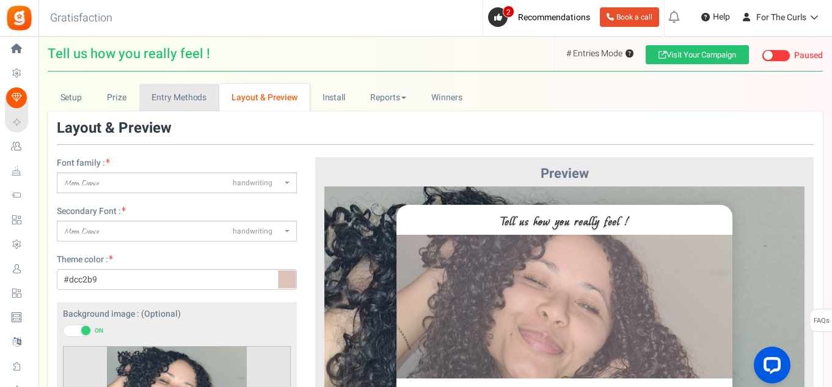
click at [161, 93] on link "Entry Methods" at bounding box center [179, 97] width 80 height 27
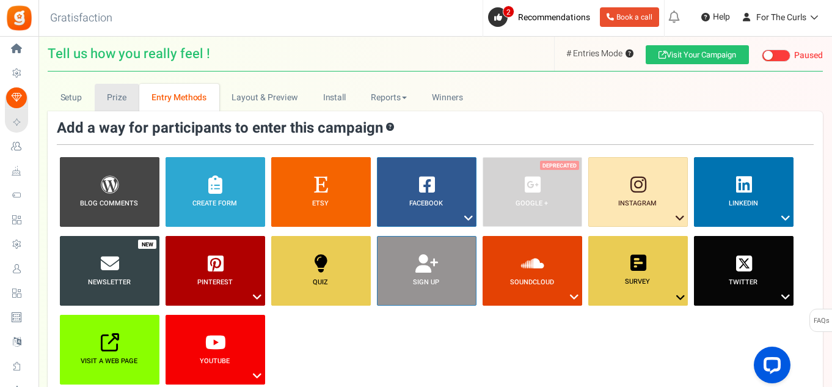
click at [119, 94] on link "Prize" at bounding box center [117, 97] width 45 height 27
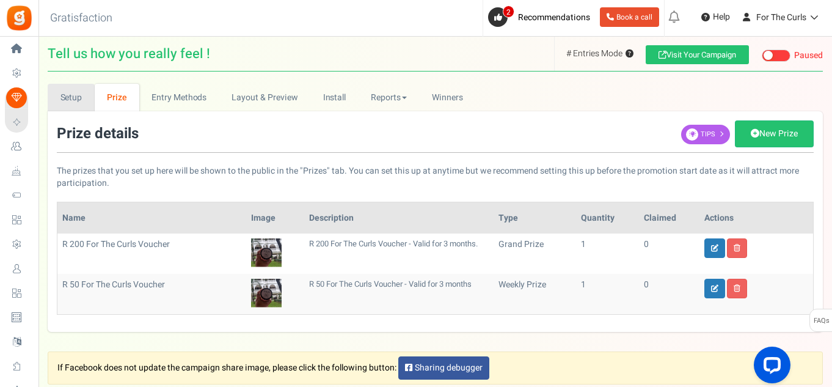
click at [67, 102] on link "Setup" at bounding box center [71, 97] width 47 height 27
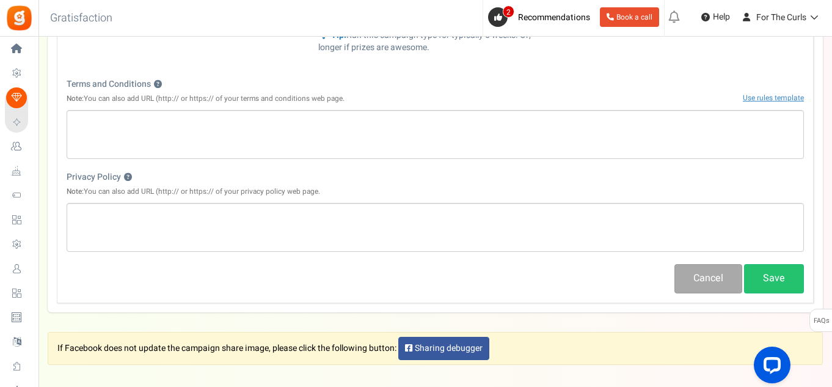
scroll to position [485, 0]
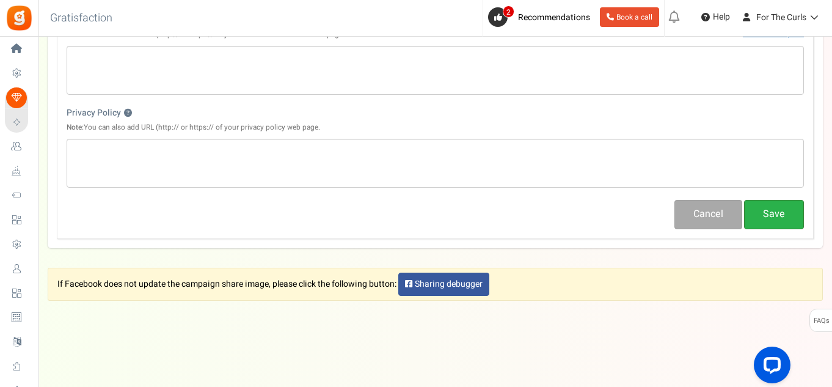
click at [784, 225] on button "Save" at bounding box center [774, 214] width 60 height 29
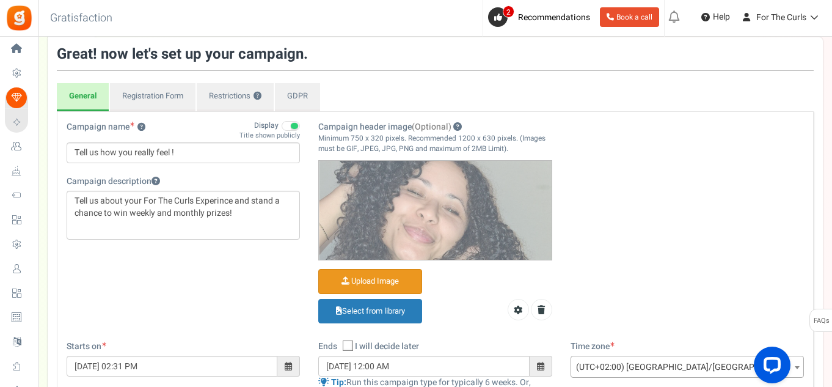
scroll to position [0, 0]
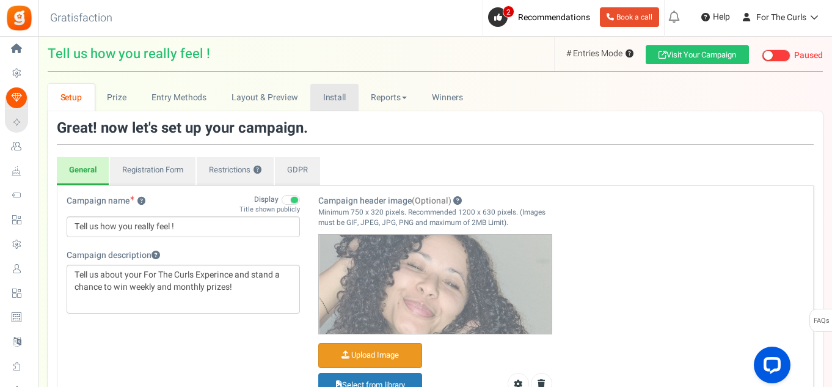
click at [323, 90] on link "Install" at bounding box center [334, 97] width 48 height 27
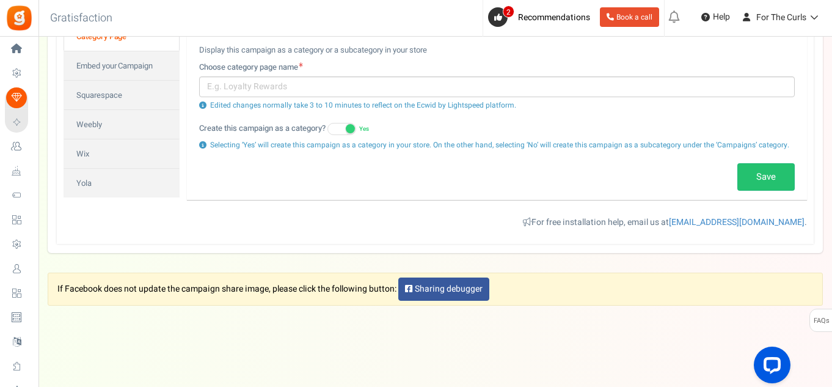
scroll to position [206, 0]
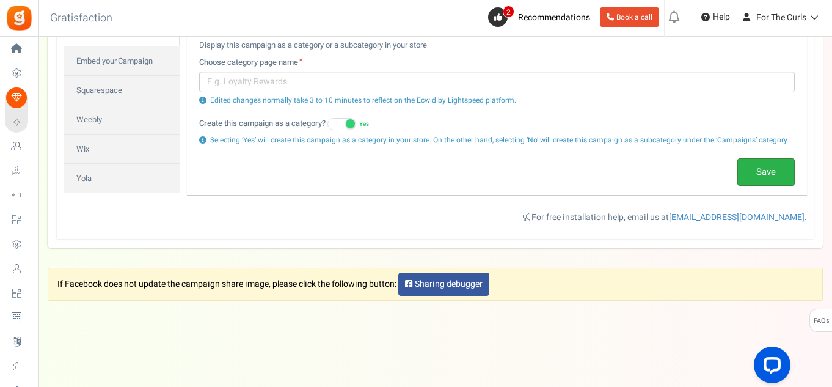
click at [761, 174] on link "Save" at bounding box center [765, 172] width 57 height 28
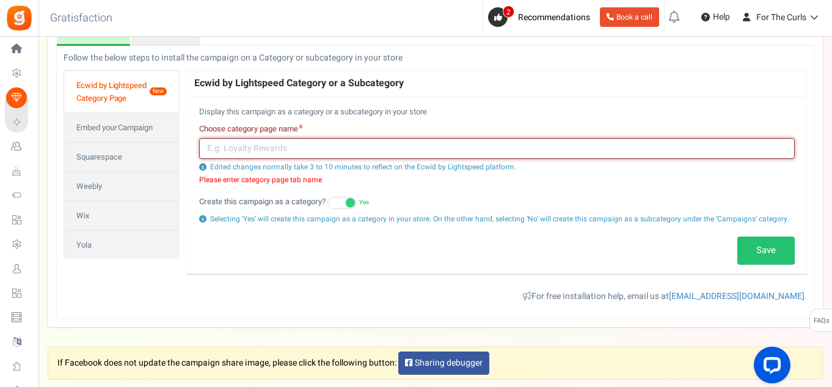
scroll to position [23, 0]
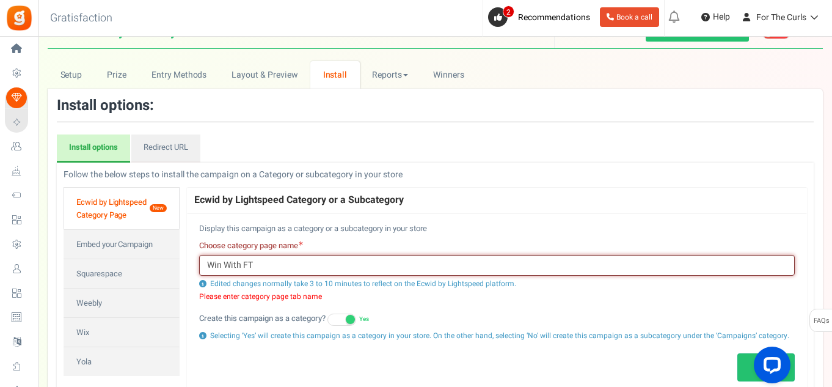
type input "Win With FTC"
drag, startPoint x: 286, startPoint y: 271, endPoint x: 164, endPoint y: 259, distance: 122.2
click at [164, 259] on div "Follow below steps for the installation in the respective platform Follow the b…" at bounding box center [435, 299] width 758 height 260
type input "F"
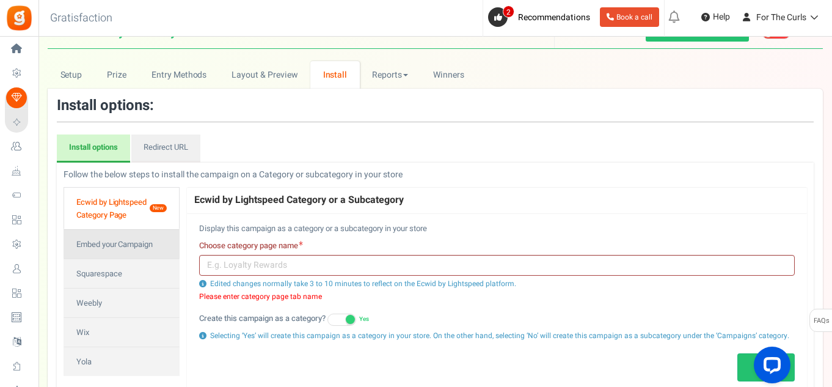
click at [126, 238] on link "Embed your Campaign" at bounding box center [122, 243] width 116 height 29
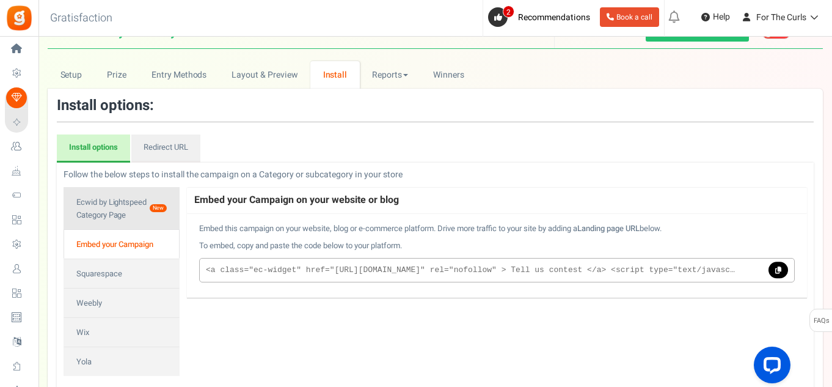
click at [111, 215] on link "Ecwid by Lightspeed Category Page New" at bounding box center [122, 208] width 116 height 42
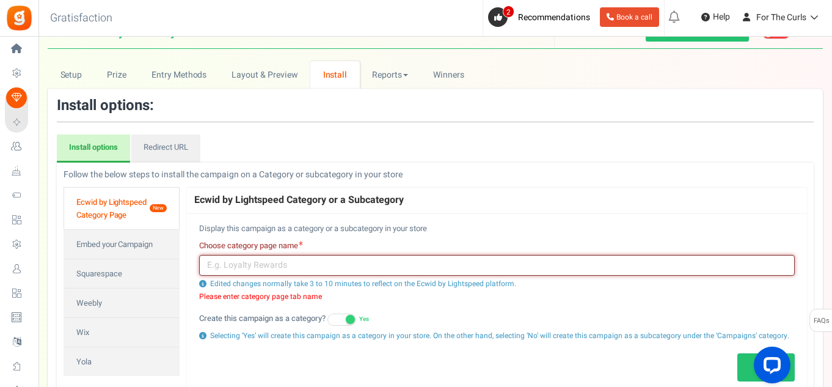
click at [255, 266] on input "text" at bounding box center [497, 265] width 596 height 21
type input "L"
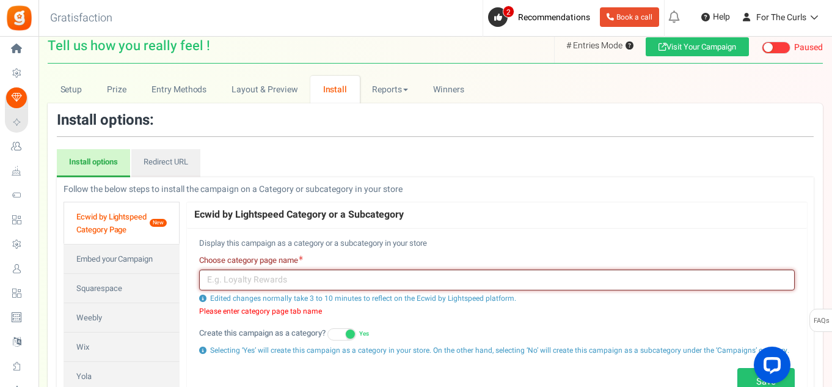
scroll to position [0, 0]
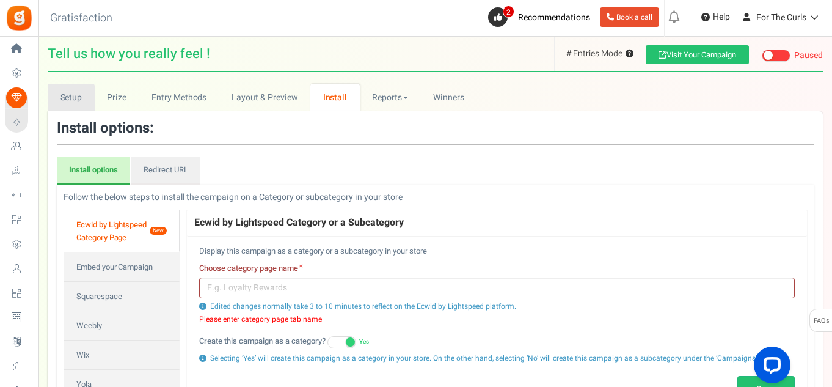
click at [68, 97] on link "Setup" at bounding box center [71, 97] width 47 height 27
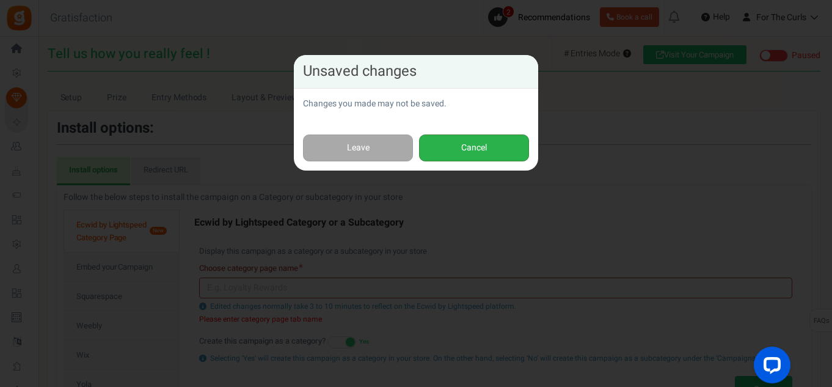
click at [472, 145] on button "Cancel" at bounding box center [474, 147] width 110 height 27
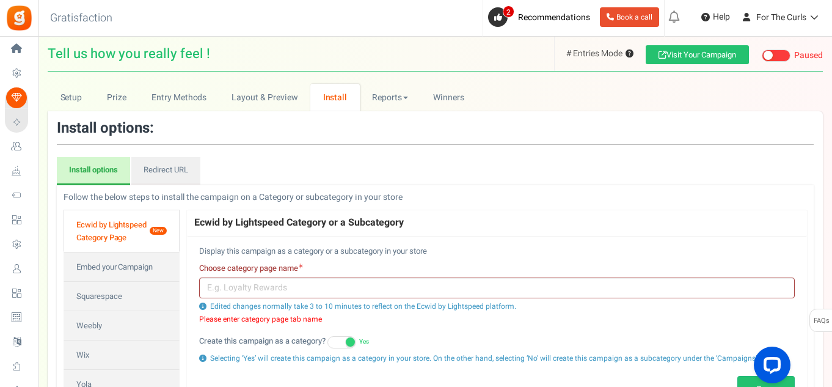
click at [766, 55] on span at bounding box center [768, 55] width 9 height 9
click at [762, 55] on input "Live Paused Recommended: Publish now You have successfully completed the campai…" at bounding box center [762, 56] width 0 height 8
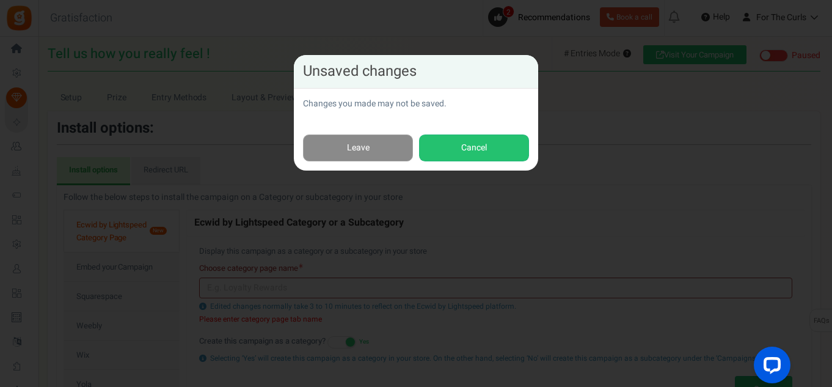
click at [348, 145] on link "Leave" at bounding box center [358, 147] width 110 height 27
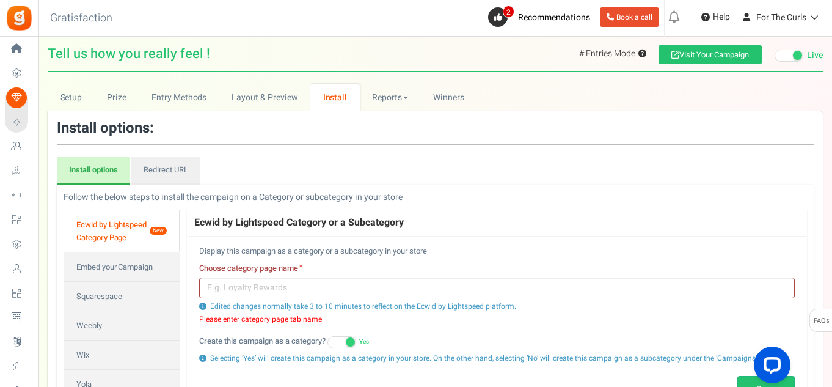
click at [77, 184] on link "Install options" at bounding box center [93, 171] width 73 height 28
click at [159, 175] on link "Redirect URL" at bounding box center [165, 171] width 69 height 28
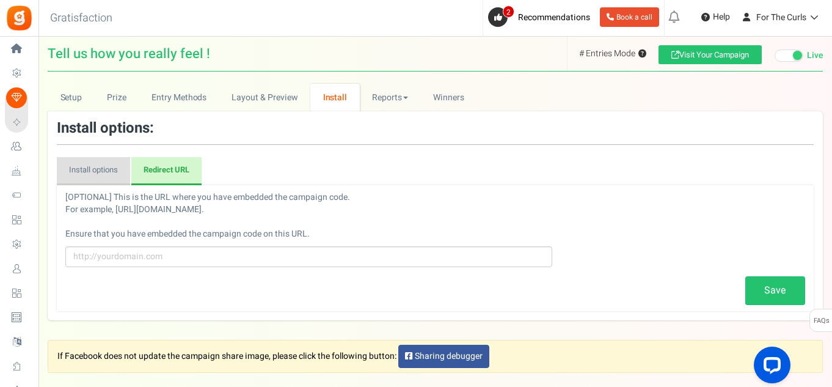
click at [114, 173] on link "Install options" at bounding box center [93, 171] width 73 height 28
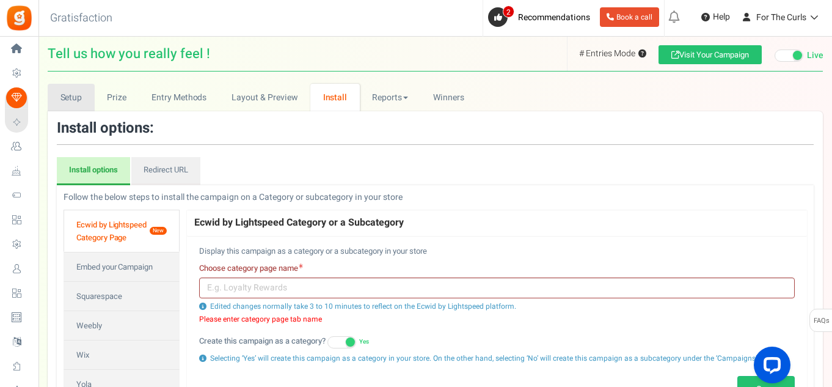
click at [69, 99] on link "Setup" at bounding box center [71, 97] width 47 height 27
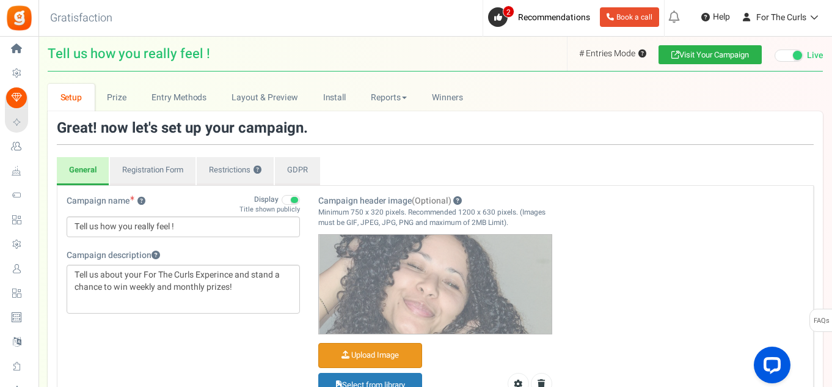
click at [714, 55] on link "Visit Your Campaign" at bounding box center [709, 54] width 103 height 19
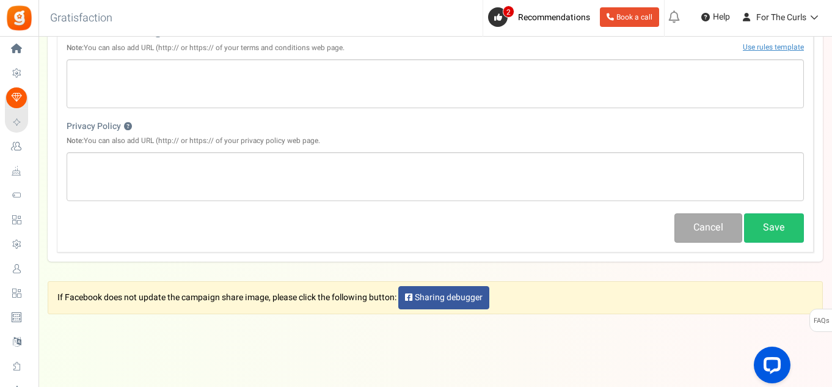
scroll to position [485, 0]
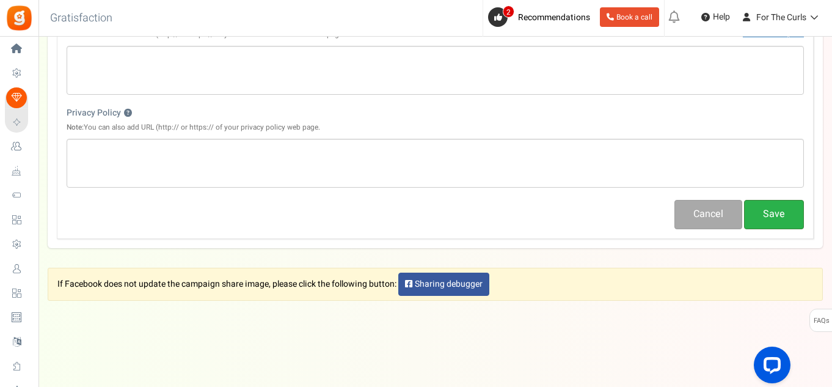
click at [767, 212] on button "Save" at bounding box center [774, 214] width 60 height 29
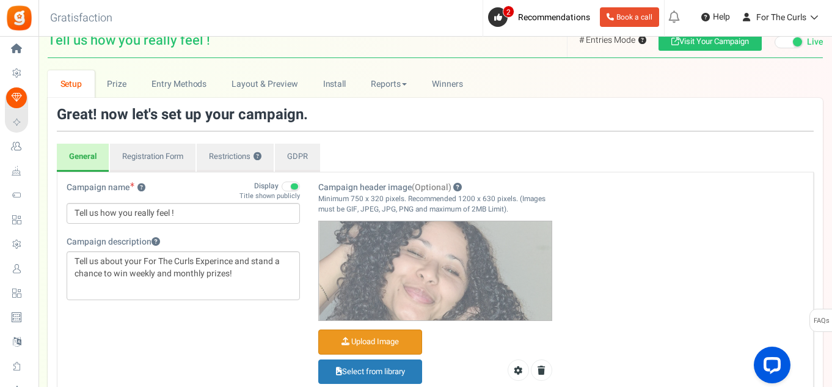
scroll to position [0, 0]
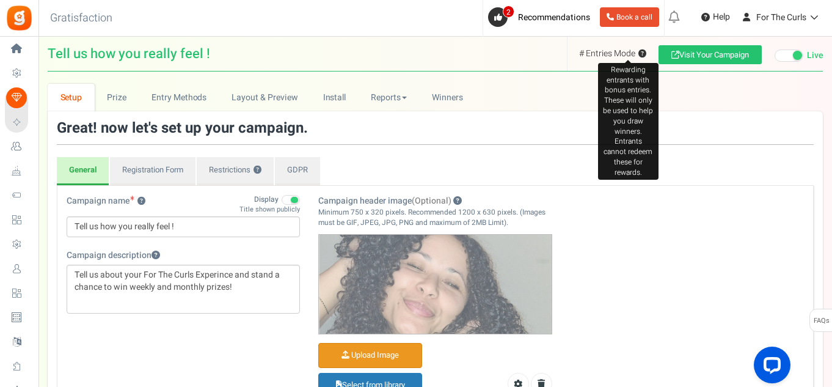
click at [639, 51] on span "?" at bounding box center [642, 54] width 8 height 8
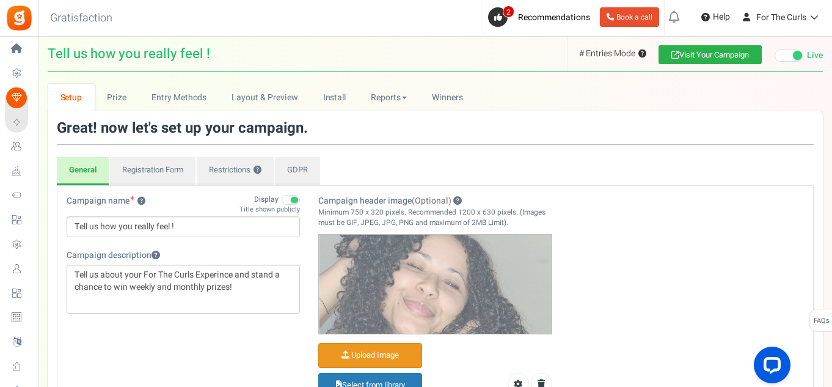
click at [689, 55] on link "Visit Your Campaign" at bounding box center [709, 54] width 103 height 19
click at [790, 55] on span at bounding box center [789, 55] width 29 height 12
click at [775, 55] on input "Live Paused Recommended: Publish now You have successfully completed the campai…" at bounding box center [775, 56] width 0 height 8
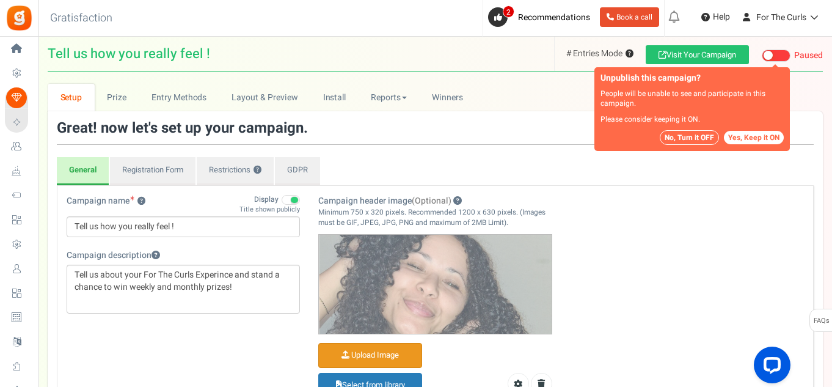
click at [751, 136] on button "Yes, Keep it ON" at bounding box center [754, 137] width 60 height 13
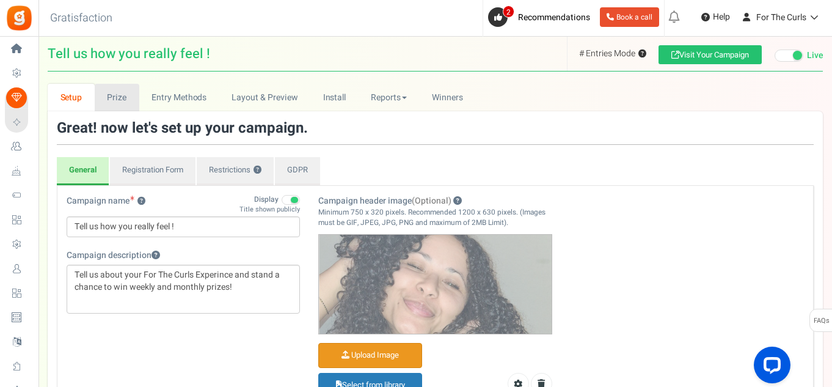
click at [128, 93] on link "Prize" at bounding box center [117, 97] width 45 height 27
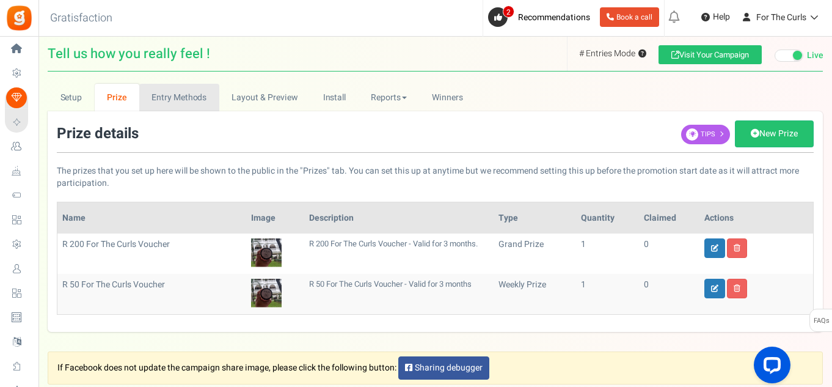
click at [207, 97] on link "Entry Methods" at bounding box center [179, 97] width 80 height 27
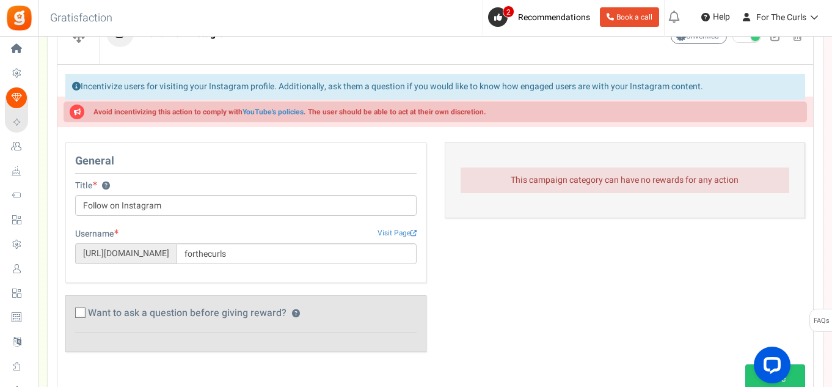
scroll to position [305, 0]
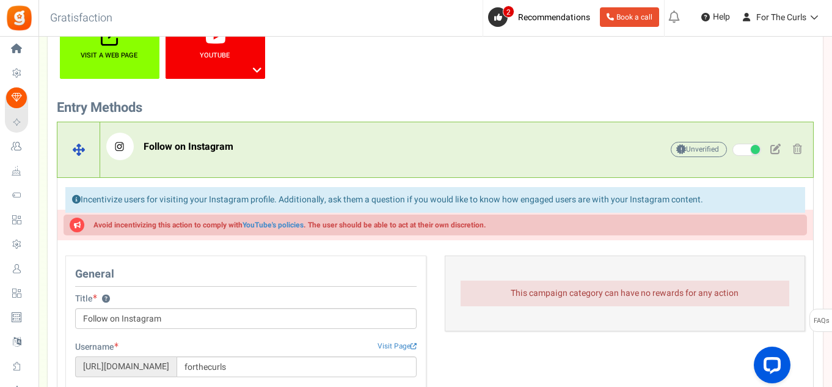
click at [219, 145] on span "Follow on Instagram" at bounding box center [189, 146] width 90 height 15
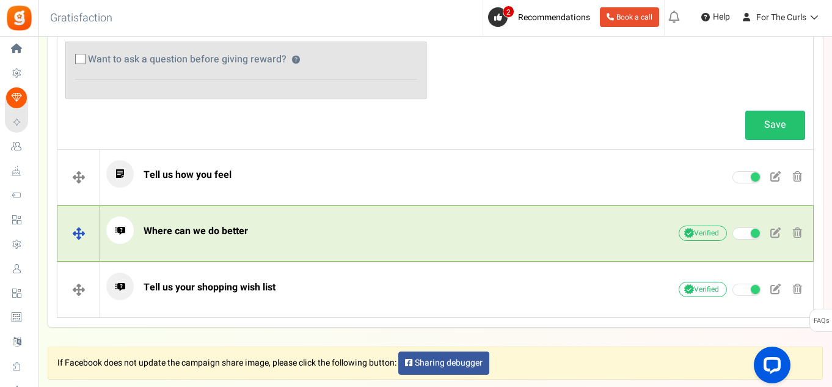
click at [243, 207] on h4 "Where can we do better Unverified Due to platform policies, we cannot verify if…" at bounding box center [435, 233] width 757 height 56
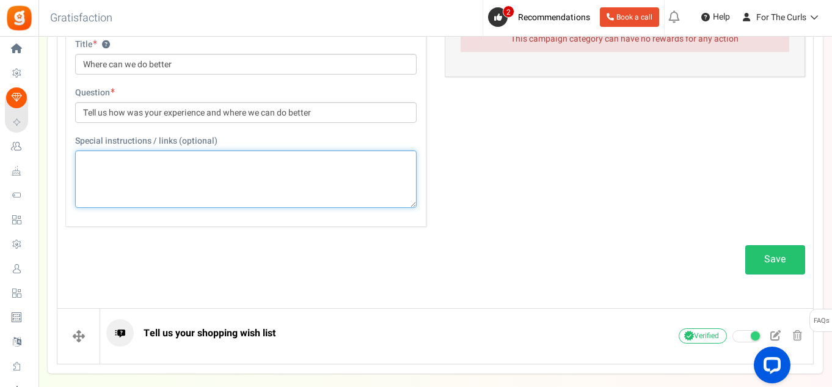
click at [232, 180] on textarea at bounding box center [245, 178] width 341 height 57
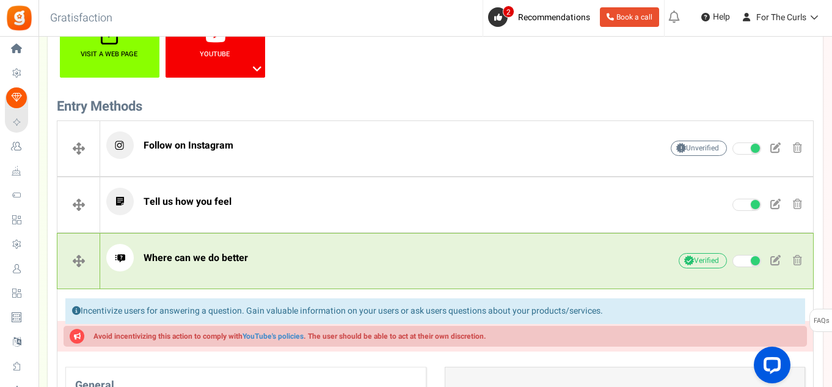
scroll to position [428, 0]
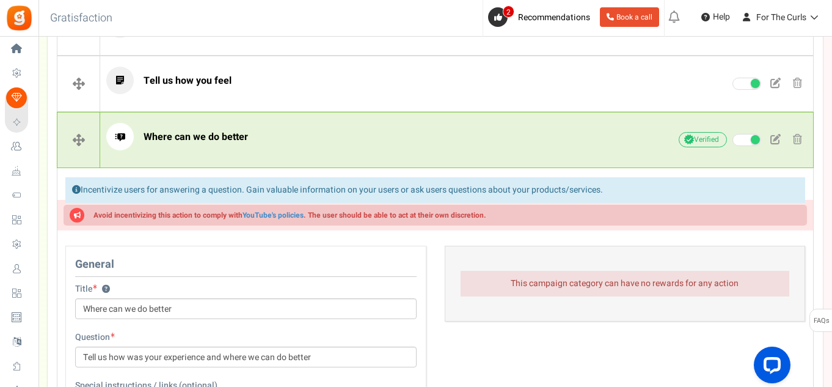
click at [623, 324] on div "This campaign category can have no rewards for any action Rewards setup Give an…" at bounding box center [625, 290] width 379 height 88
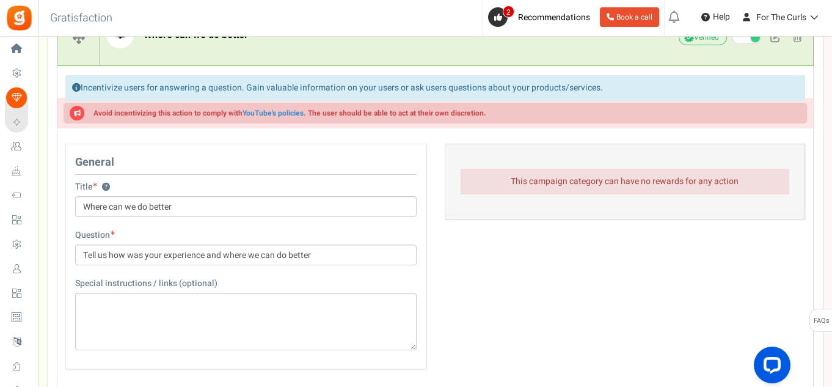
scroll to position [733, 0]
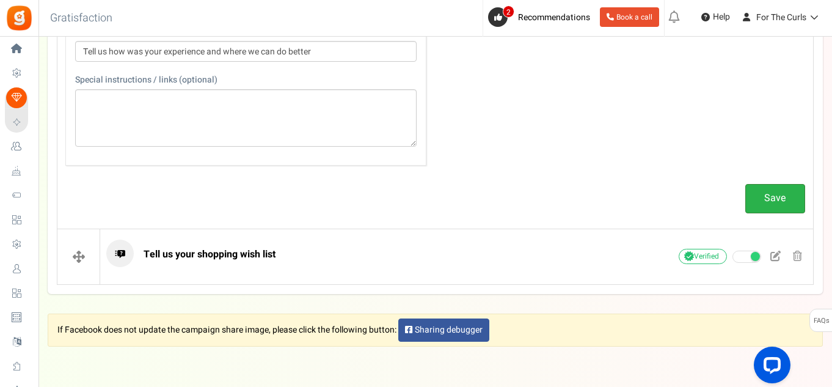
click at [776, 201] on link "Save" at bounding box center [775, 198] width 60 height 29
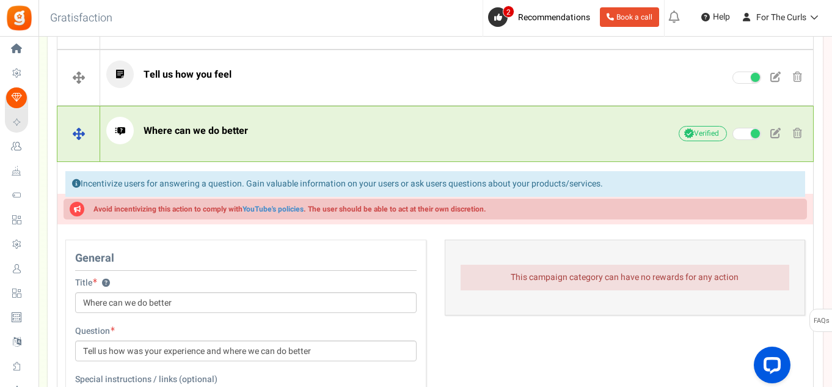
scroll to position [412, 0]
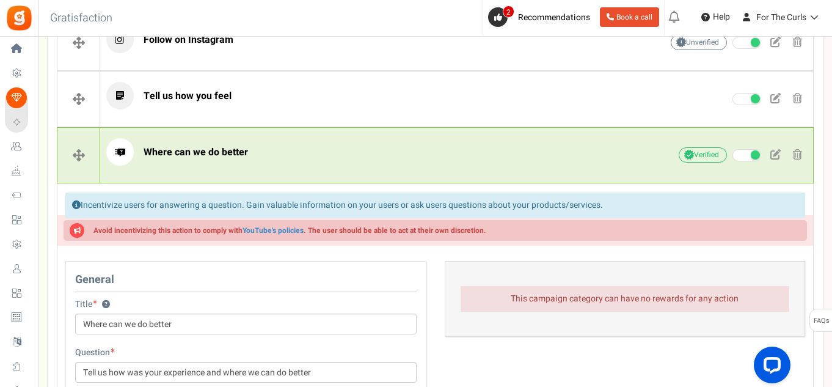
click at [217, 194] on div "Incentivize users for answering a question. Gain valuable information on your u…" at bounding box center [435, 205] width 740 height 26
click at [210, 203] on div "Incentivize users for answering a question. Gain valuable information on your u…" at bounding box center [435, 205] width 740 height 26
click at [78, 155] on span at bounding box center [78, 155] width 42 height 55
click at [283, 233] on link "YouTube's policies" at bounding box center [273, 230] width 61 height 11
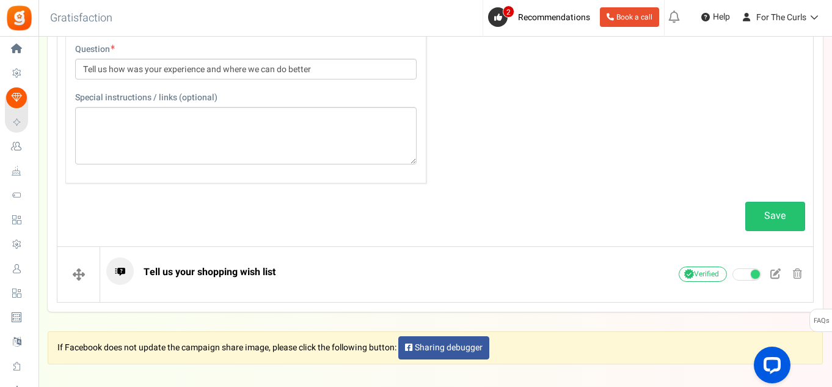
scroll to position [733, 0]
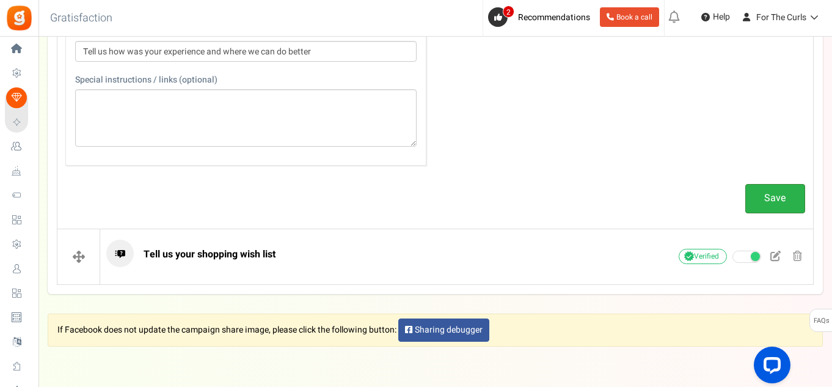
click at [781, 199] on link "Save" at bounding box center [775, 198] width 60 height 29
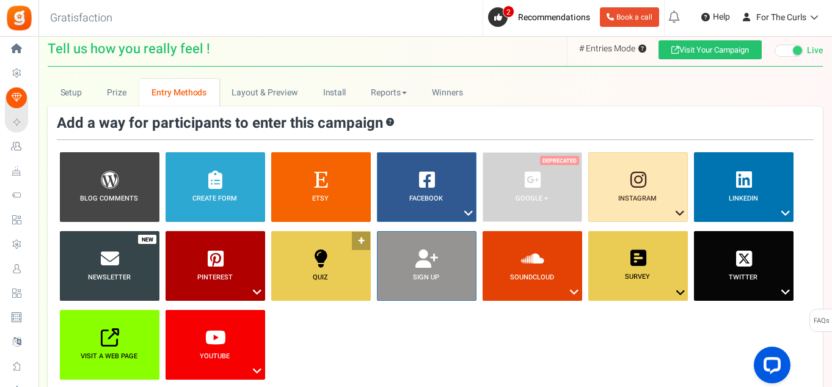
scroll to position [0, 0]
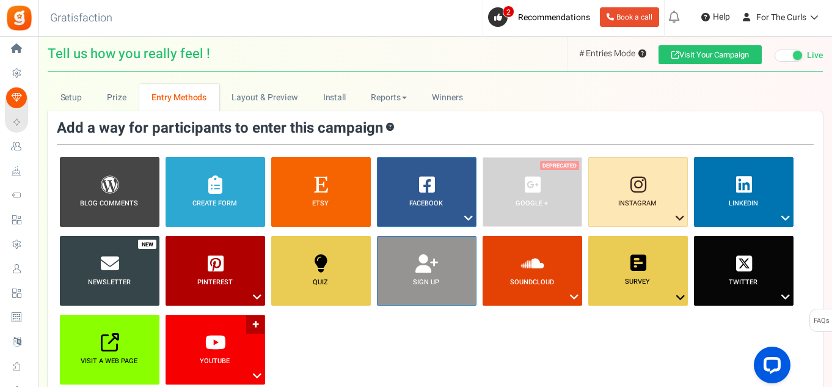
click at [257, 371] on icon at bounding box center [257, 376] width 15 height 16
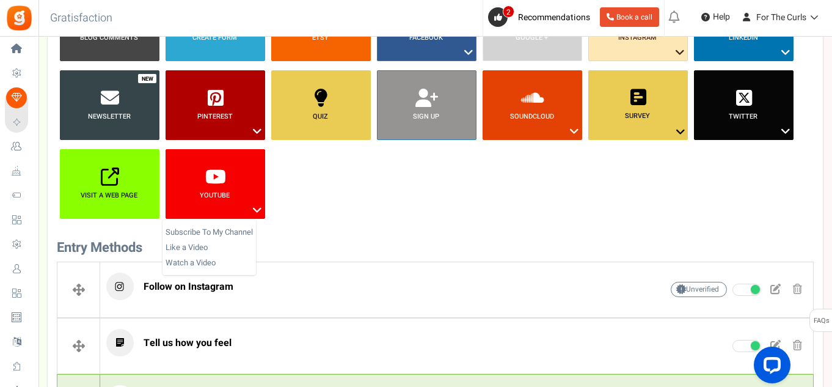
scroll to position [183, 0]
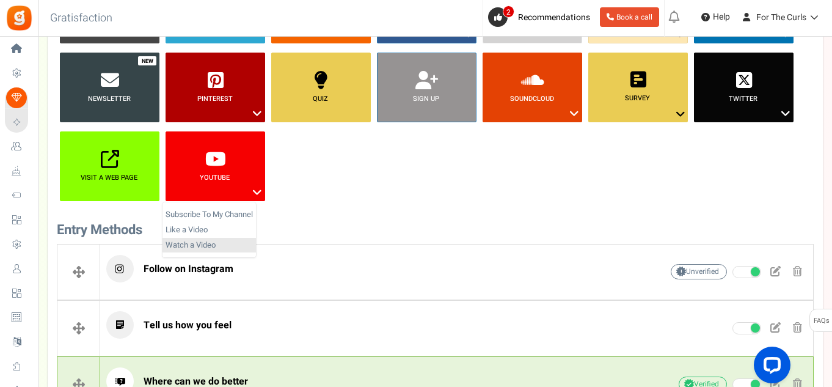
click at [191, 249] on link "Watch a Video" at bounding box center [208, 245] width 93 height 15
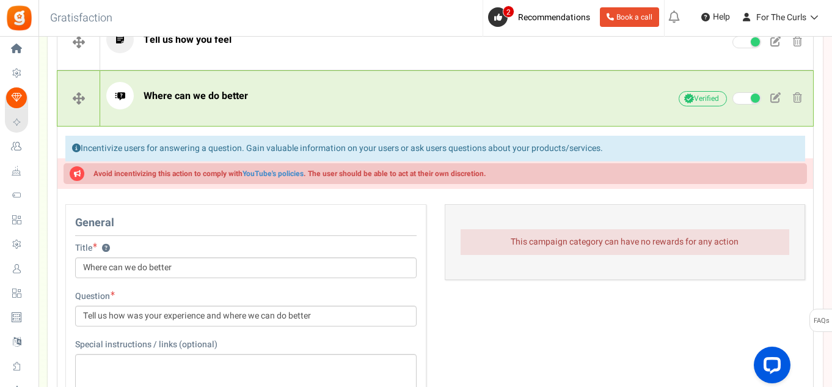
scroll to position [944, 0]
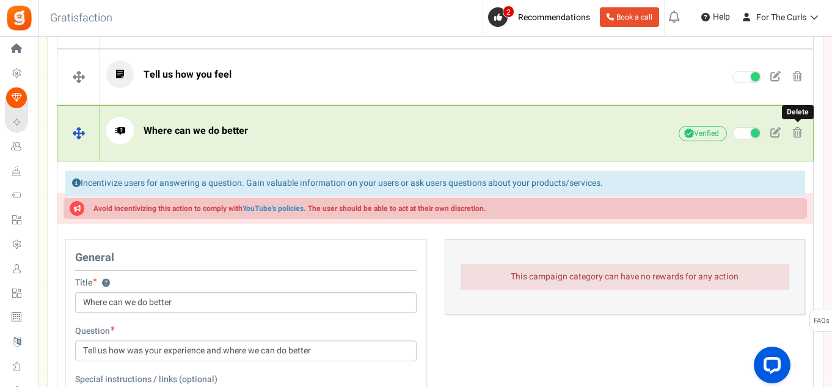
click at [792, 124] on link at bounding box center [797, 133] width 19 height 18
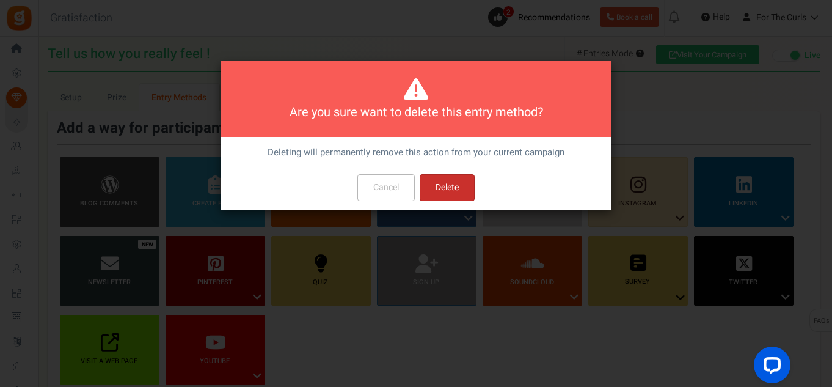
click at [451, 187] on button "Delete" at bounding box center [447, 187] width 55 height 27
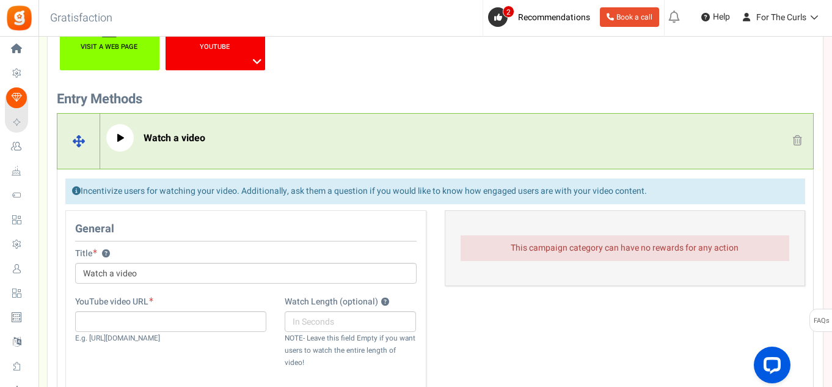
scroll to position [243, 0]
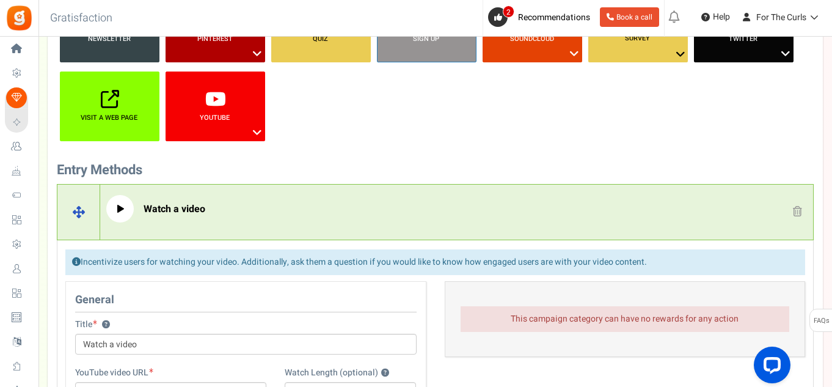
click at [792, 213] on link at bounding box center [797, 212] width 19 height 18
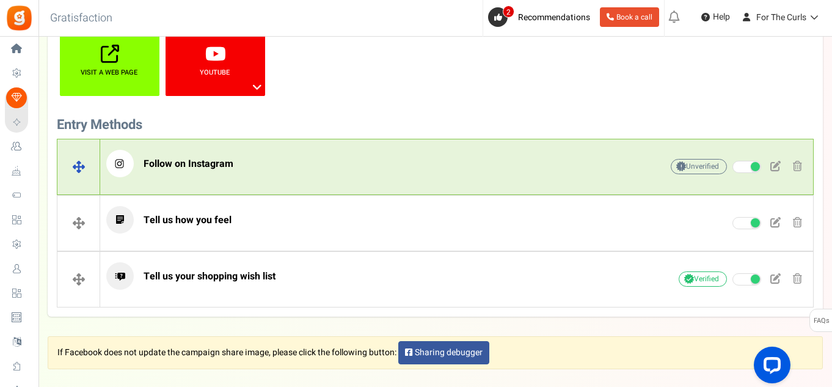
scroll to position [296, 0]
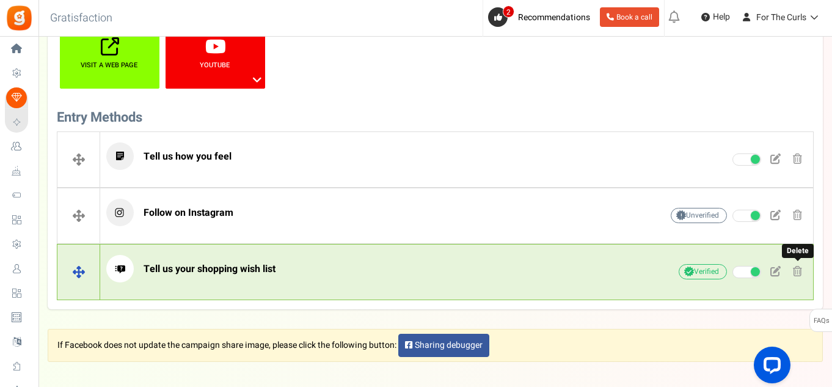
click at [797, 275] on span at bounding box center [797, 271] width 9 height 10
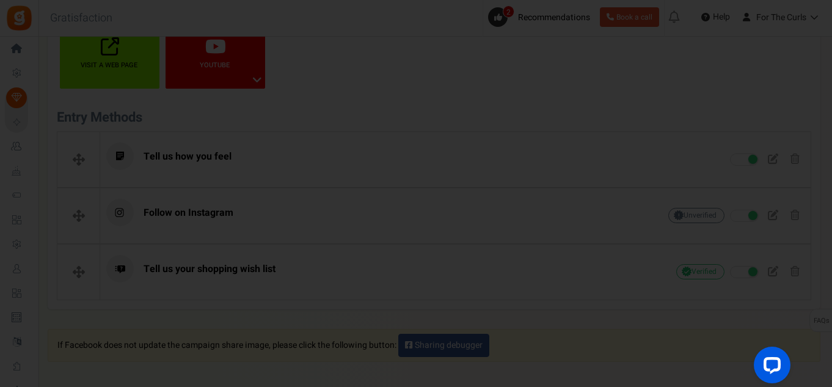
scroll to position [0, 0]
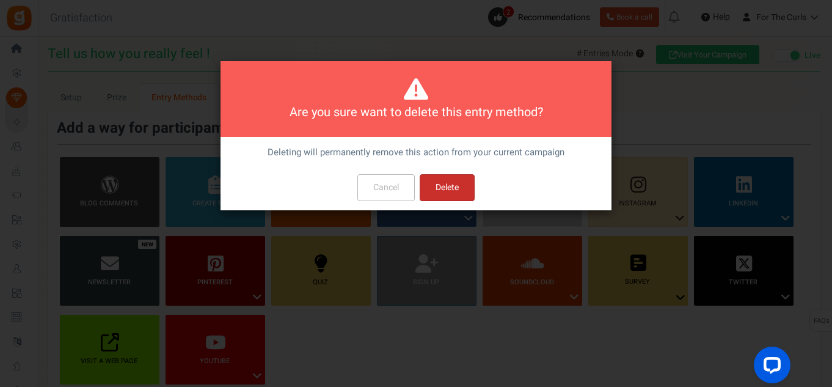
click at [456, 183] on button "Delete" at bounding box center [447, 187] width 55 height 27
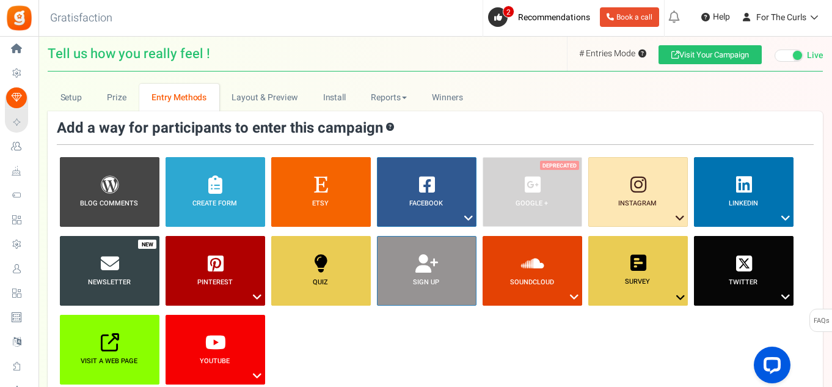
click at [478, 216] on li "Facebook ? Visit on Facebook Share on Facebook" at bounding box center [427, 192] width 106 height 70
click at [472, 218] on icon at bounding box center [468, 218] width 15 height 16
click at [434, 319] on ul "Blog Comments ? Create Form ? Etsy ? Facebook ? Visit on Facebook Share on Face…" at bounding box center [435, 275] width 757 height 236
click at [684, 49] on link "Visit Your Campaign" at bounding box center [709, 54] width 103 height 19
click at [792, 51] on span at bounding box center [789, 55] width 29 height 12
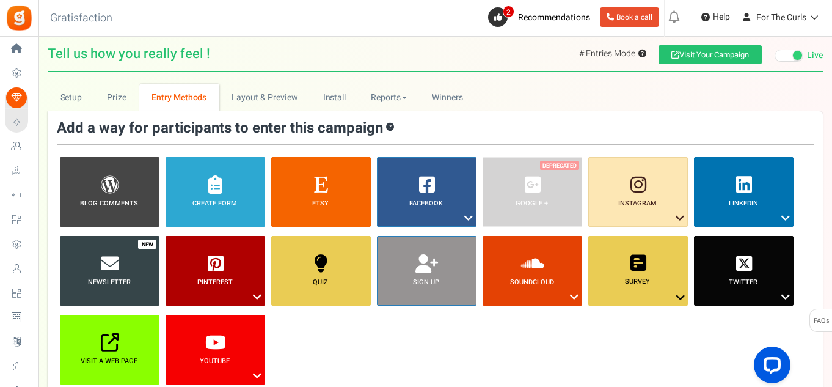
click at [775, 52] on input "Live Paused Recommended: Publish now You have successfully completed the campai…" at bounding box center [775, 56] width 0 height 8
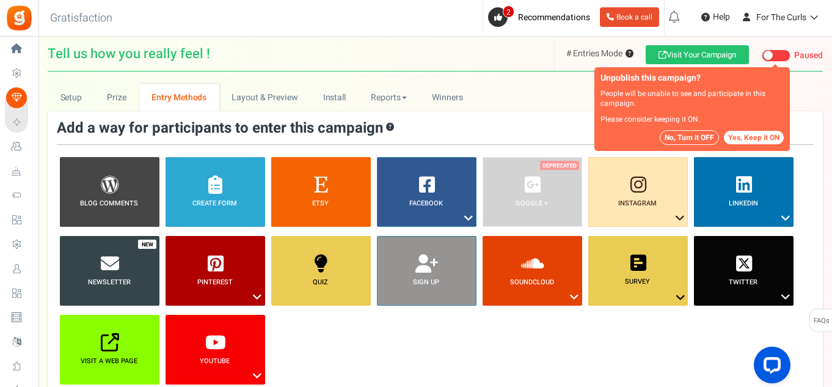
click at [699, 140] on button "No, Turn it OFF" at bounding box center [689, 137] width 59 height 15
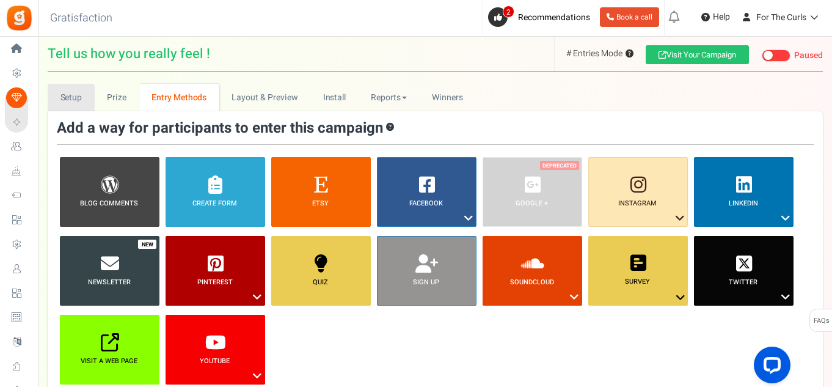
click at [93, 98] on link "Setup" at bounding box center [71, 97] width 47 height 27
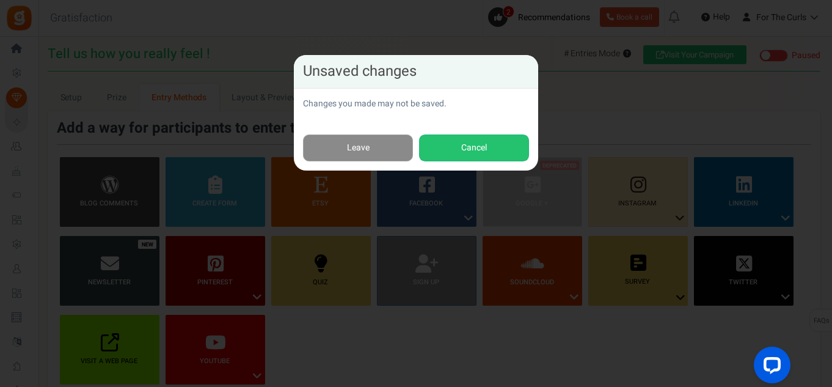
click at [386, 150] on link "Leave" at bounding box center [358, 147] width 110 height 27
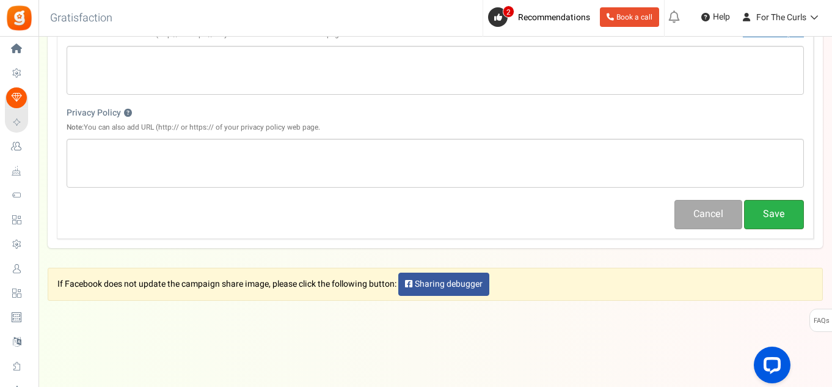
click at [775, 213] on button "Save" at bounding box center [774, 214] width 60 height 29
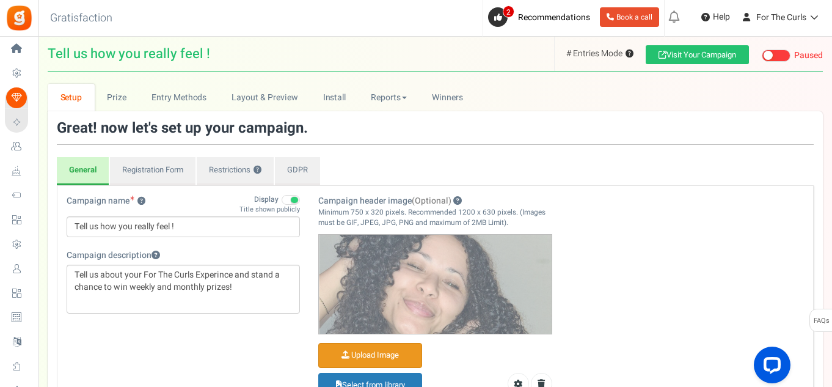
click at [783, 53] on span at bounding box center [776, 55] width 29 height 12
click at [762, 53] on input "Live Paused Recommended: Publish now You have successfully completed the campai…" at bounding box center [762, 56] width 0 height 8
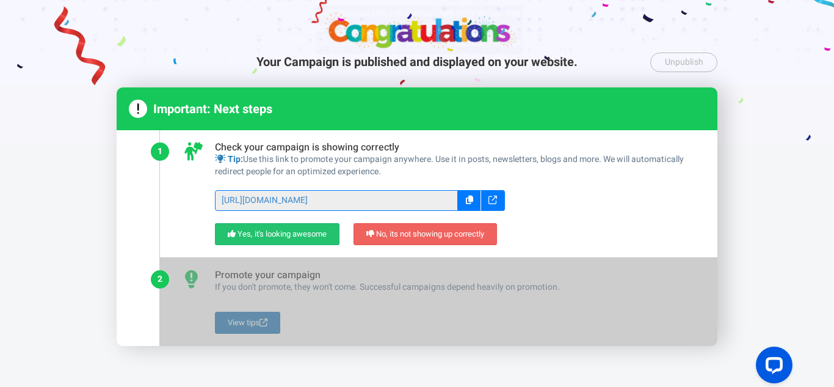
scroll to position [114, 0]
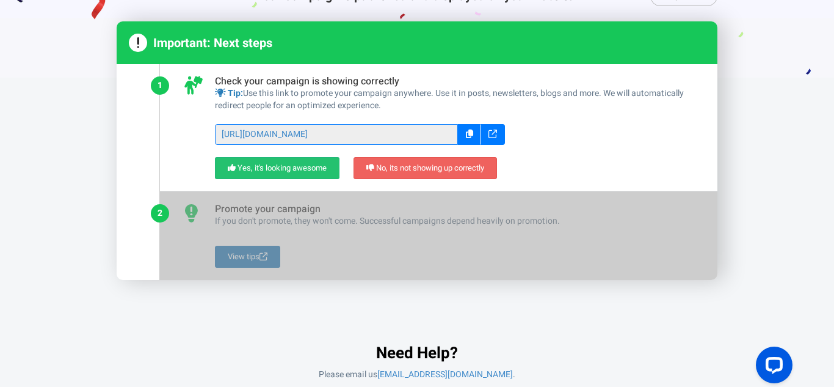
click at [495, 129] on icon at bounding box center [493, 133] width 9 height 9
click at [469, 131] on icon at bounding box center [469, 133] width 7 height 9
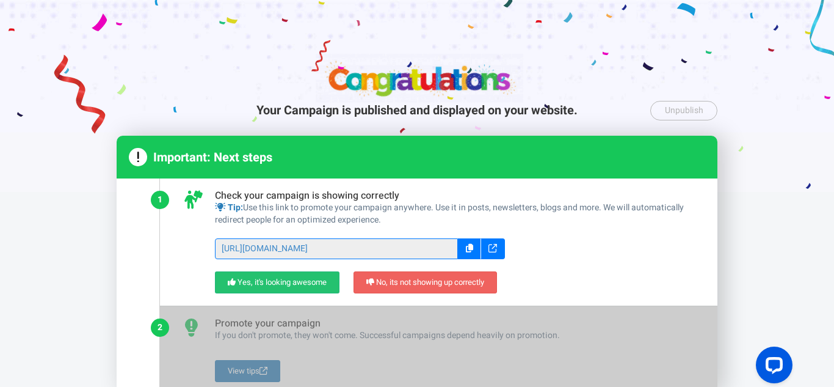
click at [594, 78] on div at bounding box center [417, 96] width 834 height 192
click at [661, 109] on link "Unpublish" at bounding box center [684, 111] width 67 height 20
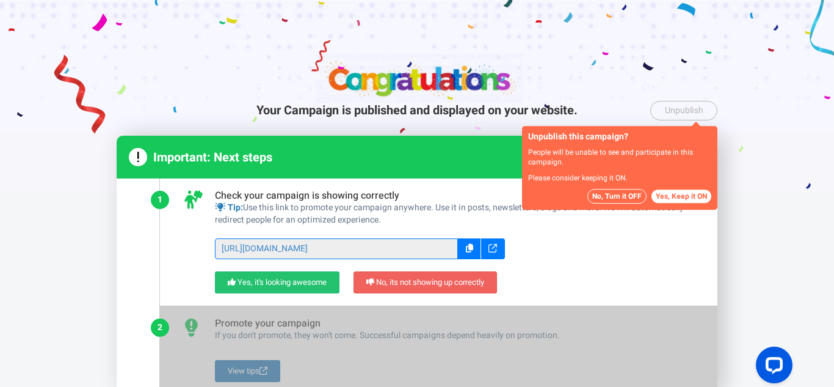
click at [624, 196] on button "No, Turn it OFF" at bounding box center [617, 196] width 59 height 15
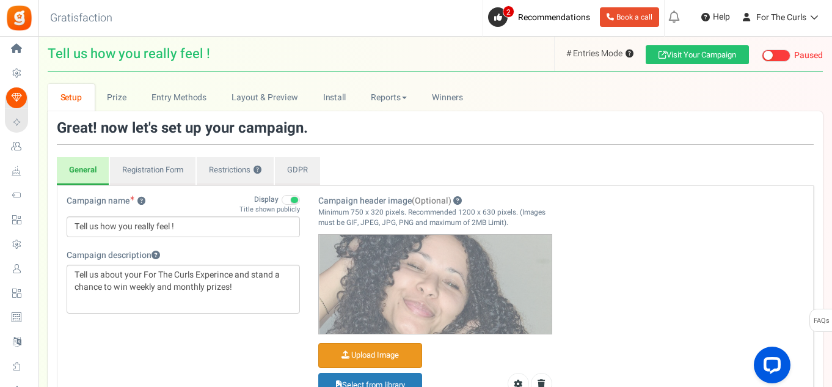
click at [785, 59] on span at bounding box center [776, 55] width 29 height 12
click at [762, 59] on input "Live Paused Recommended: Publish now You have successfully completed the campai…" at bounding box center [762, 56] width 0 height 8
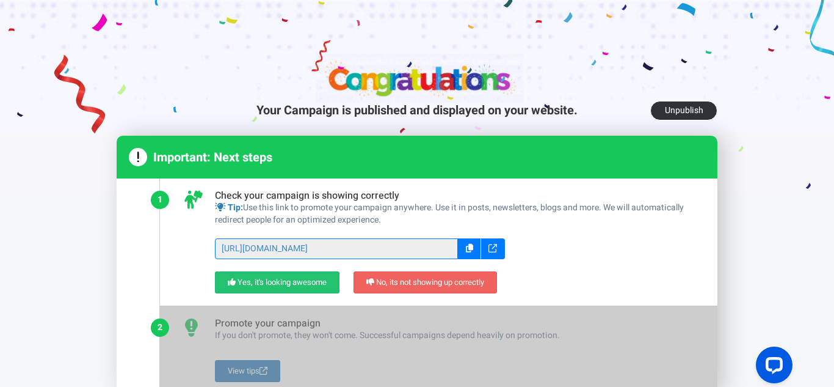
click at [665, 118] on link "Unpublish" at bounding box center [684, 111] width 67 height 20
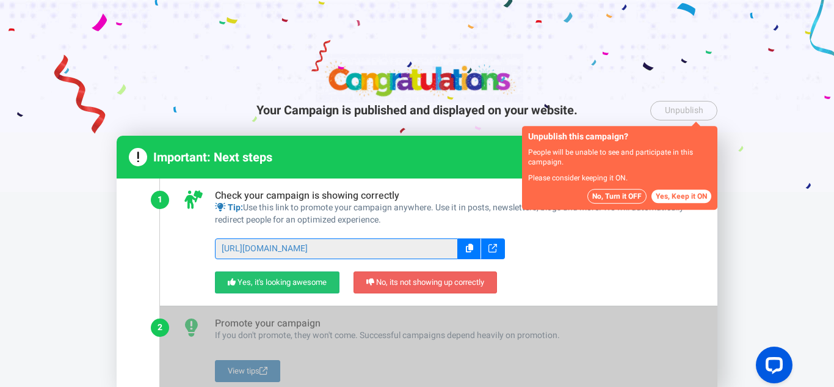
click at [624, 195] on button "No, Turn it OFF" at bounding box center [617, 196] width 59 height 15
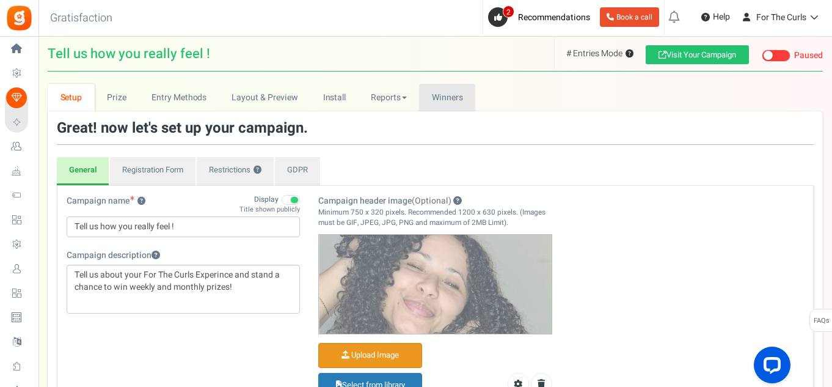
drag, startPoint x: 440, startPoint y: 98, endPoint x: 423, endPoint y: 98, distance: 17.1
click at [440, 98] on span "Winners" at bounding box center [447, 97] width 31 height 13
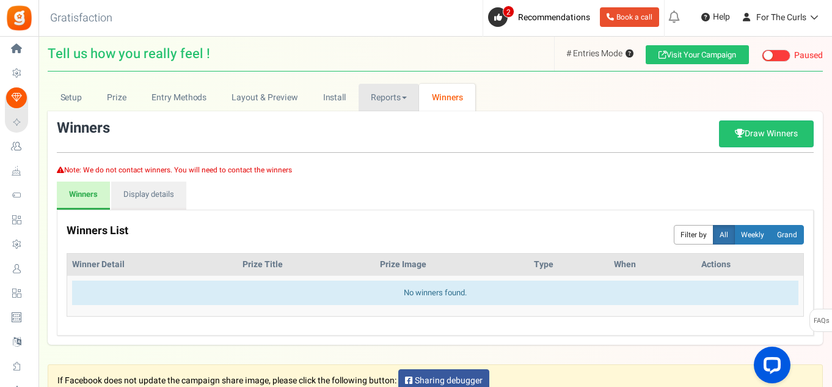
click at [396, 99] on link "Reports" at bounding box center [389, 97] width 61 height 27
click at [330, 100] on link "Install" at bounding box center [334, 97] width 48 height 27
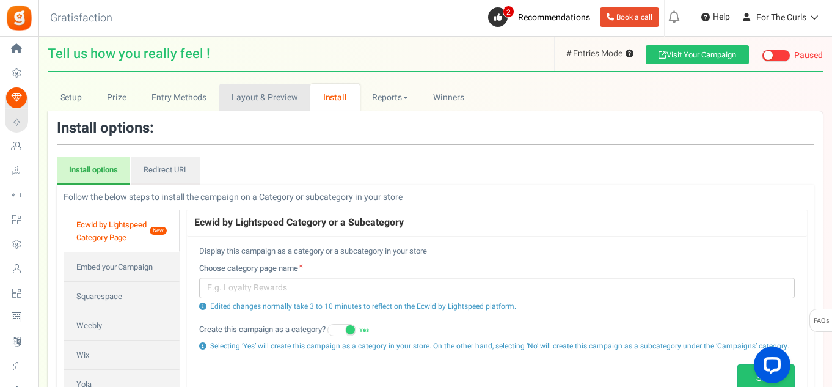
click at [279, 100] on link "Layout & Preview" at bounding box center [264, 97] width 91 height 27
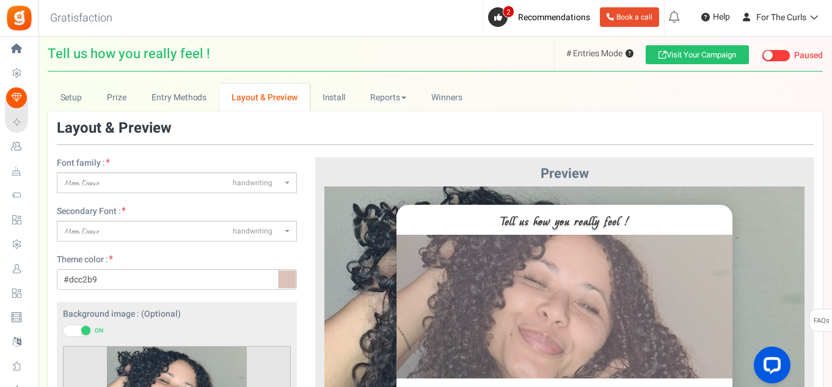
click at [250, 186] on span "handwriting" at bounding box center [253, 183] width 40 height 10
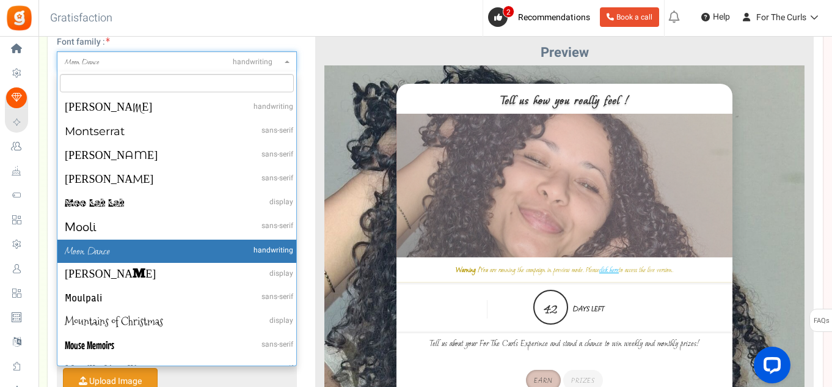
scroll to position [122, 0]
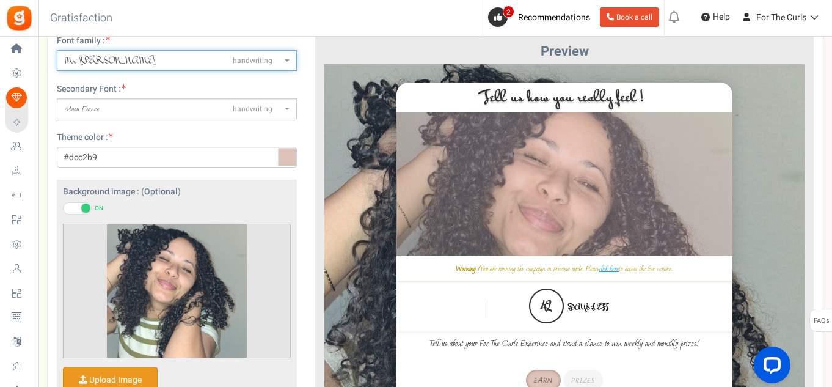
click at [118, 66] on span "Mr Bedfort handwriting" at bounding box center [173, 60] width 217 height 13
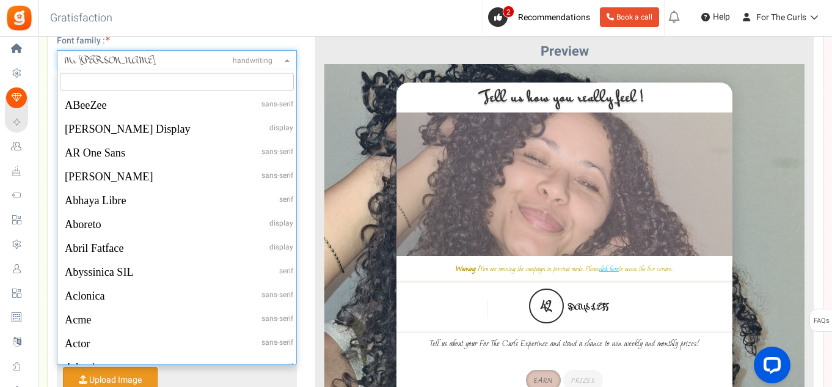
scroll to position [22966, 0]
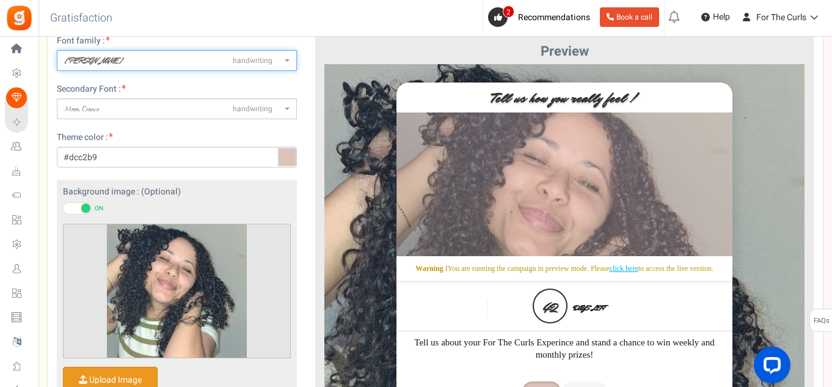
click at [129, 67] on span "Mr Dafoe handwriting" at bounding box center [173, 60] width 217 height 12
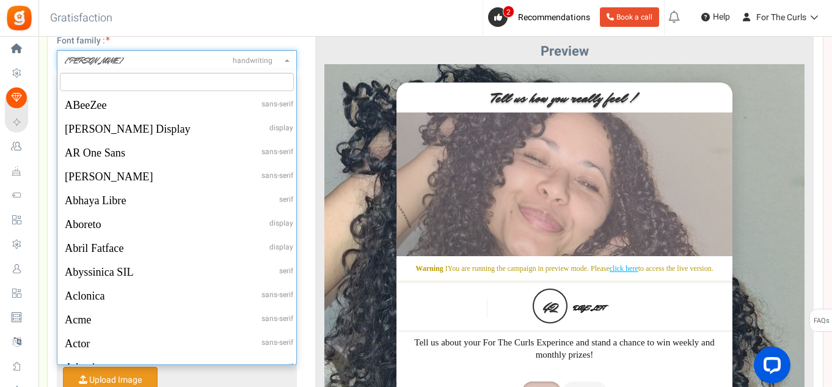
scroll to position [22992, 0]
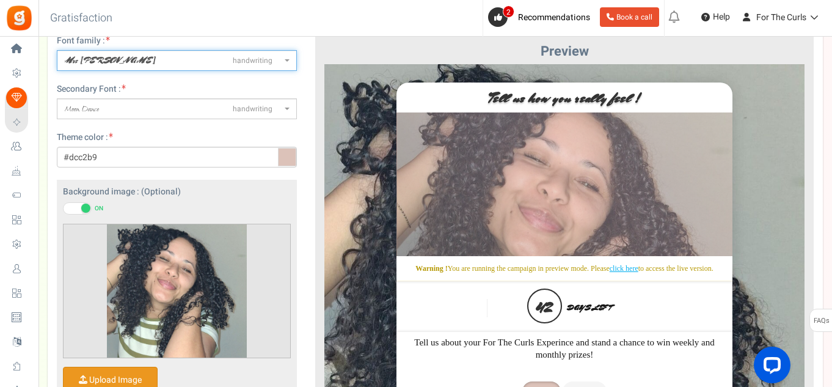
click at [120, 54] on span "Mrs Sheppards handwriting" at bounding box center [177, 60] width 240 height 21
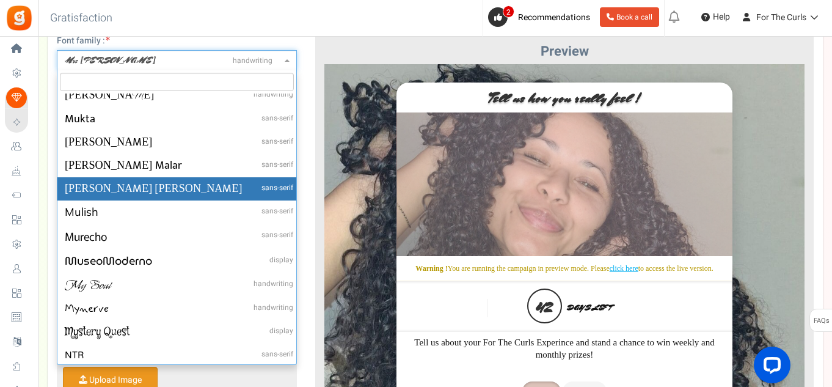
scroll to position [23248, 0]
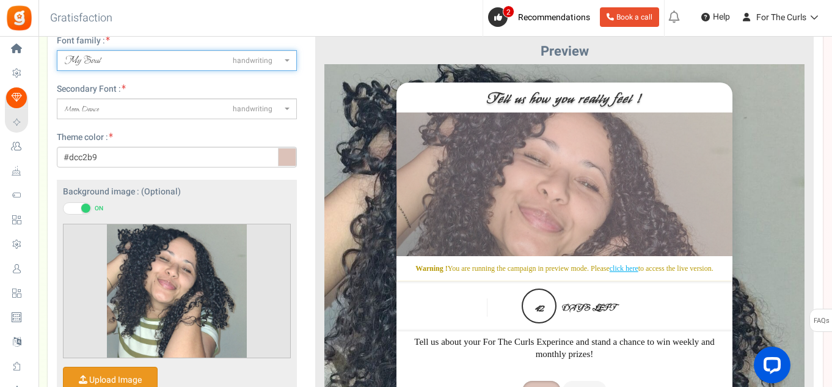
click at [120, 66] on span "My Soul handwriting" at bounding box center [173, 60] width 217 height 12
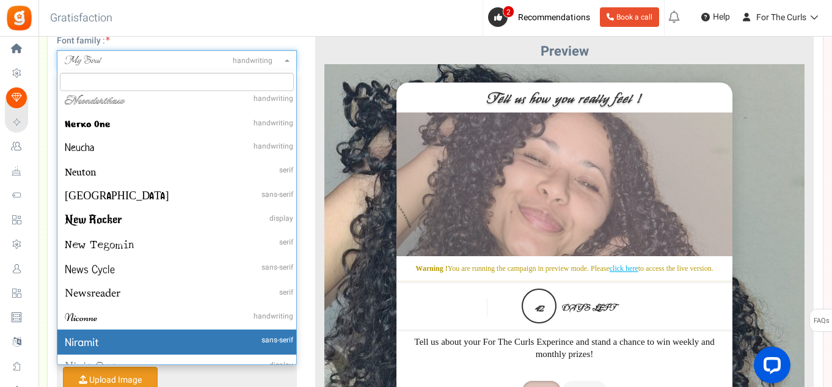
scroll to position [23826, 0]
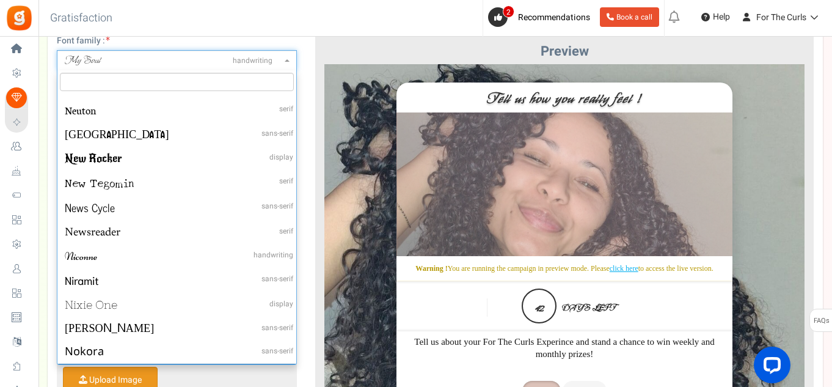
select select "1007"
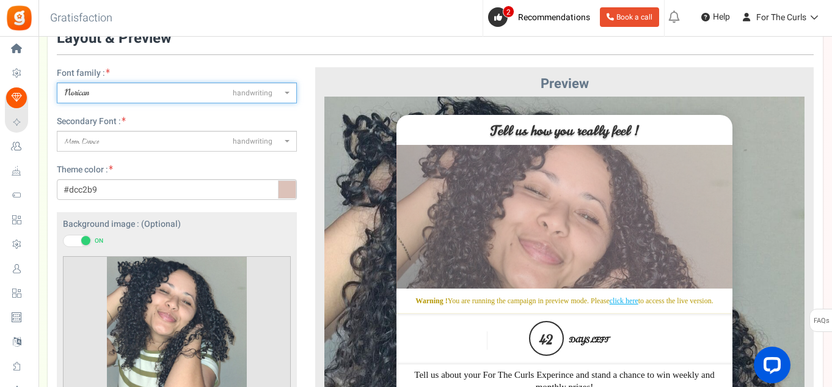
scroll to position [61, 0]
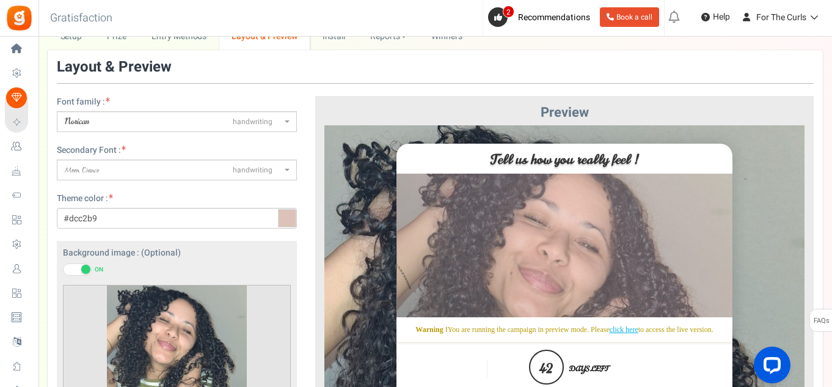
click at [147, 158] on div "Secondary Font : ABeeZeesans-serif ADLaM Displaydisplay AR One Sanssans-serif A…" at bounding box center [177, 162] width 240 height 36
click at [139, 164] on span "Moon Dance handwriting" at bounding box center [173, 170] width 217 height 12
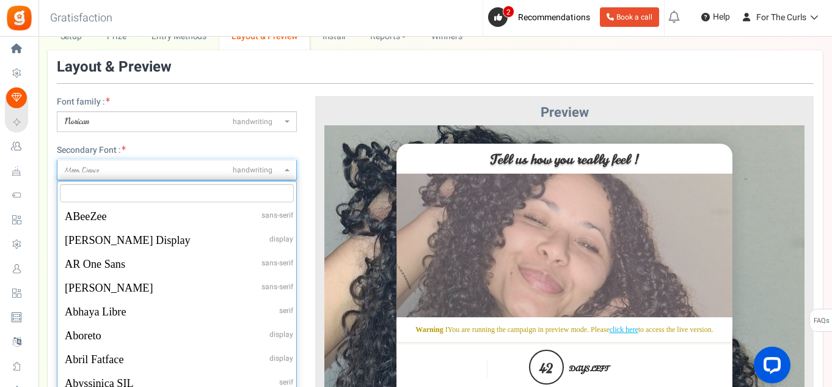
scroll to position [22802, 0]
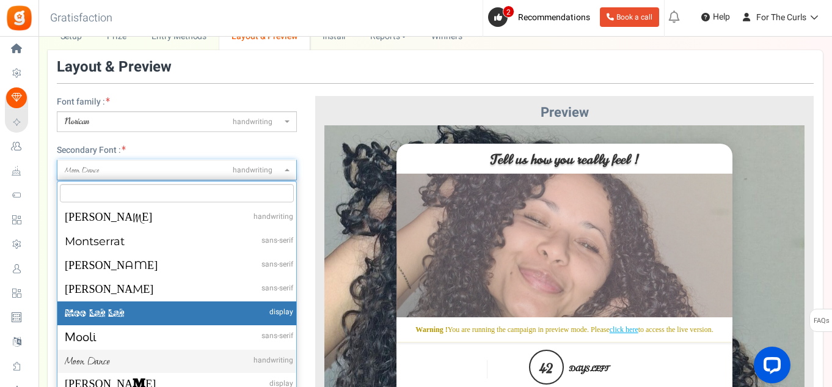
click at [117, 199] on input "search" at bounding box center [177, 193] width 234 height 18
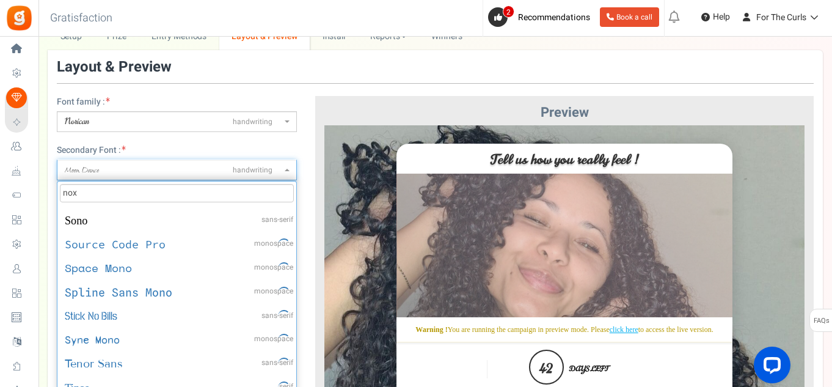
scroll to position [0, 0]
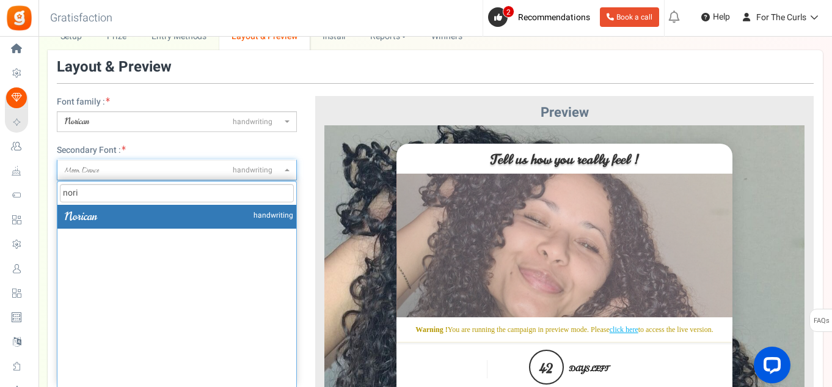
type input "nori"
select select "1007"
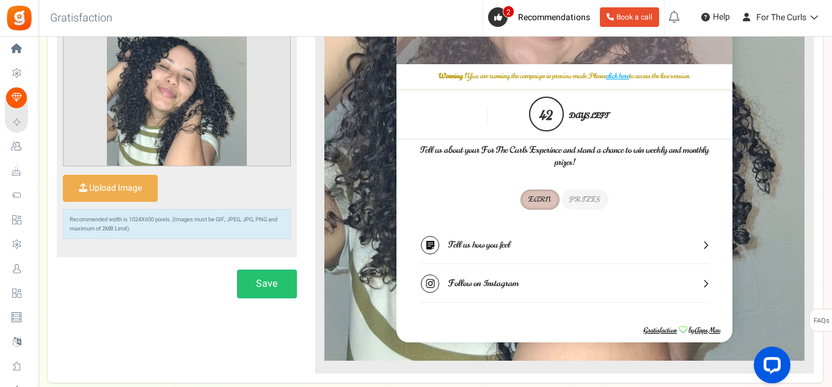
scroll to position [367, 0]
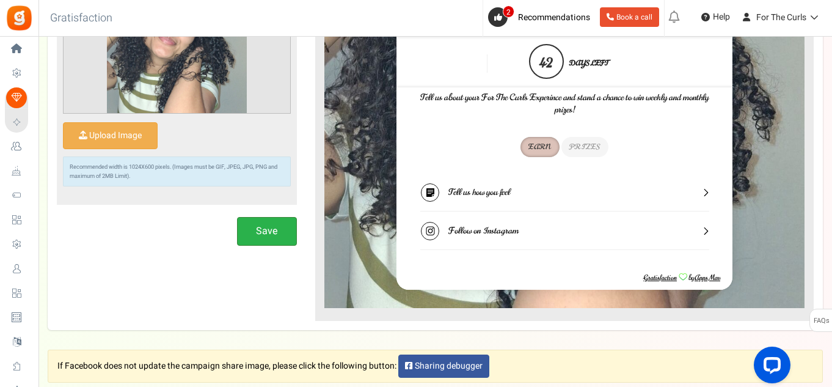
click at [263, 238] on button "Save" at bounding box center [267, 231] width 60 height 29
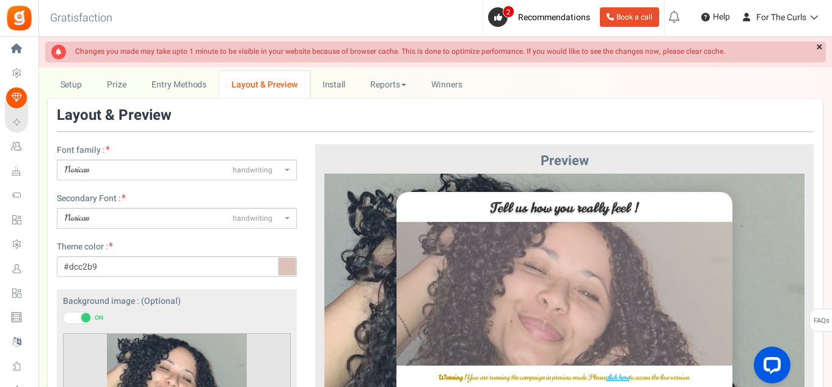
scroll to position [0, 0]
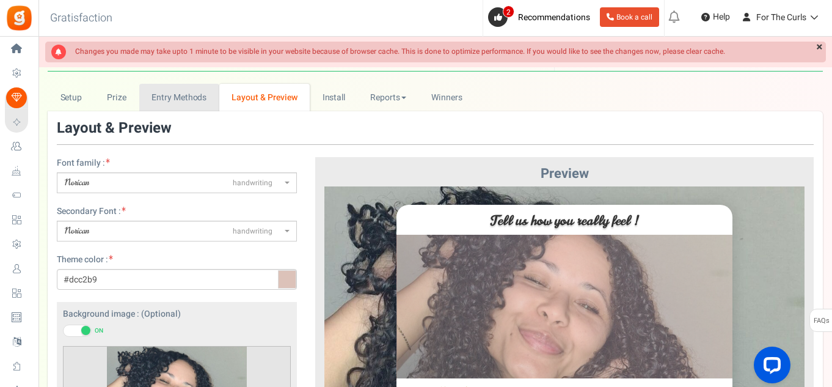
click at [190, 93] on link "Entry Methods" at bounding box center [179, 97] width 80 height 27
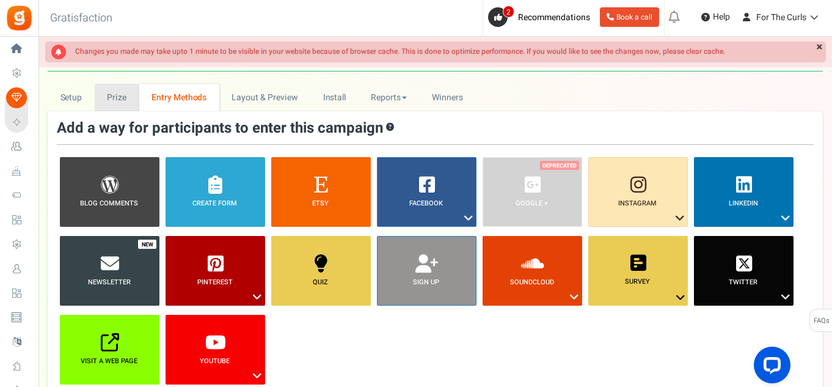
click at [122, 94] on link "Prize" at bounding box center [117, 97] width 45 height 27
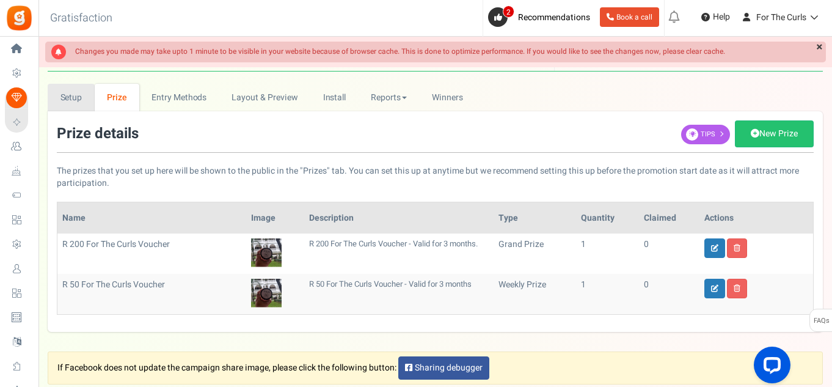
click at [75, 100] on link "Setup" at bounding box center [71, 97] width 47 height 27
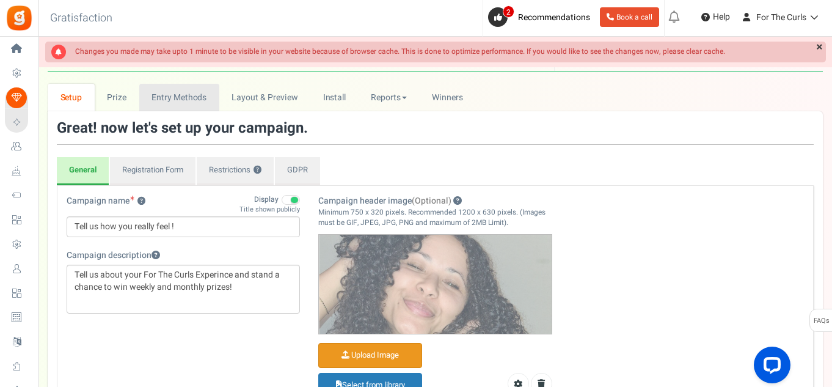
click at [206, 104] on link "Entry Methods" at bounding box center [179, 97] width 80 height 27
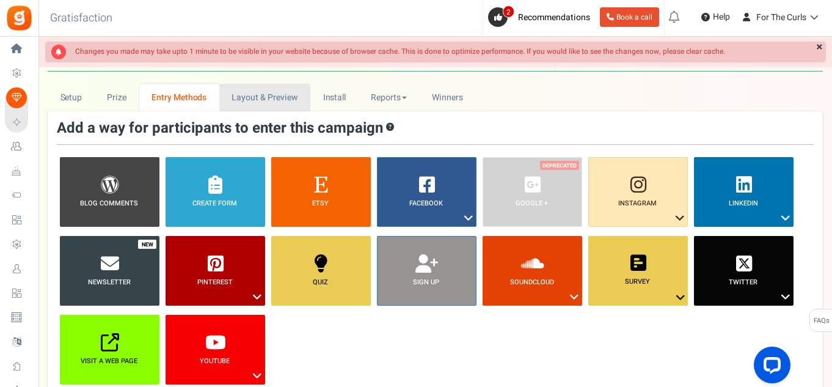
drag, startPoint x: 250, startPoint y: 106, endPoint x: 346, endPoint y: 111, distance: 96.1
click at [250, 106] on link "Layout & Preview" at bounding box center [264, 97] width 91 height 27
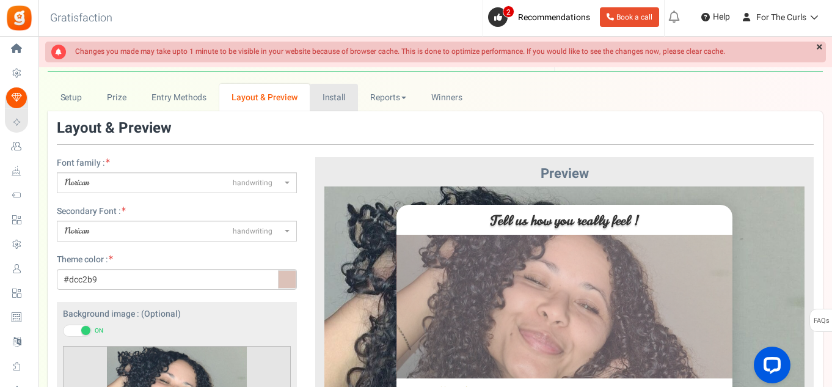
click at [338, 97] on link "Install" at bounding box center [334, 97] width 48 height 27
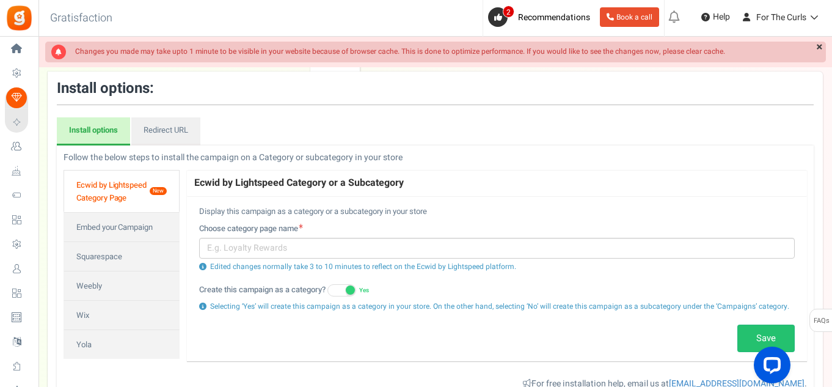
scroll to position [61, 0]
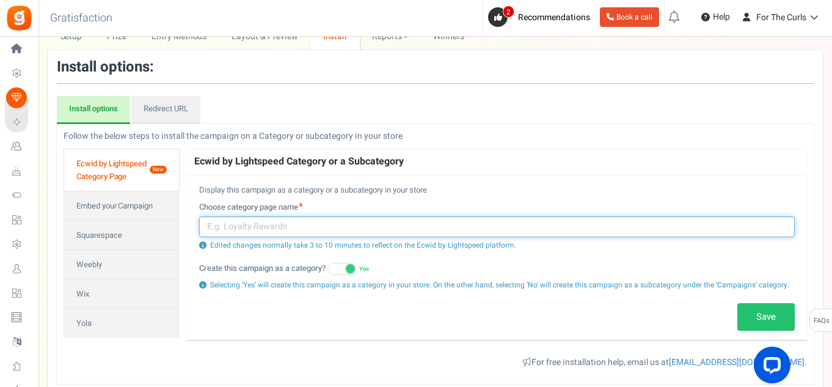
click at [261, 221] on input "text" at bounding box center [497, 226] width 596 height 21
type input "WIN"
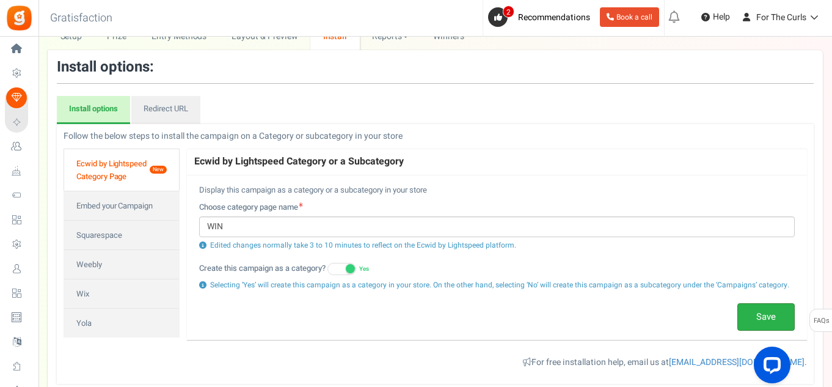
click at [769, 327] on link "Save" at bounding box center [765, 317] width 57 height 28
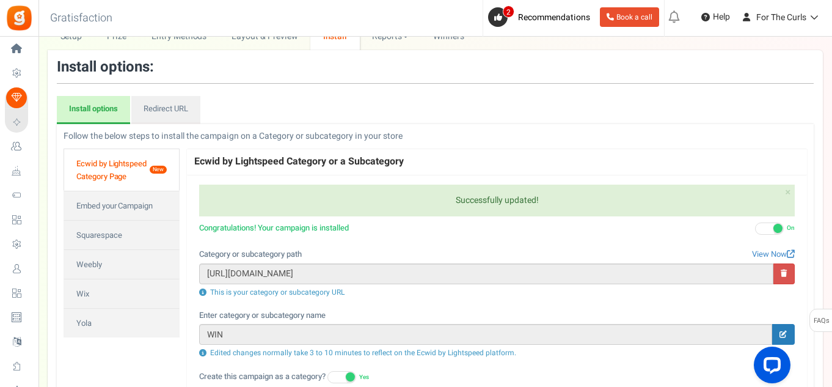
scroll to position [0, 0]
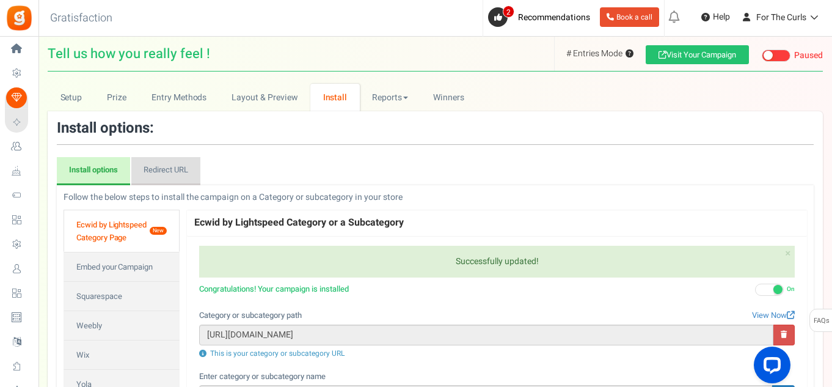
click at [156, 172] on link "Redirect URL" at bounding box center [165, 171] width 69 height 28
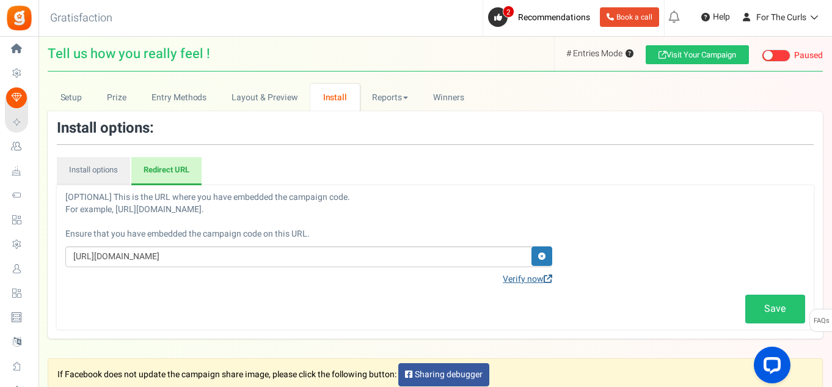
click at [552, 277] on span at bounding box center [548, 278] width 9 height 9
click at [773, 54] on span at bounding box center [776, 55] width 29 height 12
click at [762, 54] on input "Live Paused Recommended: Publish now You have successfully completed the campai…" at bounding box center [762, 56] width 0 height 8
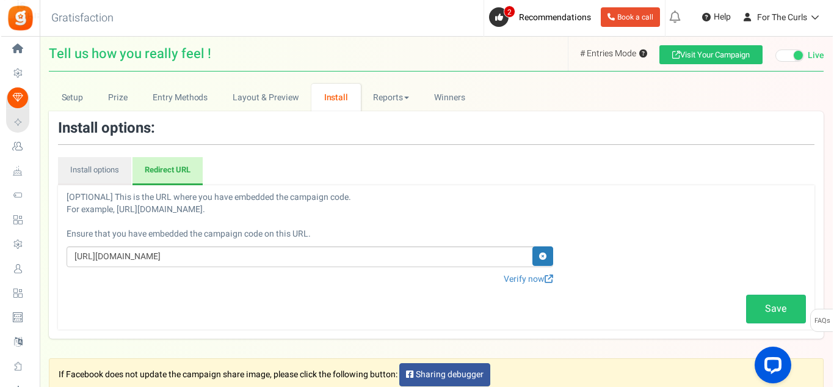
scroll to position [114, 0]
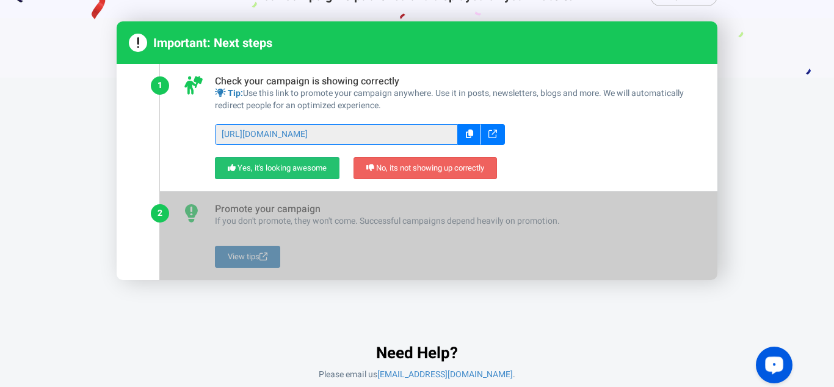
click at [489, 136] on icon at bounding box center [493, 133] width 9 height 9
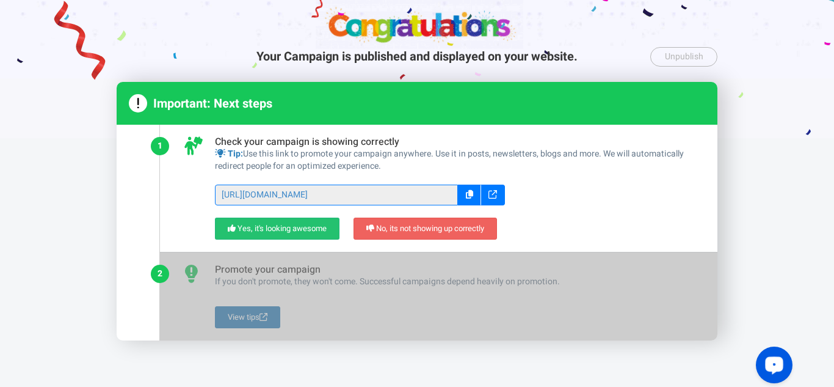
scroll to position [0, 0]
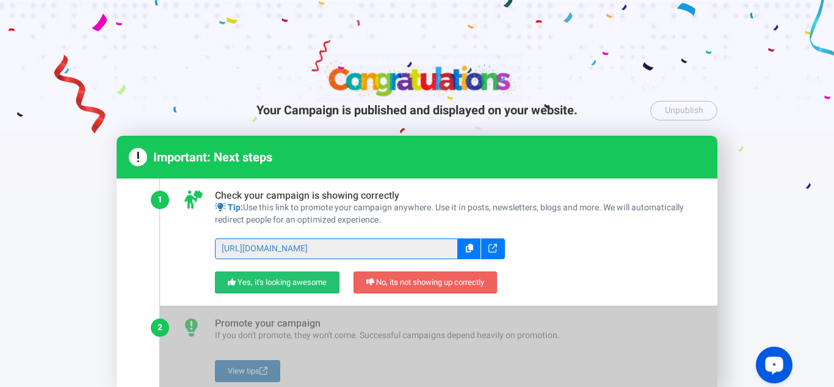
click at [402, 60] on div at bounding box center [417, 96] width 834 height 192
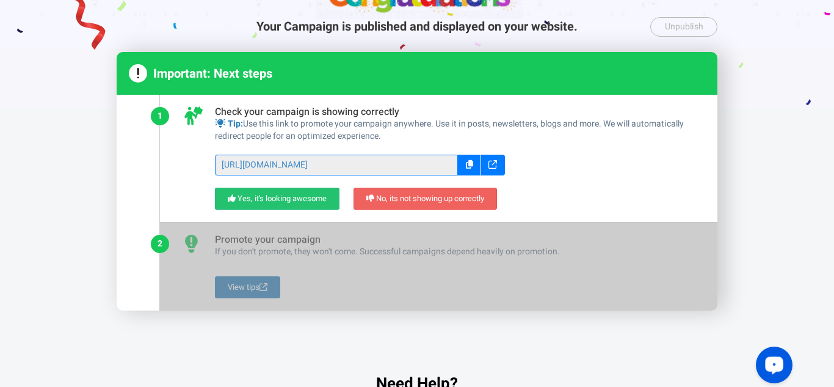
scroll to position [114, 0]
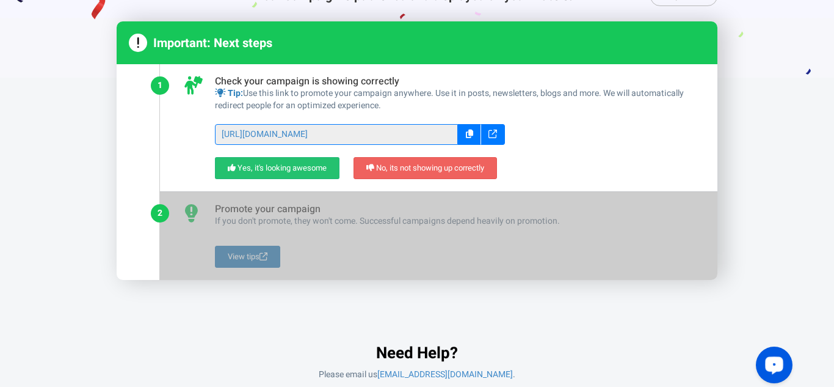
click at [412, 335] on div "Go to dashboard Need Help? Please email us support@appsmav.com ." at bounding box center [417, 342] width 601 height 76
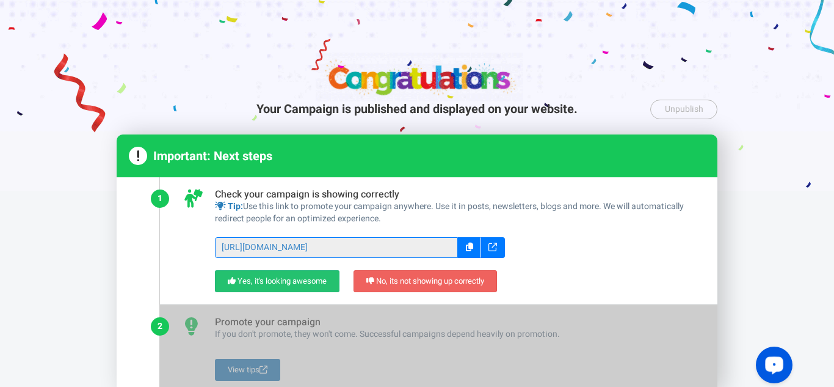
scroll to position [0, 0]
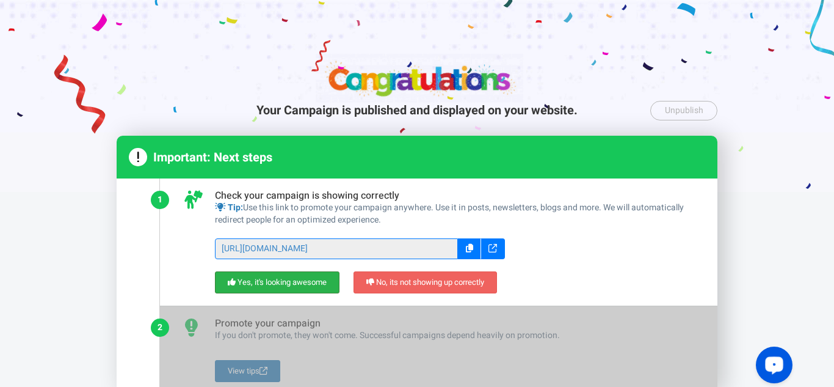
click at [281, 277] on link "Yes, it's looking awesome" at bounding box center [277, 282] width 125 height 23
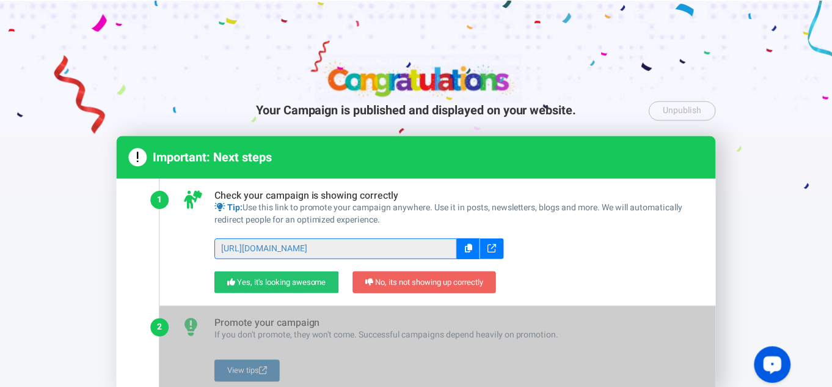
scroll to position [137, 0]
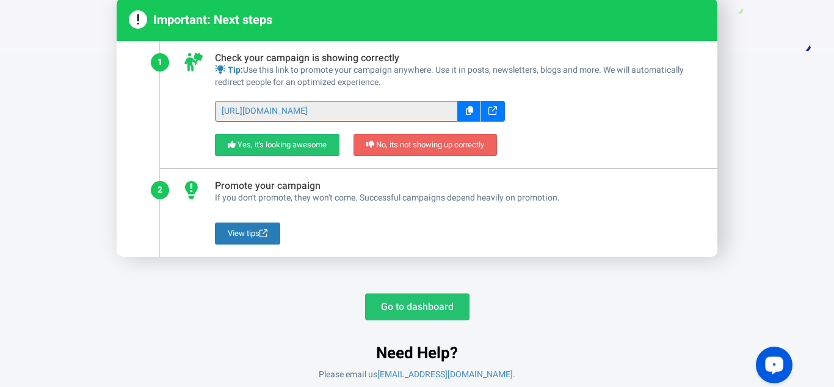
click at [412, 292] on div "Go to dashboard Need Help? Please email us support@appsmav.com ." at bounding box center [417, 331] width 601 height 100
click at [412, 305] on link "Go to dashboard" at bounding box center [417, 306] width 104 height 27
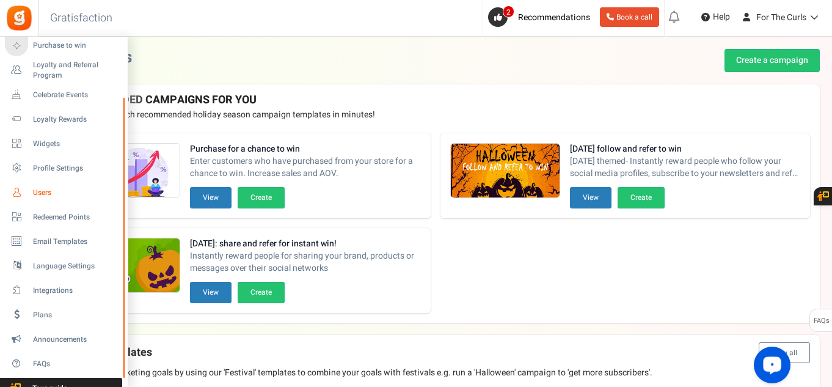
click at [41, 197] on span "Users" at bounding box center [76, 193] width 86 height 10
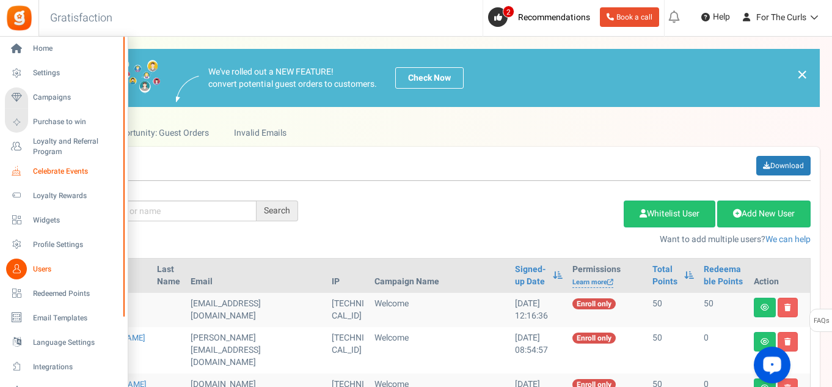
click at [68, 169] on span "Celebrate Events" at bounding box center [76, 171] width 86 height 10
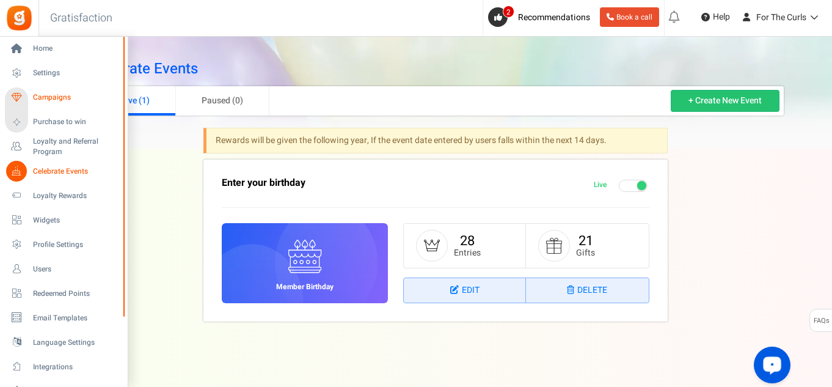
click at [52, 100] on span "Campaigns" at bounding box center [76, 97] width 86 height 10
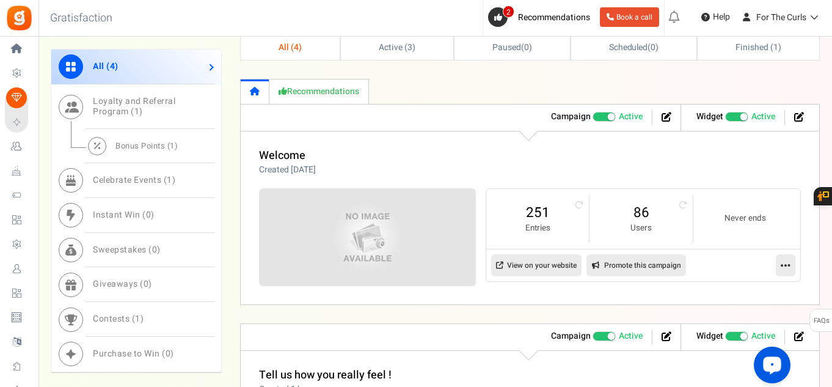
scroll to position [489, 0]
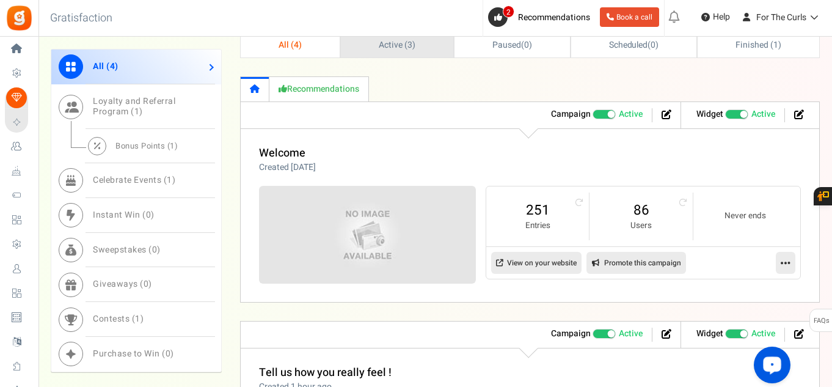
click at [387, 55] on link "Active ( 3 )" at bounding box center [397, 44] width 112 height 26
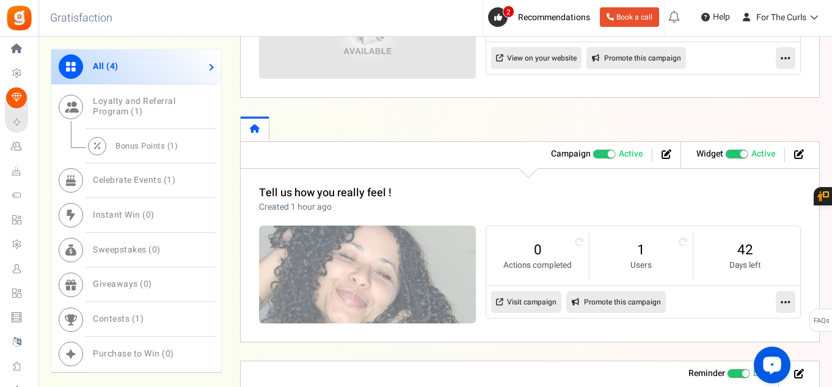
scroll to position [690, 0]
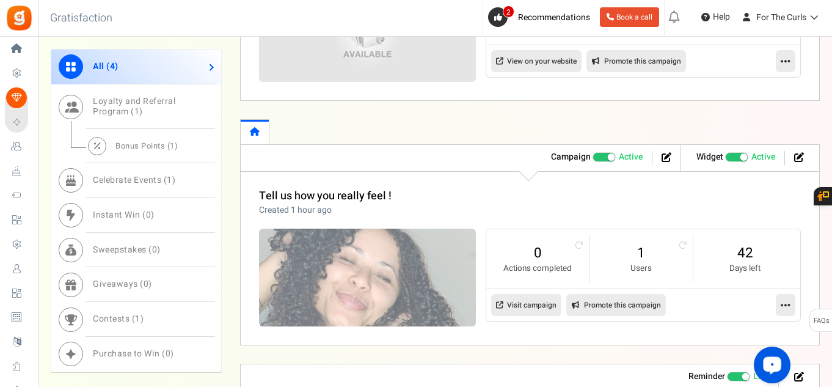
click at [527, 304] on link "Visit campaign" at bounding box center [526, 305] width 70 height 22
click at [787, 308] on icon at bounding box center [786, 304] width 10 height 11
click at [793, 157] on li at bounding box center [796, 158] width 22 height 14
click at [796, 156] on icon at bounding box center [799, 157] width 10 height 10
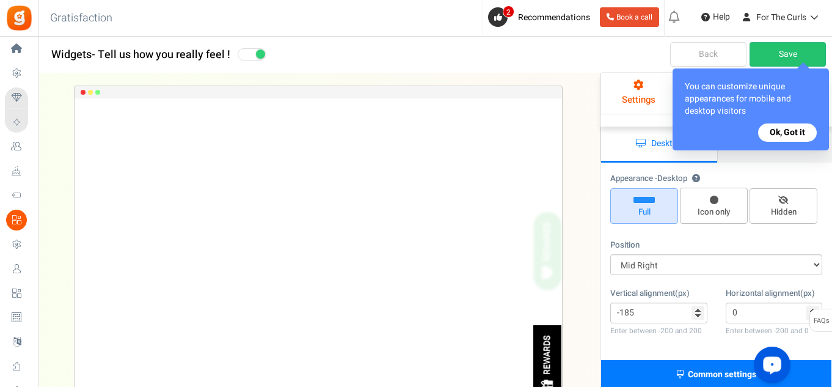
click at [782, 127] on button "Ok, Got it" at bounding box center [787, 132] width 59 height 18
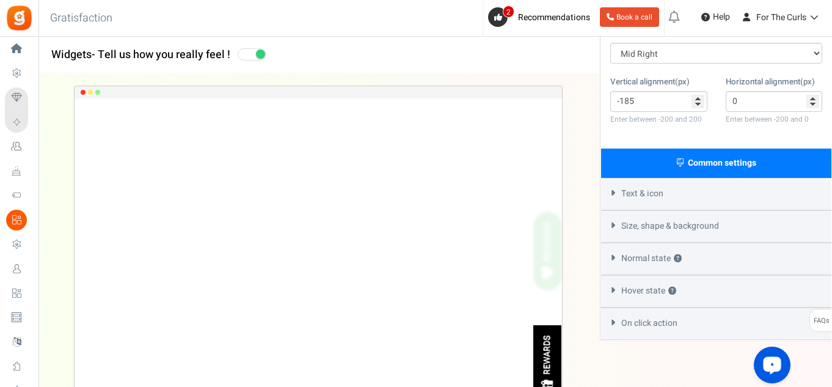
scroll to position [214, 0]
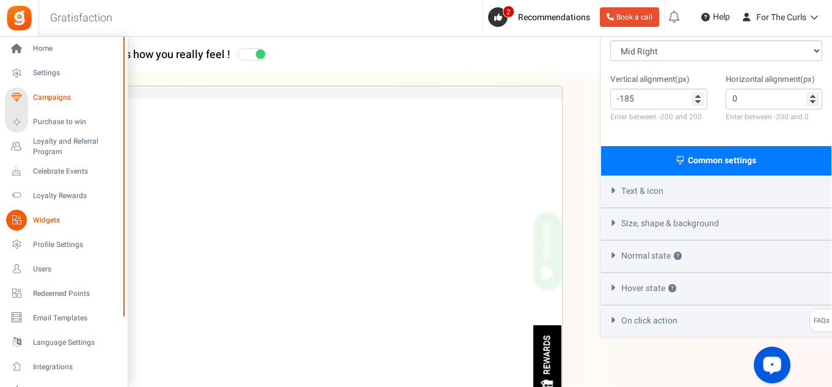
click at [57, 92] on span "Campaigns" at bounding box center [76, 97] width 86 height 10
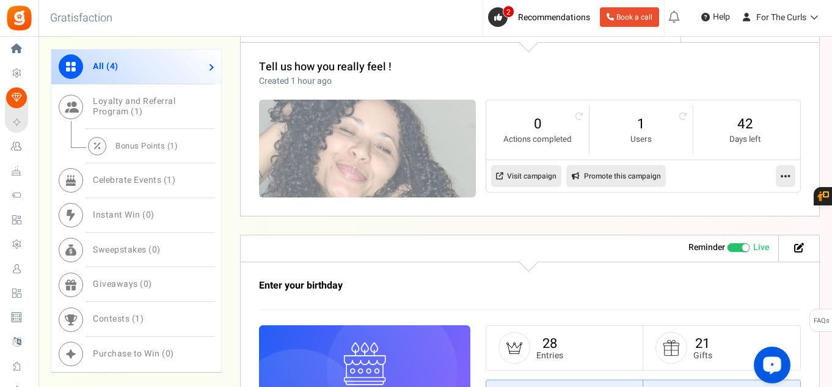
scroll to position [672, 0]
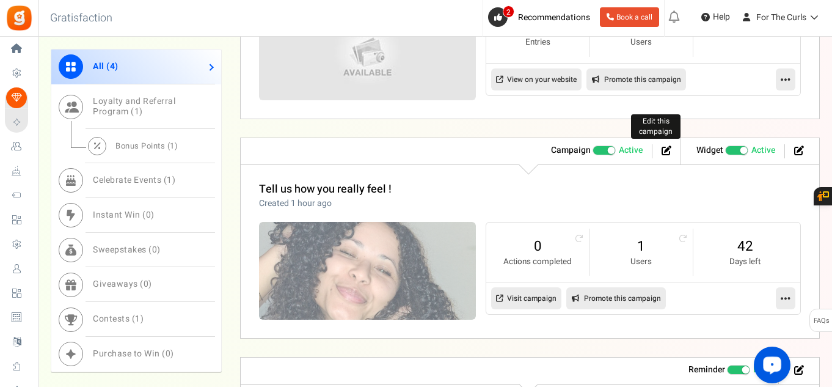
click at [666, 152] on icon at bounding box center [667, 150] width 10 height 10
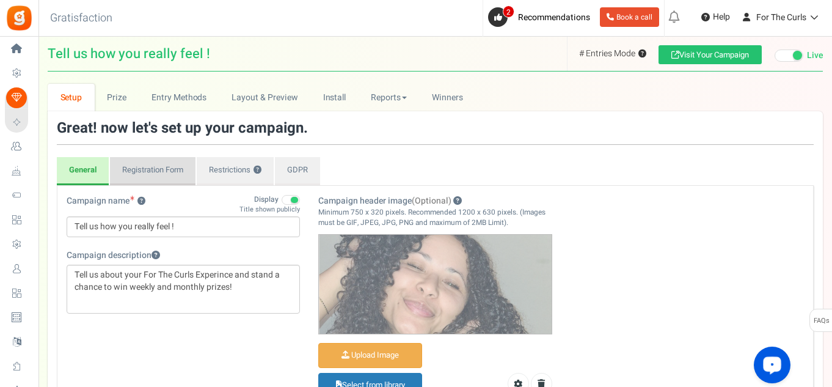
click at [170, 169] on link "Registration Form" at bounding box center [153, 171] width 86 height 28
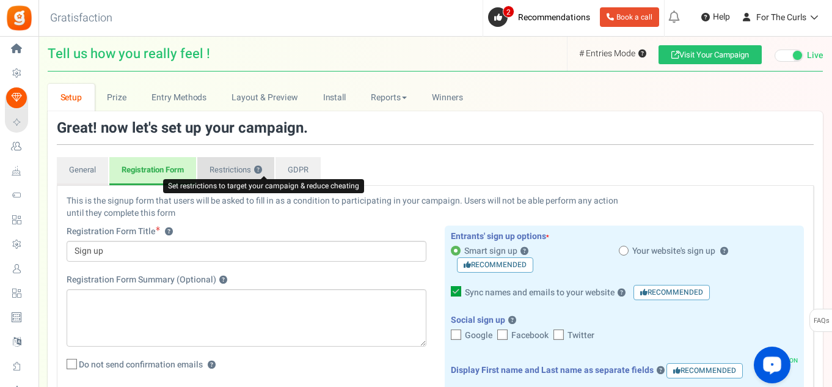
click at [262, 169] on button "?" at bounding box center [258, 170] width 8 height 8
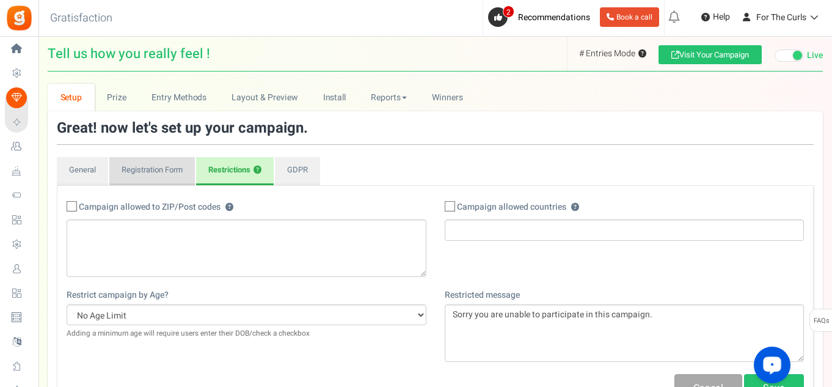
click at [155, 170] on link "Registration Form" at bounding box center [152, 171] width 86 height 28
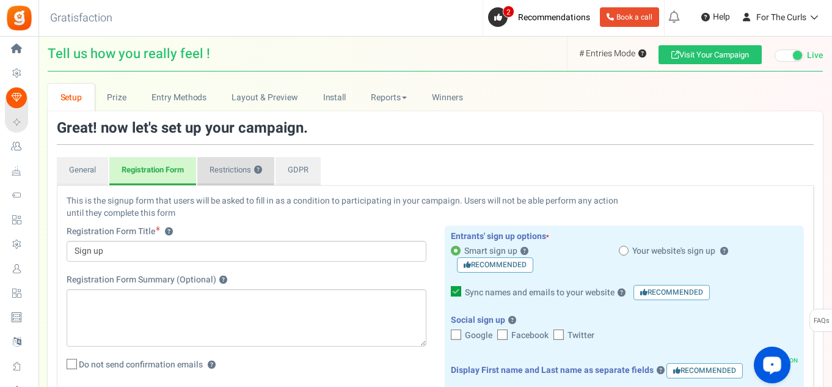
click at [216, 170] on link "Restrictions ?" at bounding box center [235, 171] width 77 height 28
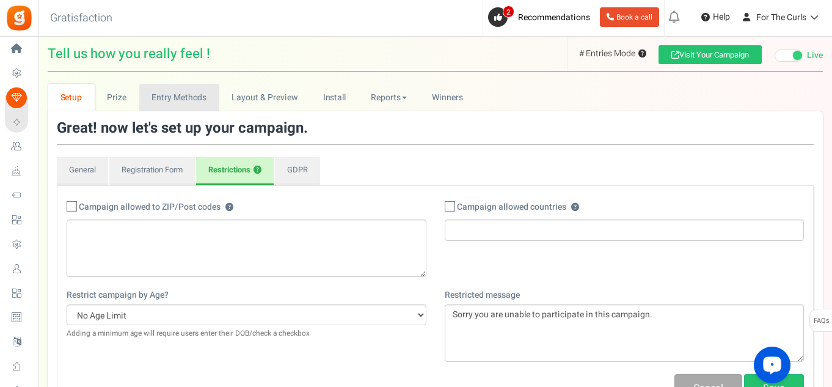
click at [175, 97] on link "Entry Methods" at bounding box center [179, 97] width 80 height 27
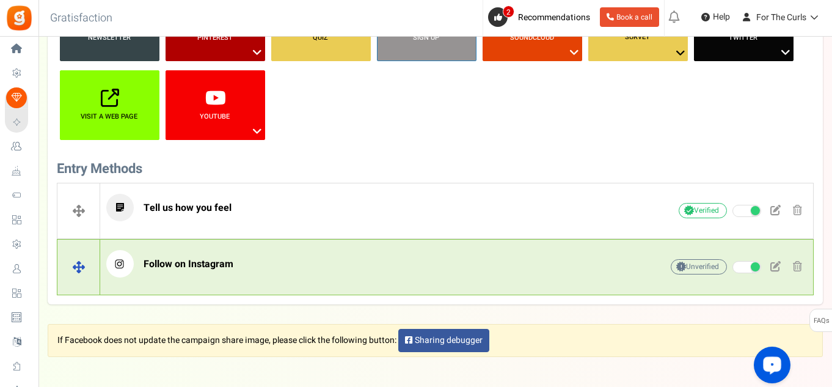
scroll to position [301, 0]
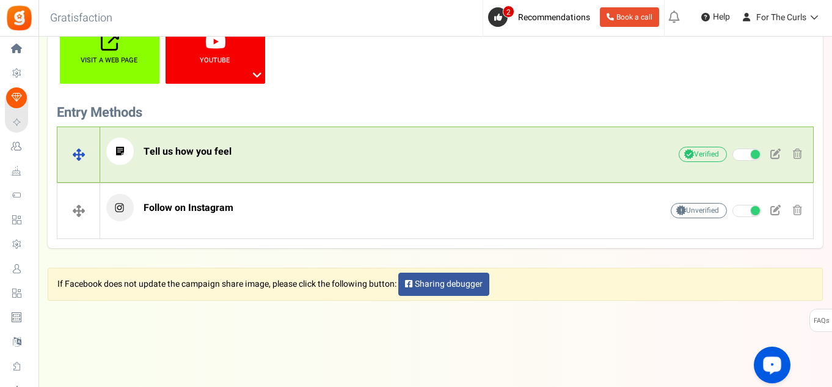
click at [210, 147] on span "Tell us how you feel" at bounding box center [188, 151] width 88 height 15
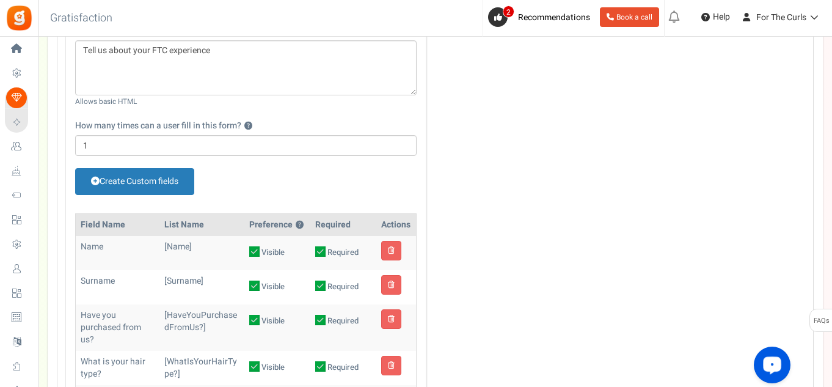
scroll to position [606, 0]
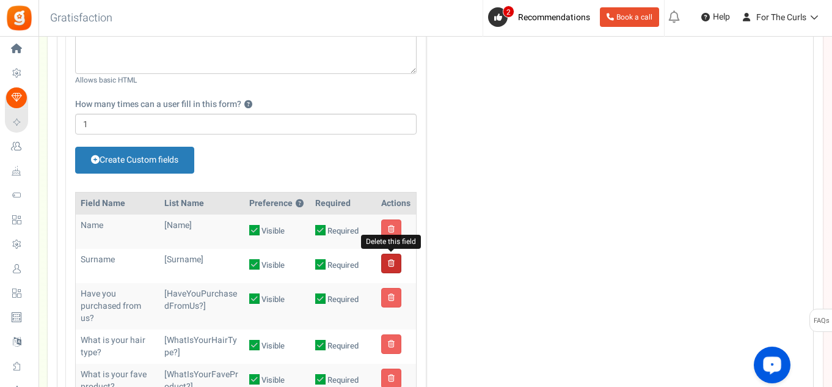
click at [388, 264] on icon at bounding box center [391, 263] width 7 height 7
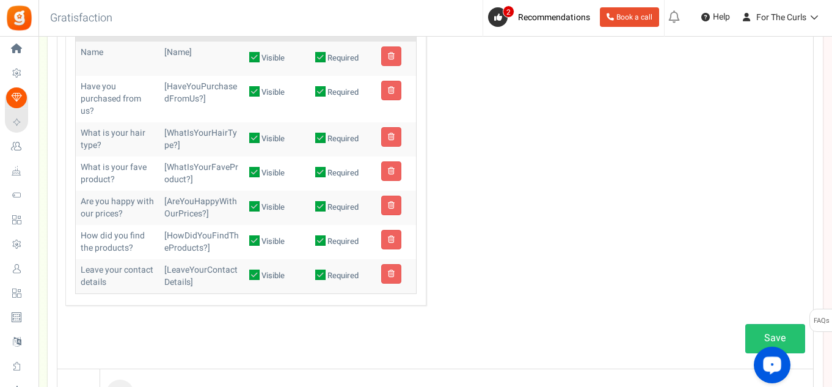
scroll to position [789, 0]
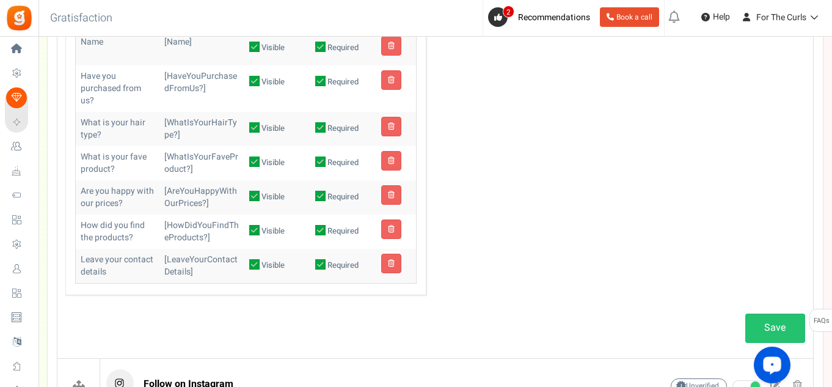
click at [191, 78] on td "[HaveYouPurchasedFromUs?]" at bounding box center [201, 88] width 85 height 46
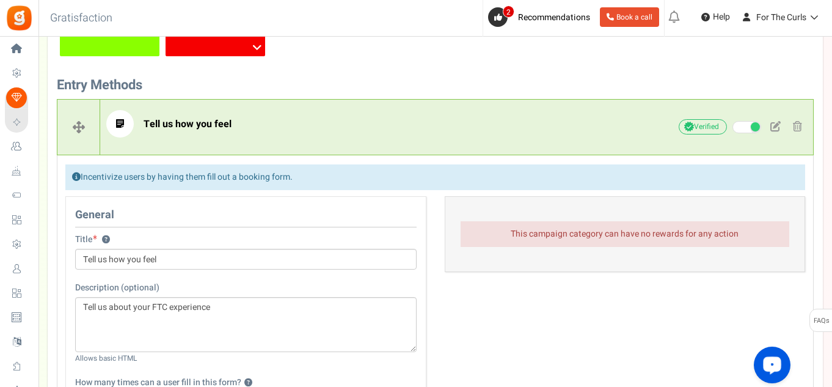
scroll to position [301, 0]
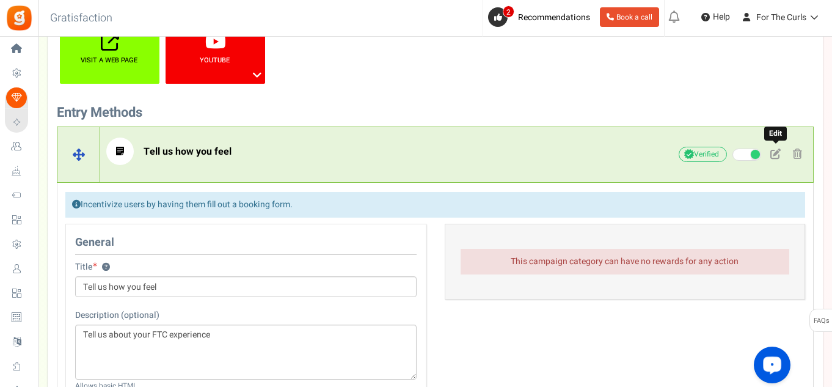
click at [778, 155] on span at bounding box center [775, 153] width 10 height 10
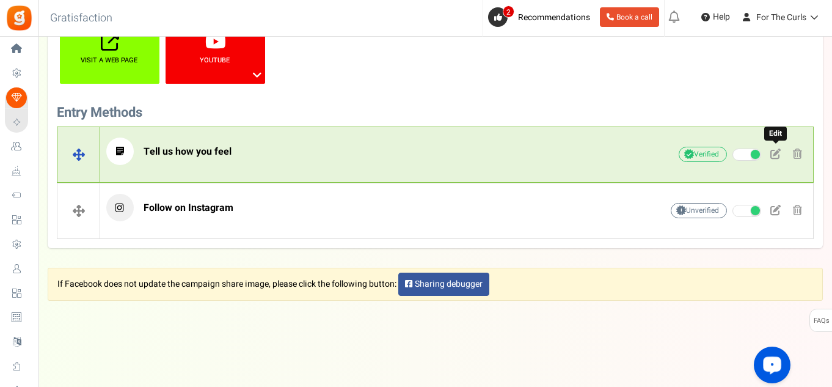
click at [775, 153] on span at bounding box center [775, 153] width 10 height 10
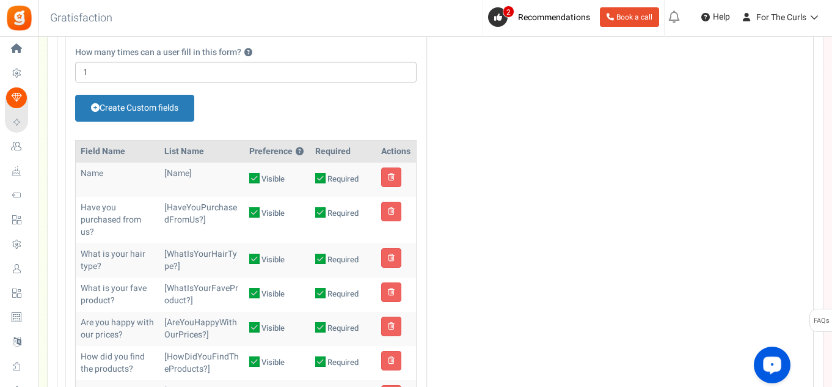
scroll to position [728, 0]
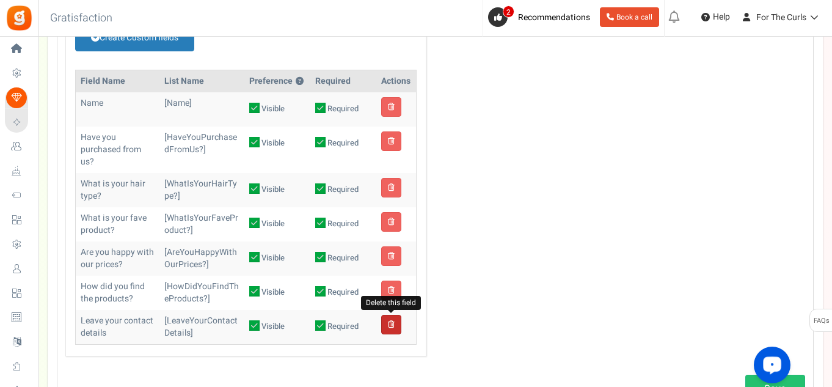
drag, startPoint x: 395, startPoint y: 325, endPoint x: 464, endPoint y: 59, distance: 275.1
click at [394, 325] on link at bounding box center [391, 325] width 20 height 20
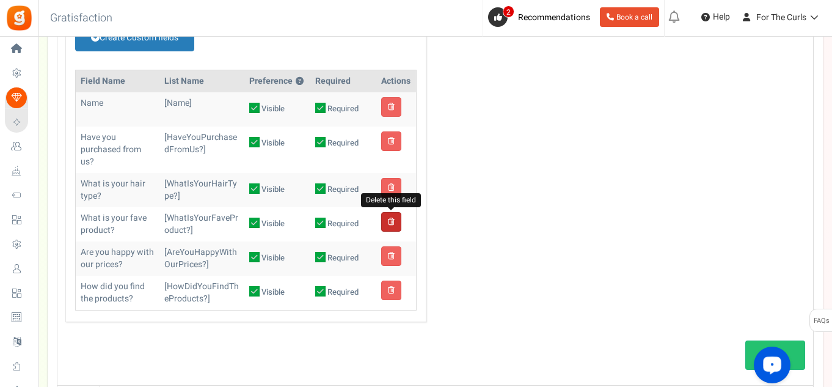
click at [395, 223] on link at bounding box center [391, 222] width 20 height 20
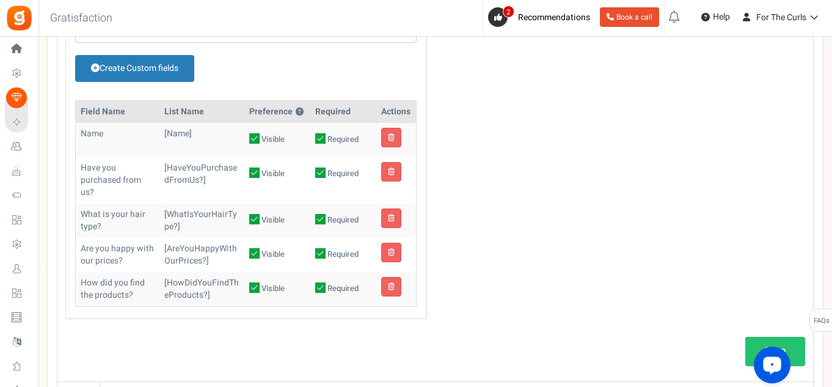
scroll to position [667, 0]
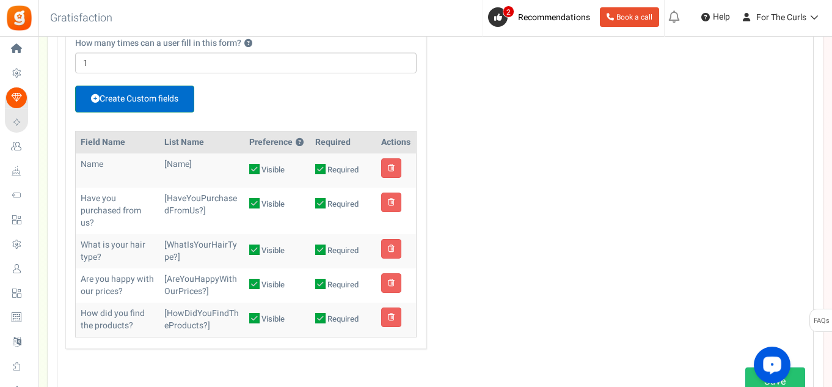
click at [183, 100] on link "Create Custom fields" at bounding box center [134, 99] width 119 height 27
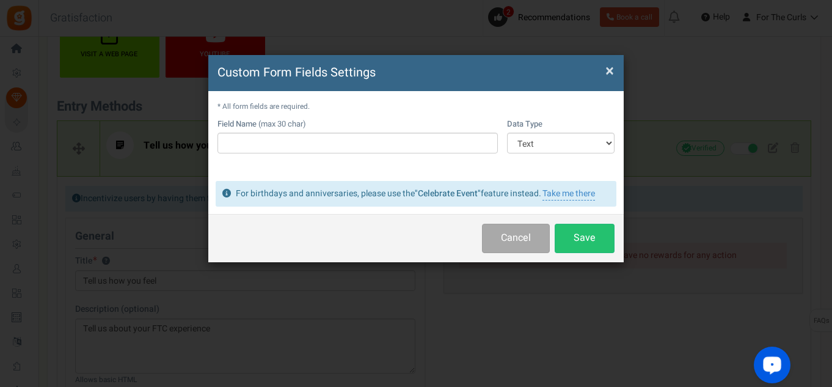
scroll to position [338, 0]
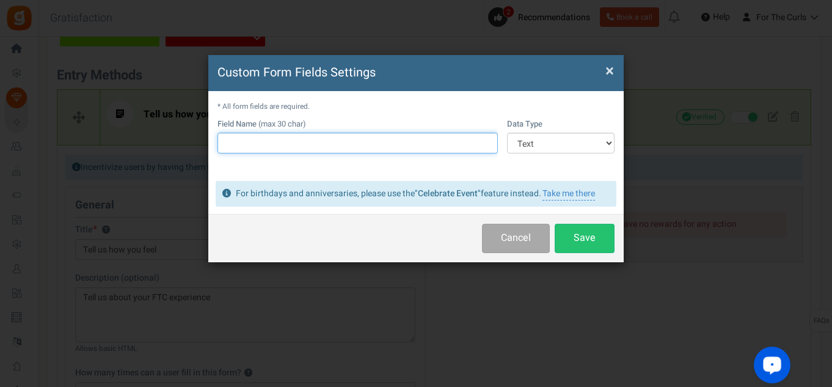
click at [274, 138] on input "text" at bounding box center [357, 143] width 280 height 21
type input "What is your favourite Products"
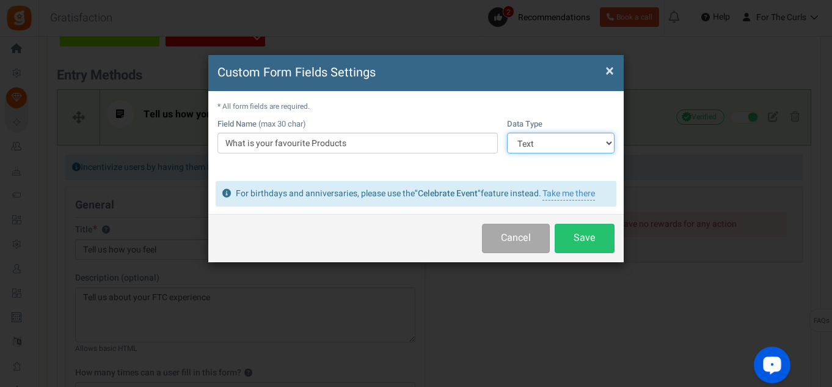
click at [552, 150] on select "Text Number Multiple Options (can only select one) Multiple Options (can select…" at bounding box center [561, 143] width 108 height 21
select select "4"
click at [507, 133] on select "Text Number Multiple Options (can only select one) Multiple Options (can select…" at bounding box center [561, 143] width 108 height 21
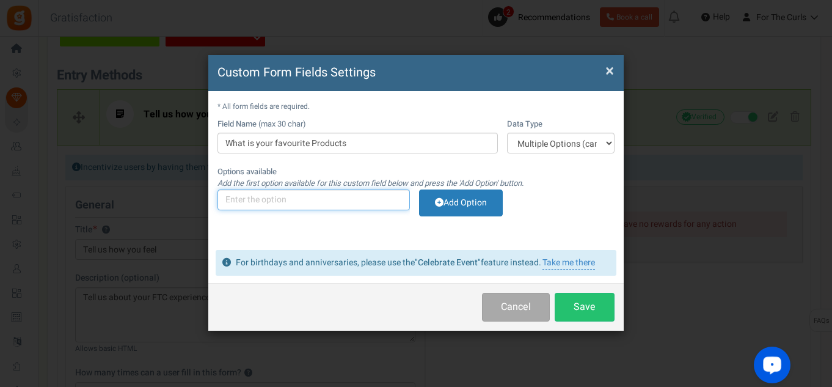
click at [298, 206] on input "text" at bounding box center [313, 199] width 192 height 21
type input "Growth Tonic"
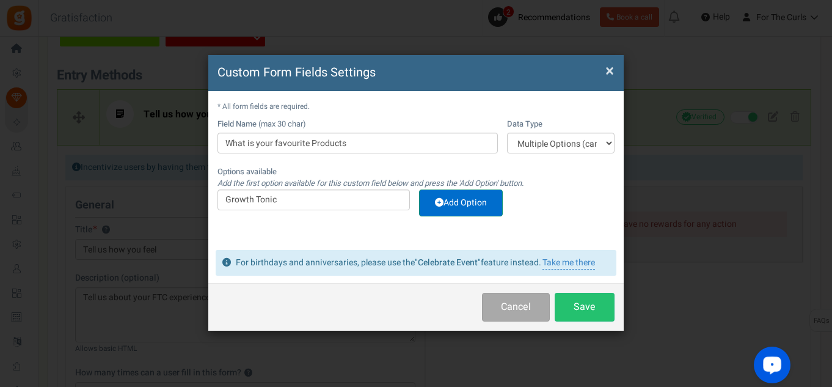
click at [486, 206] on link "Add Option" at bounding box center [461, 202] width 84 height 27
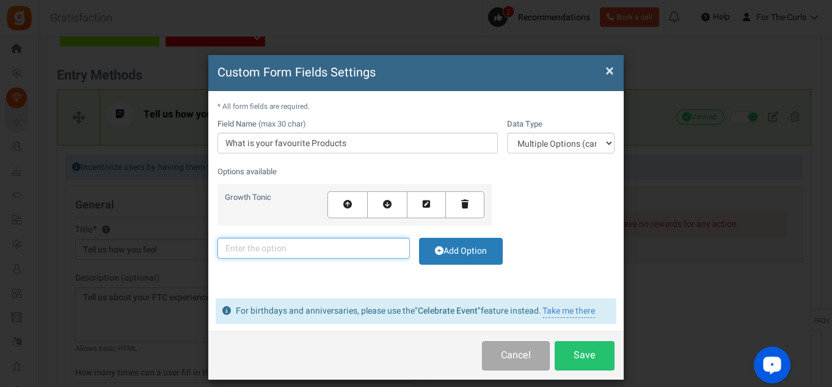
click at [321, 247] on input "text" at bounding box center [313, 248] width 192 height 21
click at [228, 249] on input "leave In Lotion" at bounding box center [313, 248] width 192 height 21
type input "Leave In Lotion"
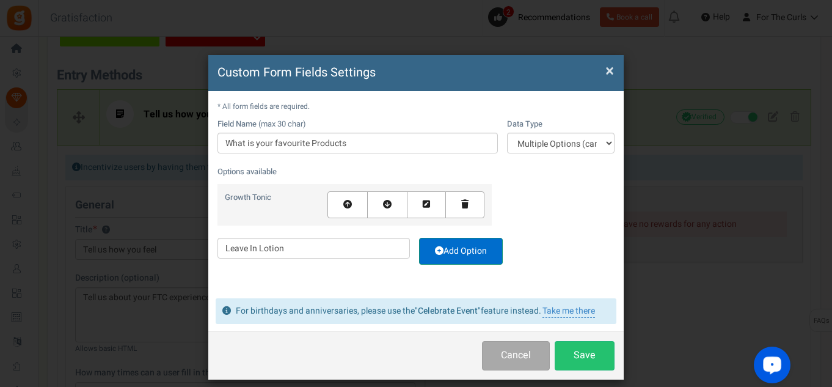
click at [472, 246] on link "Add Option" at bounding box center [461, 251] width 84 height 27
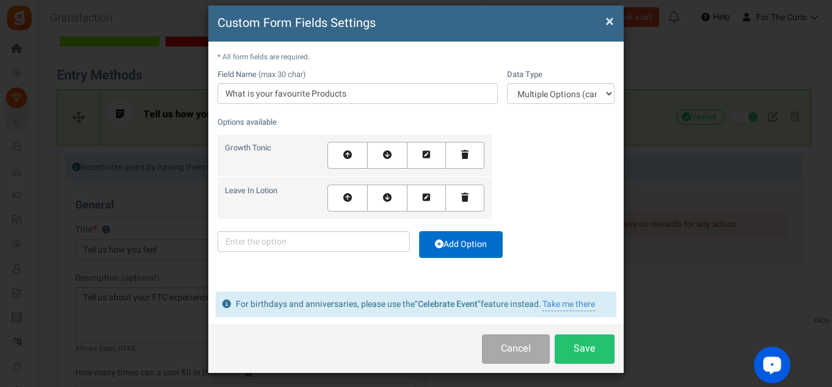
scroll to position [54, 0]
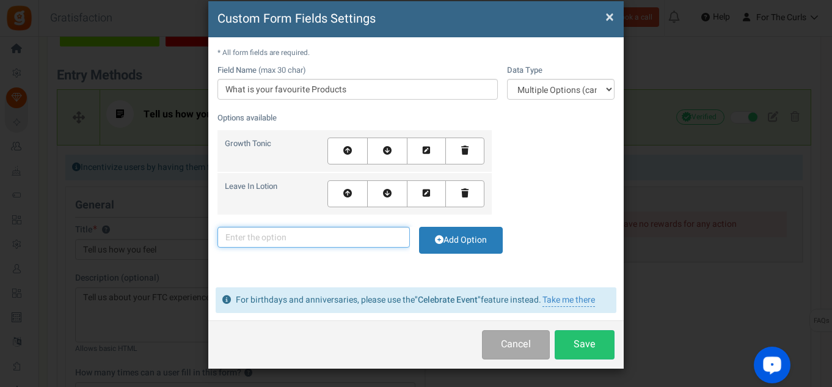
click at [346, 238] on input "text" at bounding box center [313, 237] width 192 height 21
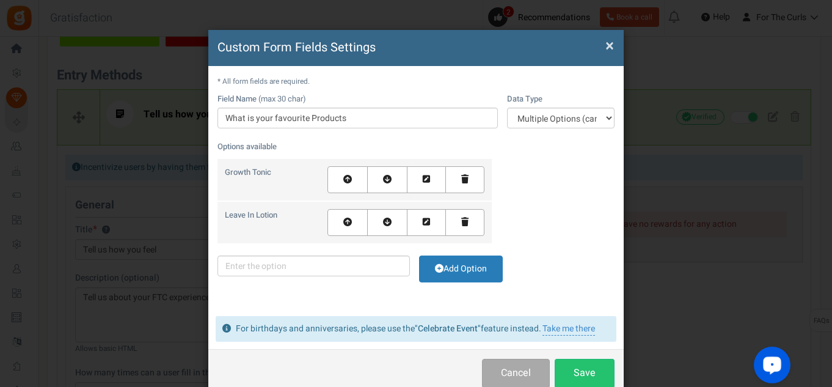
scroll to position [0, 0]
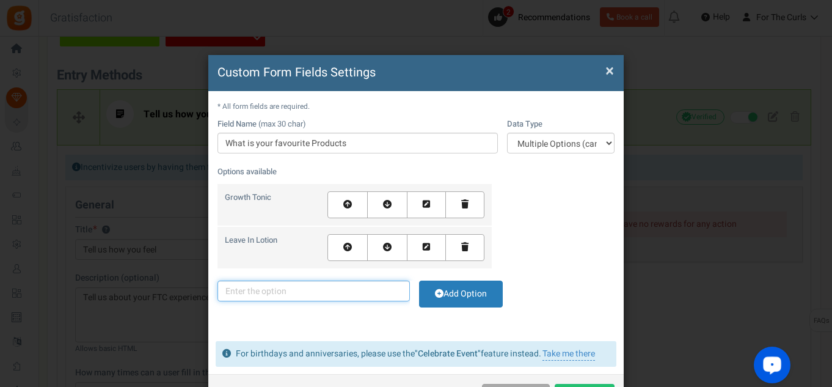
click at [308, 291] on input "text" at bounding box center [313, 290] width 192 height 21
paste input "Bentonite Clay"
type input "Bentonite Clay"
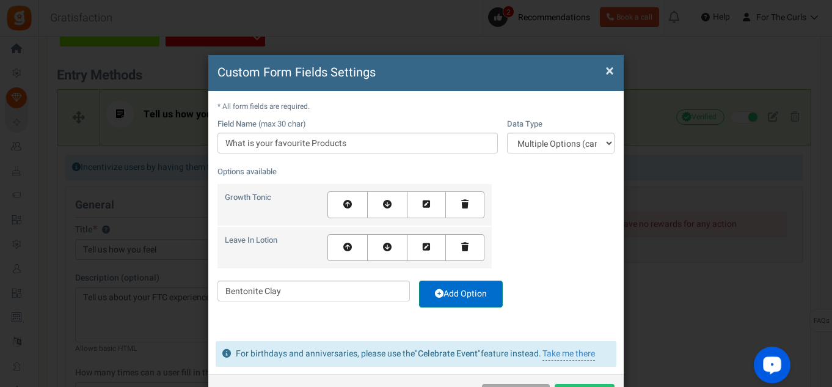
click at [459, 300] on link "Add Option" at bounding box center [461, 293] width 84 height 27
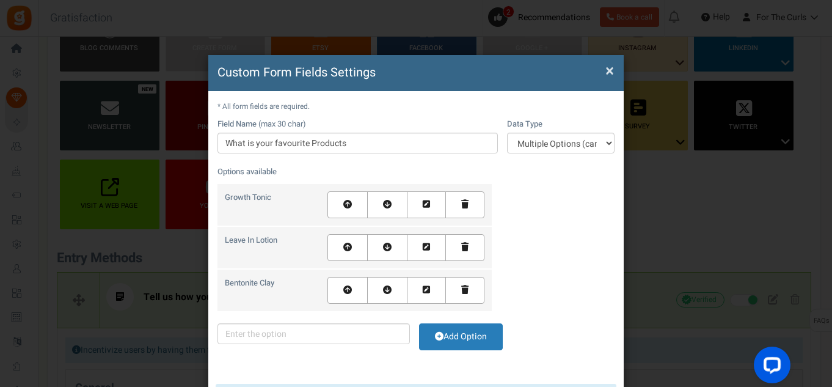
scroll to position [155, 0]
click at [260, 337] on input "text" at bounding box center [313, 333] width 192 height 21
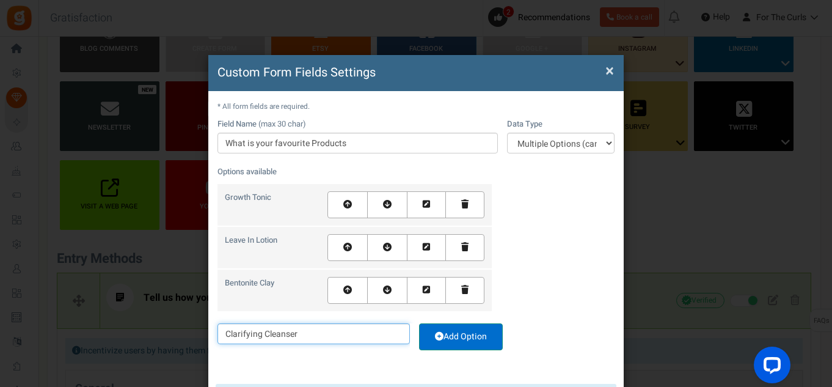
type input "Clarifying Cleanser"
click at [468, 338] on link "Add Option" at bounding box center [461, 336] width 84 height 27
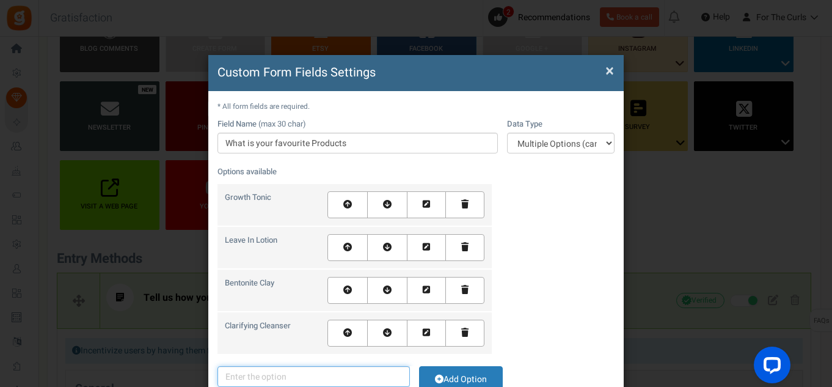
click at [285, 374] on input "text" at bounding box center [313, 376] width 192 height 21
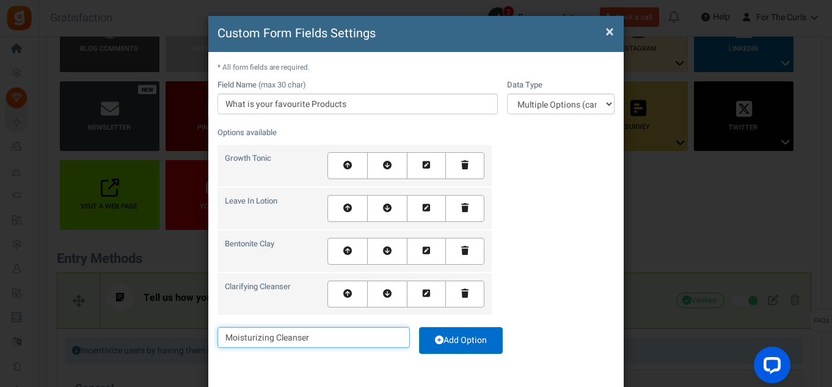
scroll to position [61, 0]
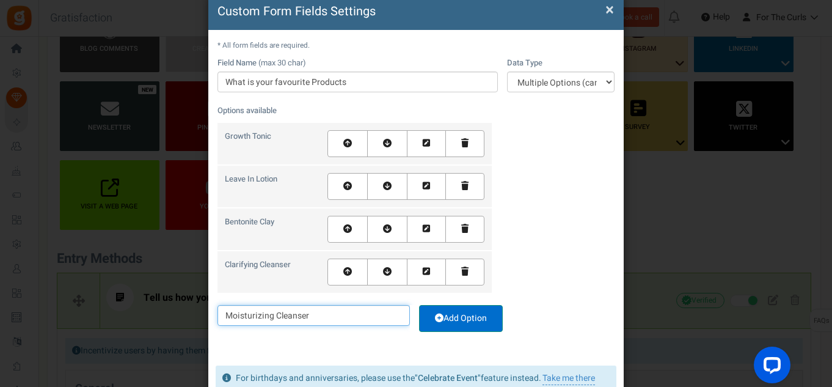
type input "Moisturizing Cleanser"
click at [455, 318] on link "Add Option" at bounding box center [461, 318] width 84 height 27
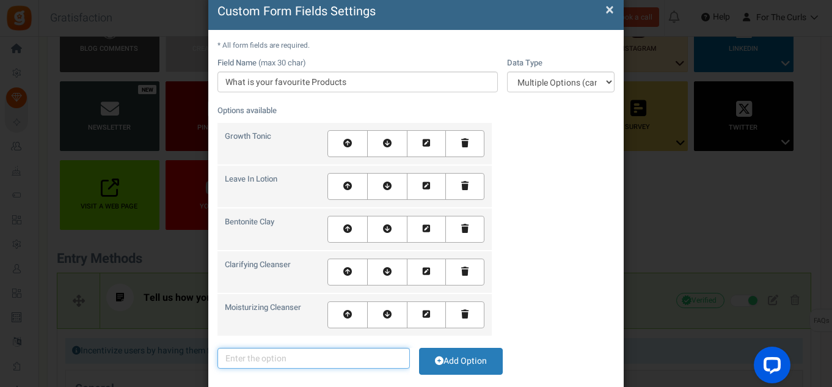
click at [273, 354] on input "text" at bounding box center [313, 358] width 192 height 21
type input "Defining Gel"
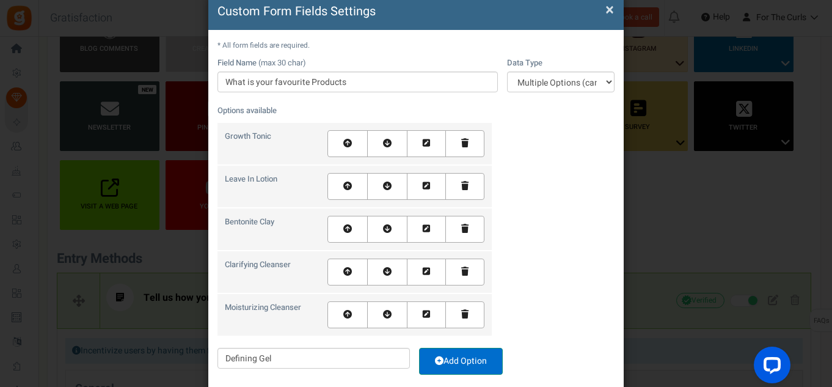
click at [465, 369] on link "Add Option" at bounding box center [461, 361] width 84 height 27
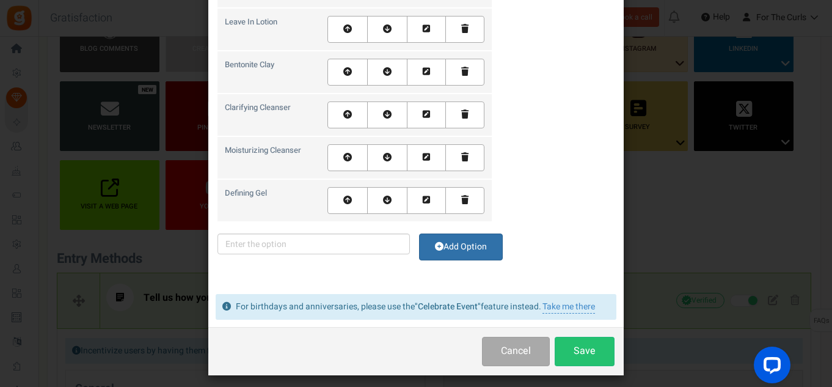
scroll to position [225, 0]
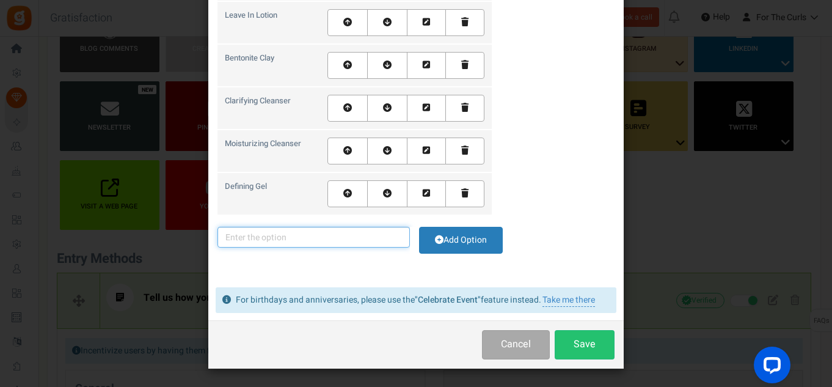
click at [278, 230] on input "text" at bounding box center [313, 237] width 192 height 21
type input "Strength & Repair Deep Conditioner"
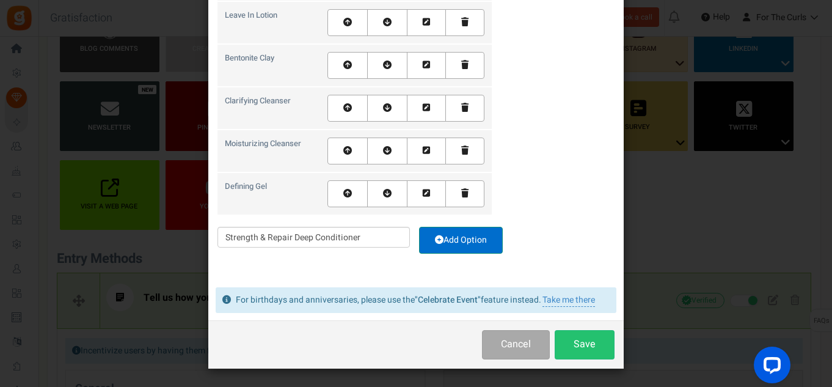
click at [474, 241] on link "Add Option" at bounding box center [461, 240] width 84 height 27
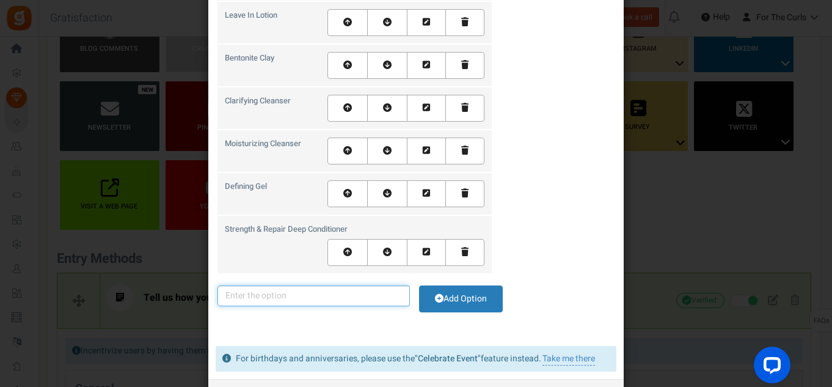
click at [244, 293] on input "text" at bounding box center [313, 295] width 192 height 21
drag, startPoint x: 252, startPoint y: 283, endPoint x: 239, endPoint y: 289, distance: 14.5
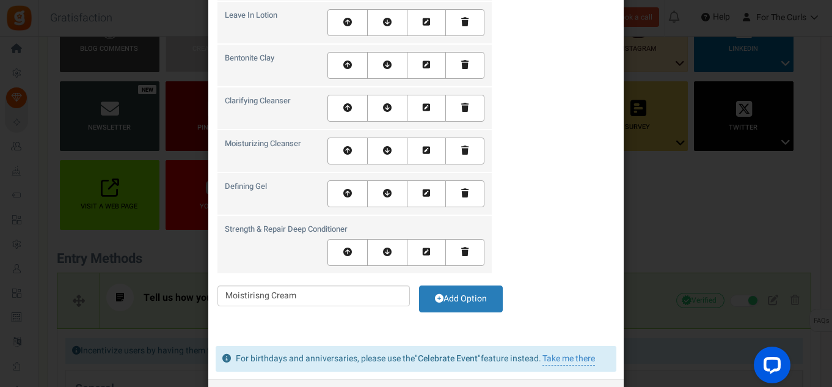
drag, startPoint x: 239, startPoint y: 289, endPoint x: 242, endPoint y: 324, distance: 35.6
click at [242, 324] on div "* All form fields are required. Field Name (max 30 char) What is your favourite…" at bounding box center [415, 102] width 415 height 473
drag, startPoint x: 242, startPoint y: 299, endPoint x: 230, endPoint y: 320, distance: 24.6
click at [229, 323] on div "* All form fields are required. Field Name (max 30 char) What is your favourite…" at bounding box center [415, 102] width 415 height 473
drag, startPoint x: 247, startPoint y: 294, endPoint x: 250, endPoint y: 302, distance: 8.5
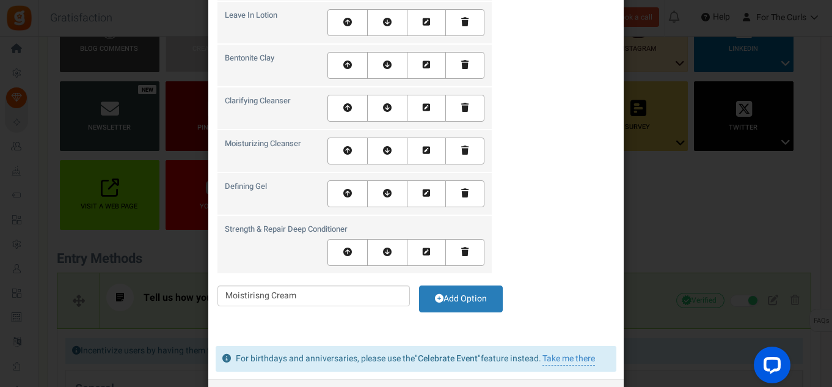
click at [250, 315] on td "Moistirisng Cream" at bounding box center [313, 301] width 192 height 33
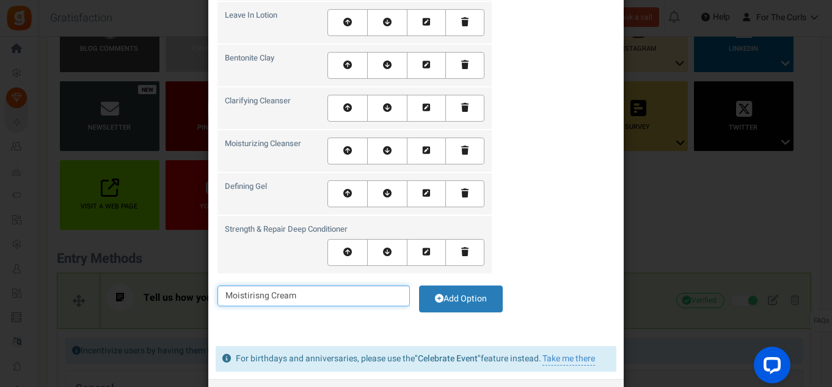
click at [249, 294] on input "Moistirisng Cream" at bounding box center [313, 295] width 192 height 21
drag, startPoint x: 340, startPoint y: 294, endPoint x: 212, endPoint y: 293, distance: 127.7
click at [212, 293] on div "* All form fields are required. Field Name (max 30 char) What is your favourite…" at bounding box center [415, 102] width 415 height 473
type input "Moisturising Hair Cream"
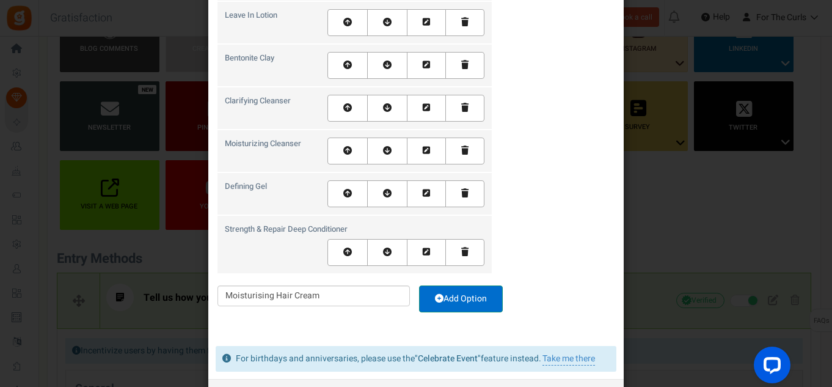
click at [442, 292] on link "Add Option" at bounding box center [461, 298] width 84 height 27
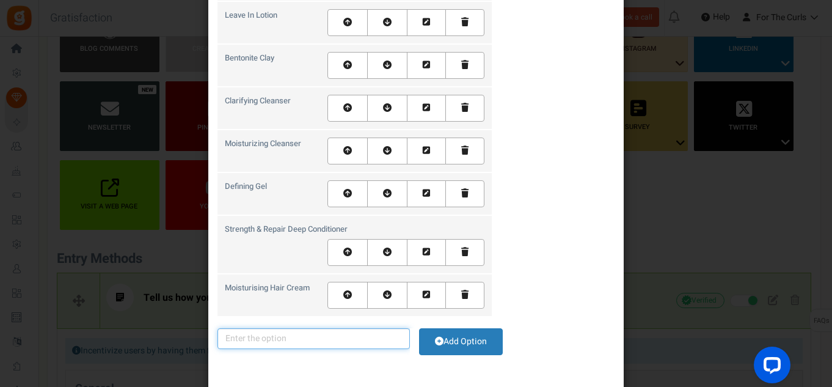
click at [272, 337] on input "text" at bounding box center [313, 338] width 192 height 21
paste input "Moisturising Hair Cream"
drag, startPoint x: 274, startPoint y: 337, endPoint x: 386, endPoint y: 335, distance: 111.8
click at [386, 335] on input "Moisturising Hair Cream" at bounding box center [313, 338] width 192 height 21
type input "Moisturising Deep Conditioner"
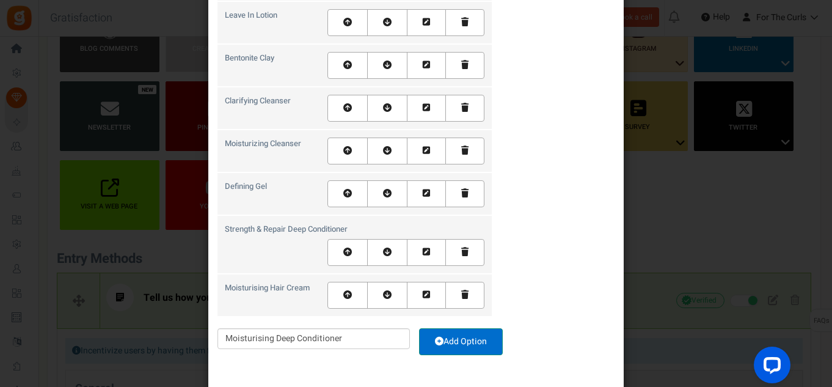
click at [464, 339] on link "Add Option" at bounding box center [461, 341] width 84 height 27
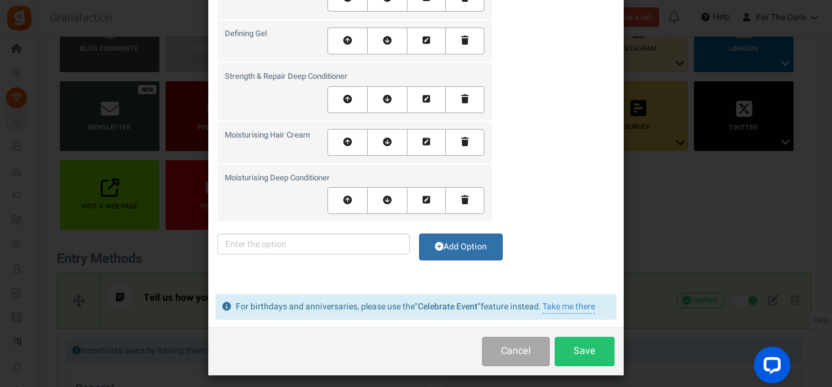
scroll to position [384, 0]
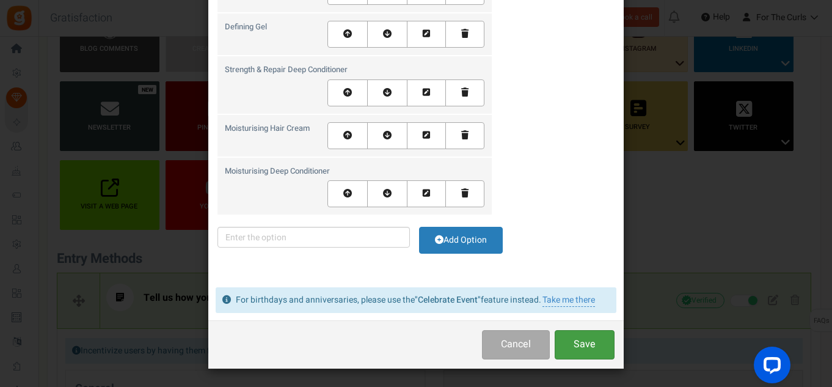
click at [575, 342] on button "Save" at bounding box center [585, 344] width 60 height 29
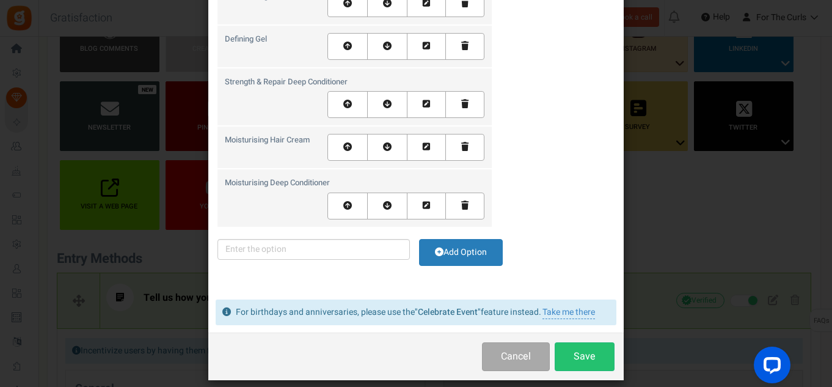
scroll to position [0, 0]
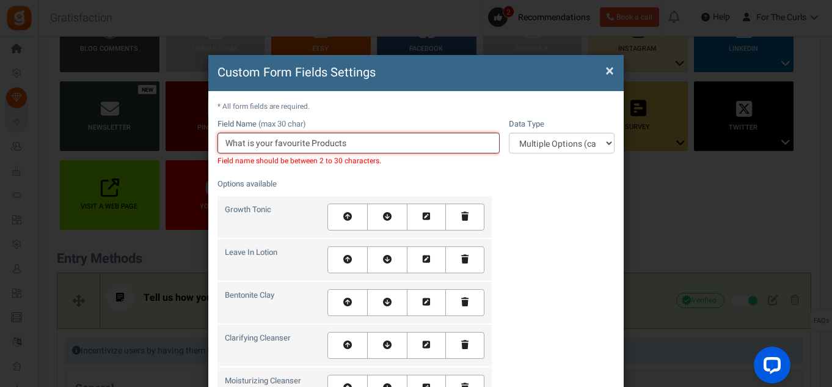
click at [305, 143] on input "What is your favourite Products" at bounding box center [358, 143] width 282 height 21
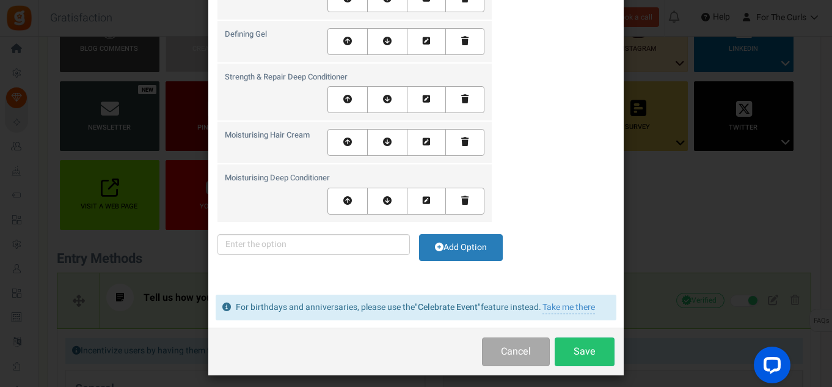
scroll to position [396, 0]
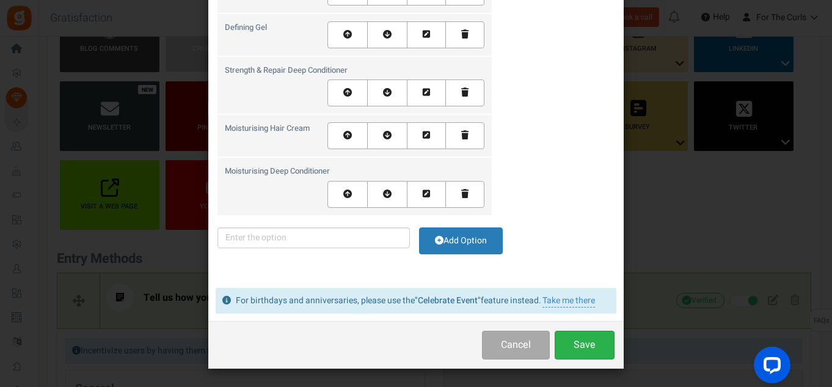
type input "What is your fave Products"
click at [583, 341] on button "Save" at bounding box center [585, 344] width 60 height 29
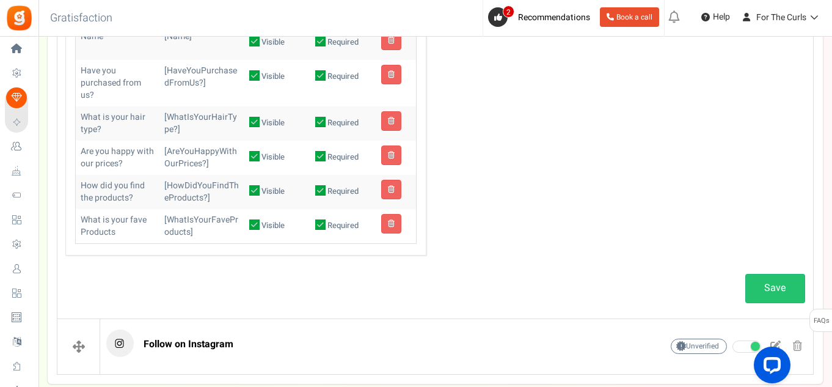
scroll to position [765, 0]
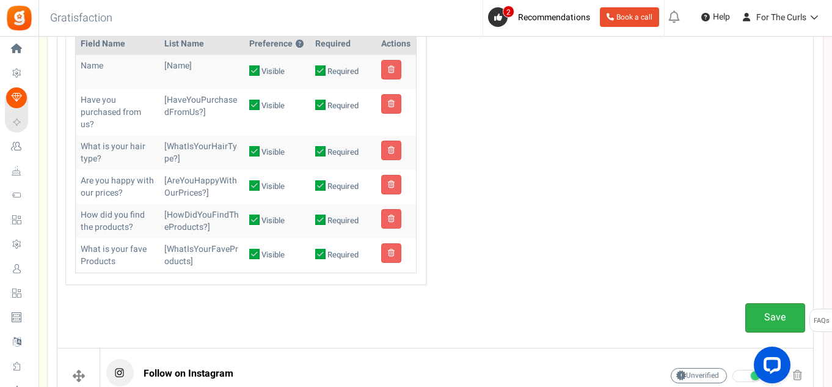
click at [770, 318] on link "Save" at bounding box center [775, 317] width 60 height 29
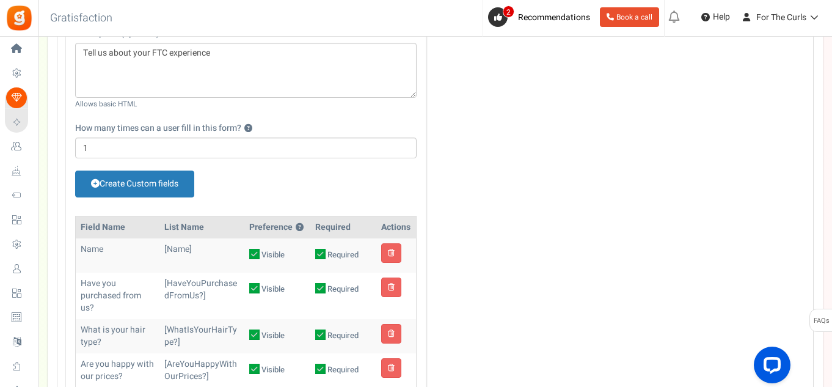
scroll to position [826, 0]
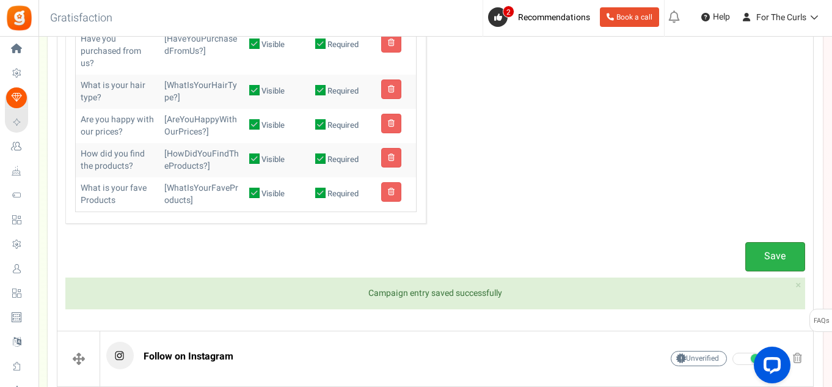
click at [752, 259] on link "Save" at bounding box center [775, 256] width 60 height 29
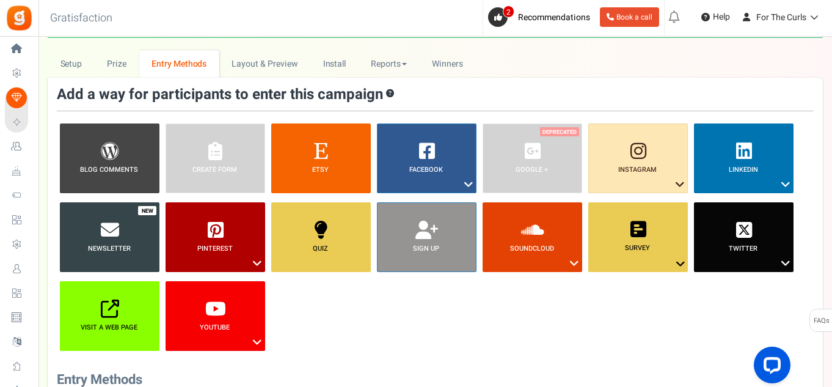
scroll to position [0, 0]
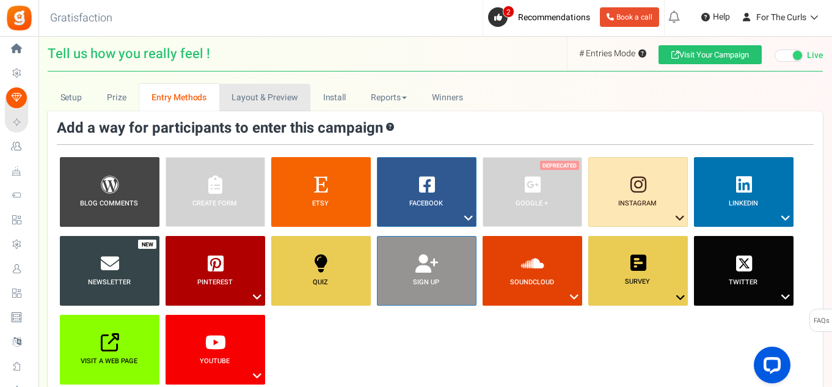
click at [243, 100] on link "Layout & Preview" at bounding box center [264, 97] width 91 height 27
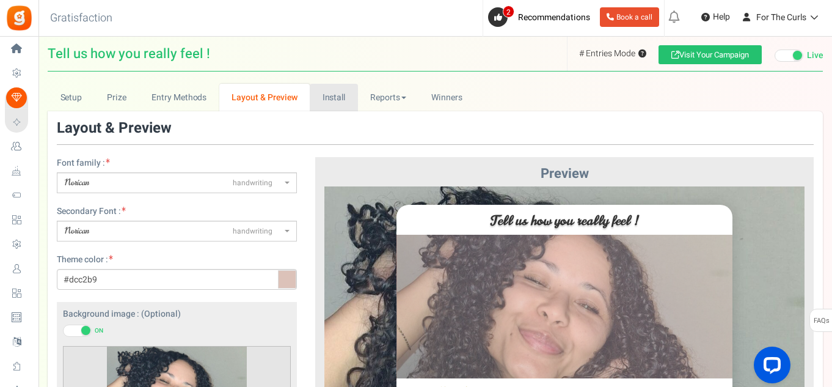
click at [337, 96] on link "Install" at bounding box center [334, 97] width 48 height 27
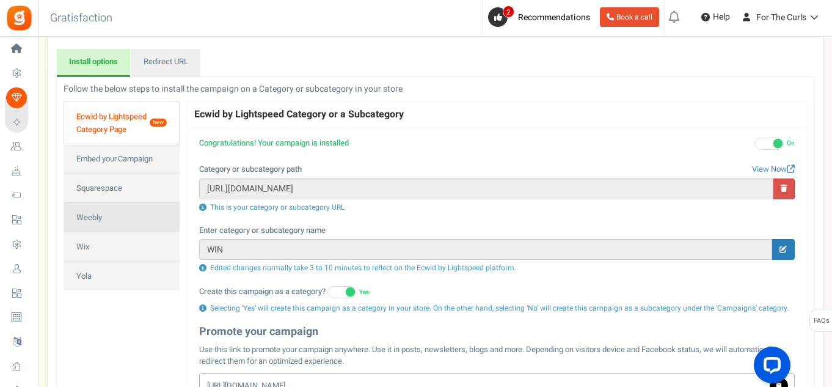
scroll to position [122, 0]
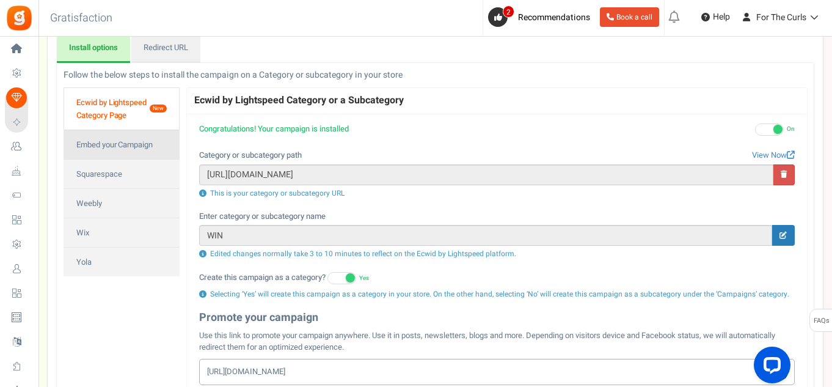
click at [148, 151] on link "Embed your Campaign" at bounding box center [122, 143] width 116 height 29
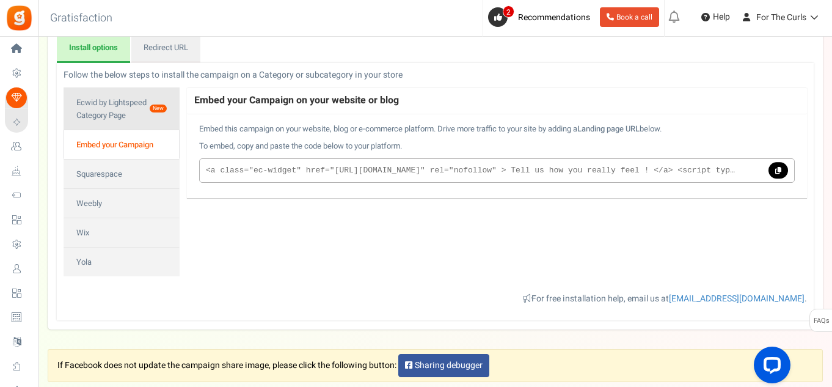
click at [129, 106] on link "Ecwid by Lightspeed Category Page New" at bounding box center [122, 108] width 116 height 42
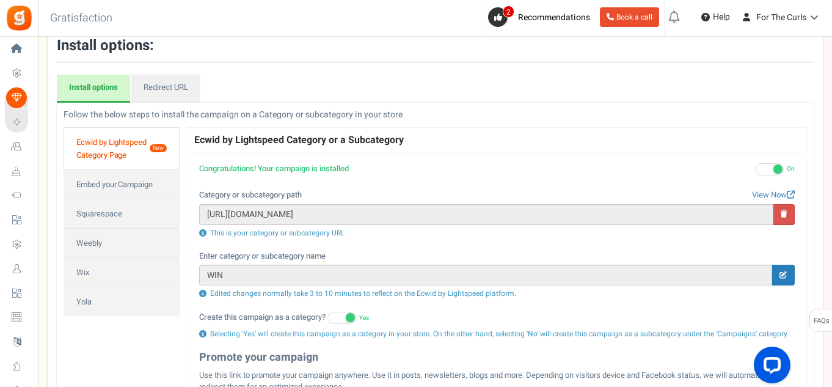
scroll to position [0, 0]
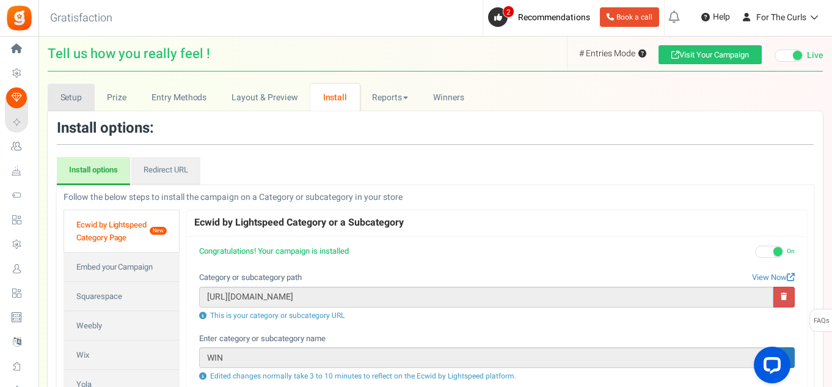
click at [74, 104] on link "Setup" at bounding box center [71, 97] width 47 height 27
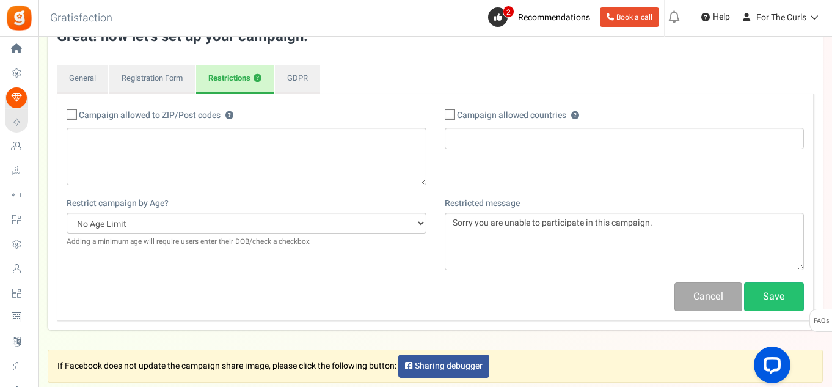
scroll to position [61, 0]
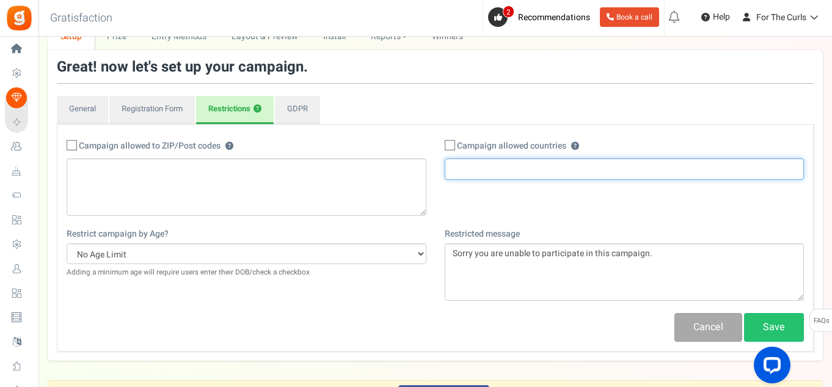
click at [467, 178] on span at bounding box center [625, 168] width 360 height 21
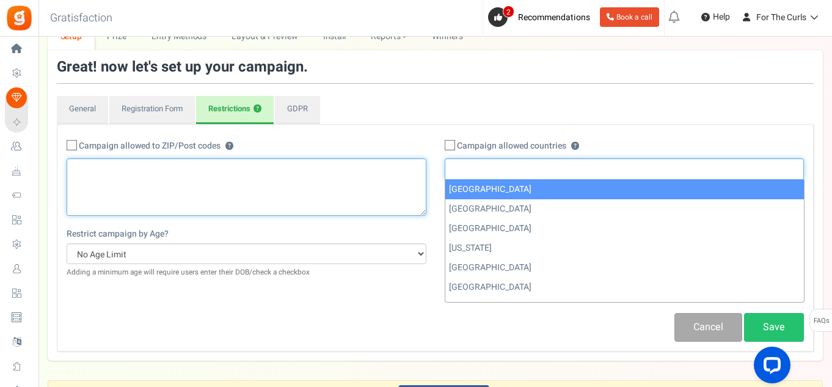
click at [243, 192] on textarea at bounding box center [247, 186] width 360 height 57
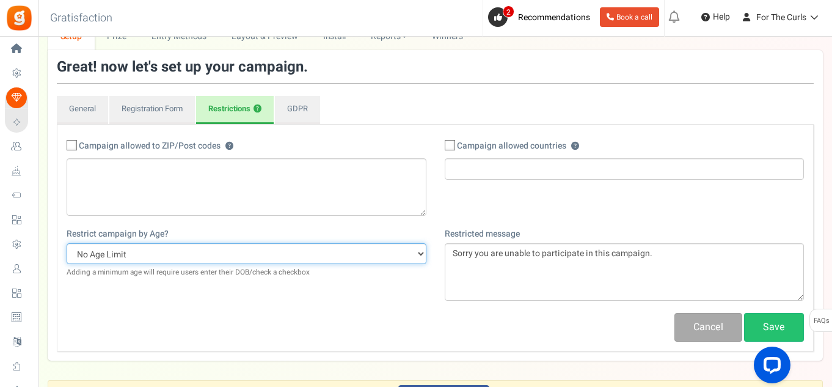
click at [166, 253] on select "No Age Limit 13+ Date of birth 18+ Date of birth 21+ Date of birth 13+ Required…" at bounding box center [247, 253] width 360 height 21
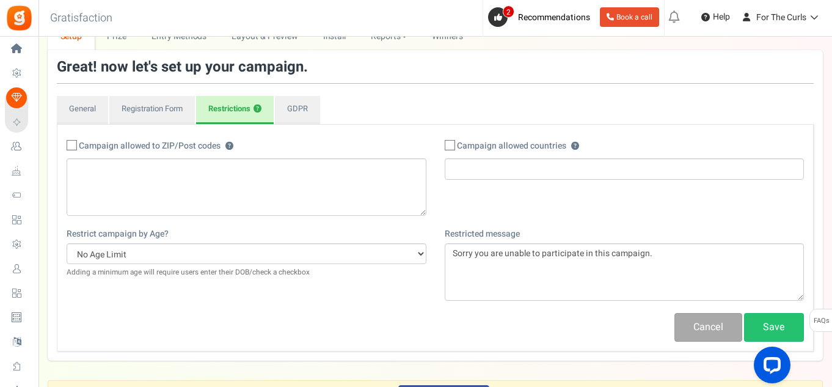
drag, startPoint x: 173, startPoint y: 321, endPoint x: 156, endPoint y: 283, distance: 42.1
click at [173, 321] on div "Cancel Save" at bounding box center [435, 327] width 756 height 29
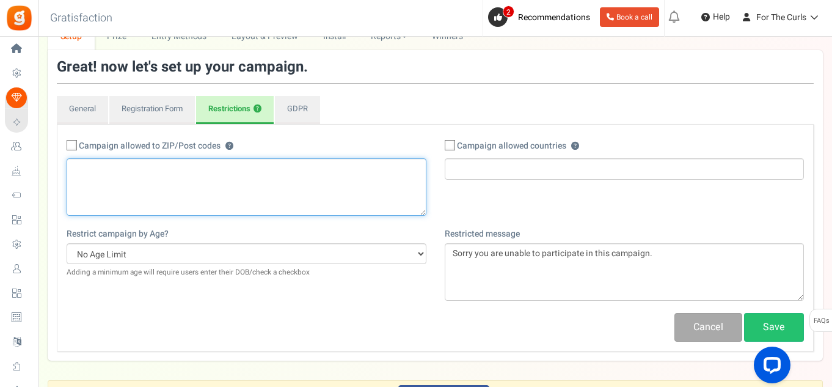
click at [137, 196] on textarea at bounding box center [247, 186] width 360 height 57
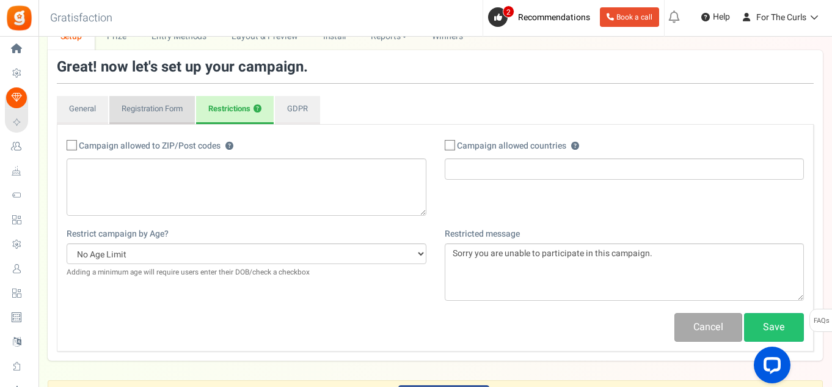
click at [177, 115] on link "Registration Form" at bounding box center [152, 110] width 86 height 28
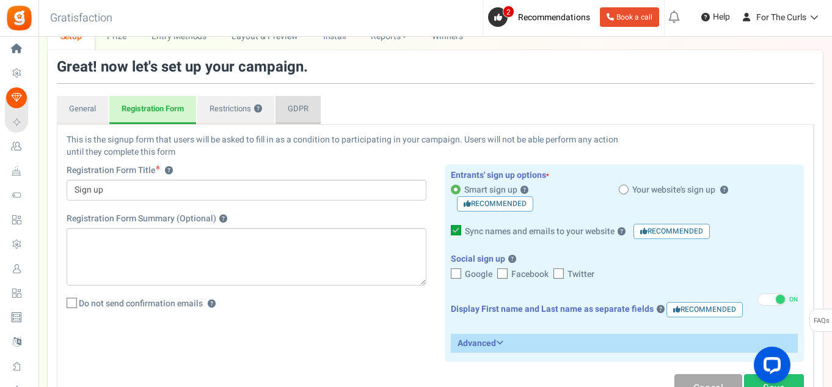
click at [297, 117] on link "GDPR" at bounding box center [297, 110] width 45 height 28
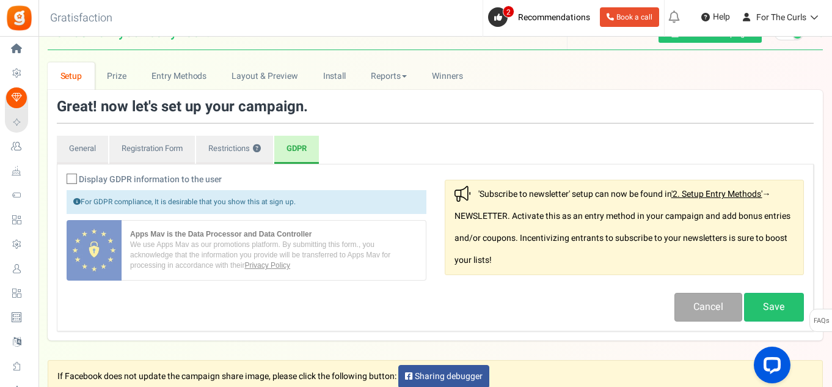
scroll to position [0, 0]
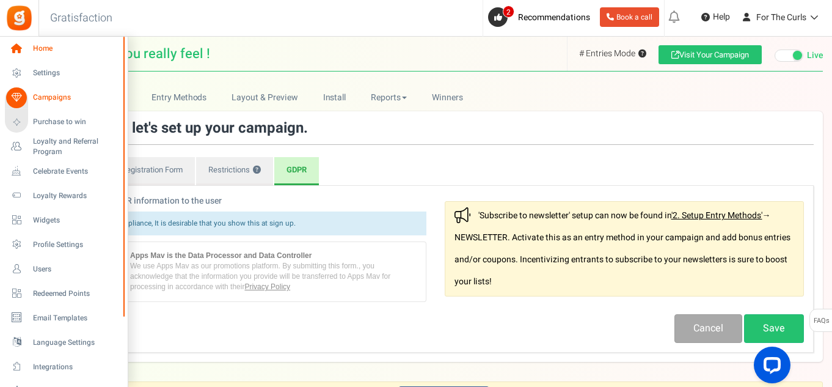
click at [16, 51] on icon at bounding box center [16, 48] width 21 height 21
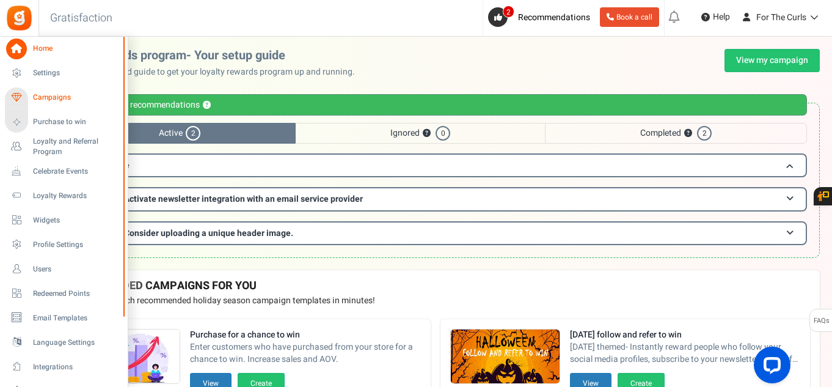
click at [57, 102] on span "Campaigns" at bounding box center [76, 97] width 86 height 10
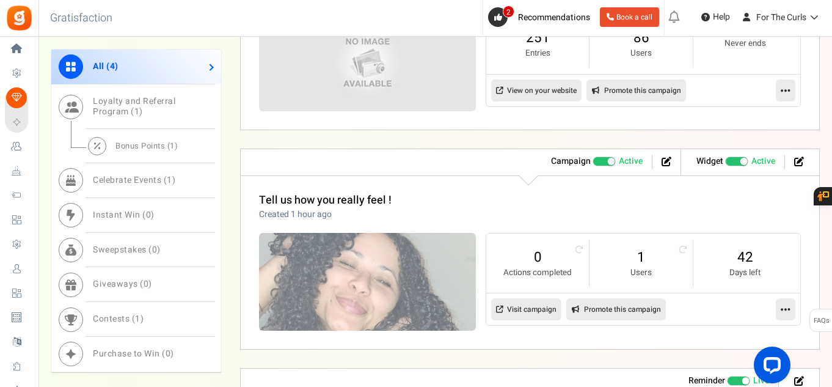
scroll to position [672, 0]
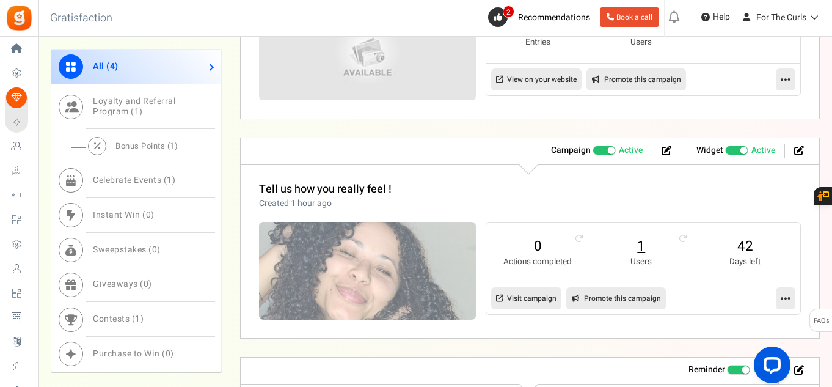
click at [635, 245] on link "1" at bounding box center [641, 246] width 79 height 20
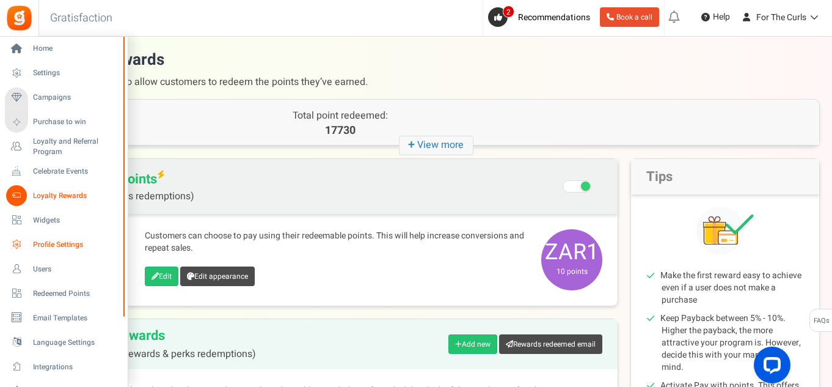
click at [51, 244] on span "Profile Settings" at bounding box center [76, 244] width 86 height 10
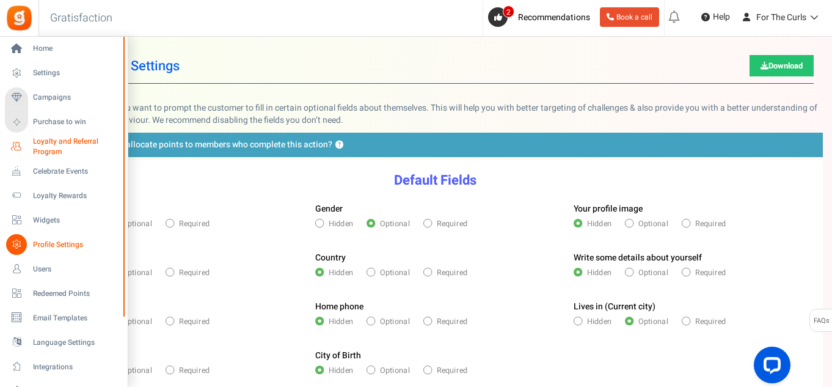
click at [40, 147] on span "Loyalty and Referral Program" at bounding box center [77, 146] width 89 height 21
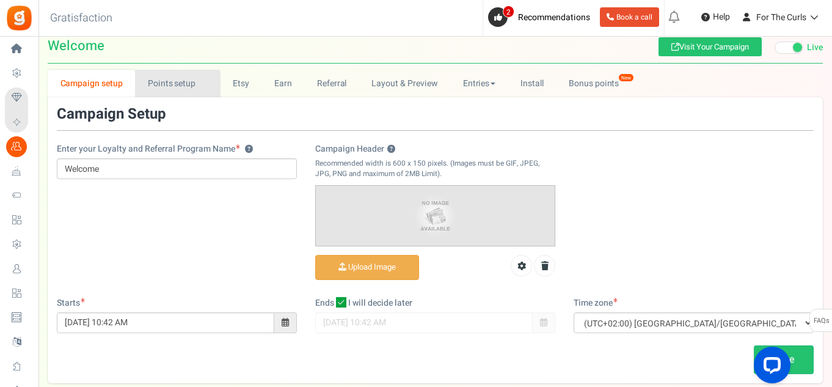
scroll to position [20, 0]
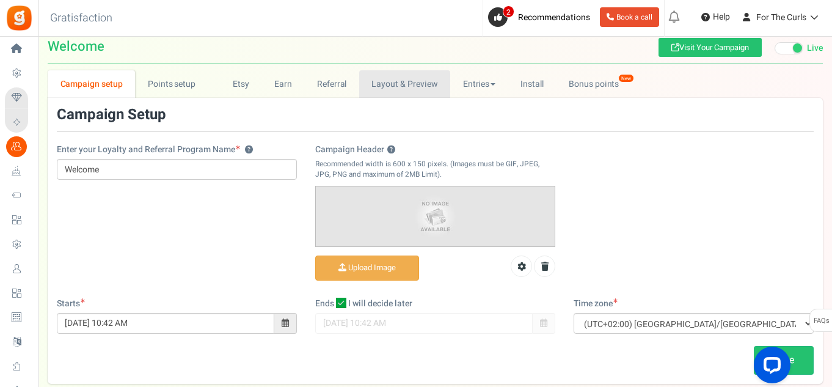
click at [423, 82] on link "Layout & Preview" at bounding box center [404, 83] width 91 height 27
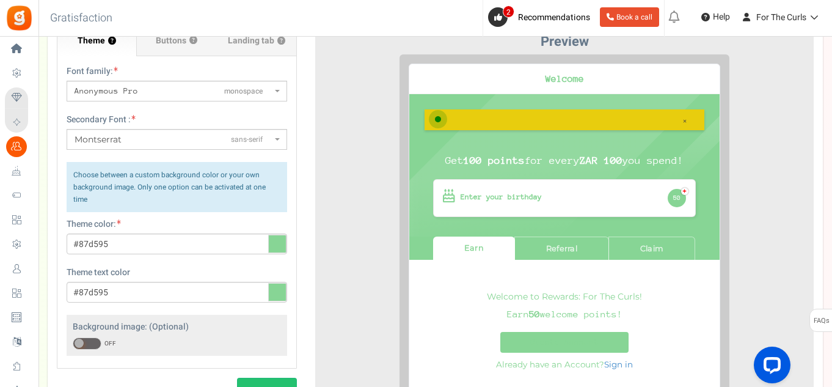
scroll to position [142, 0]
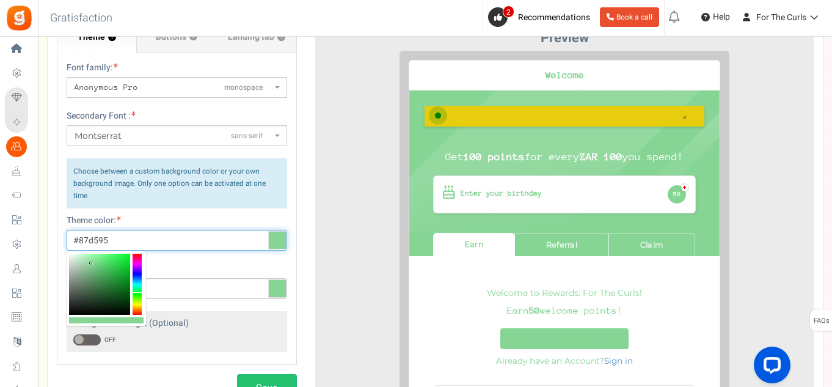
click at [136, 235] on input "#87d595" at bounding box center [177, 240] width 221 height 21
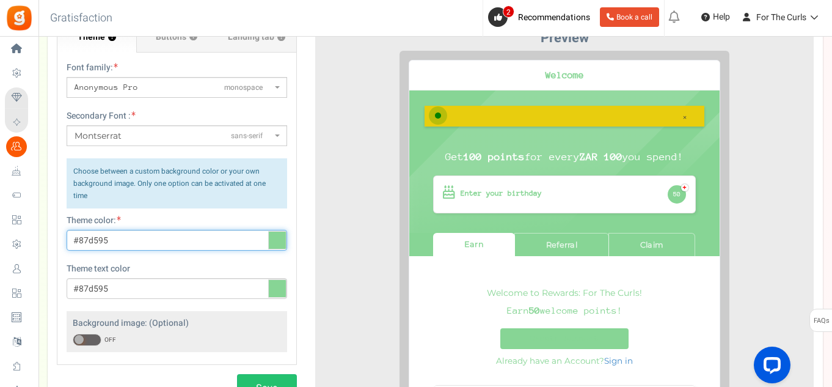
drag, startPoint x: 136, startPoint y: 237, endPoint x: 70, endPoint y: 235, distance: 65.4
click at [70, 235] on input "#87d595" at bounding box center [177, 240] width 221 height 21
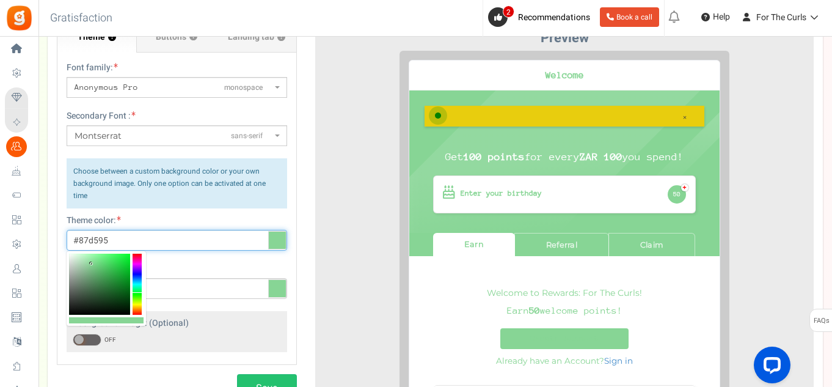
click at [133, 243] on input "#87d595" at bounding box center [177, 240] width 221 height 21
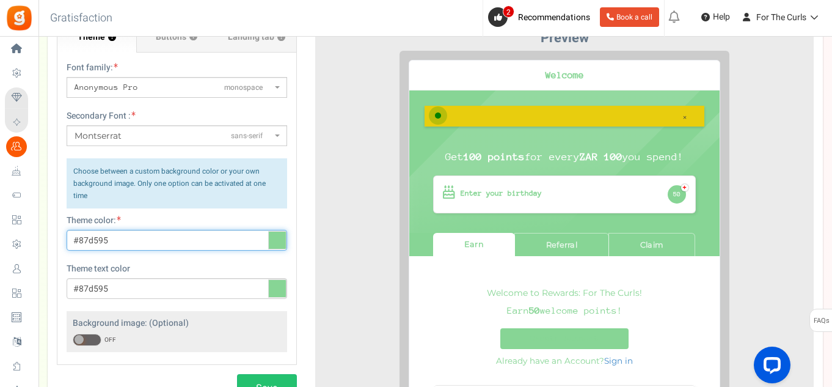
drag, startPoint x: 164, startPoint y: 236, endPoint x: 60, endPoint y: 232, distance: 103.3
click at [60, 232] on div "Font family: ABeeZeesans-serif ADLaM Displaydisplay AR One Sanssans-serif Abels…" at bounding box center [176, 202] width 239 height 299
paste input "dcc2b9"
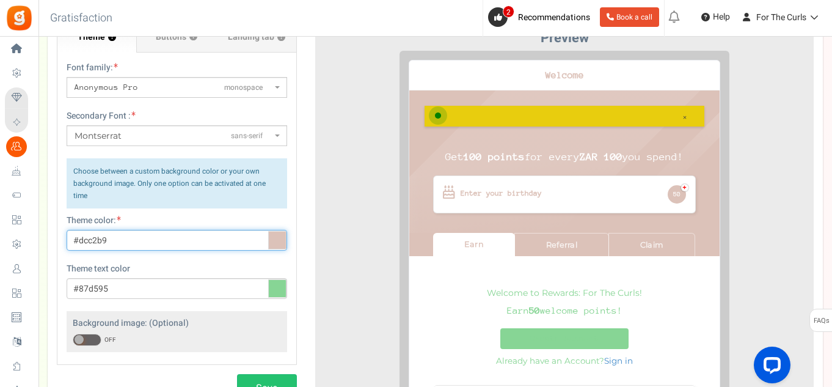
type input "#dcc2b9"
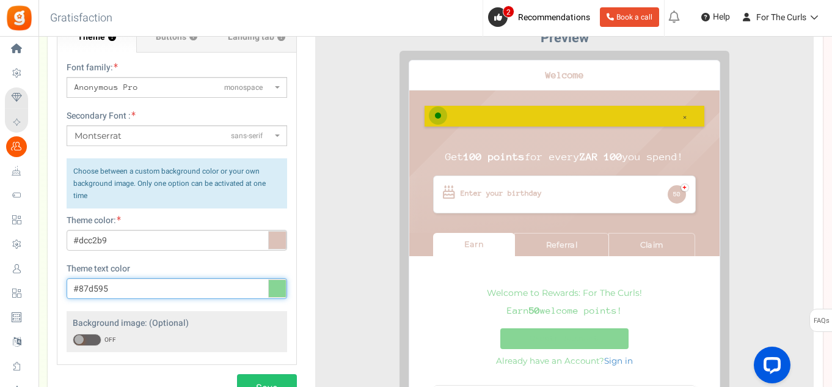
click at [153, 291] on input "#87d595" at bounding box center [177, 288] width 221 height 21
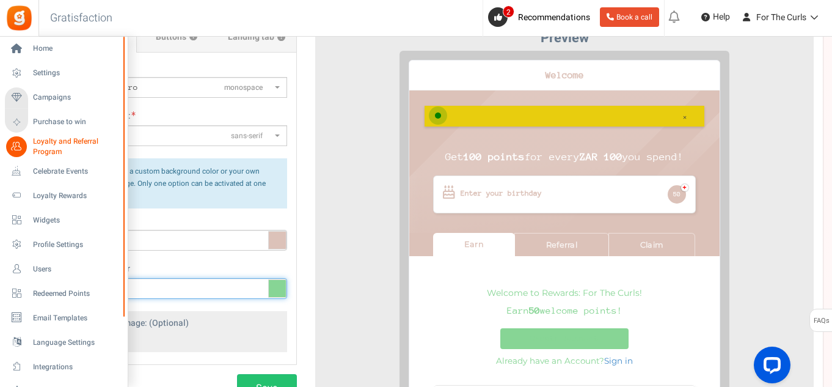
drag, startPoint x: 42, startPoint y: 281, endPoint x: 11, endPoint y: 280, distance: 30.6
click at [11, 280] on div "Home Settings Campaigns Purchase to win Loyalty and Referral Program New Celebr…" at bounding box center [416, 241] width 832 height 692
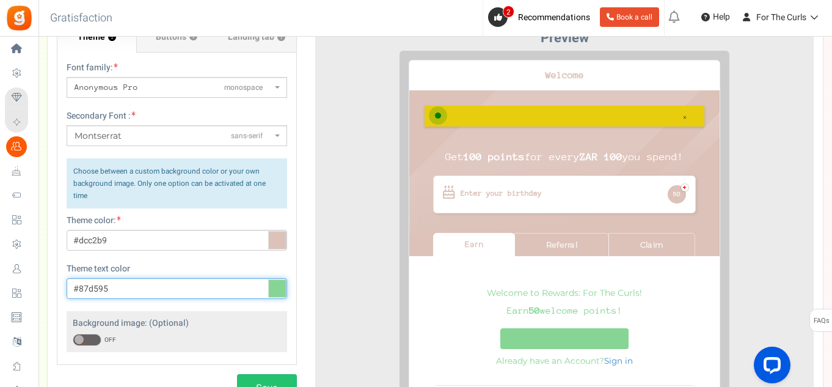
paste input "dcc2b9"
type input "#dcc2b9"
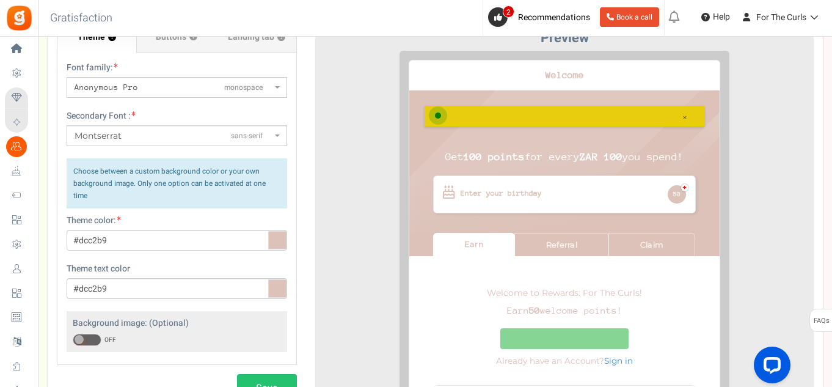
click at [132, 89] on span "Anonymous Pro" at bounding box center [107, 86] width 64 height 9
click at [67, 77] on select "ABeeZeesans-serif ADLaM Displaydisplay AR One Sanssans-serif Abelsans-serif Abh…" at bounding box center [66, 76] width 1 height 1
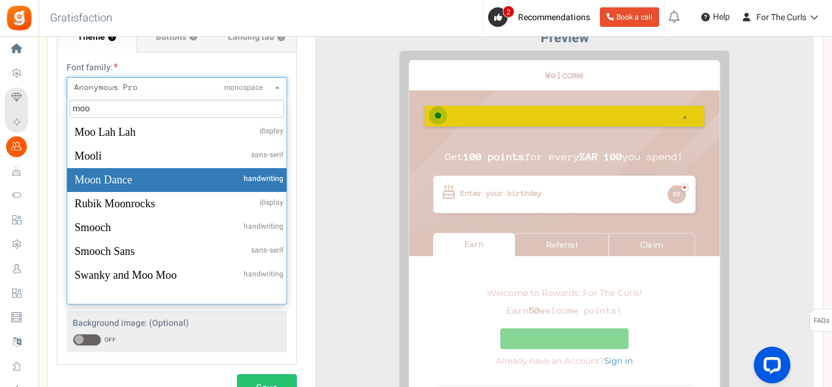
scroll to position [0, 0]
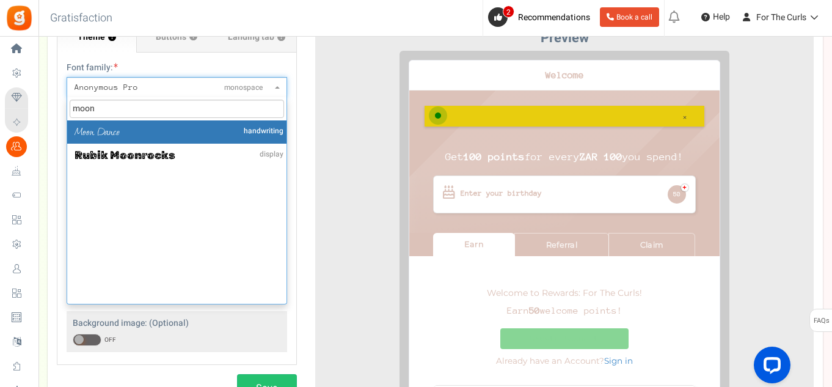
type input "moon"
select select "959"
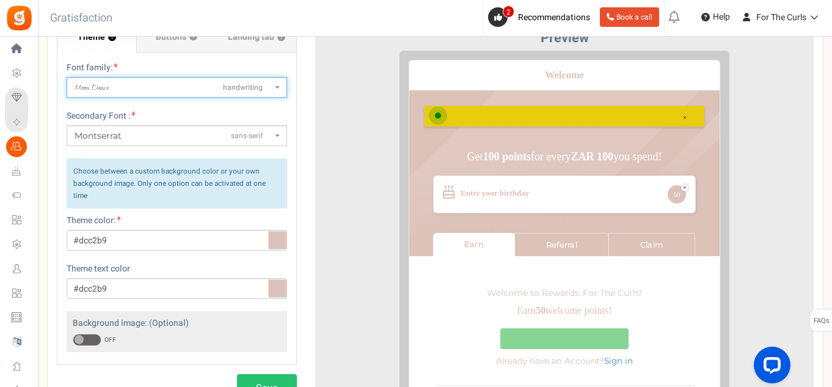
click at [126, 135] on span "Montserrat sans-serif" at bounding box center [173, 135] width 197 height 13
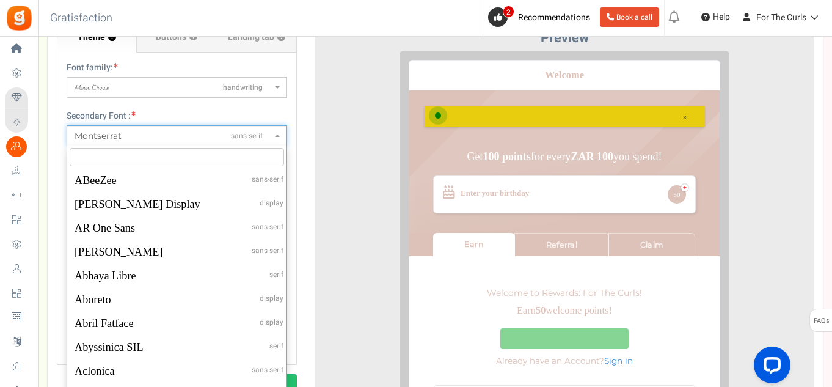
scroll to position [22683, 0]
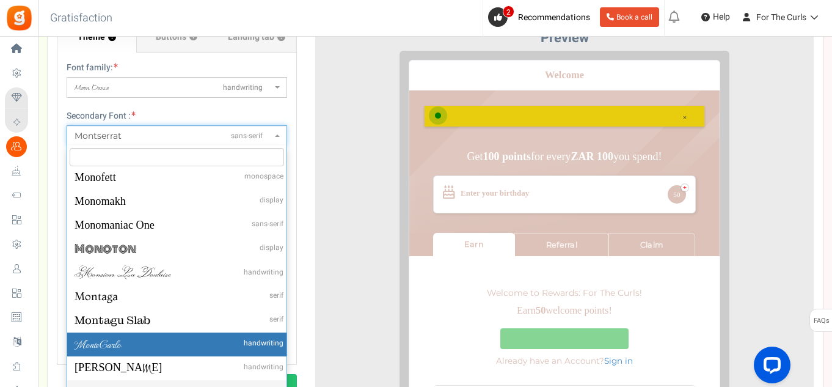
click at [119, 155] on input "search" at bounding box center [177, 157] width 214 height 18
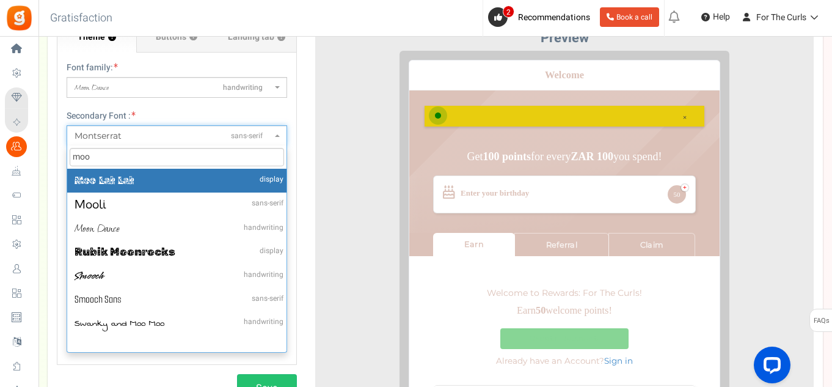
scroll to position [0, 0]
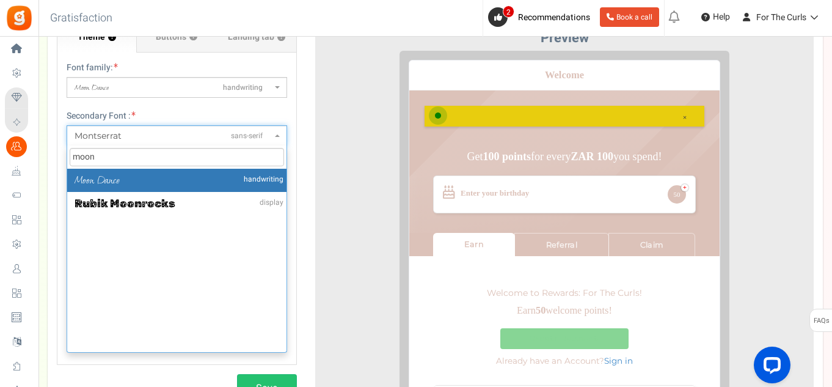
type input "moon"
select select "959"
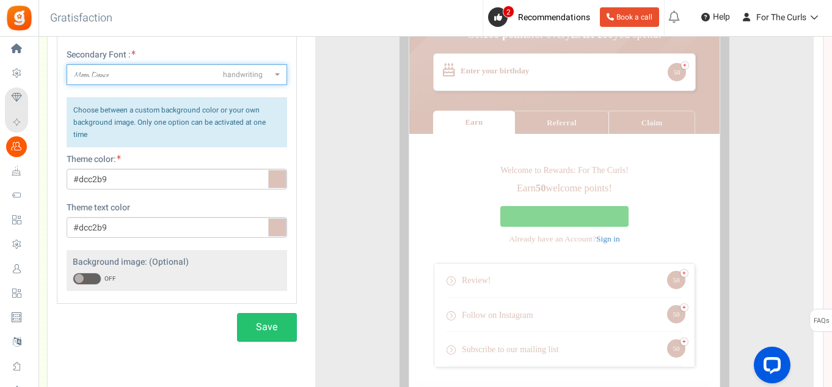
scroll to position [63, 0]
drag, startPoint x: 92, startPoint y: 279, endPoint x: 105, endPoint y: 278, distance: 12.8
click at [92, 279] on span at bounding box center [87, 278] width 29 height 12
click at [73, 279] on input "ON OFF" at bounding box center [73, 279] width 0 height 8
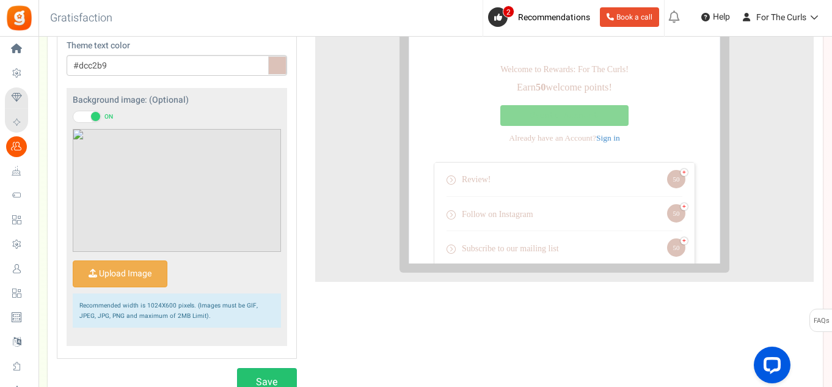
scroll to position [386, 0]
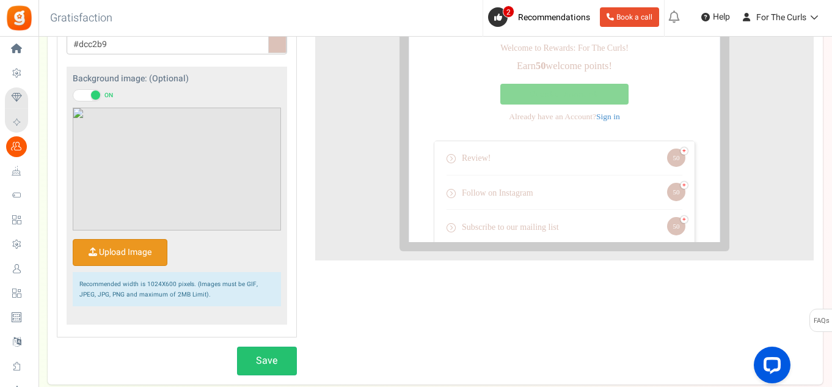
click at [135, 257] on input "Upload Image" at bounding box center [119, 252] width 93 height 26
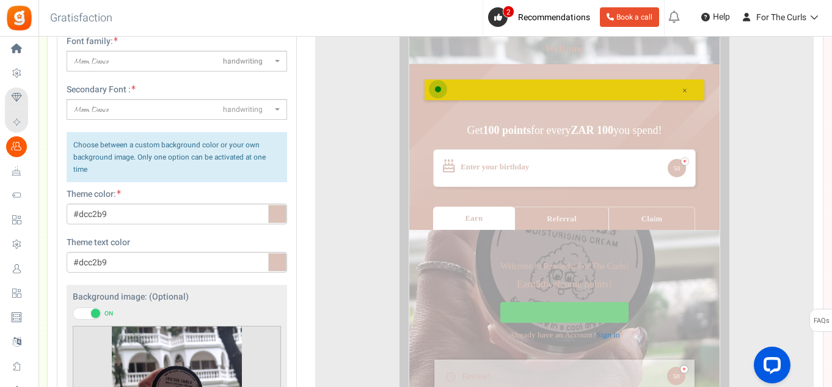
scroll to position [81, 0]
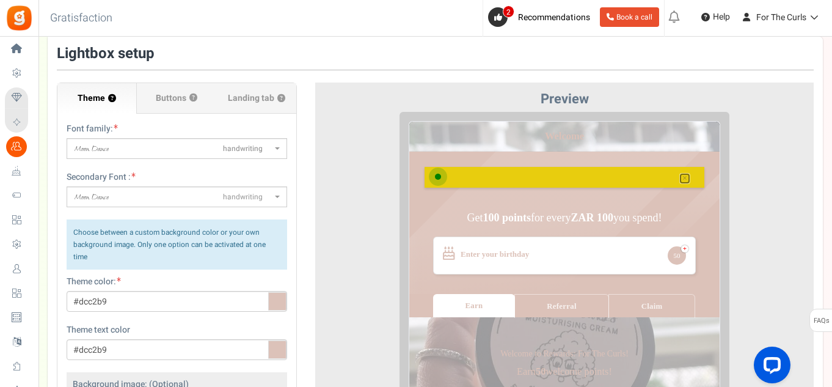
click at [675, 170] on link "×" at bounding box center [675, 168] width 11 height 11
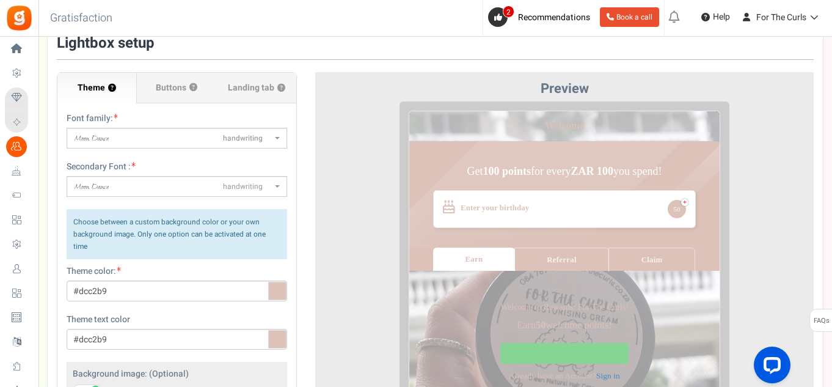
scroll to position [0, 0]
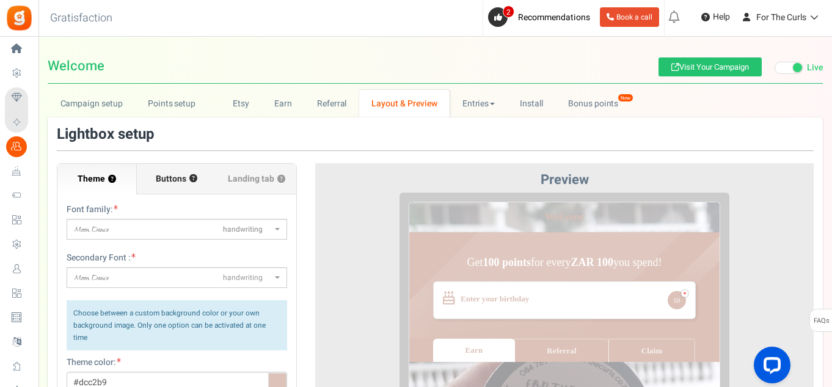
click at [170, 184] on span "Buttons" at bounding box center [171, 179] width 31 height 12
click at [0, 0] on input "Buttons ?" at bounding box center [0, 0] width 0 height 0
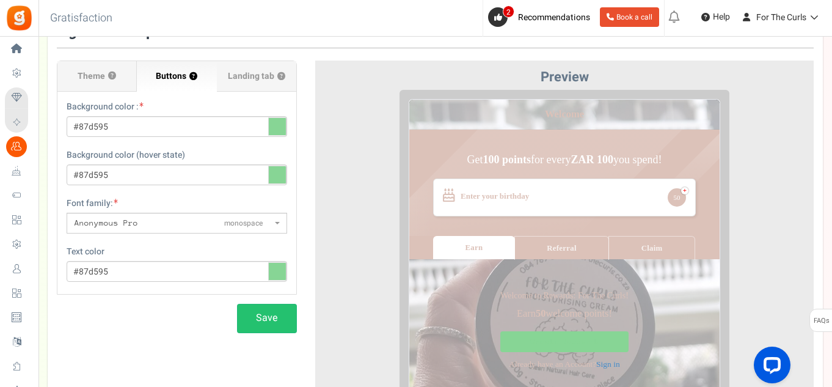
scroll to position [122, 0]
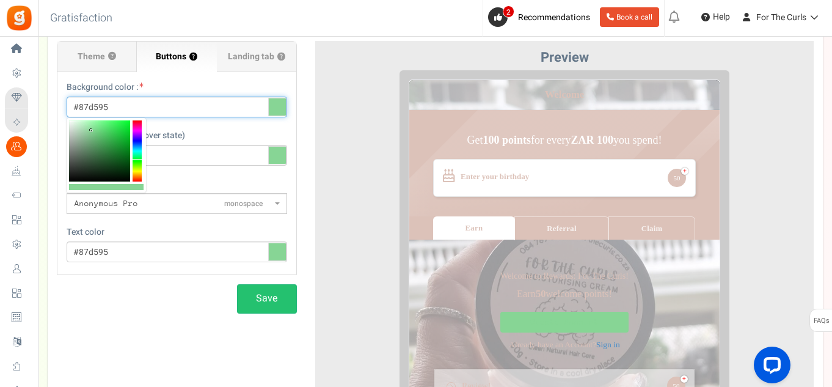
click at [203, 101] on input "#87d595" at bounding box center [177, 107] width 221 height 21
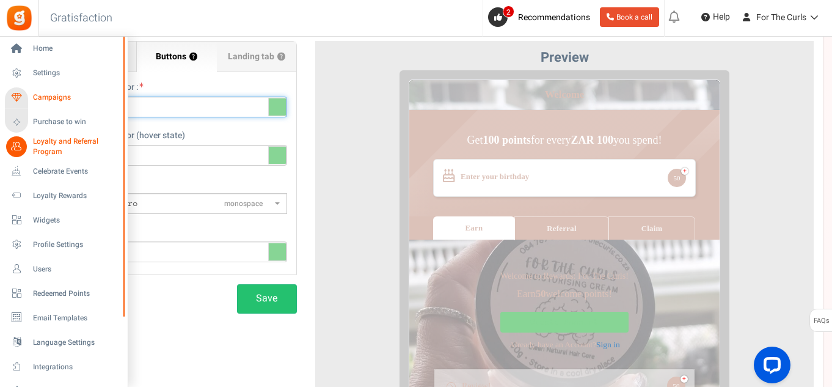
drag, startPoint x: 105, startPoint y: 95, endPoint x: 35, endPoint y: 92, distance: 69.7
click at [35, 92] on div "Home Settings Campaigns Purchase to win Loyalty and Referral Program New Celebr…" at bounding box center [416, 260] width 832 height 692
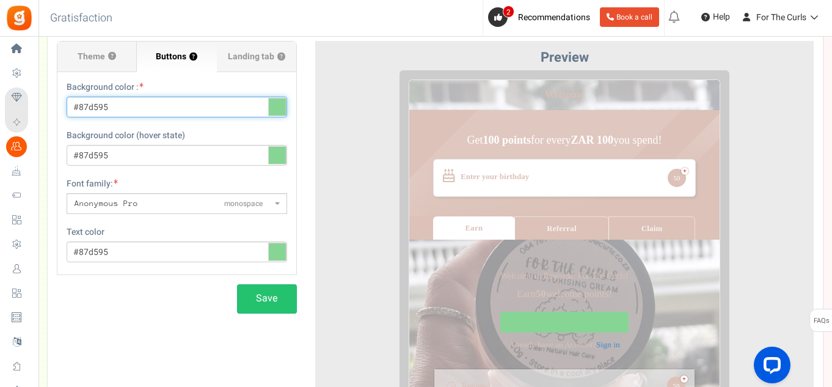
paste input "dcc2b9"
type input "#dcc2b9"
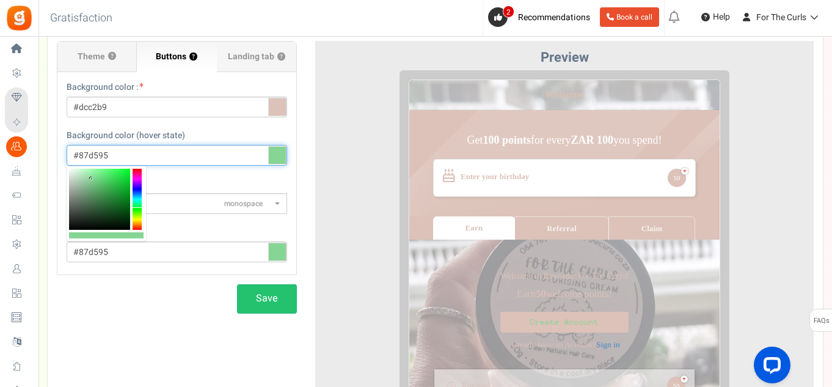
click at [144, 154] on input "#87d595" at bounding box center [177, 155] width 221 height 21
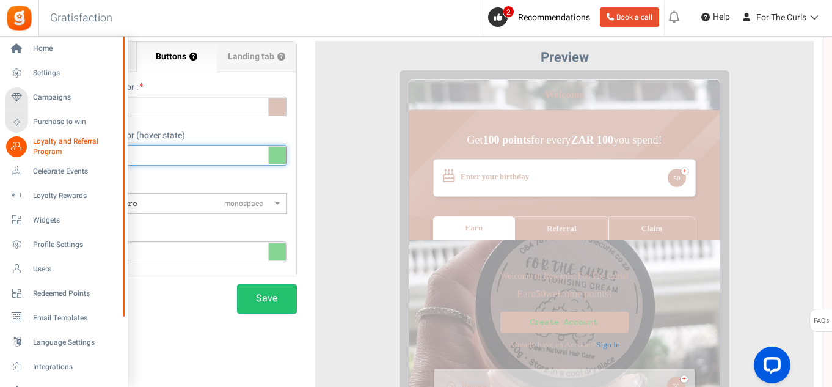
drag, startPoint x: 165, startPoint y: 150, endPoint x: 27, endPoint y: 150, distance: 137.4
click at [27, 150] on div "Home Settings Campaigns Purchase to win Loyalty and Referral Program New Celebr…" at bounding box center [416, 260] width 832 height 692
paste input "dcc2b9"
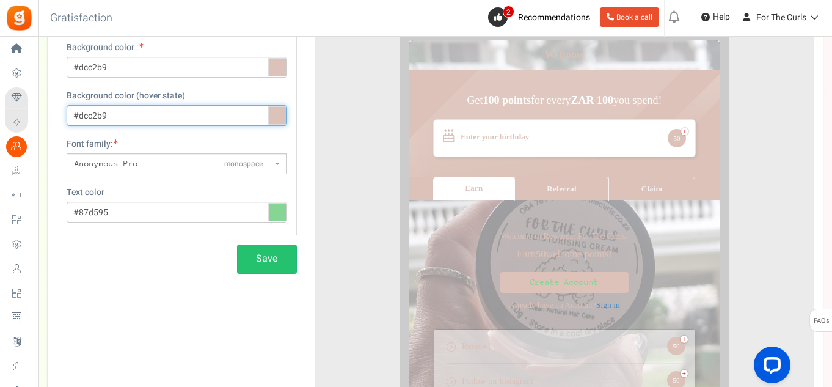
scroll to position [183, 0]
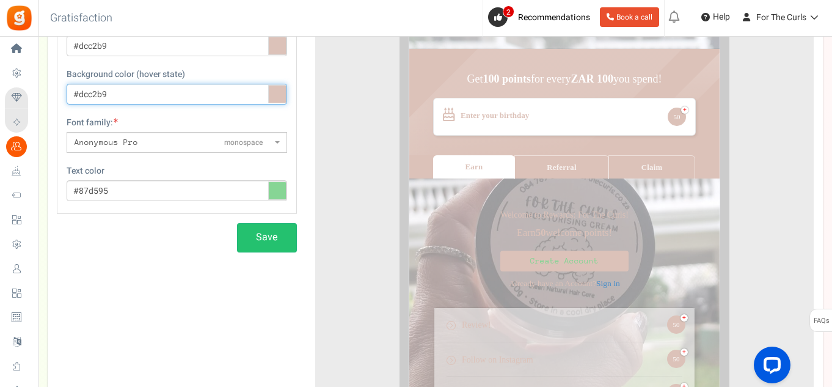
type input "#dcc2b9"
click at [142, 142] on span "Anonymous Pro monospace" at bounding box center [173, 142] width 197 height 12
click at [67, 132] on select "ABeeZeesans-serif ADLaM Displaydisplay AR One Sanssans-serif Abelsans-serif Abh…" at bounding box center [66, 131] width 1 height 1
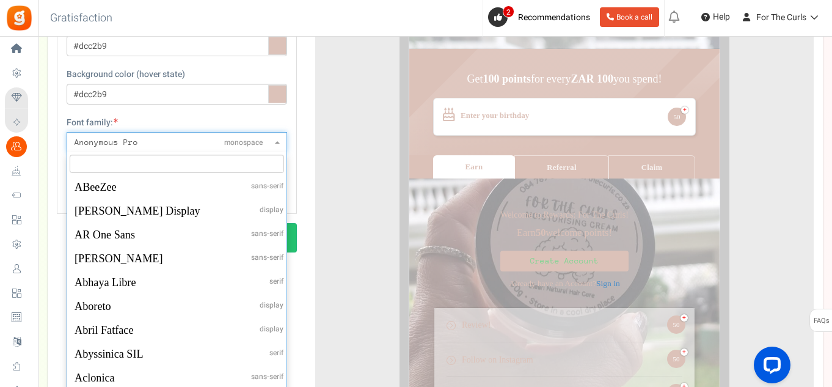
scroll to position [1931, 0]
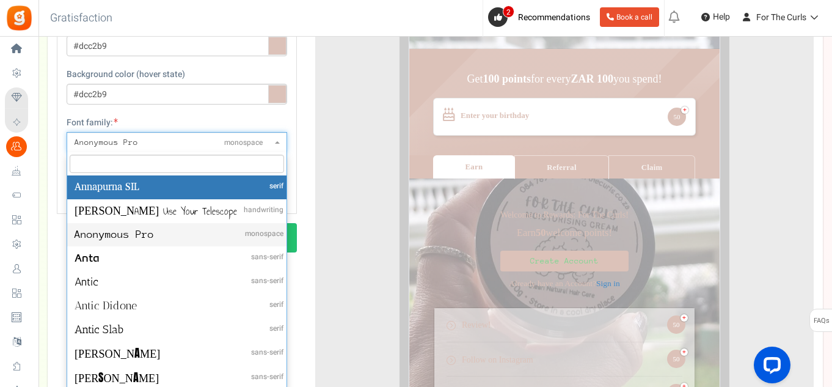
click at [123, 163] on input "ABeeZeesans-serif ADLaM Displaydisplay AR One Sanssans-serif Abelsans-serif Abh…" at bounding box center [177, 164] width 214 height 18
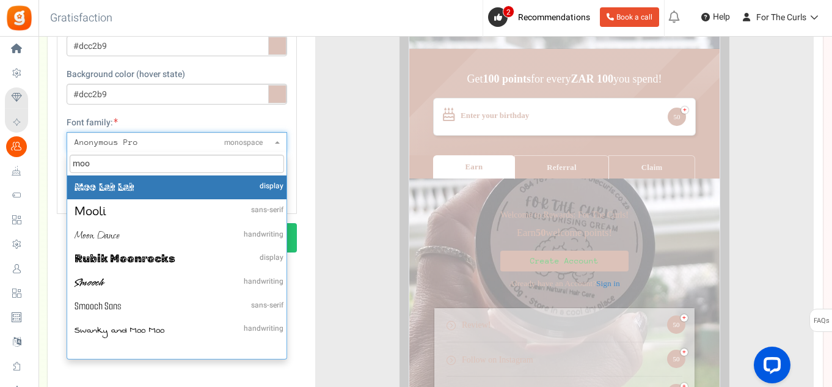
scroll to position [0, 0]
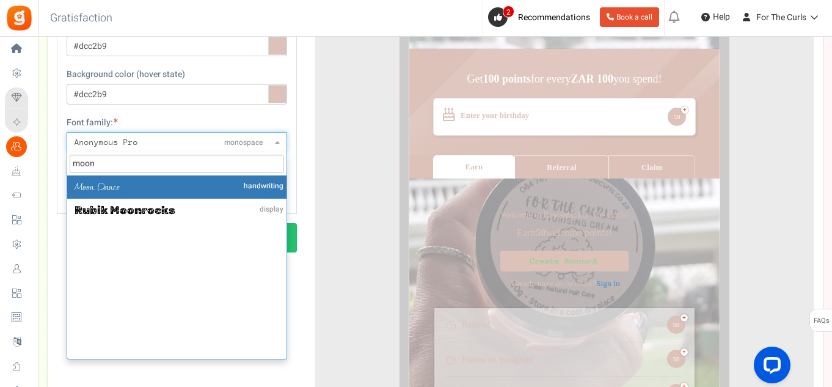
type input "moon"
select select "959"
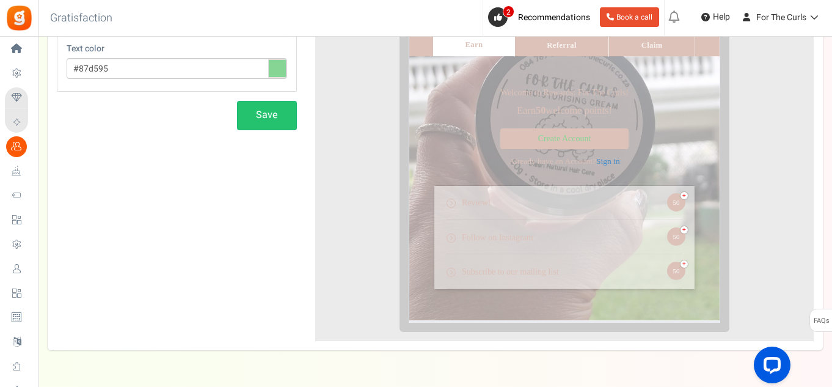
scroll to position [183, 0]
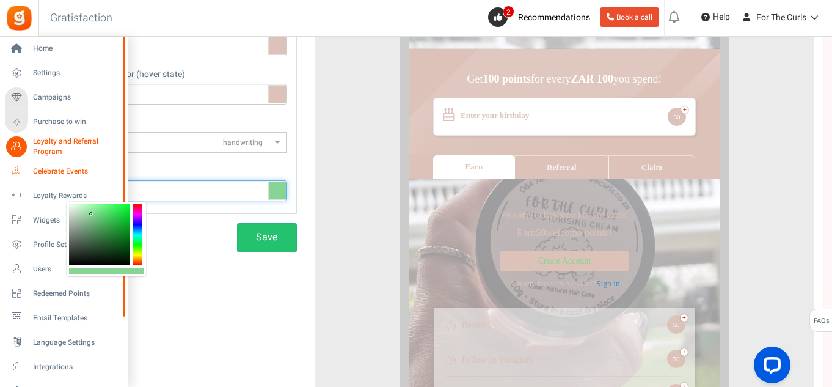
drag, startPoint x: 164, startPoint y: 192, endPoint x: 26, endPoint y: 179, distance: 138.7
click at [26, 179] on div "Home Settings Campaigns Purchase to win Loyalty and Referral Program New Celebr…" at bounding box center [416, 199] width 832 height 692
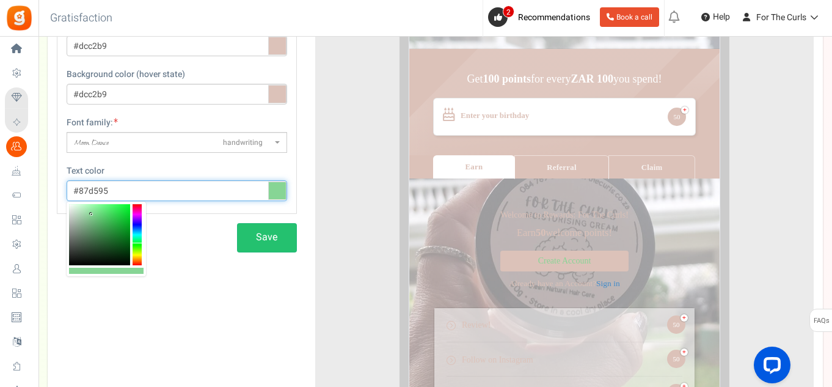
paste input "dcc2b9"
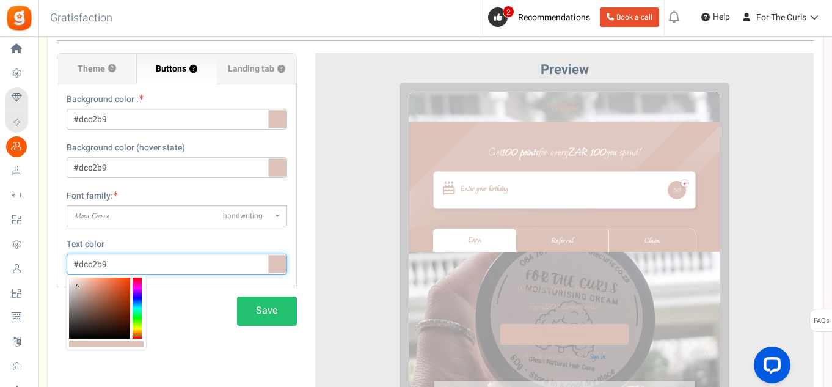
scroll to position [0, 0]
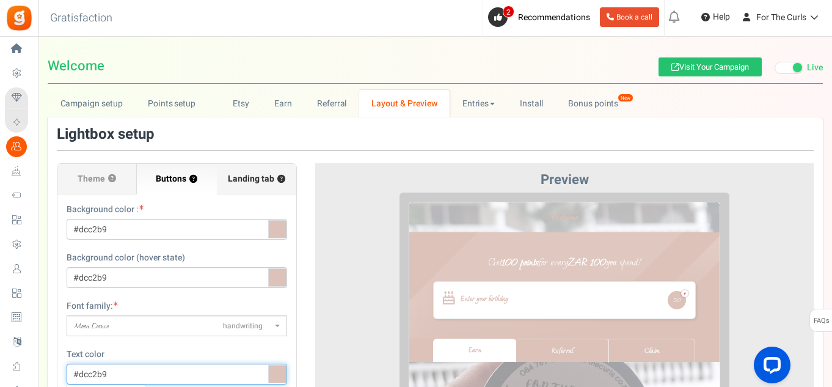
type input "#dcc2b9"
click at [256, 177] on span "Landing tab ?" at bounding box center [256, 179] width 57 height 12
click at [0, 0] on input "Landing tab ?" at bounding box center [0, 0] width 0 height 0
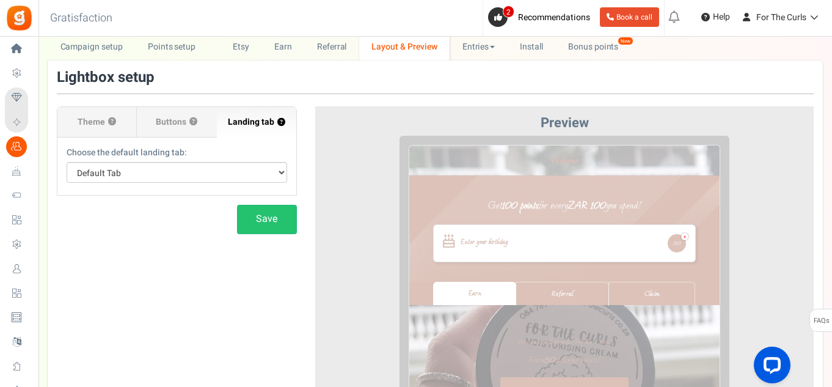
scroll to position [122, 0]
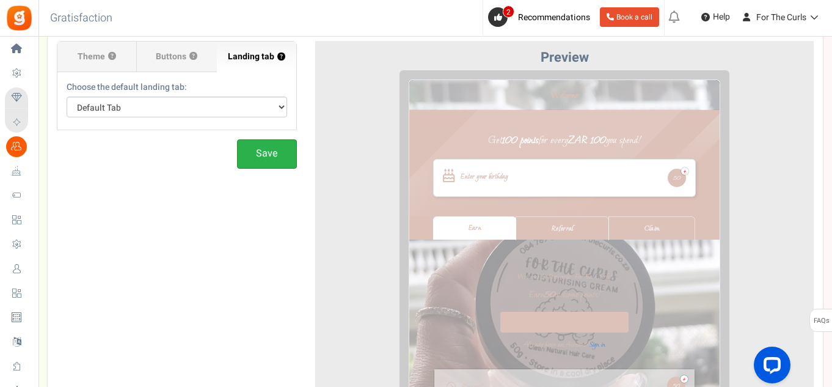
click at [280, 153] on button "Save" at bounding box center [267, 153] width 60 height 29
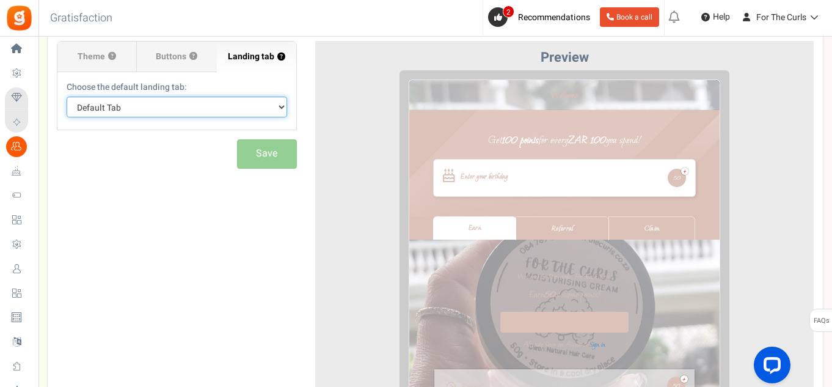
click at [134, 110] on select "Default Tab Earn Referral Claim" at bounding box center [177, 107] width 221 height 21
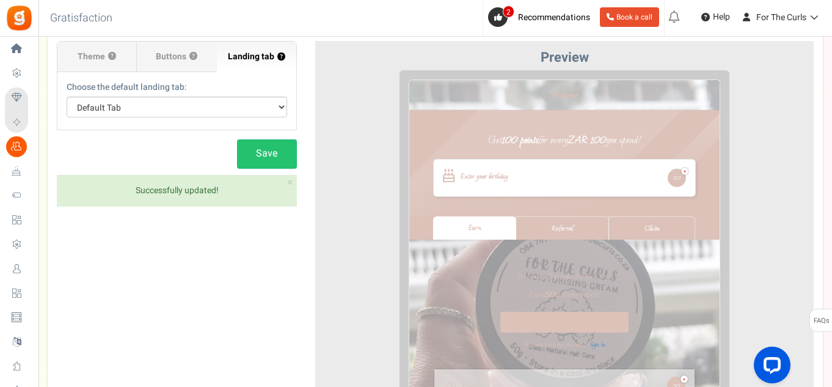
click at [148, 275] on div "Theme ? Font family: ABeeZeesans-serif ADLaM Displaydisplay AR One Sanssans-ser…" at bounding box center [435, 264] width 775 height 520
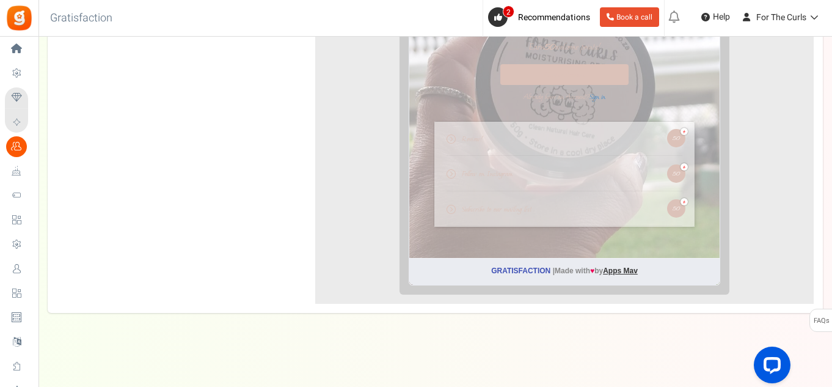
scroll to position [0, 0]
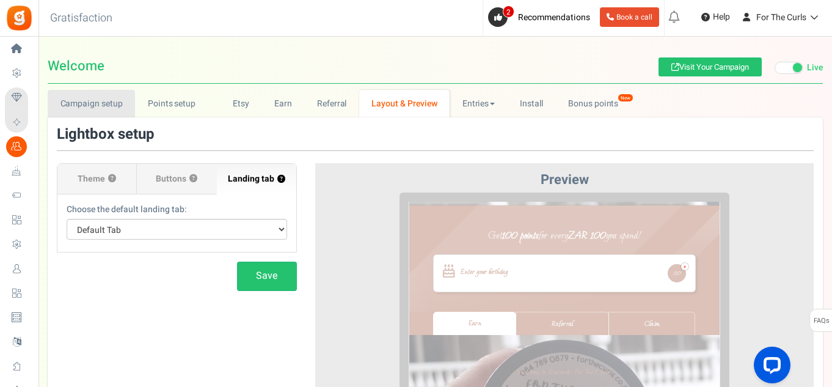
click at [90, 104] on link "Campaign setup" at bounding box center [91, 103] width 87 height 27
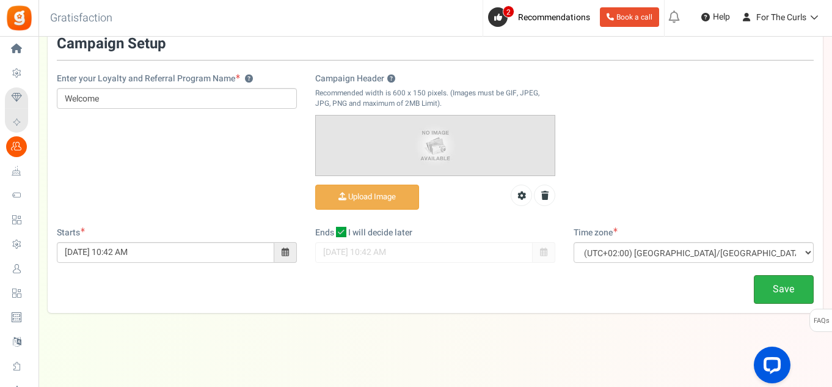
click at [782, 287] on link "Save" at bounding box center [784, 289] width 60 height 29
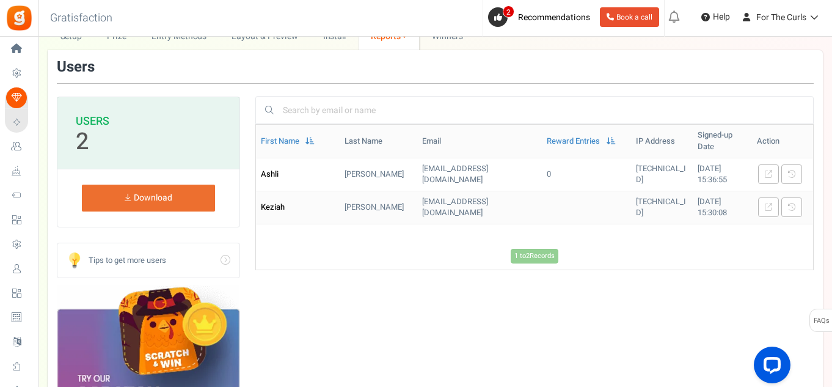
scroll to position [61, 0]
click at [789, 203] on icon at bounding box center [791, 206] width 7 height 7
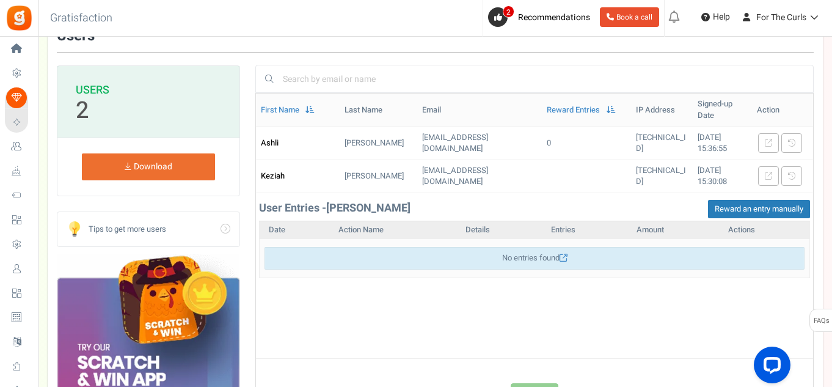
scroll to position [122, 0]
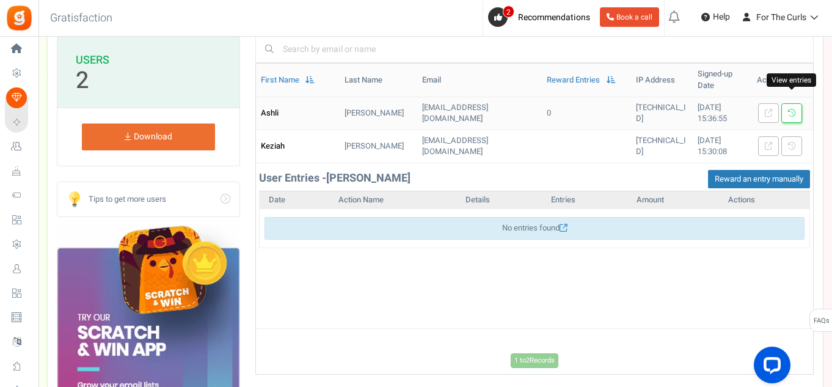
click at [792, 109] on icon at bounding box center [791, 112] width 7 height 7
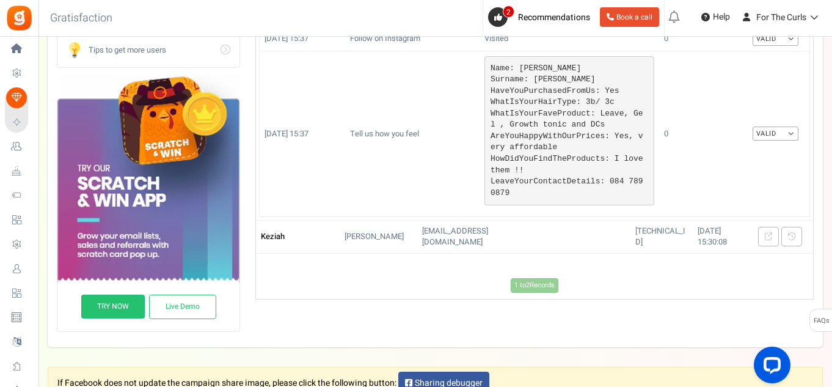
scroll to position [305, 0]
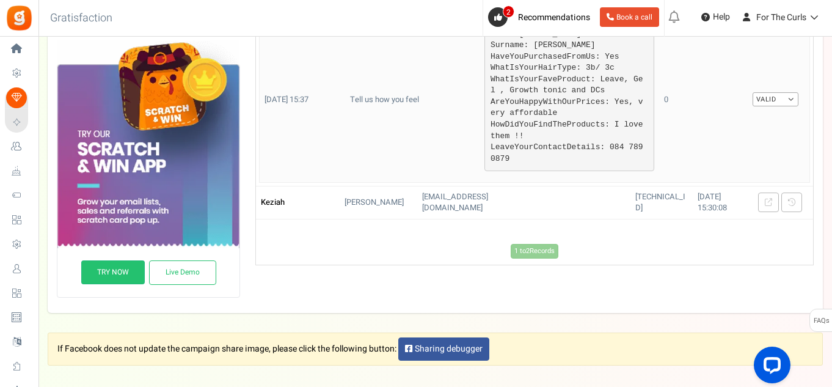
click at [795, 92] on link "Valid" at bounding box center [776, 99] width 46 height 14
click at [699, 69] on td "0" at bounding box center [680, 100] width 43 height 166
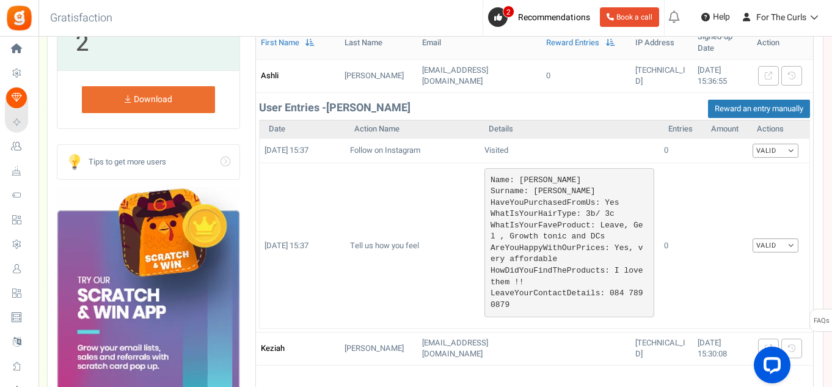
scroll to position [122, 0]
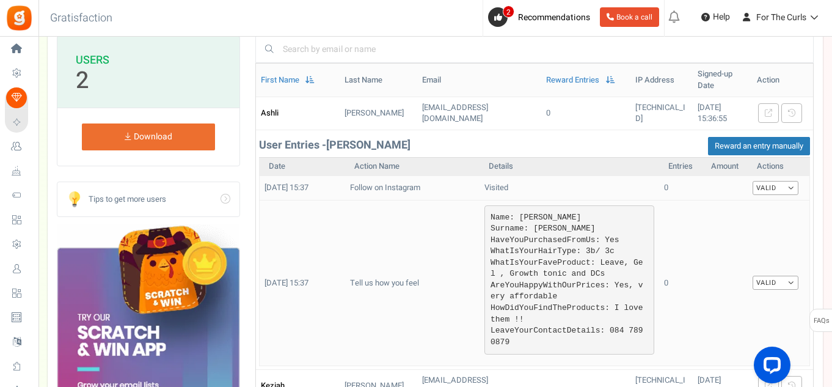
click at [779, 181] on link "Valid" at bounding box center [776, 188] width 46 height 14
click at [702, 272] on td at bounding box center [725, 283] width 46 height 166
click at [428, 200] on td "Tell us how you feel" at bounding box center [412, 283] width 134 height 166
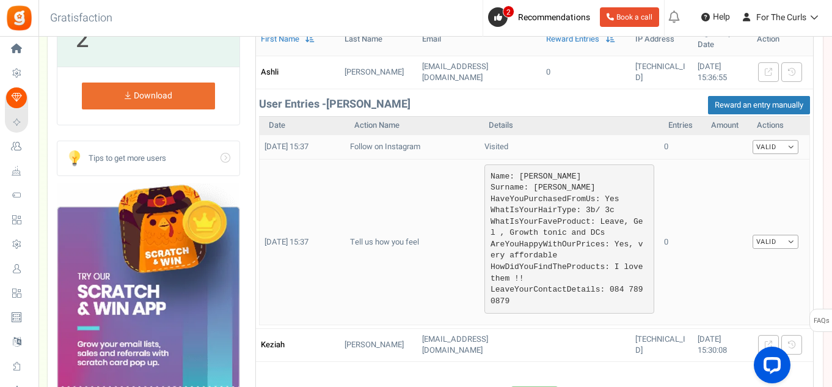
scroll to position [244, 0]
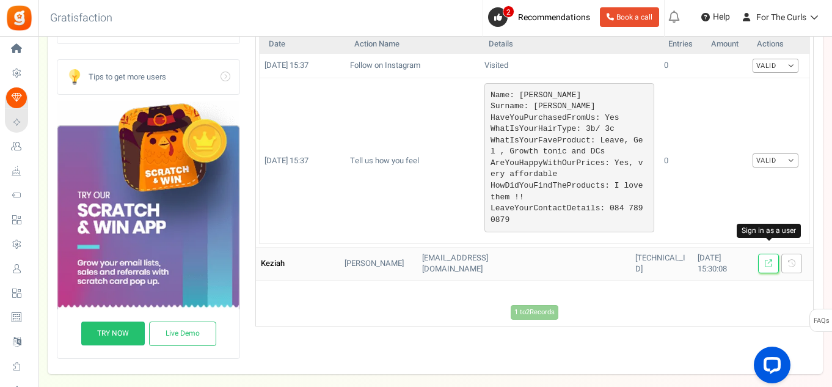
click at [770, 260] on icon at bounding box center [768, 263] width 7 height 7
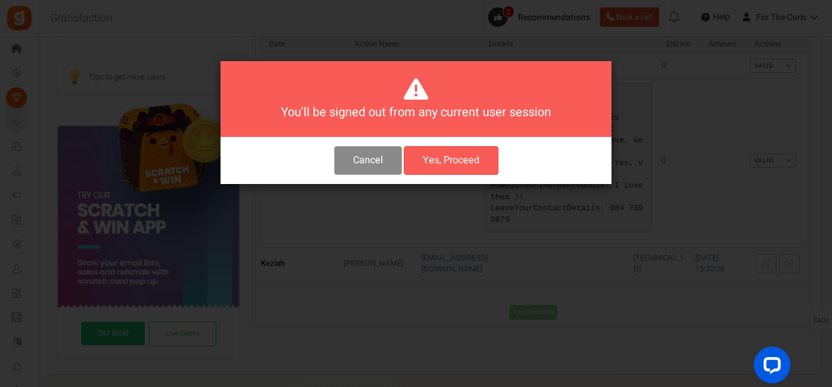
click at [390, 162] on button "Cancel" at bounding box center [368, 160] width 68 height 29
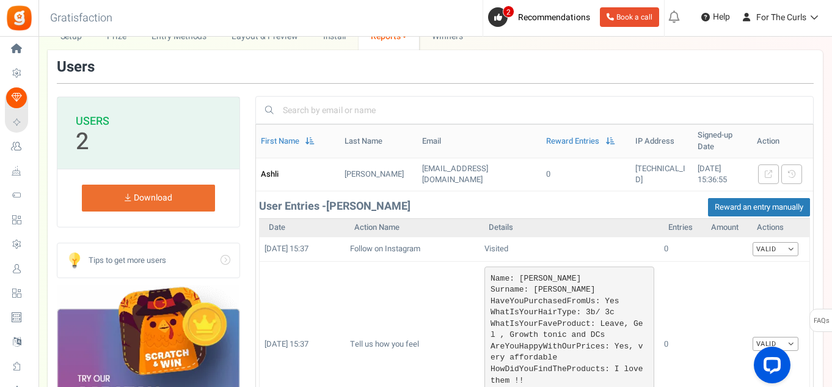
scroll to position [0, 0]
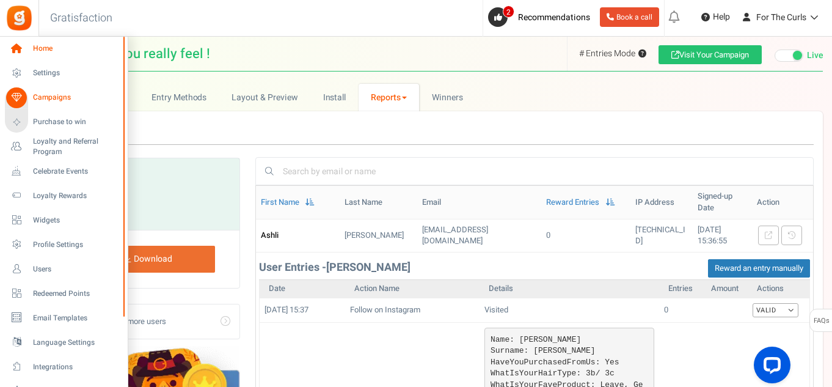
click at [25, 50] on icon at bounding box center [16, 48] width 21 height 21
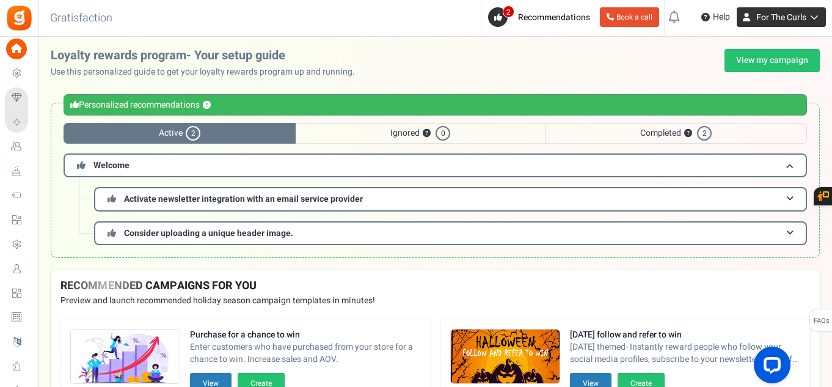
click at [804, 20] on span "For The Curls" at bounding box center [781, 17] width 50 height 13
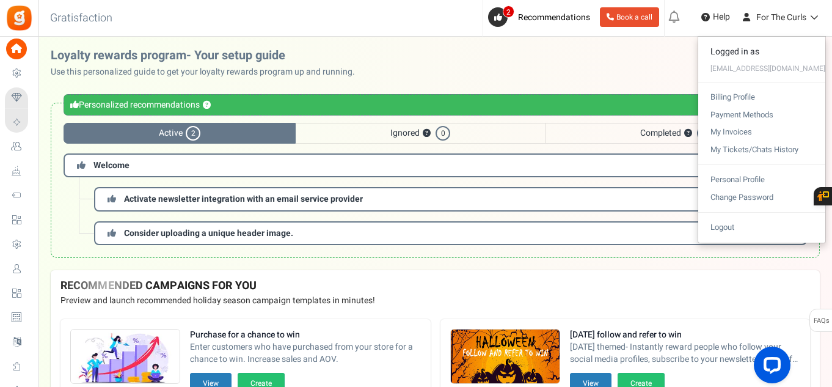
click at [519, 62] on div "Loyalty rewards program- Your setup guide Use this personalized guide to get yo…" at bounding box center [435, 63] width 769 height 29
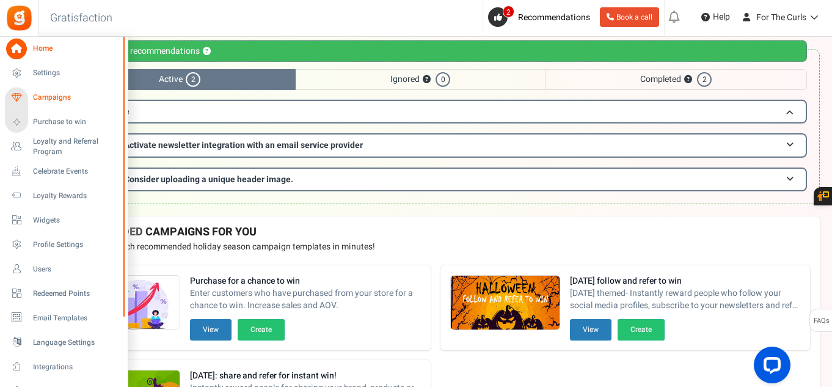
scroll to position [61, 0]
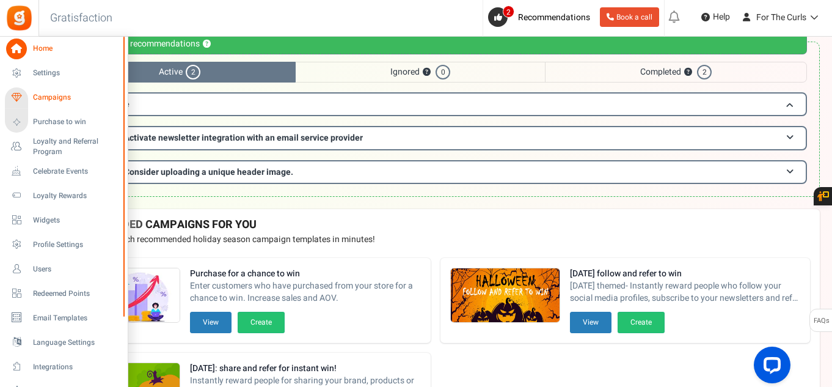
click at [43, 97] on span "Campaigns" at bounding box center [76, 97] width 86 height 10
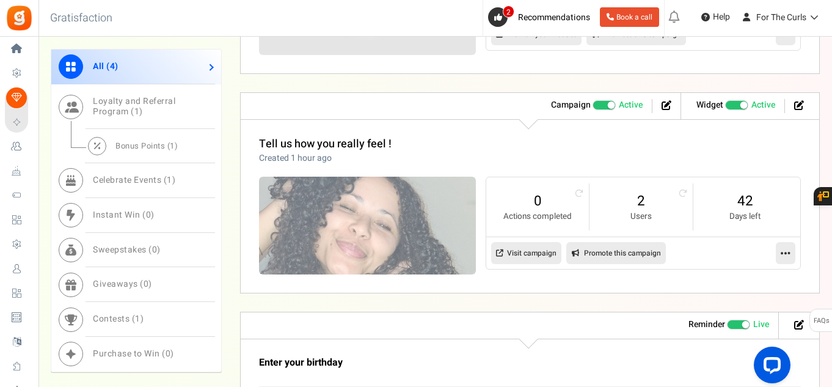
scroll to position [733, 0]
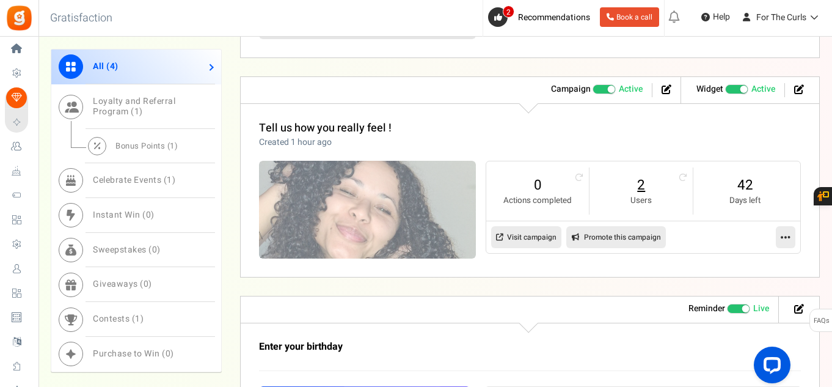
click at [640, 185] on link "2" at bounding box center [641, 185] width 79 height 20
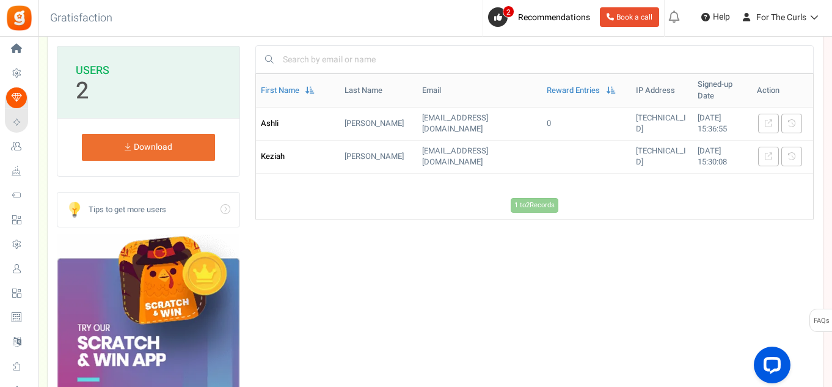
scroll to position [122, 0]
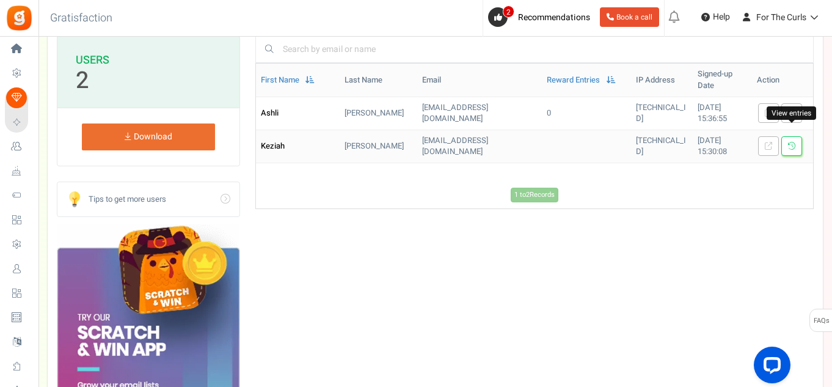
click at [792, 142] on icon at bounding box center [791, 145] width 7 height 7
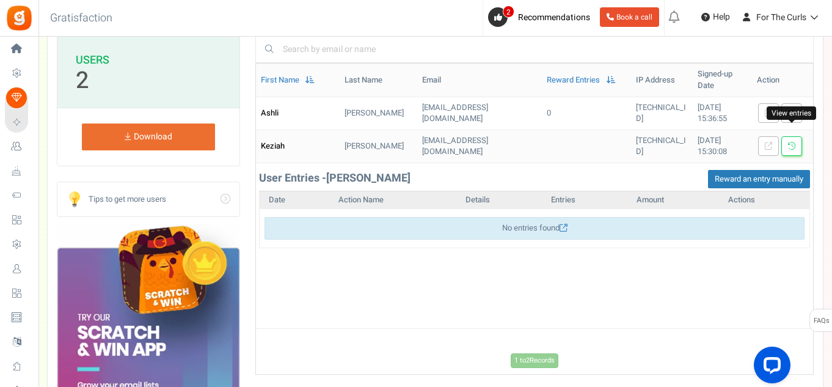
click at [790, 142] on icon at bounding box center [791, 145] width 7 height 7
click at [793, 109] on icon at bounding box center [791, 112] width 7 height 7
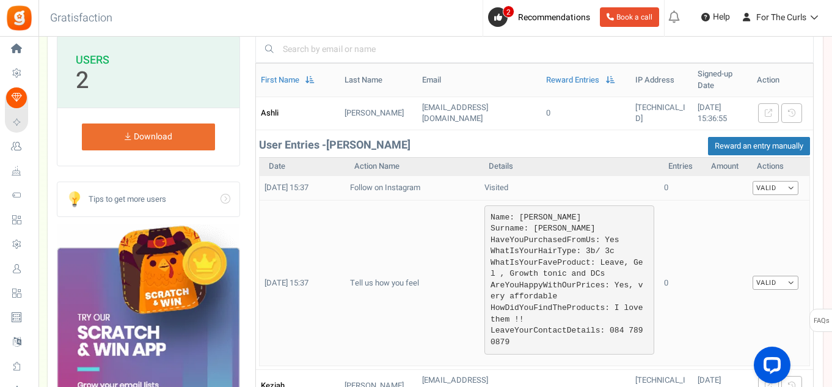
scroll to position [183, 0]
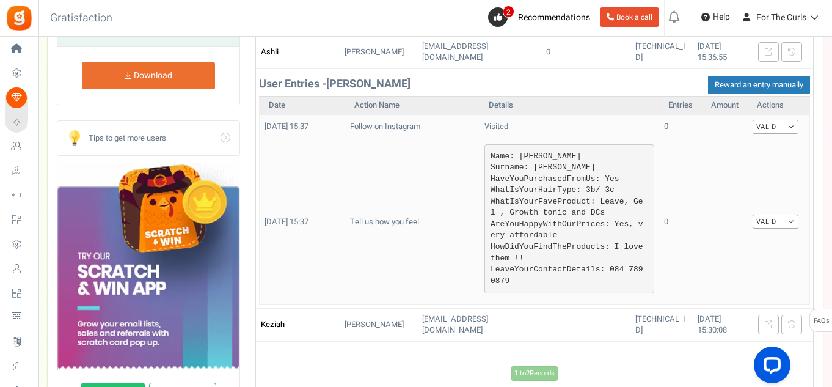
click at [775, 214] on link "Valid" at bounding box center [776, 221] width 46 height 14
click at [758, 175] on td "Valid Valid Invalid" at bounding box center [779, 222] width 62 height 166
click at [762, 120] on link "Valid" at bounding box center [776, 127] width 46 height 14
click at [677, 123] on td "0" at bounding box center [680, 127] width 43 height 24
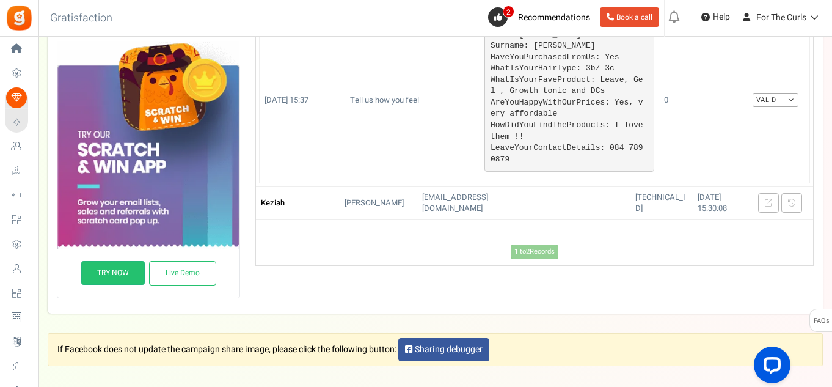
scroll to position [305, 0]
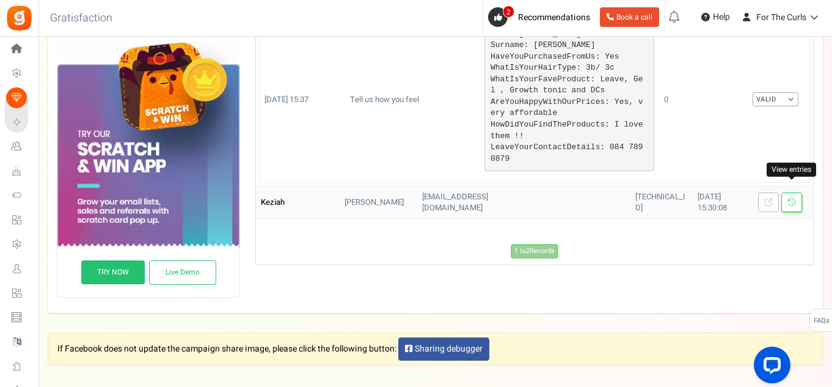
click at [789, 199] on icon at bounding box center [791, 202] width 7 height 7
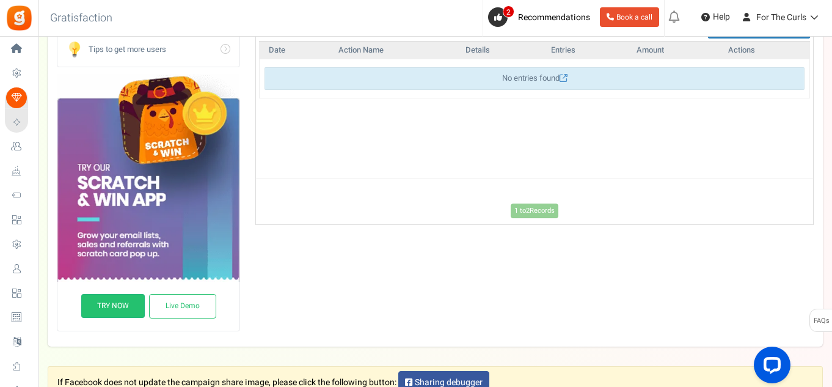
scroll to position [244, 0]
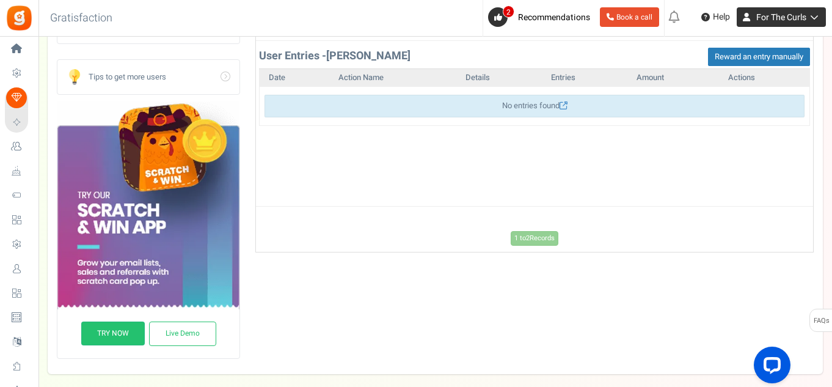
click at [788, 15] on span "For The Curls" at bounding box center [781, 17] width 50 height 13
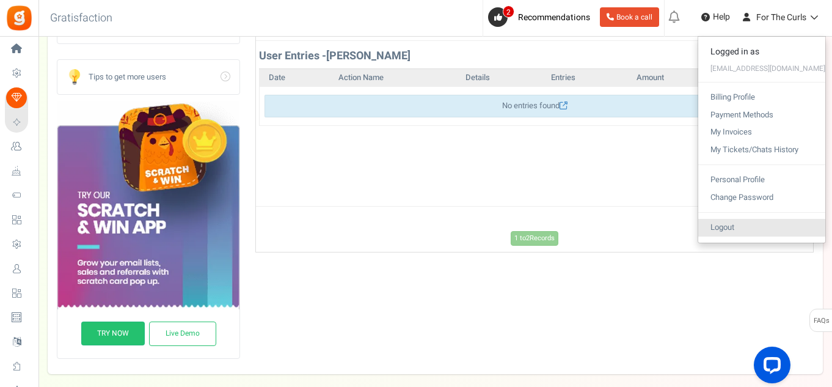
click at [730, 228] on link "Logout" at bounding box center [761, 228] width 127 height 18
